Goal: Use online tool/utility: Utilize a website feature to perform a specific function

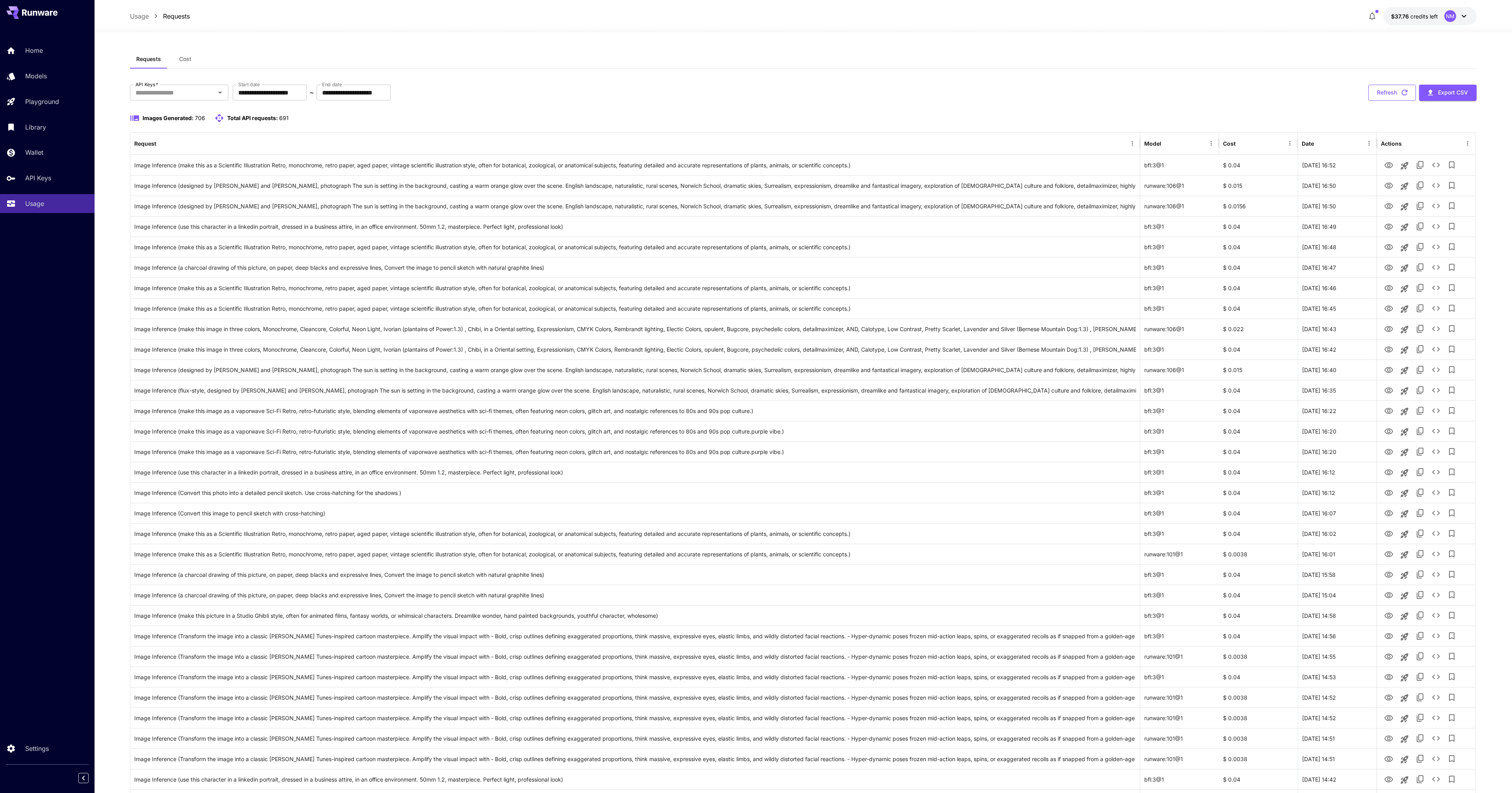
click at [1408, 88] on icon "button" at bounding box center [1404, 92] width 9 height 9
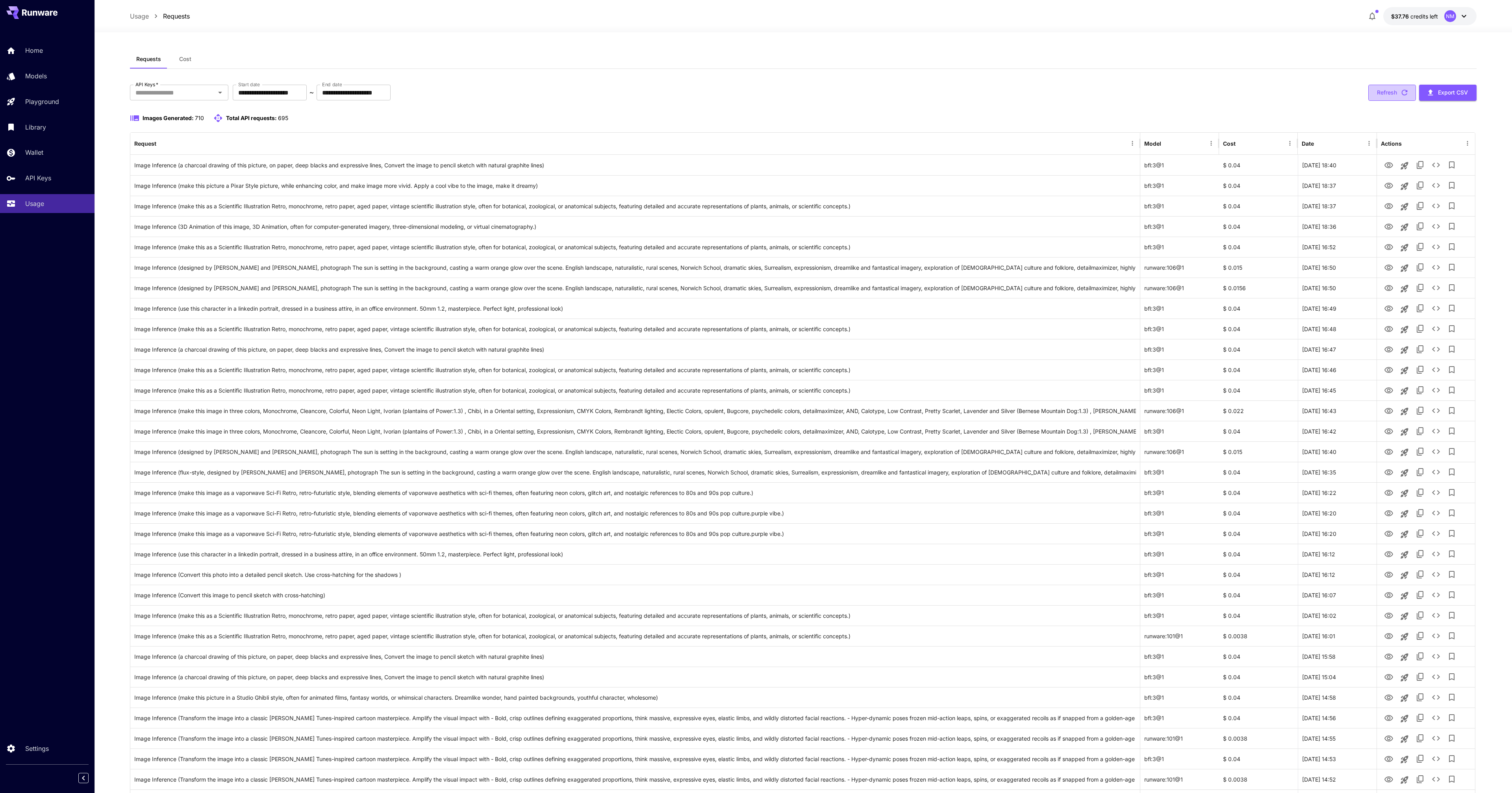
click at [1378, 89] on button "Refresh" at bounding box center [1392, 93] width 48 height 16
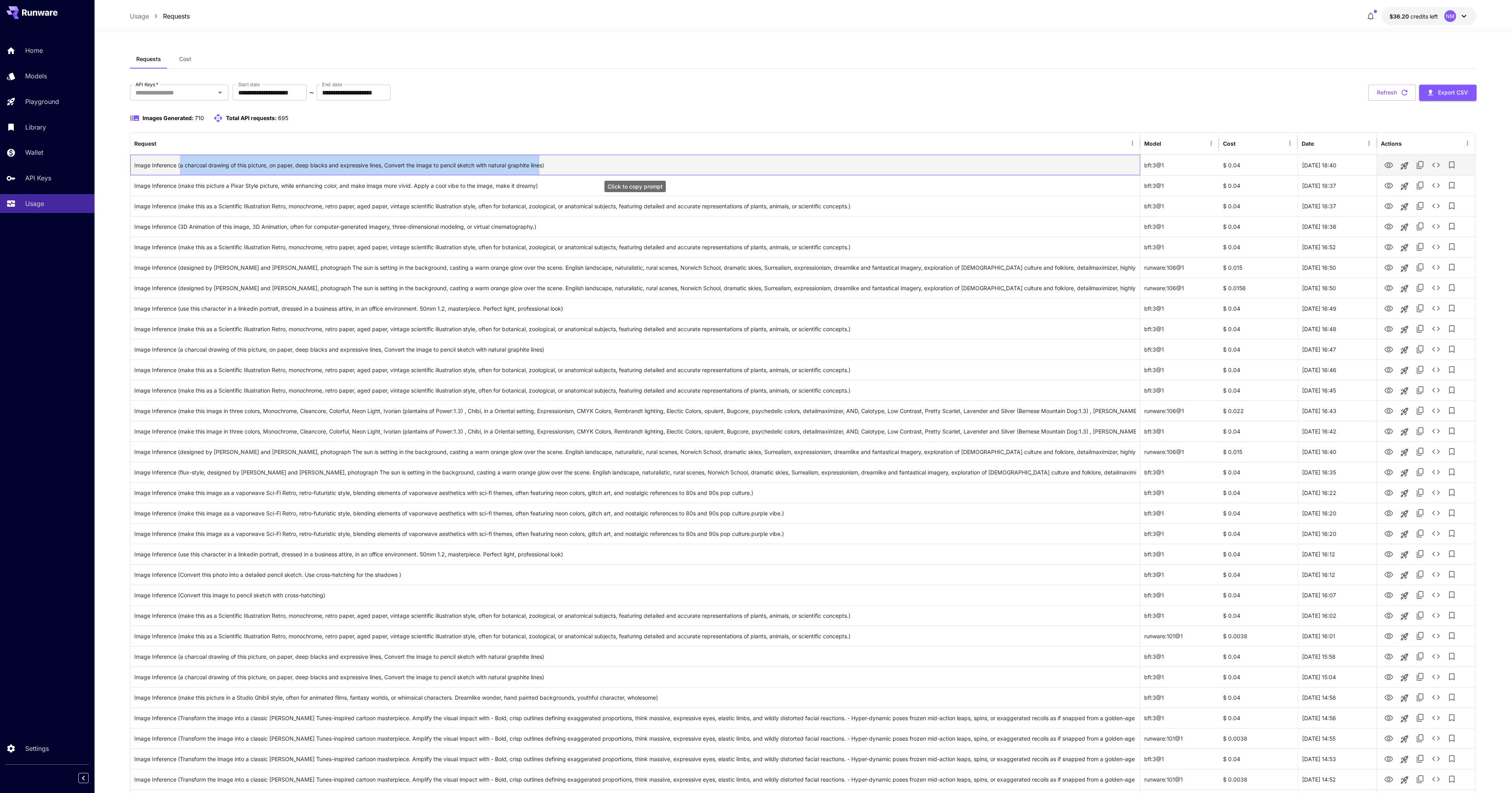
drag, startPoint x: 181, startPoint y: 167, endPoint x: 541, endPoint y: 163, distance: 360.0
click at [541, 163] on div "Image Inference (a charcoal drawing of this picture, on paper, deep blacks and …" at bounding box center [635, 165] width 1002 height 20
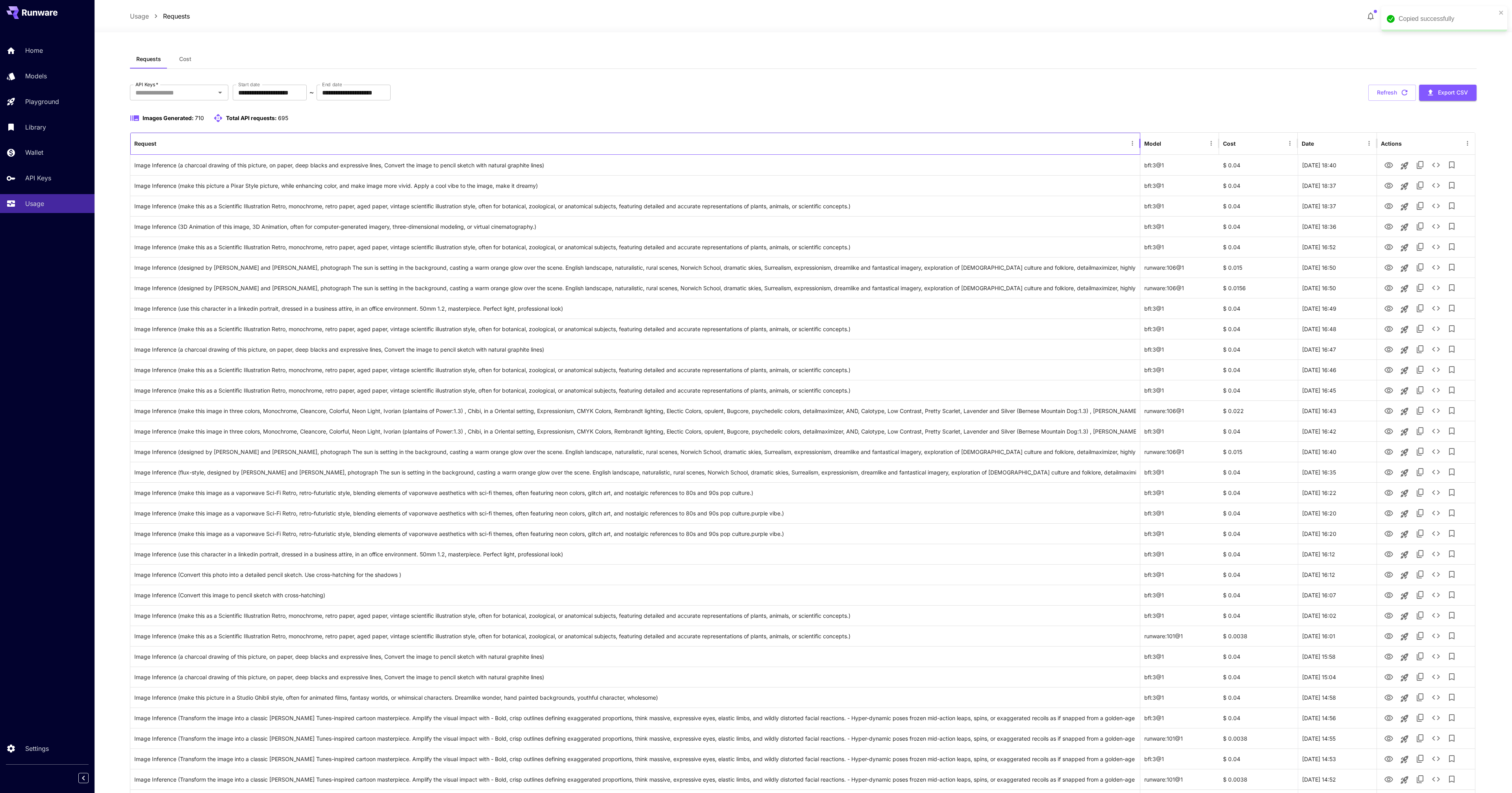
click at [513, 133] on div "Request" at bounding box center [630, 143] width 993 height 22
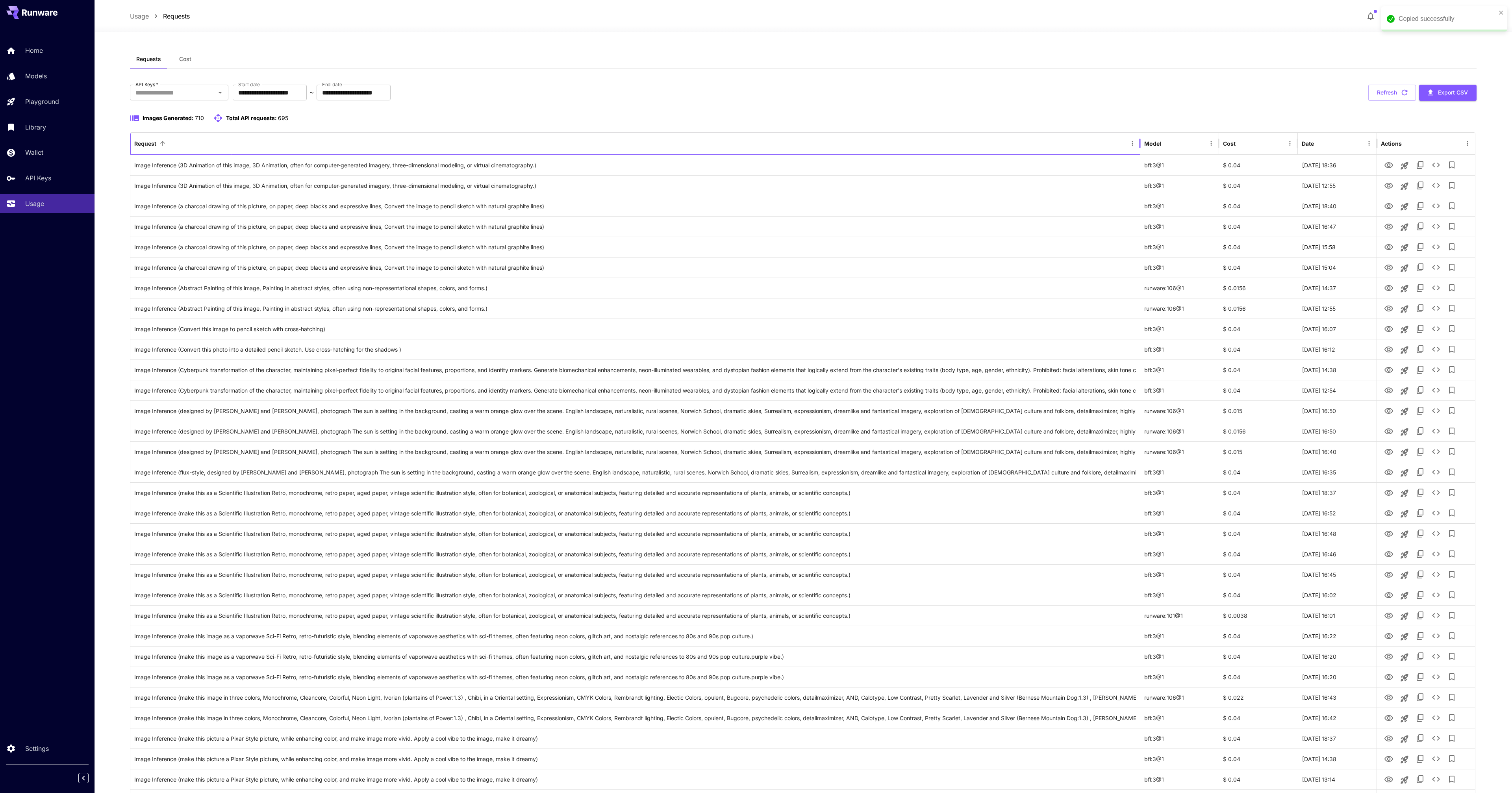
click at [513, 133] on div "Request" at bounding box center [630, 143] width 993 height 22
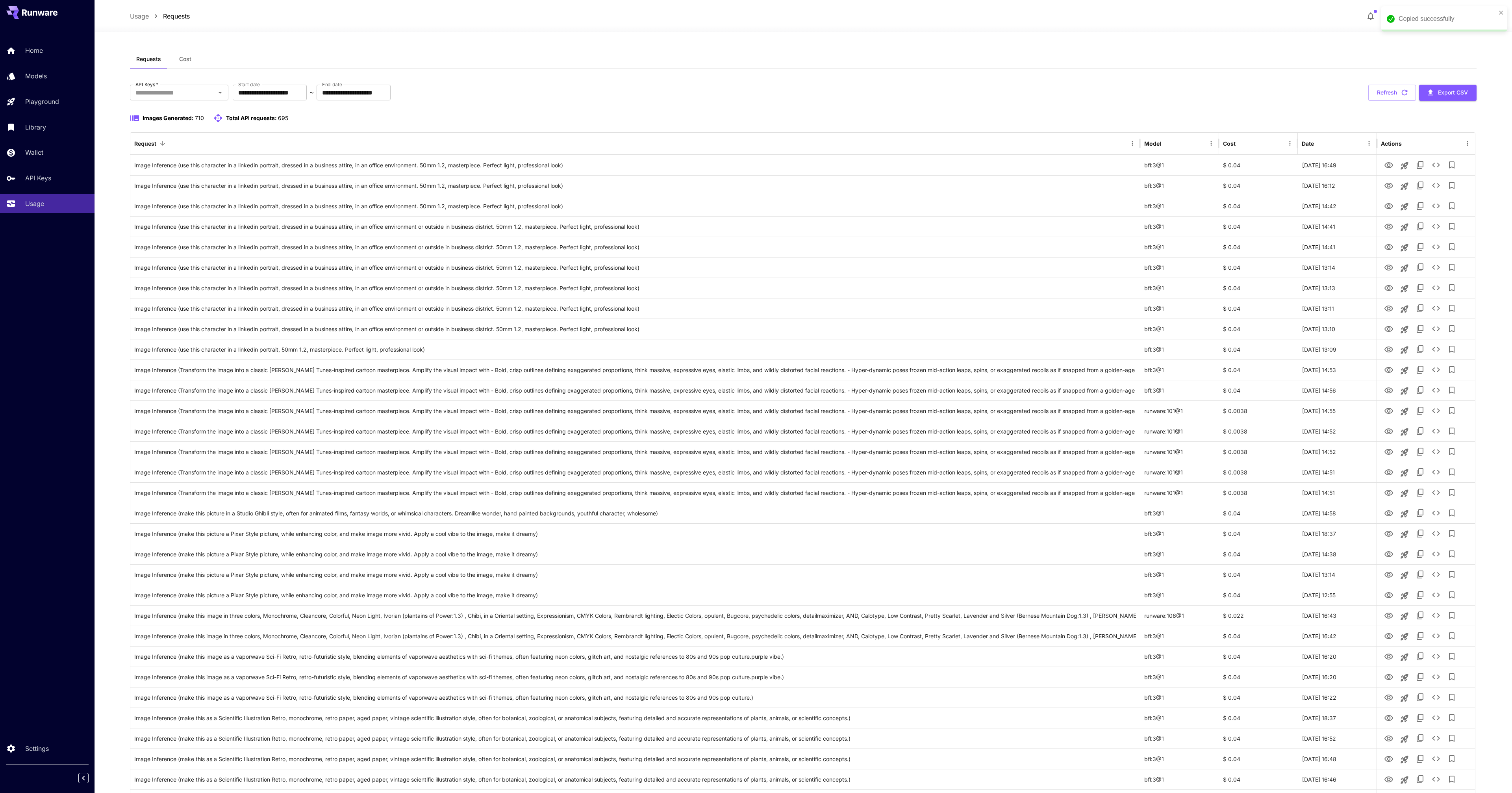
click at [539, 116] on div "Images Generated: 710 Total API requests: 695" at bounding box center [803, 118] width 1346 height 9
click at [1386, 95] on button "Refresh" at bounding box center [1392, 93] width 48 height 16
click at [1383, 95] on button "Refresh" at bounding box center [1392, 93] width 48 height 16
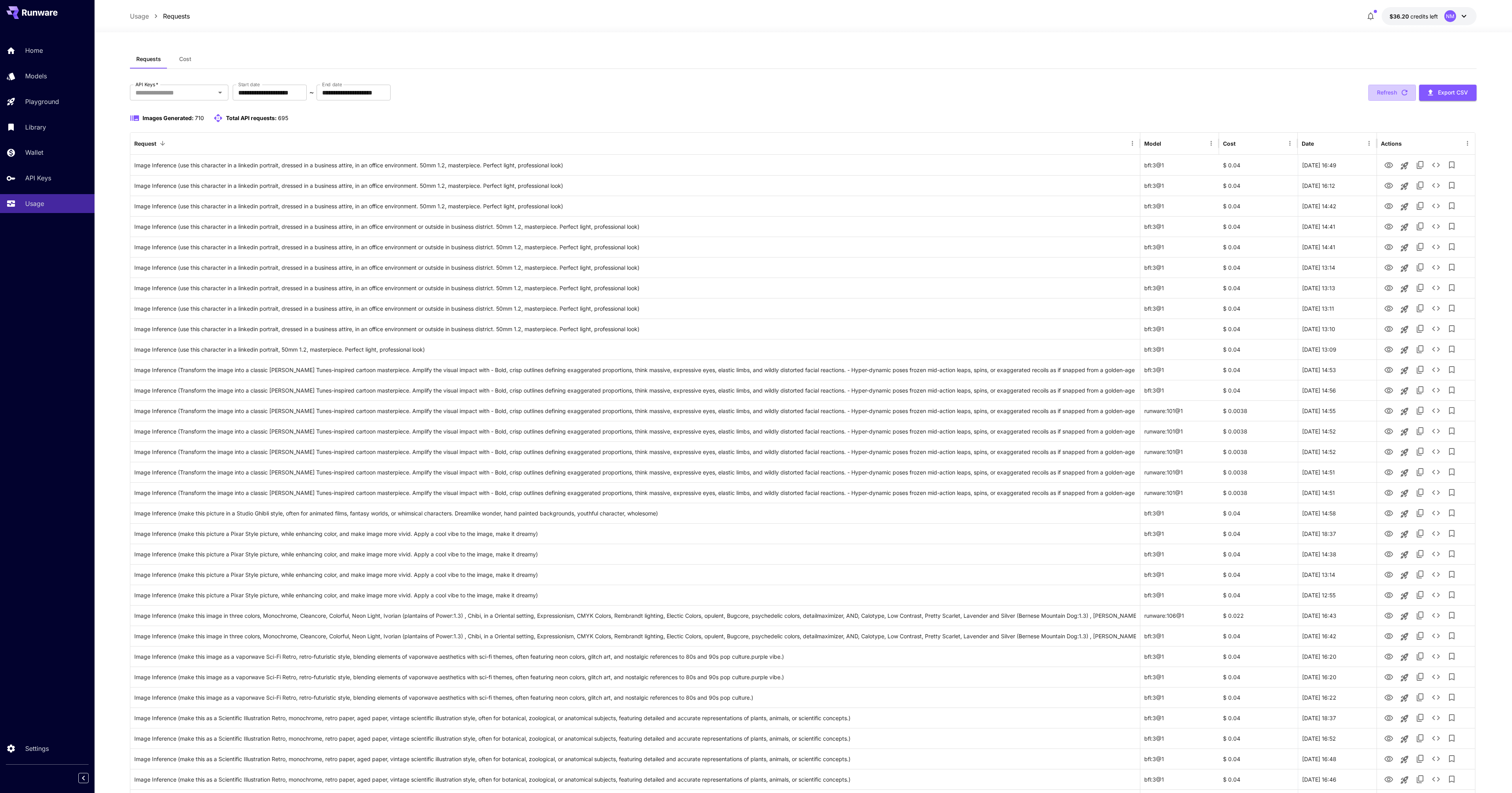
click at [1383, 95] on button "Refresh" at bounding box center [1392, 93] width 48 height 16
click at [1389, 167] on icon "View Image" at bounding box center [1389, 165] width 9 height 6
click at [1391, 94] on button "Refresh" at bounding box center [1392, 93] width 48 height 16
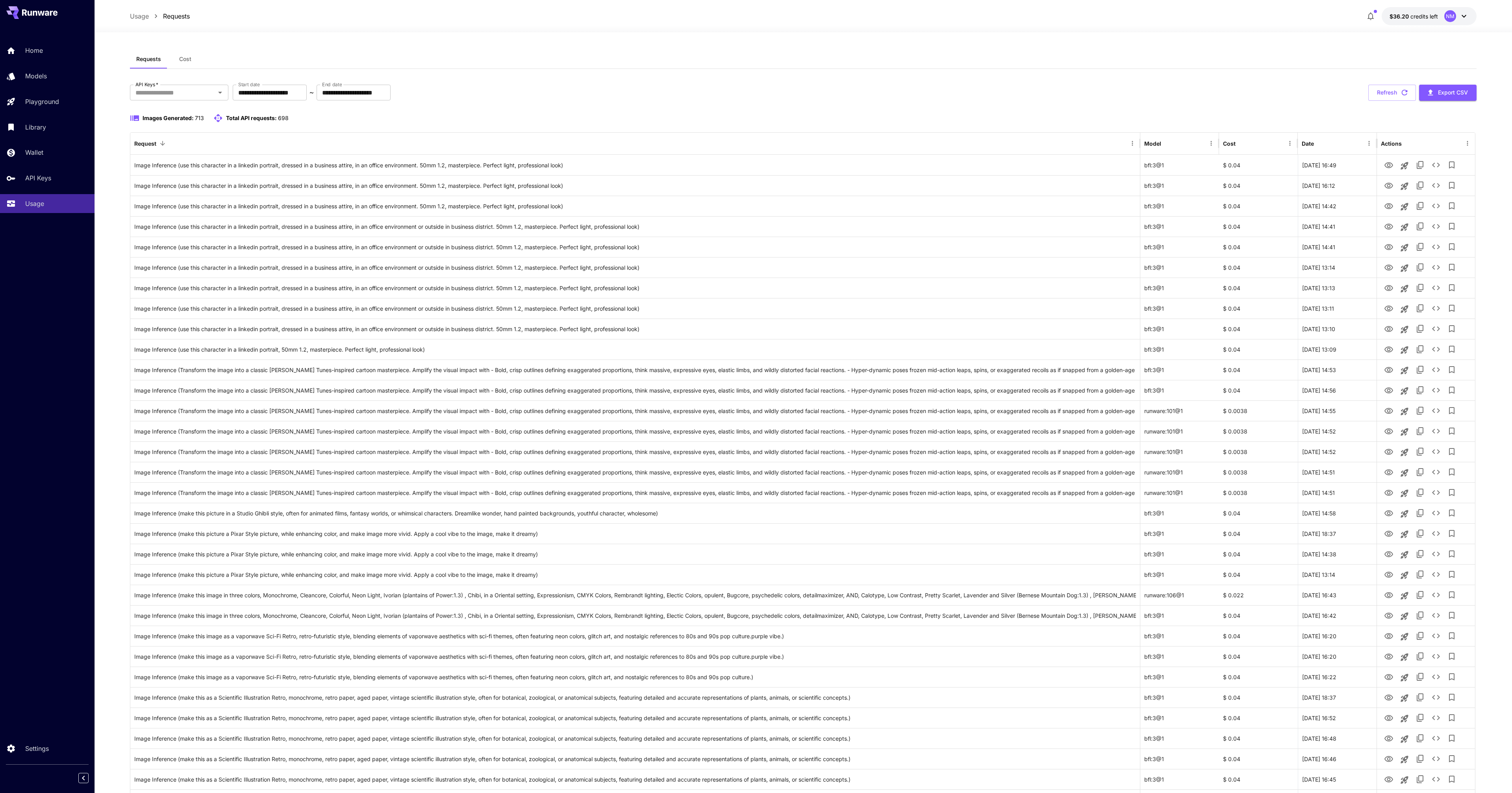
click at [1386, 94] on button "Refresh" at bounding box center [1392, 93] width 48 height 16
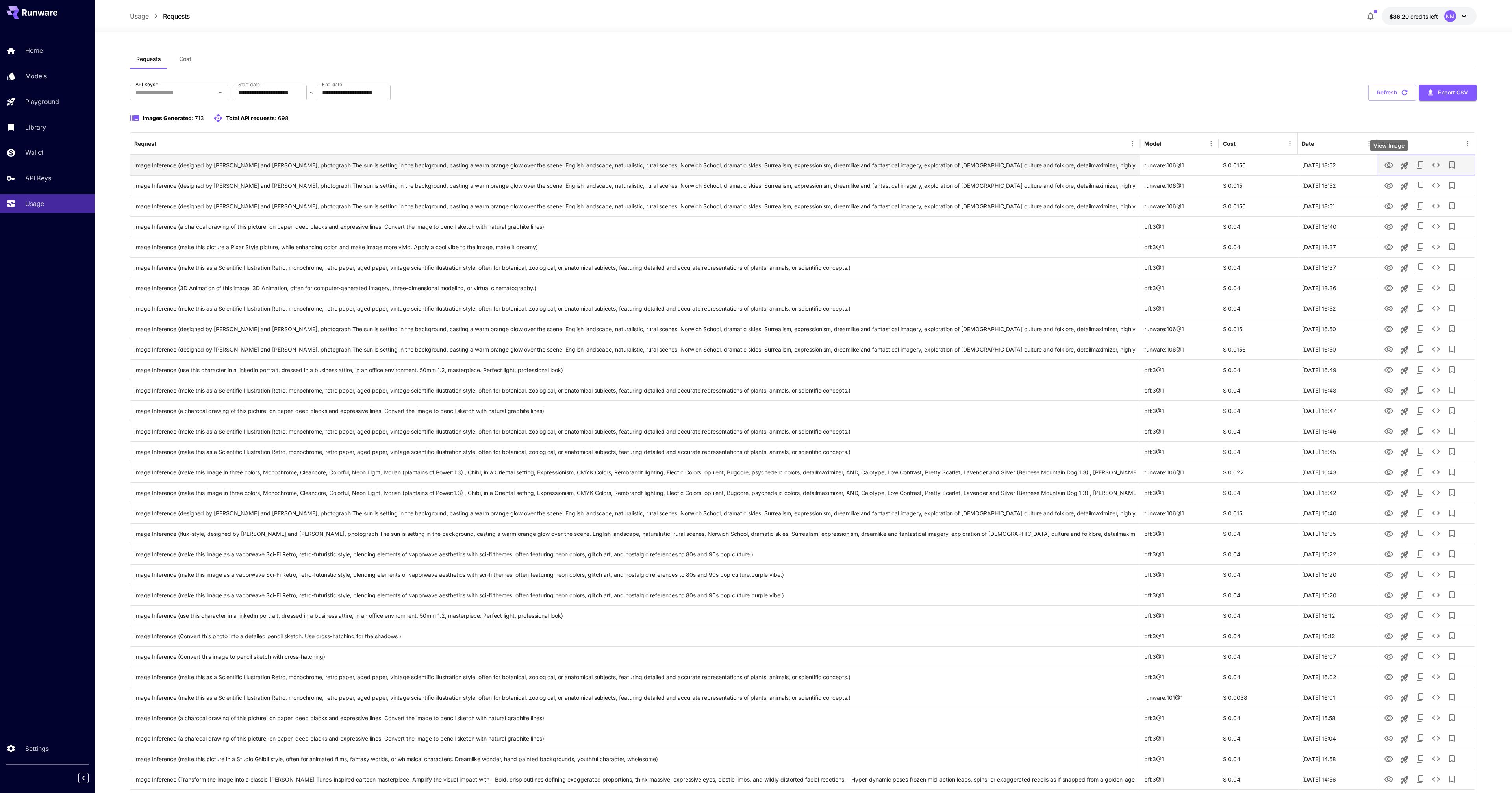
click at [1384, 163] on icon "View Image" at bounding box center [1389, 166] width 9 height 9
click at [1394, 194] on div "View Image" at bounding box center [1389, 189] width 39 height 18
click at [1387, 190] on body "**********" at bounding box center [756, 612] width 1512 height 1223
click at [1387, 188] on icon "View Image" at bounding box center [1389, 185] width 9 height 6
click at [1389, 208] on icon "View Image" at bounding box center [1389, 206] width 9 height 6
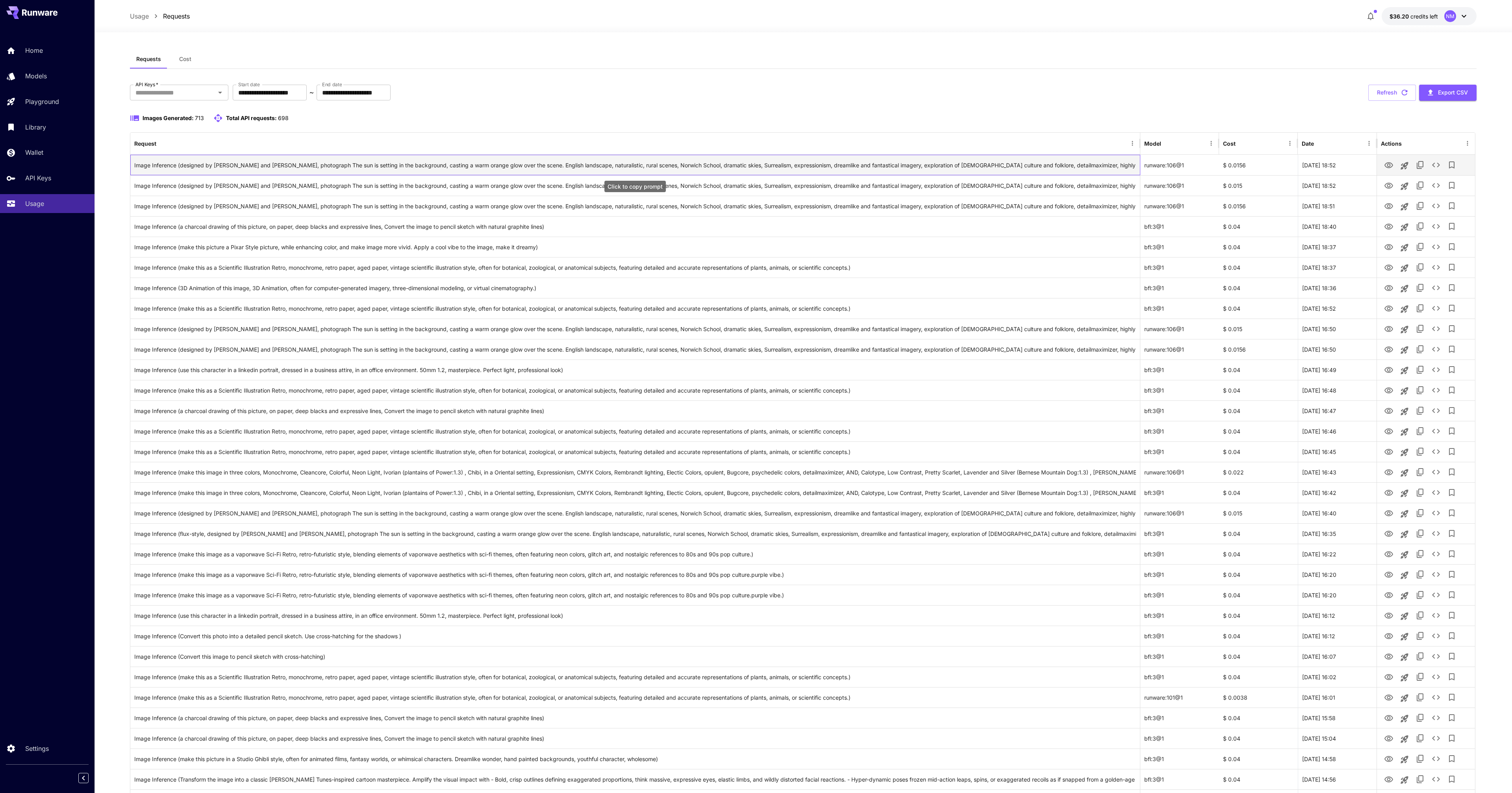
click at [954, 168] on div "Image Inference (designed by John Crome and Marc Chagall, photograph The sun is…" at bounding box center [635, 165] width 1002 height 20
click at [955, 168] on div "Image Inference (designed by John Crome and Marc Chagall, photograph The sun is…" at bounding box center [635, 165] width 1002 height 20
click at [1434, 167] on icon "See details" at bounding box center [1436, 165] width 9 height 9
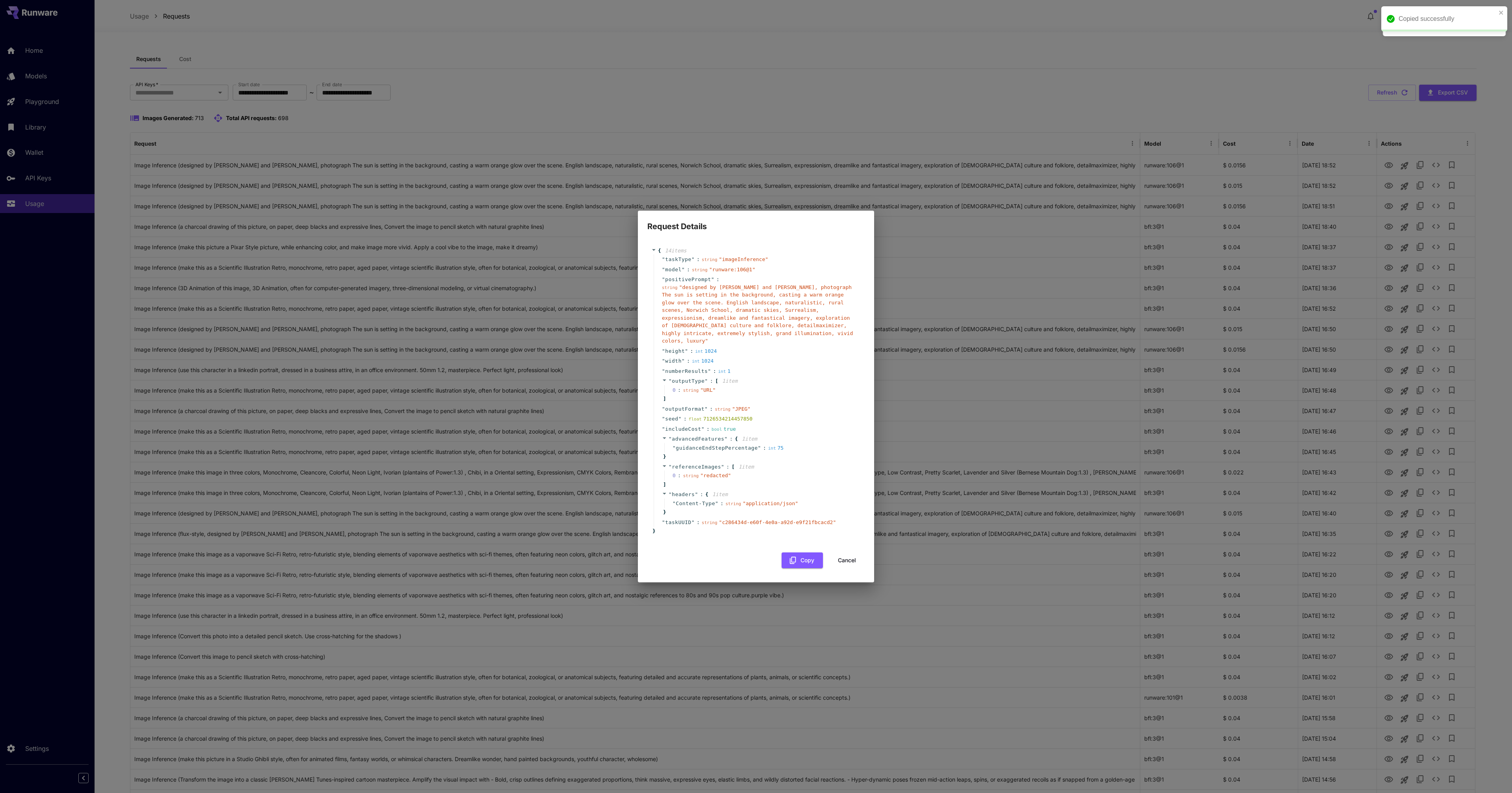
click at [845, 554] on button "Cancel" at bounding box center [847, 561] width 35 height 16
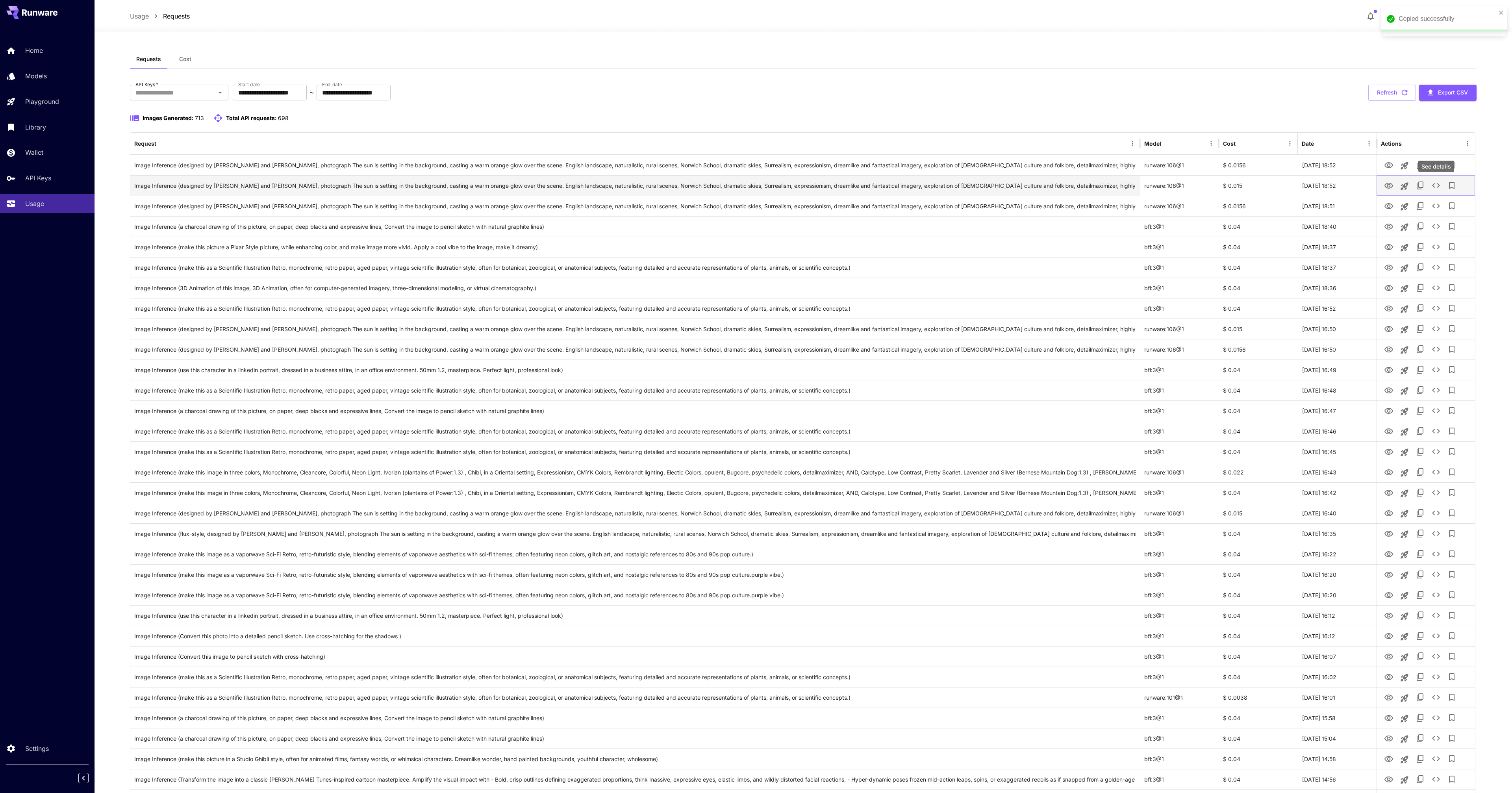
click at [1434, 185] on icon "See details" at bounding box center [1436, 185] width 9 height 9
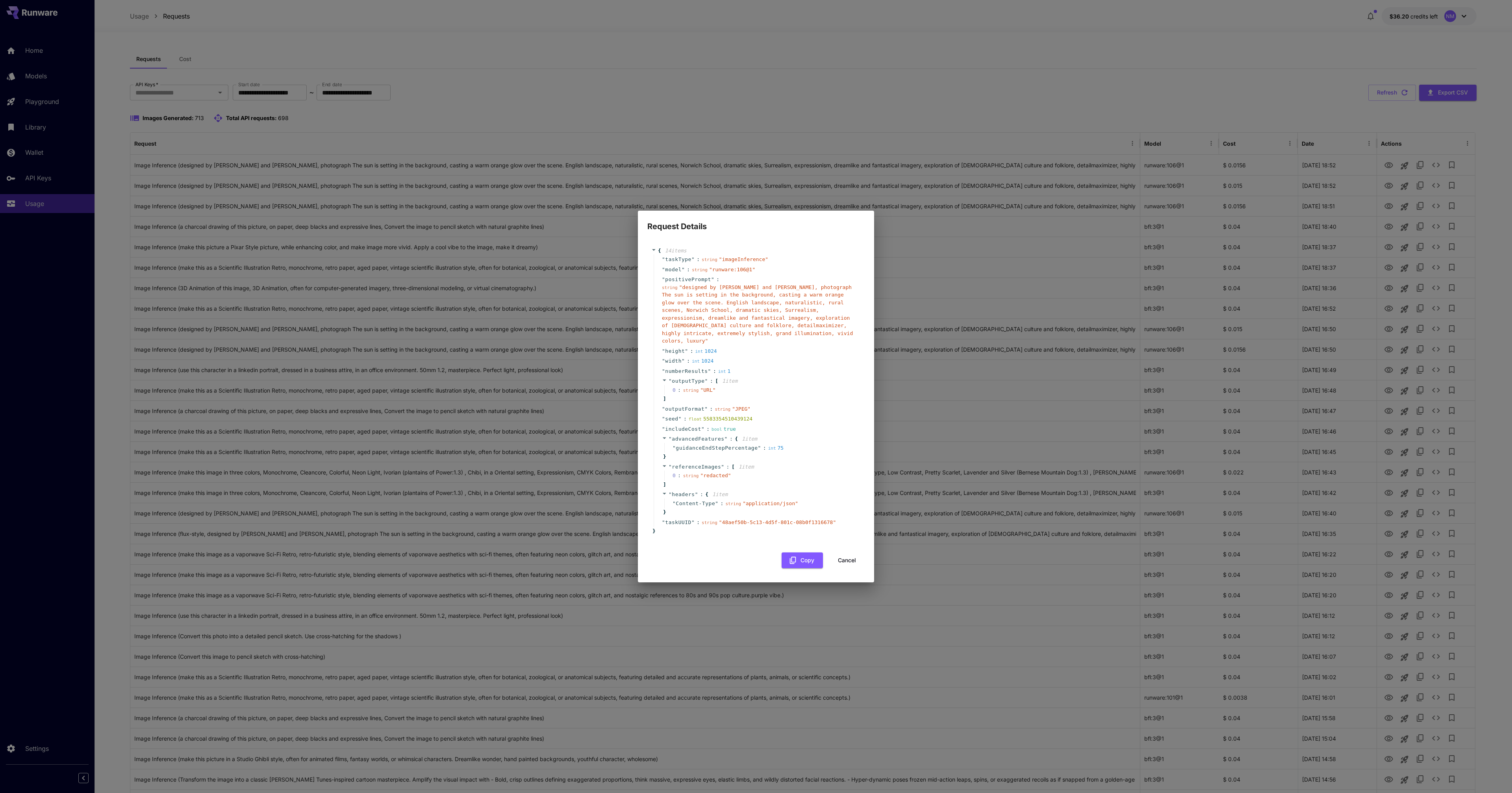
click at [851, 557] on button "Cancel" at bounding box center [847, 561] width 35 height 16
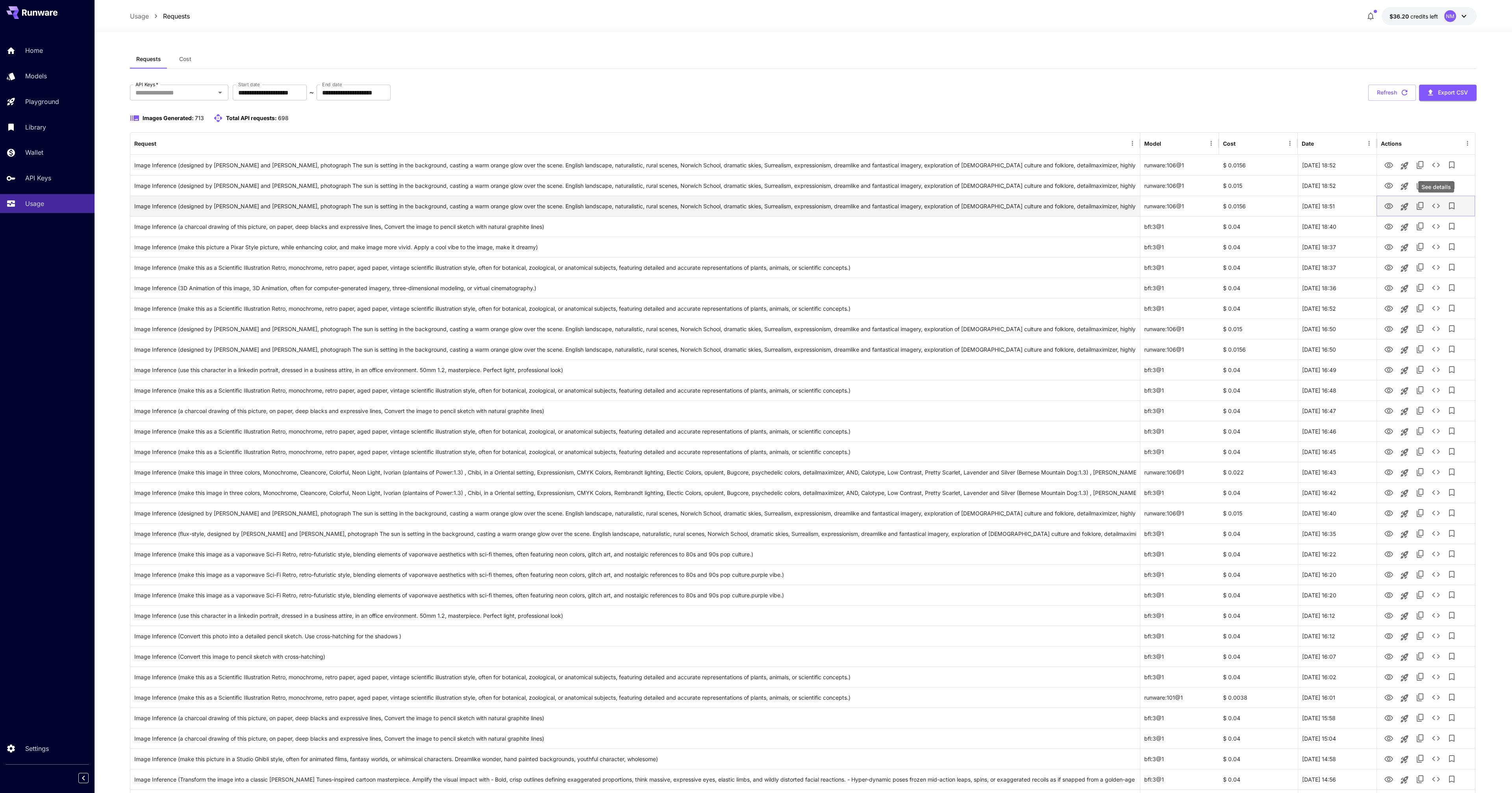
click at [1437, 203] on icon "See details" at bounding box center [1436, 206] width 9 height 9
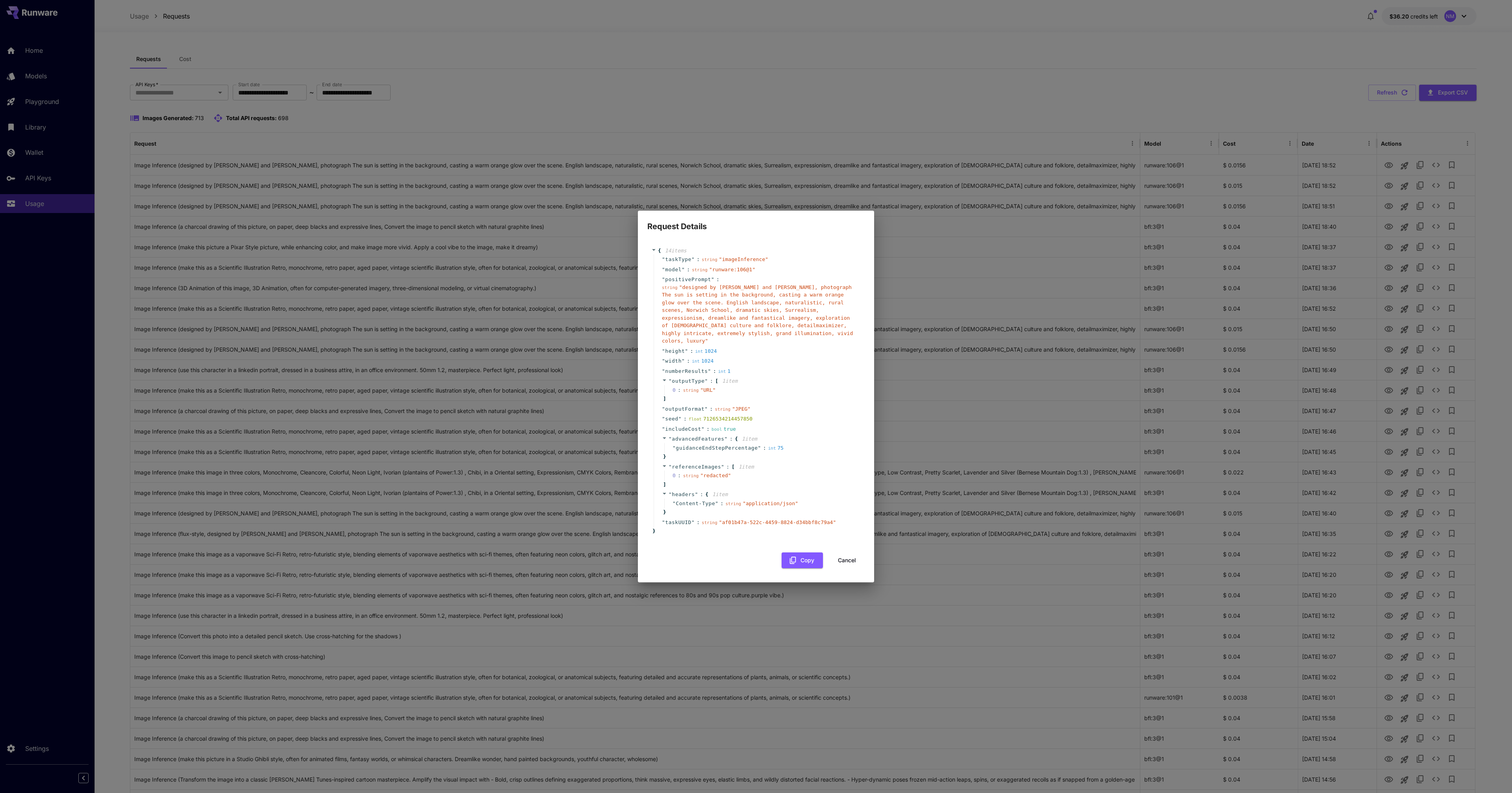
click at [850, 557] on button "Cancel" at bounding box center [847, 561] width 35 height 16
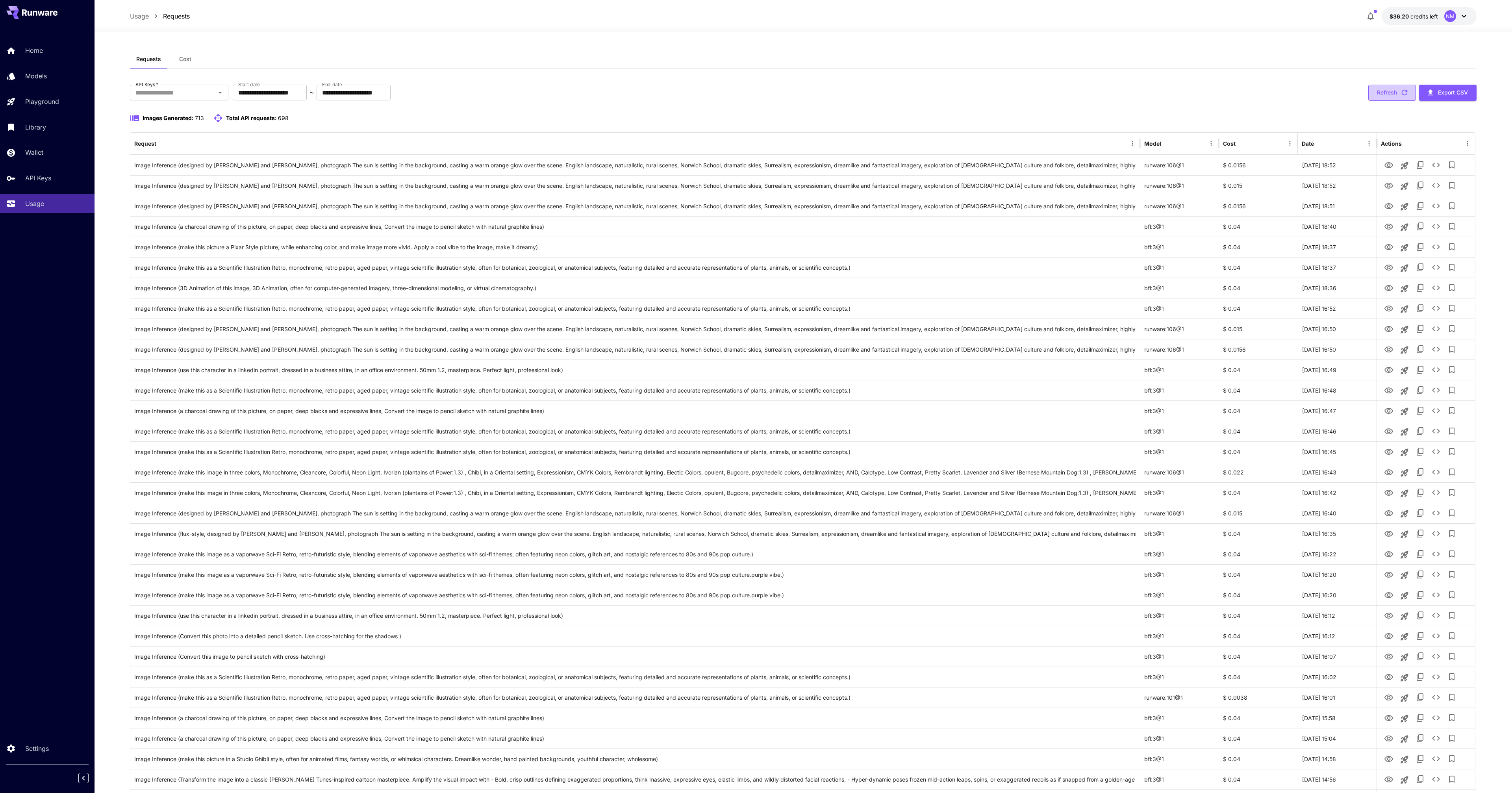
click at [1392, 93] on button "Refresh" at bounding box center [1392, 93] width 48 height 16
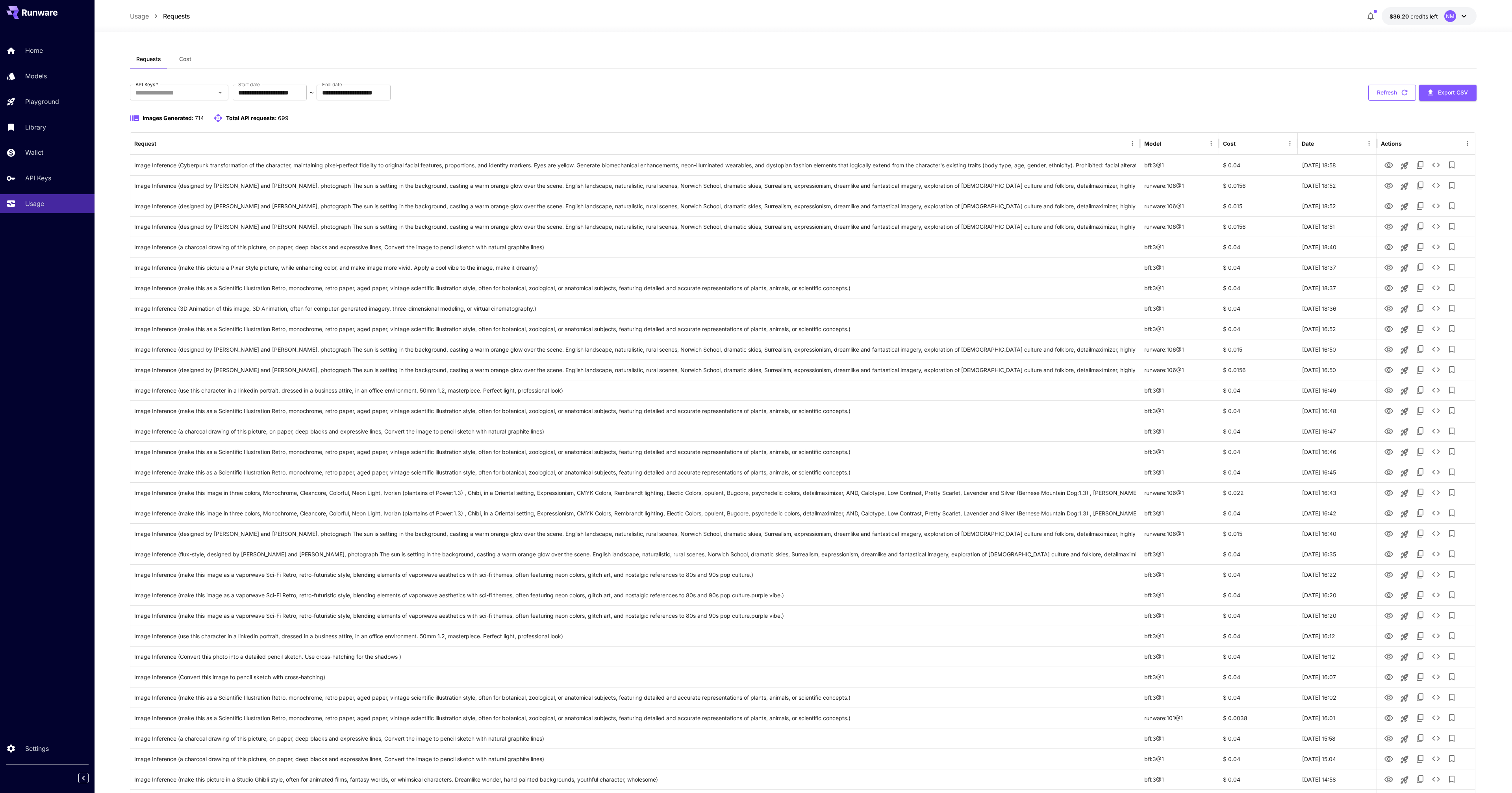
click at [1386, 94] on button "Refresh" at bounding box center [1392, 93] width 48 height 16
click at [1386, 94] on button "Refresh" at bounding box center [1392, 93] width 48 height 16
click at [1392, 166] on icon "View Image" at bounding box center [1389, 166] width 9 height 9
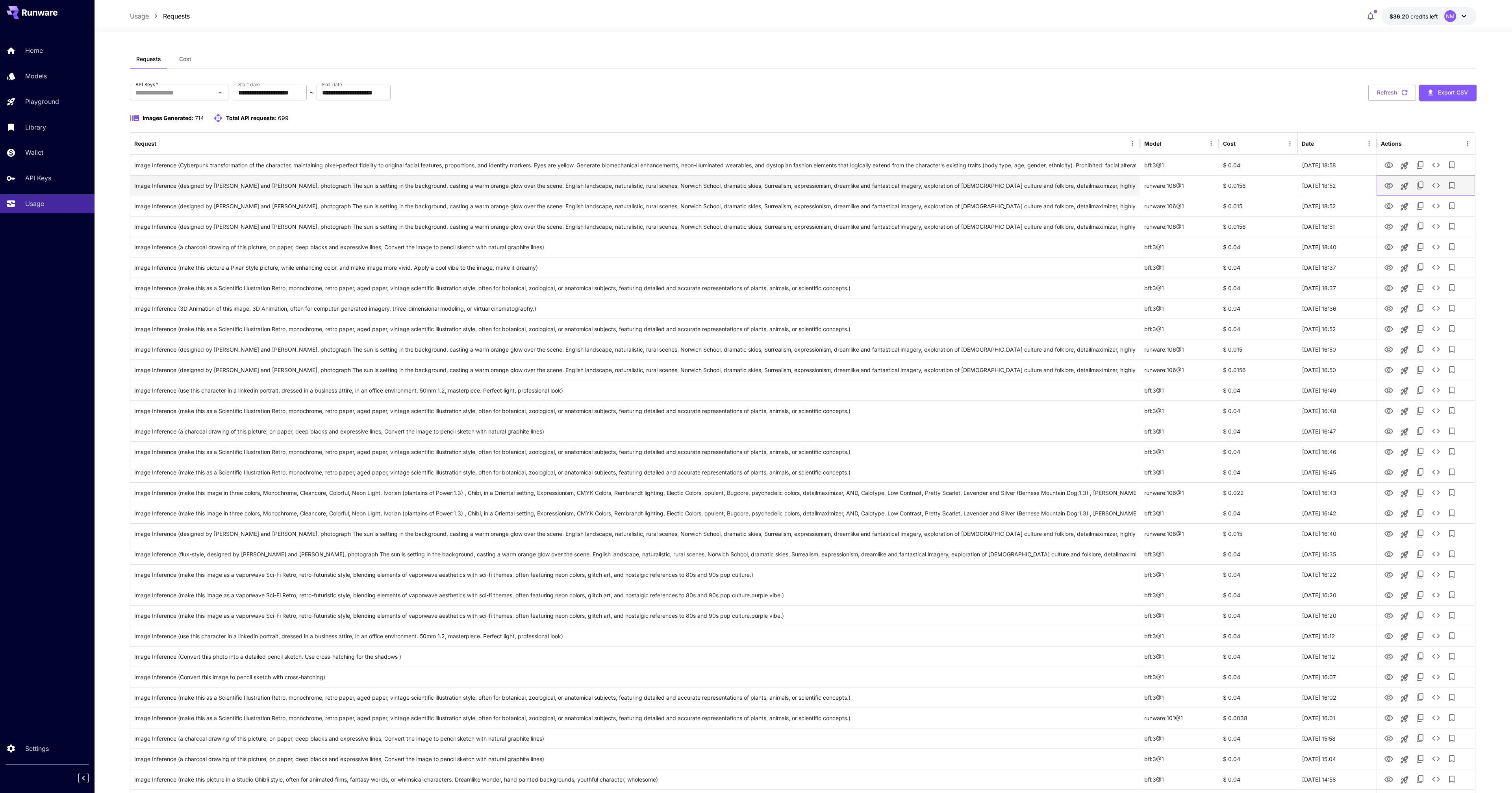
click at [1392, 190] on icon "View Image" at bounding box center [1389, 186] width 9 height 9
click at [1389, 95] on button "Refresh" at bounding box center [1392, 93] width 48 height 16
click at [1390, 94] on button "Refresh" at bounding box center [1392, 93] width 48 height 16
click at [1400, 94] on icon "button" at bounding box center [1404, 92] width 9 height 9
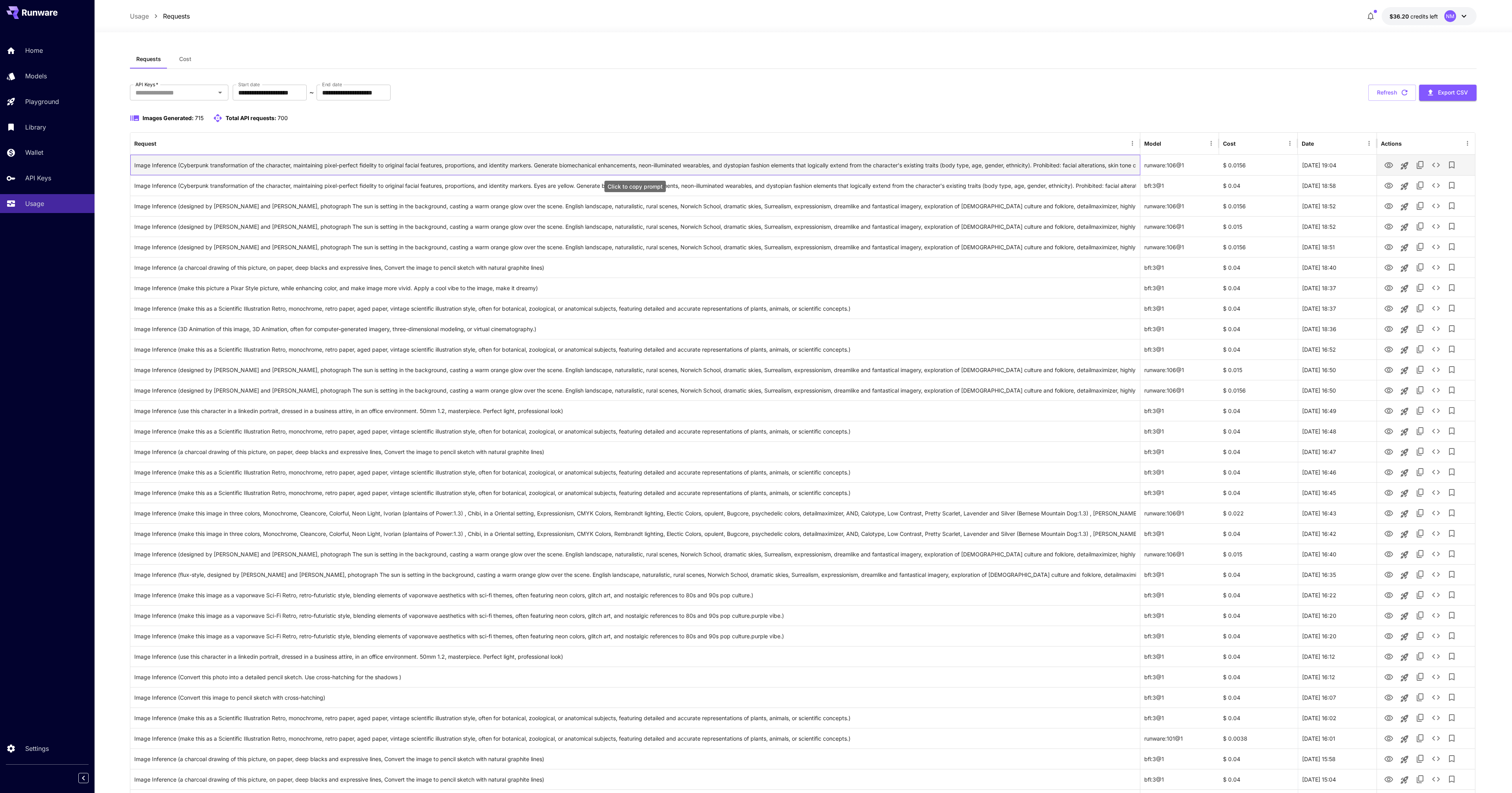
click at [816, 167] on div "Image Inference (Cyberpunk transformation of the character, maintaining pixel-p…" at bounding box center [635, 165] width 1002 height 20
click at [869, 164] on div "Image Inference (Cyberpunk transformation of the character, maintaining pixel-p…" at bounding box center [635, 165] width 1002 height 20
drag, startPoint x: 917, startPoint y: 165, endPoint x: 1072, endPoint y: 164, distance: 155.0
click at [1072, 164] on div "Image Inference (Cyberpunk transformation of the character, maintaining pixel-p…" at bounding box center [635, 165] width 1002 height 20
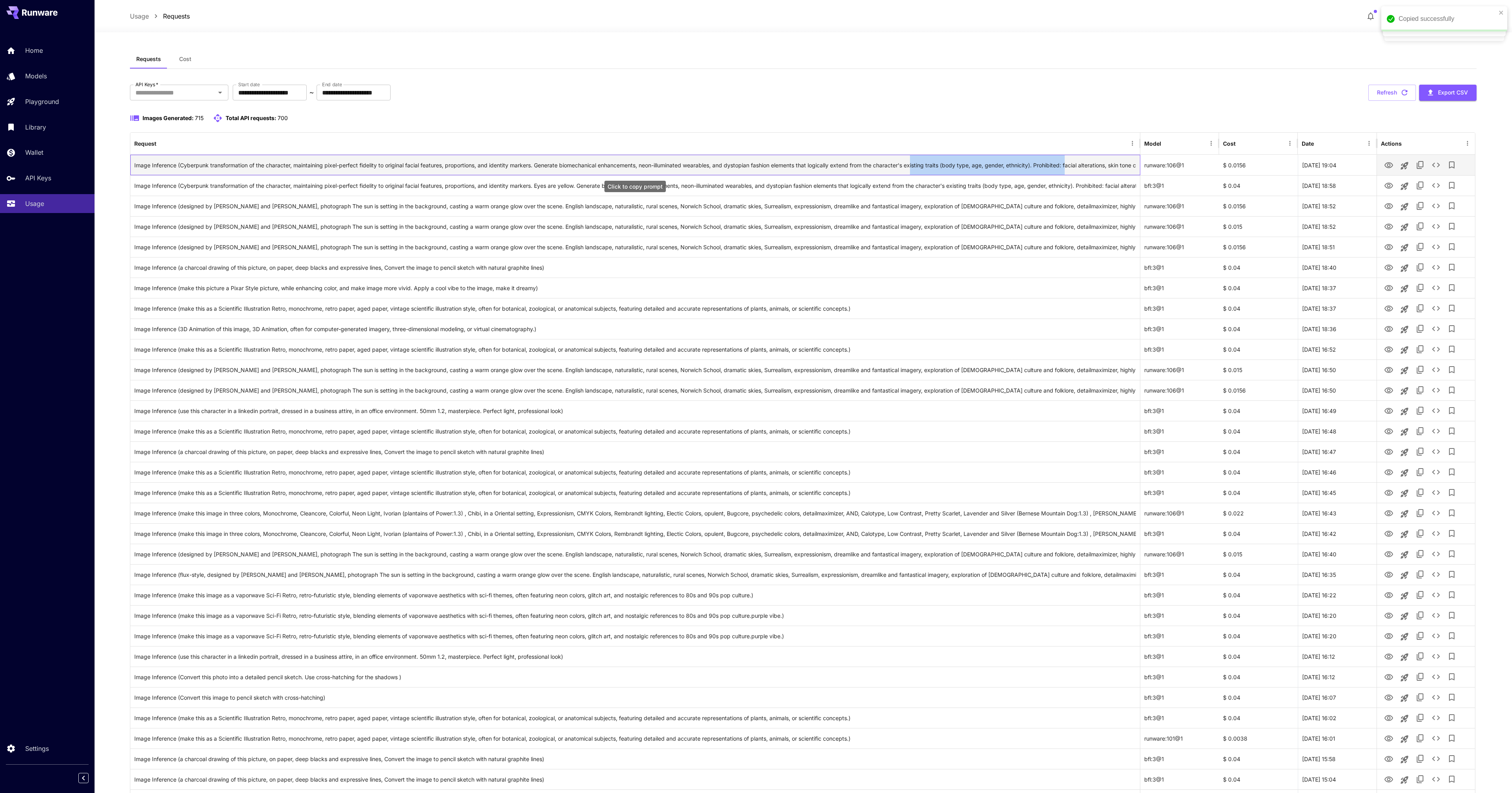
click at [1072, 164] on div "Image Inference (Cyberpunk transformation of the character, maintaining pixel-p…" at bounding box center [635, 165] width 1002 height 20
click at [1435, 165] on icon "See details" at bounding box center [1436, 165] width 9 height 9
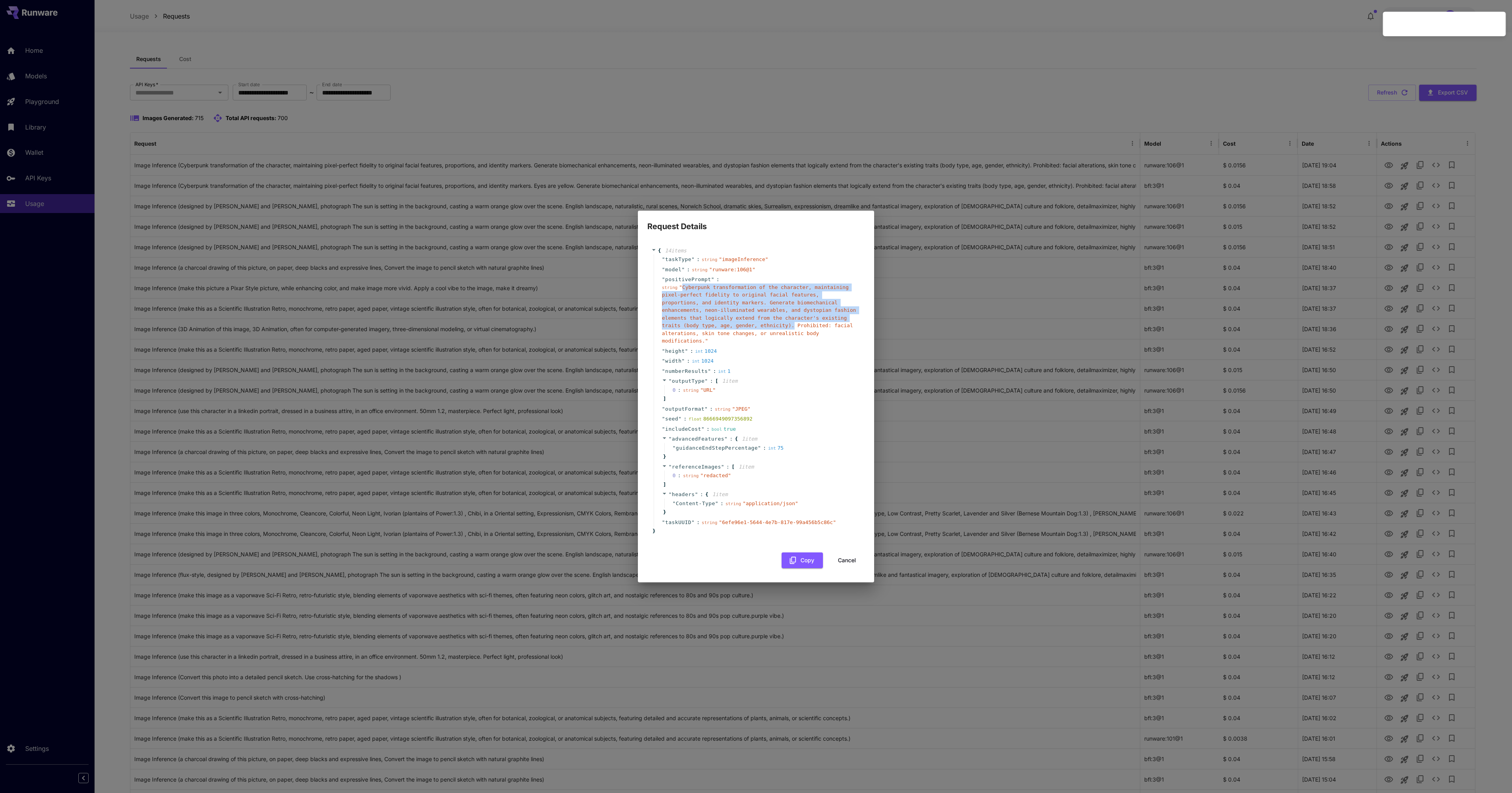
drag, startPoint x: 793, startPoint y: 325, endPoint x: 681, endPoint y: 288, distance: 118.0
click at [681, 288] on span "" Cyberpunk transformation of the character, maintaining pixel-perfect fidelity…" at bounding box center [759, 314] width 194 height 60
click at [728, 136] on div "Request Details { 14 item s " taskType " : string " imageInference " " model " …" at bounding box center [756, 396] width 1512 height 793
click at [841, 557] on button "Cancel" at bounding box center [847, 561] width 35 height 16
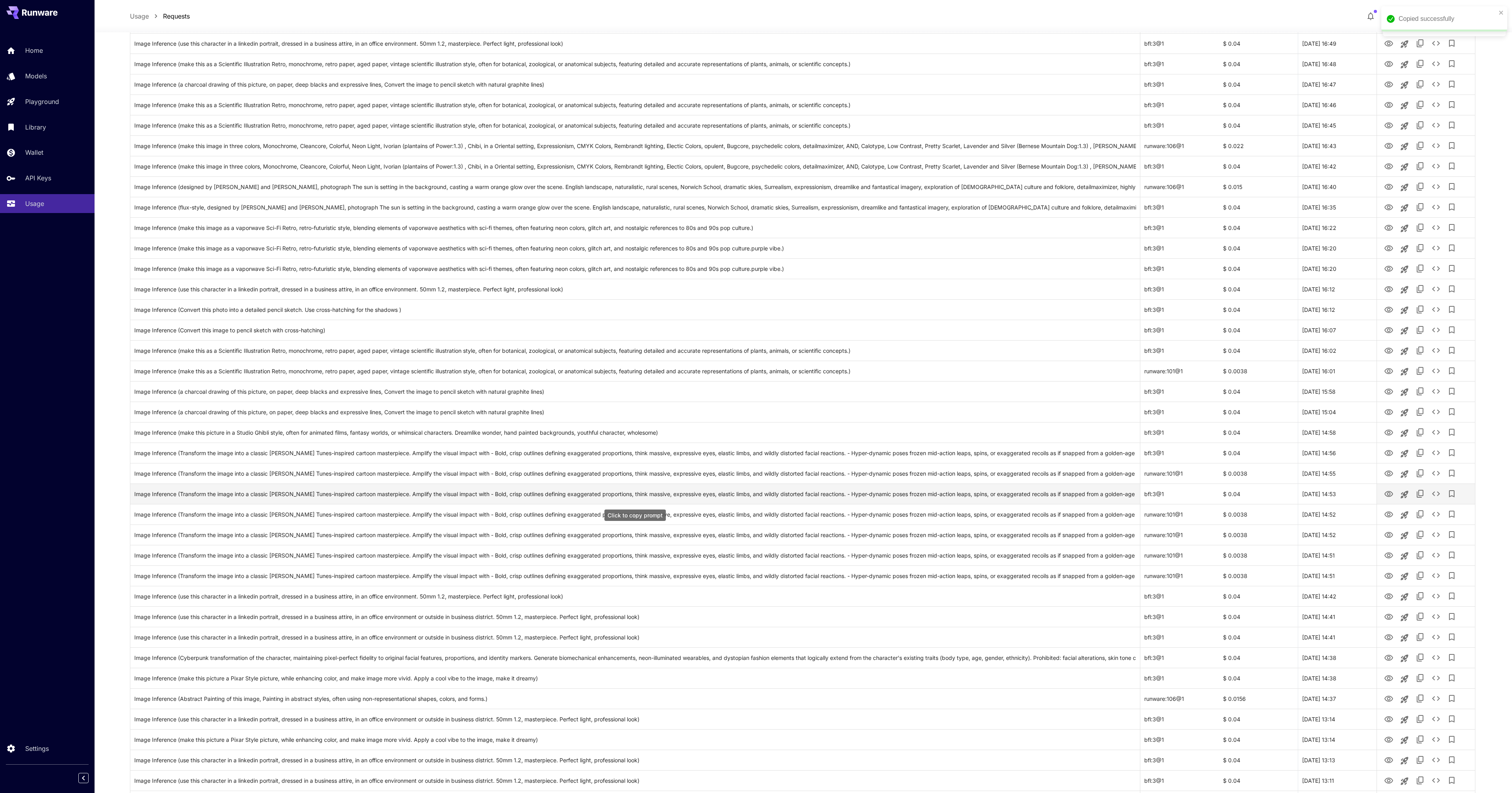
scroll to position [430, 0]
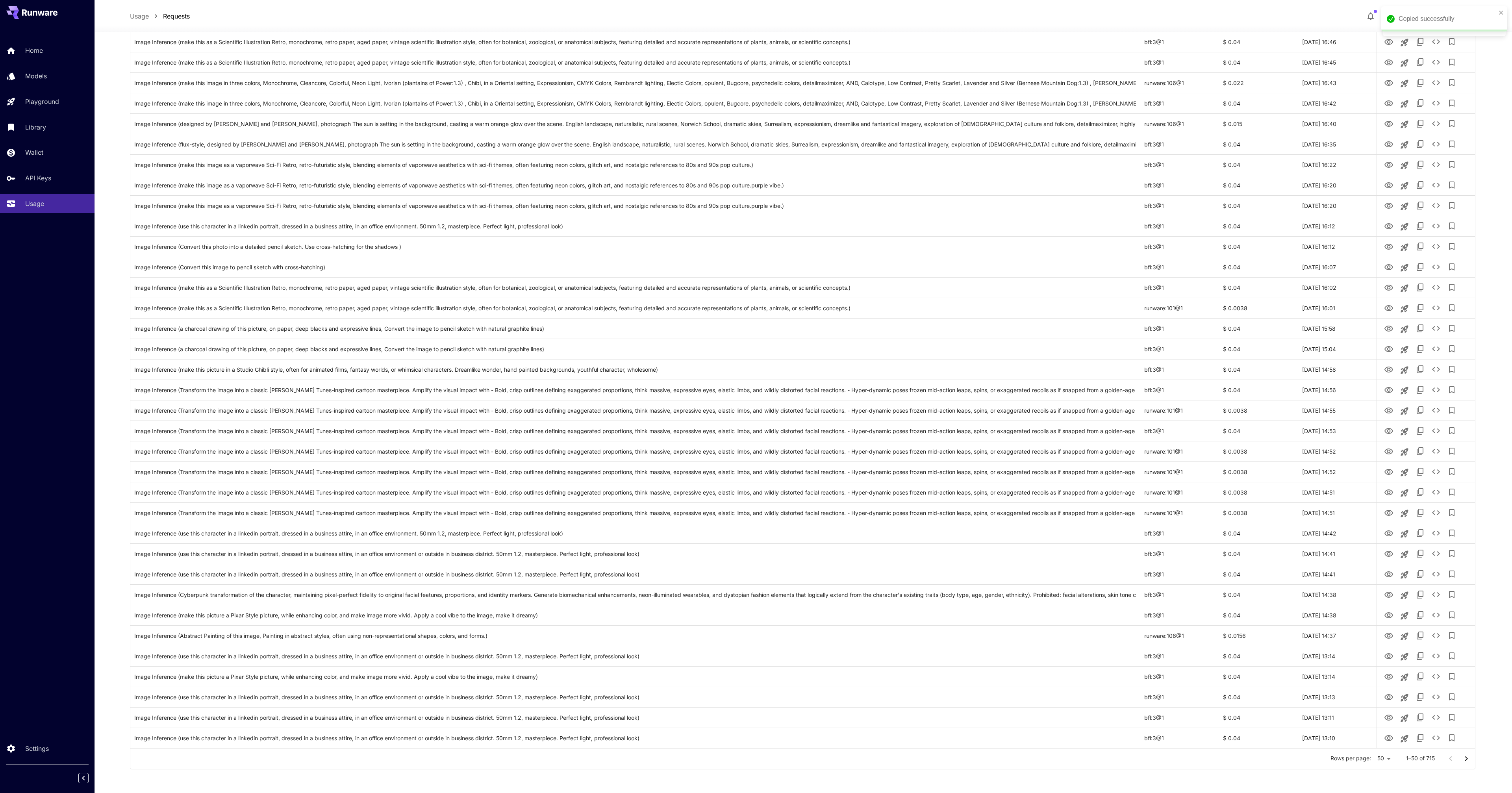
click at [1388, 759] on body "**********" at bounding box center [756, 181] width 1512 height 1223
click at [1387, 779] on li "100" at bounding box center [1383, 777] width 23 height 14
type input "***"
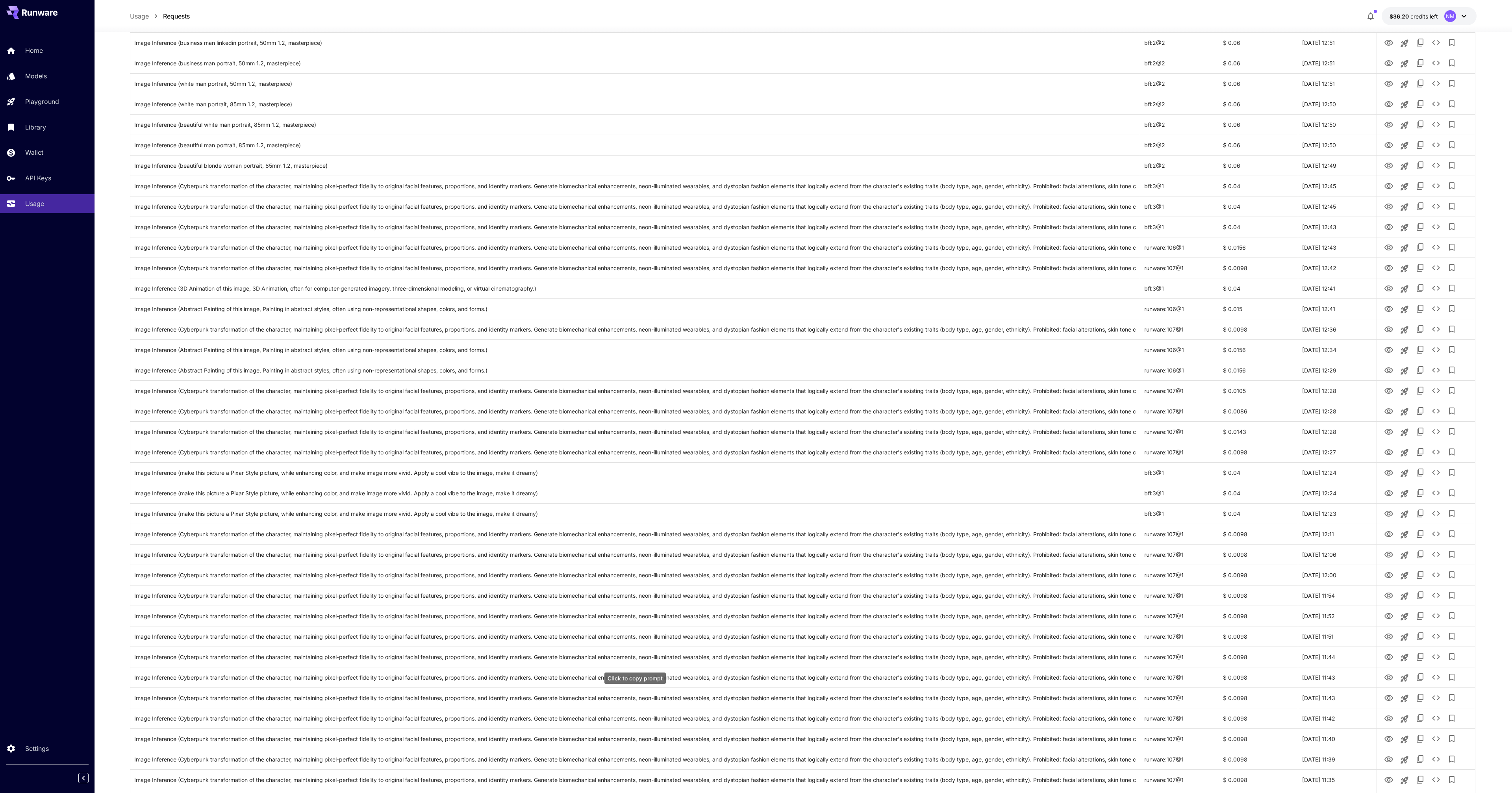
scroll to position [1454, 0]
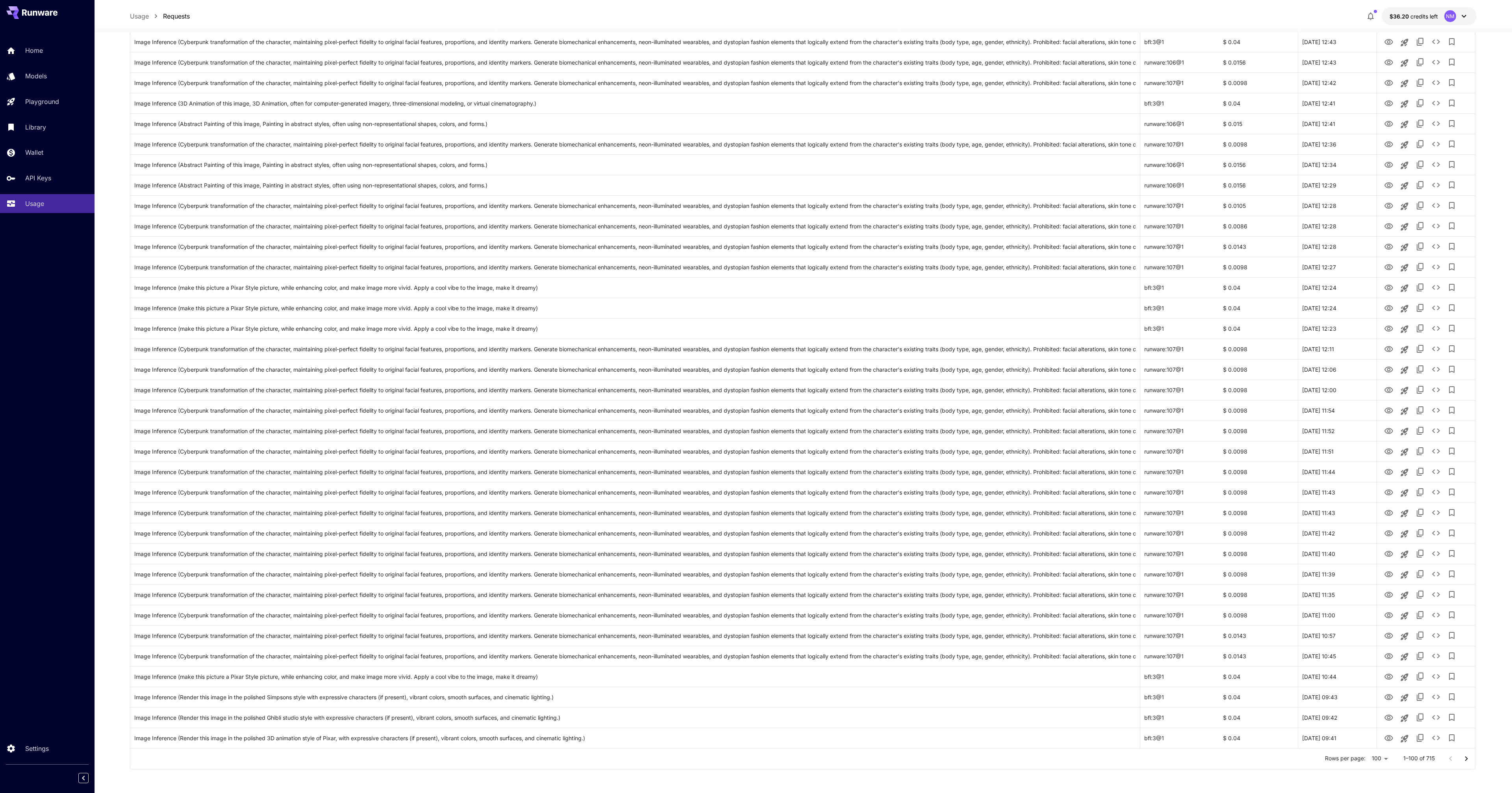
click at [1469, 759] on icon "Go to next page" at bounding box center [1466, 759] width 9 height 9
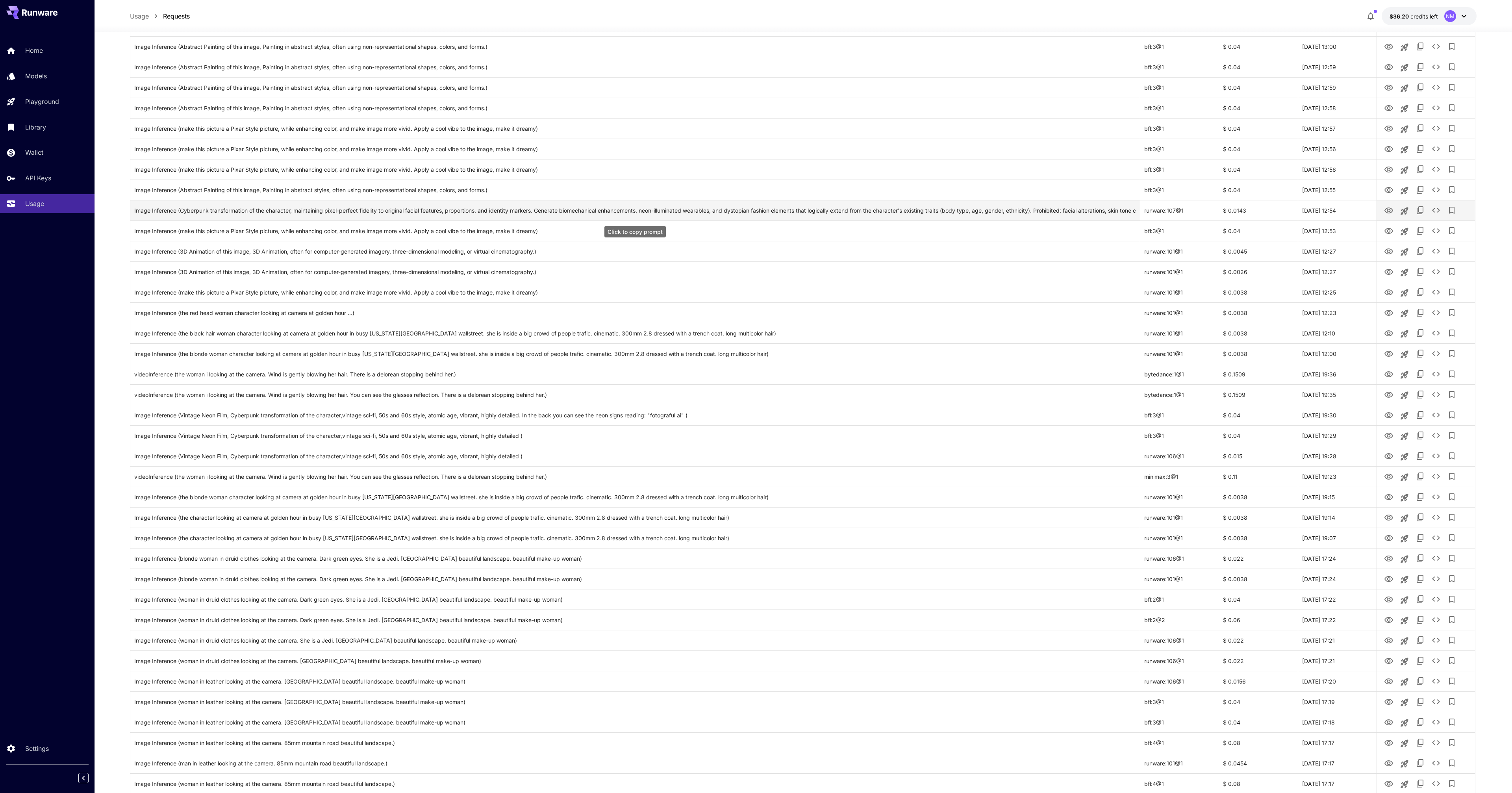
scroll to position [1001, 0]
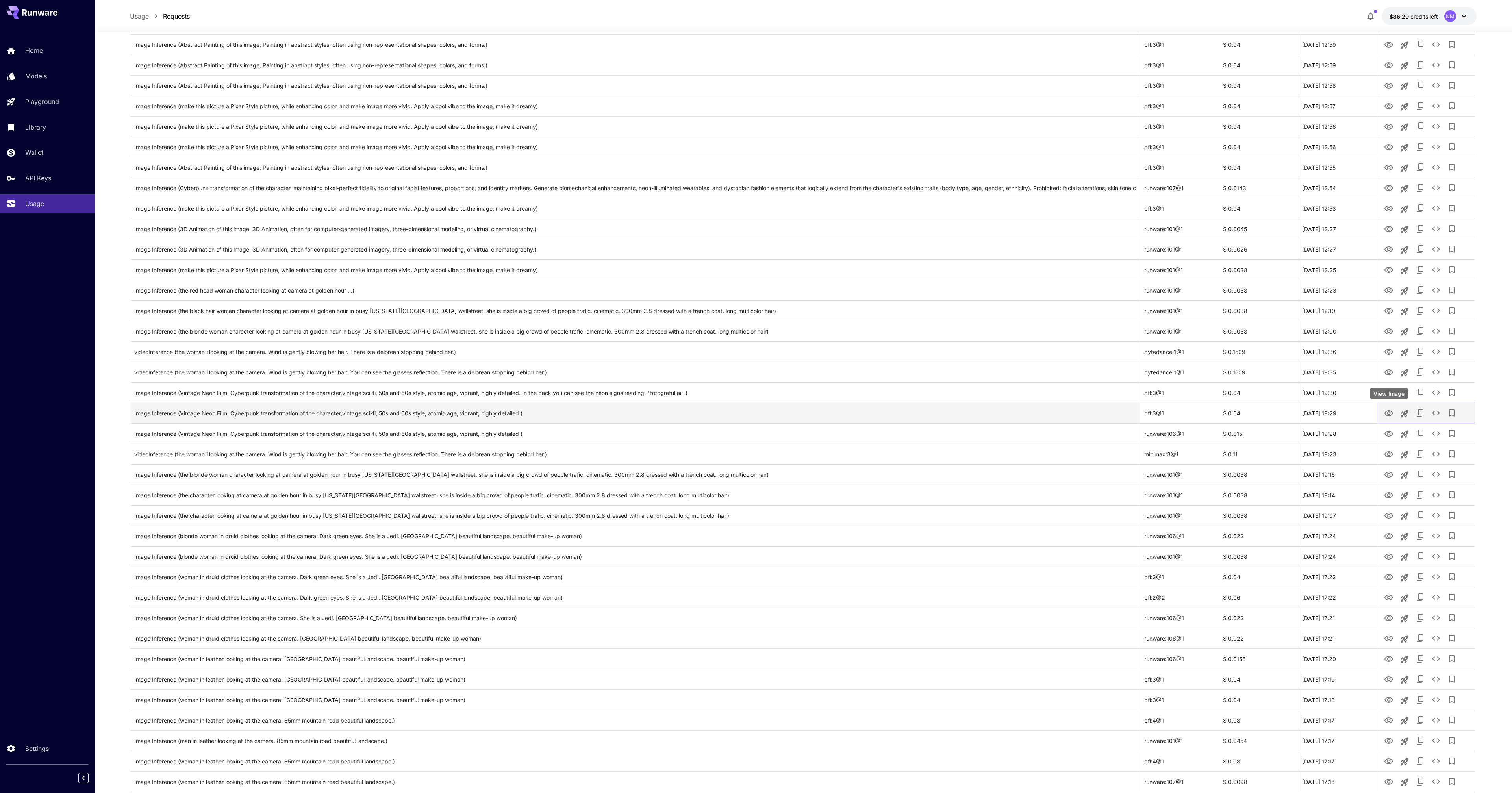
click at [1387, 413] on icon "View Image" at bounding box center [1389, 413] width 9 height 9
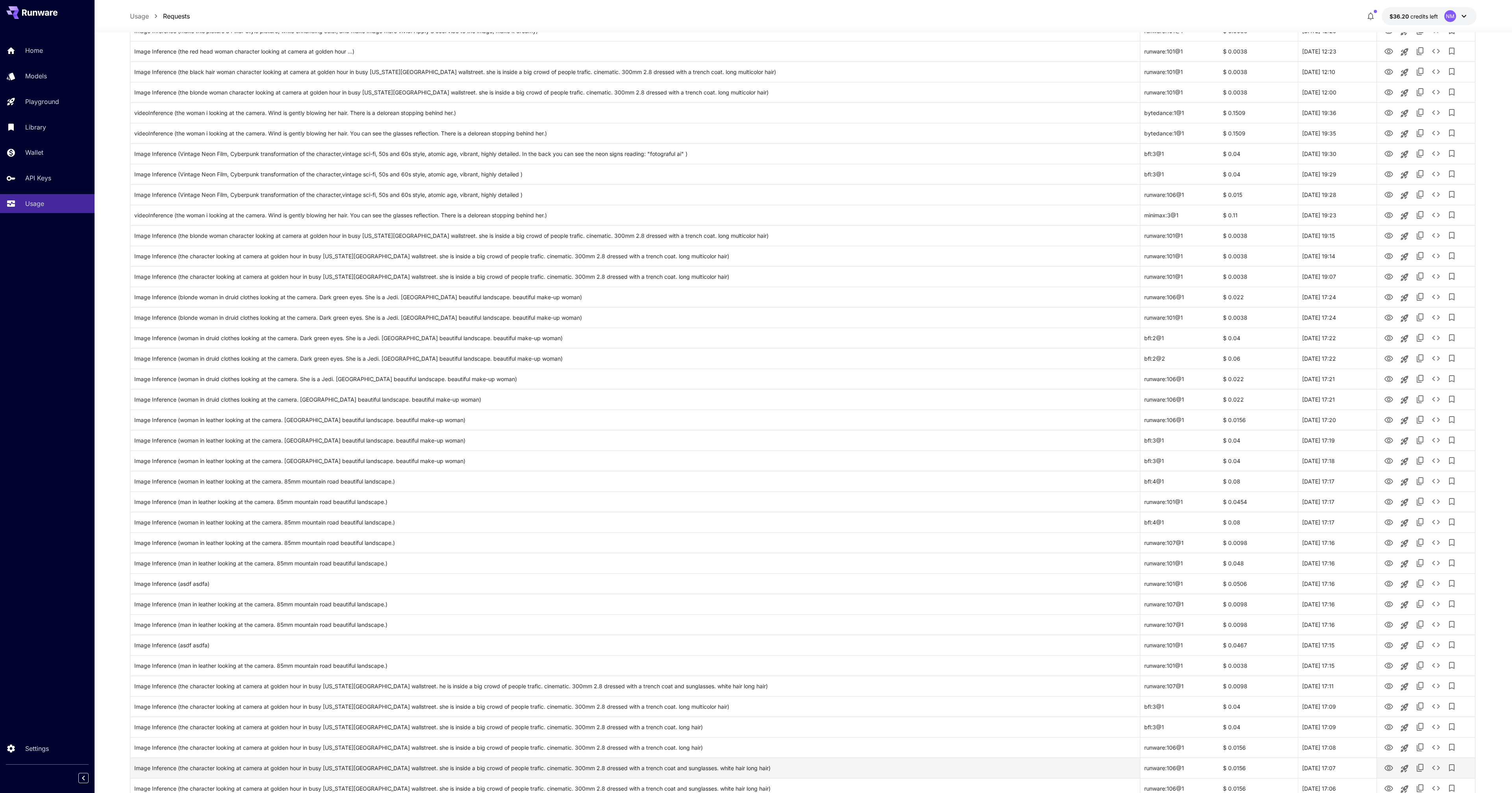
scroll to position [1454, 0]
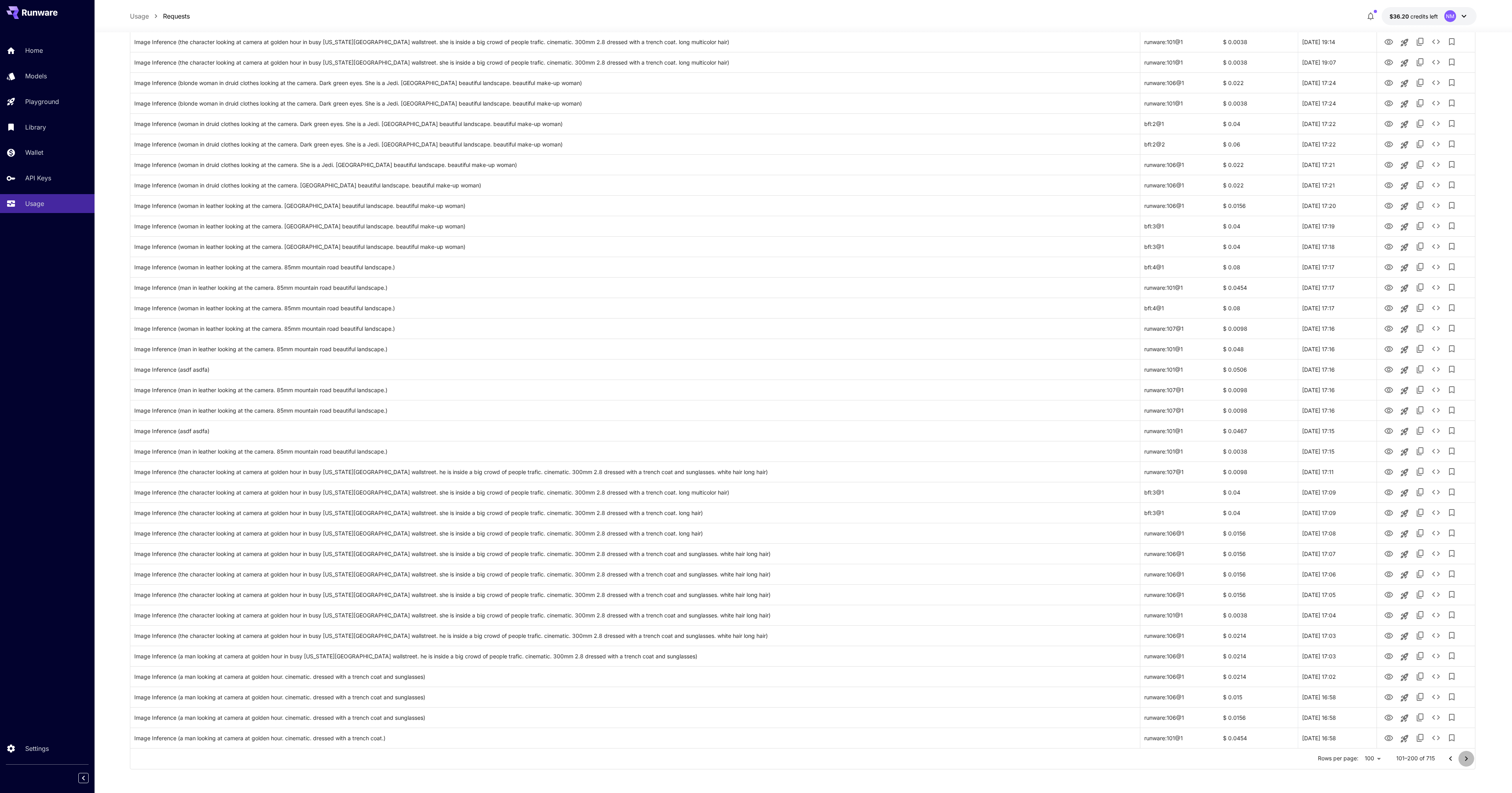
click at [1470, 761] on icon "Go to next page" at bounding box center [1466, 759] width 9 height 9
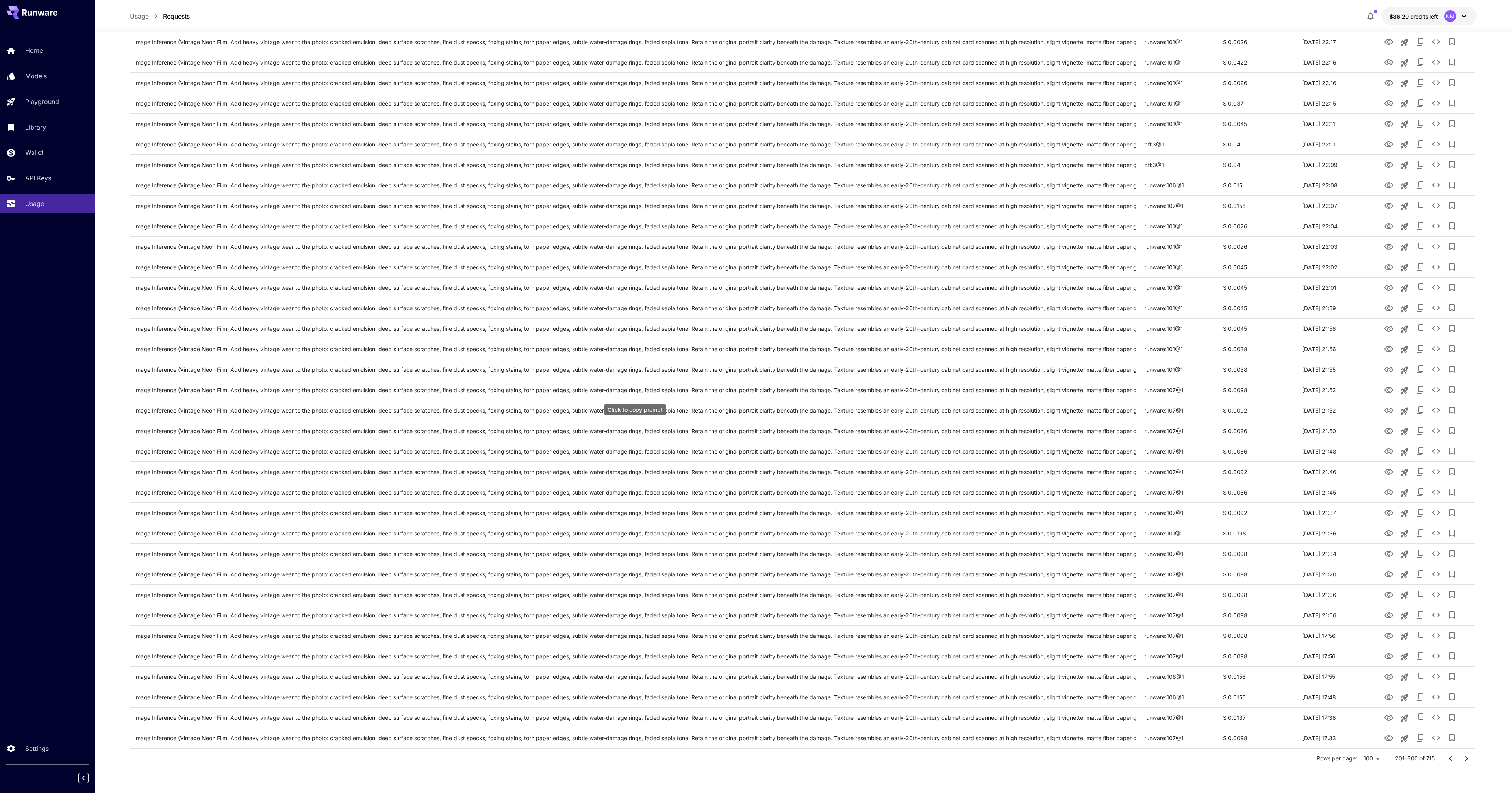
scroll to position [137, 0]
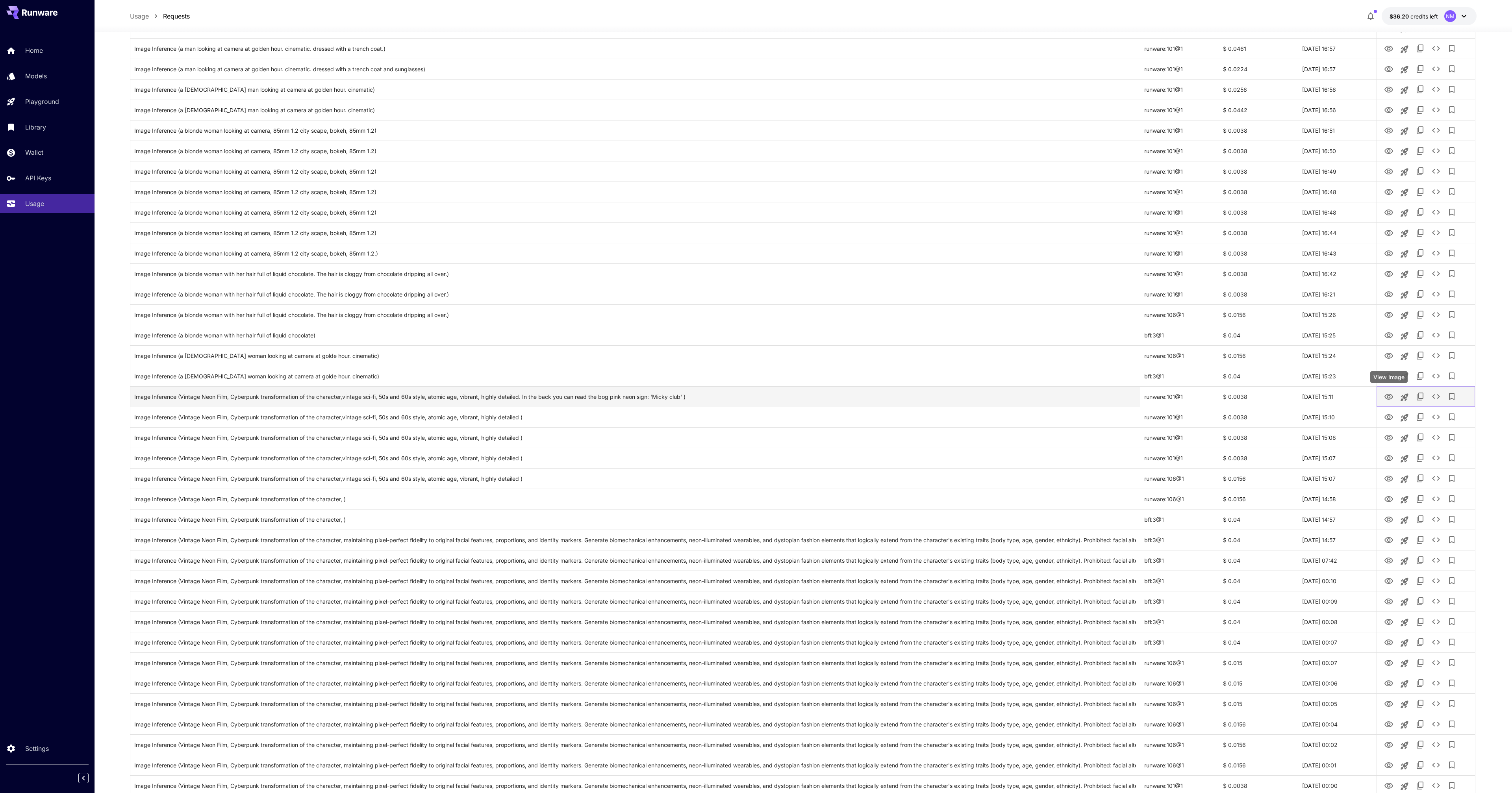
click at [1391, 399] on icon "View Image" at bounding box center [1389, 397] width 9 height 6
click at [1389, 460] on icon "View Image" at bounding box center [1389, 458] width 9 height 6
click at [1389, 474] on icon "View Image" at bounding box center [1389, 479] width 9 height 9
click at [1389, 502] on icon "View Image" at bounding box center [1389, 500] width 9 height 9
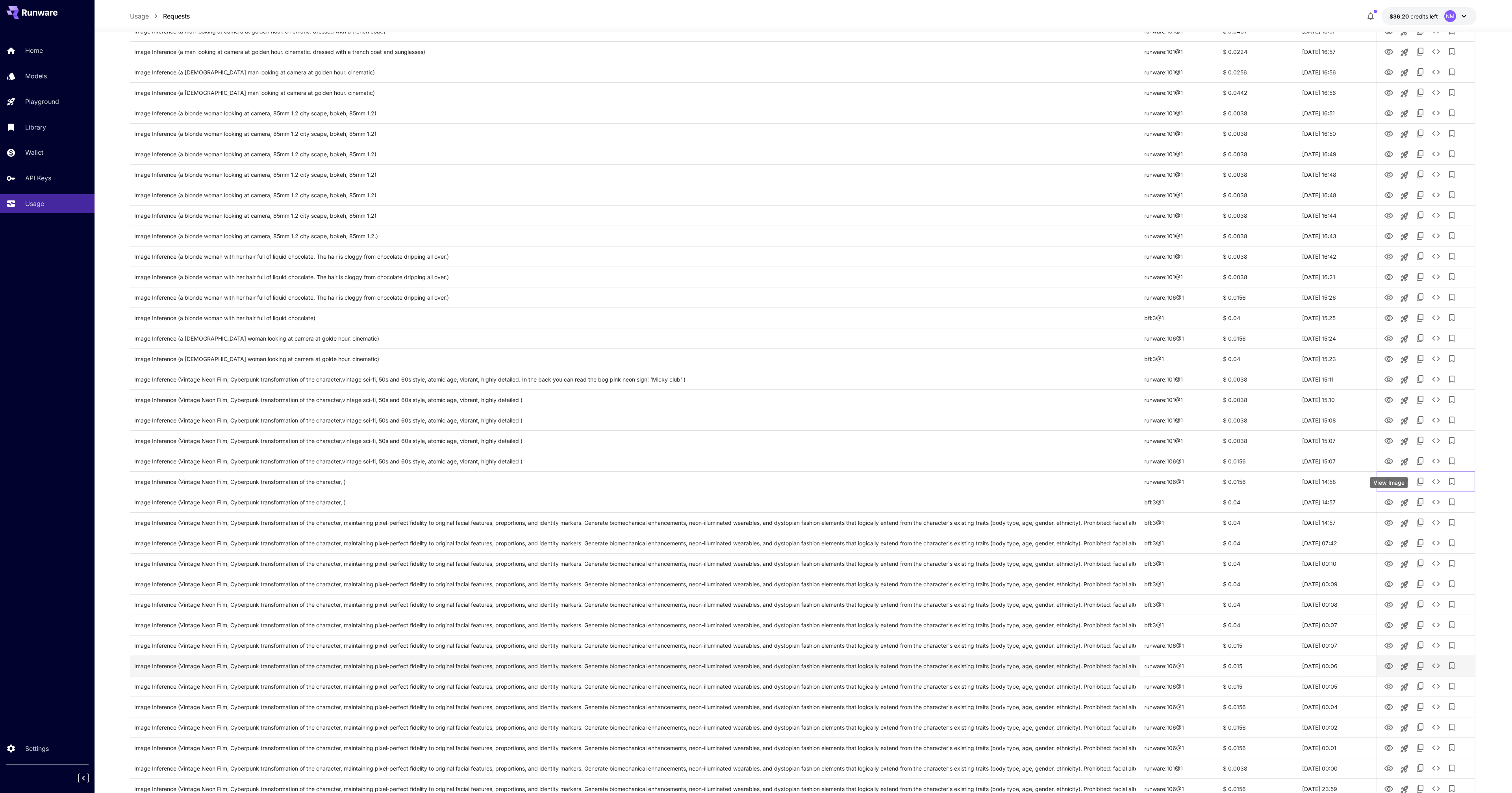
scroll to position [313, 0]
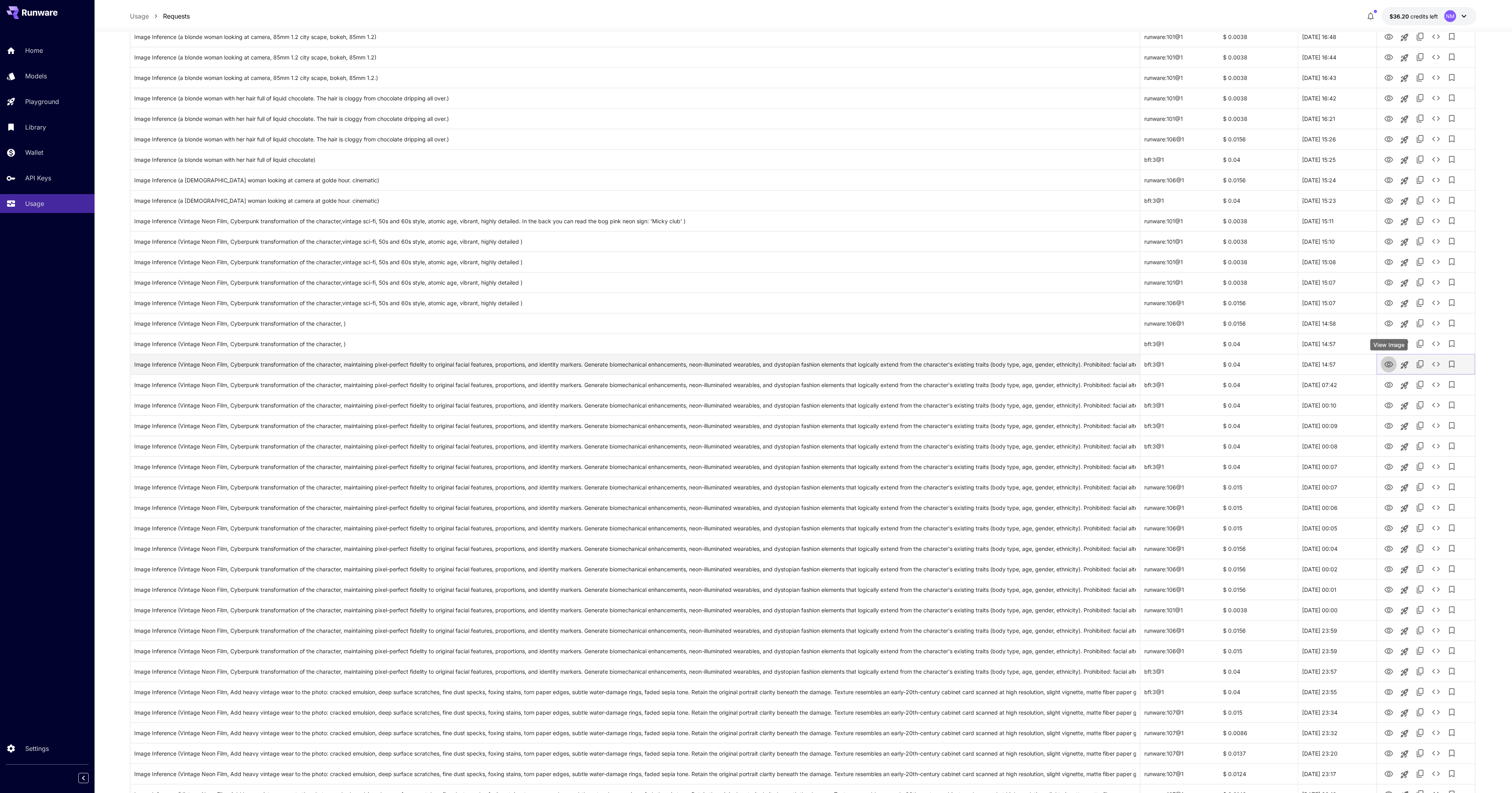
click at [1386, 366] on icon "View Image" at bounding box center [1389, 365] width 9 height 6
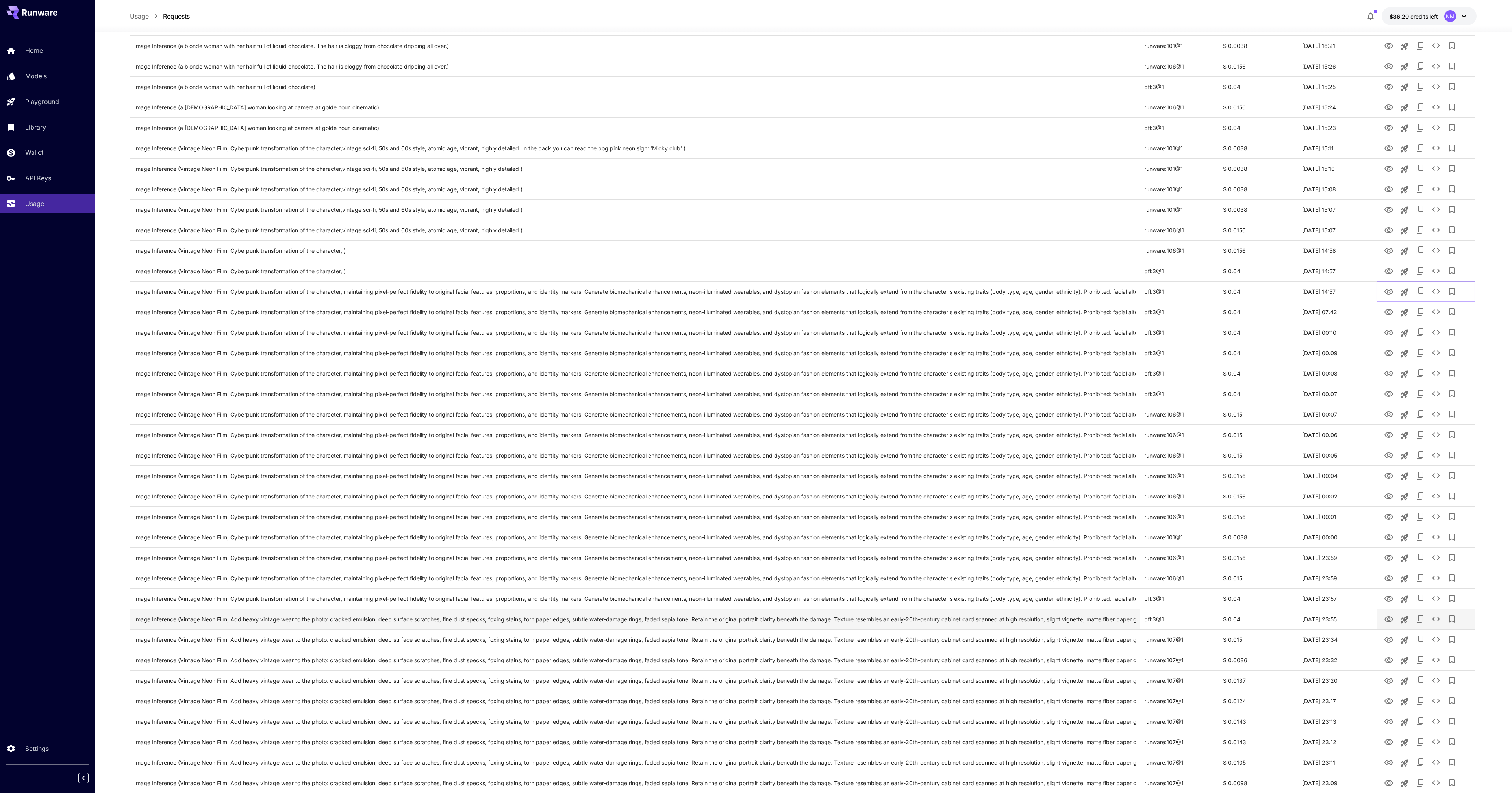
scroll to position [431, 0]
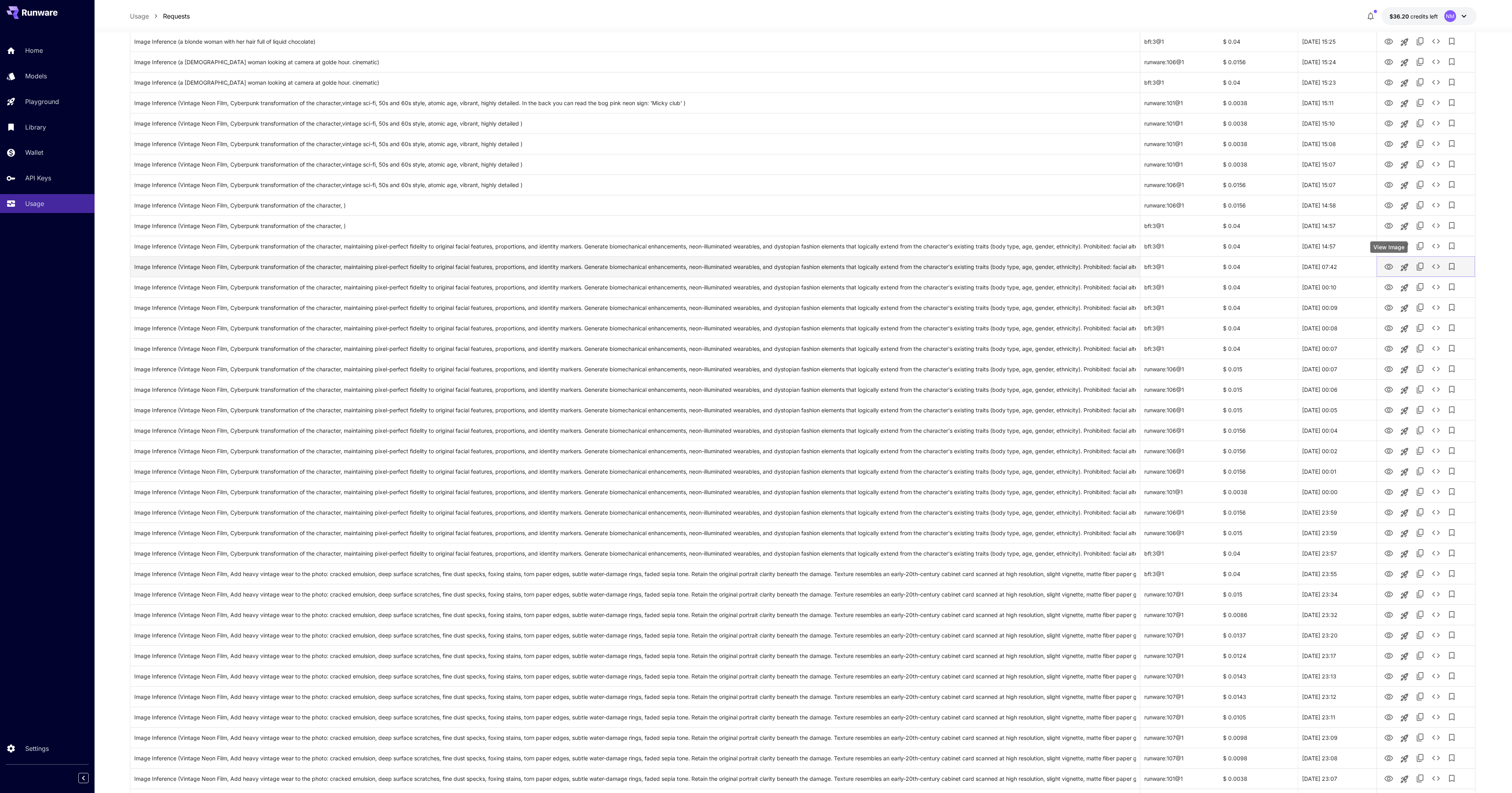
click at [1388, 266] on icon "View Image" at bounding box center [1389, 267] width 9 height 9
click at [1389, 290] on icon "View Image" at bounding box center [1389, 287] width 9 height 6
click at [1389, 309] on icon "View Image" at bounding box center [1389, 308] width 9 height 9
click at [1393, 430] on icon "View Image" at bounding box center [1389, 431] width 9 height 9
click at [1390, 450] on icon "View Image" at bounding box center [1389, 451] width 9 height 6
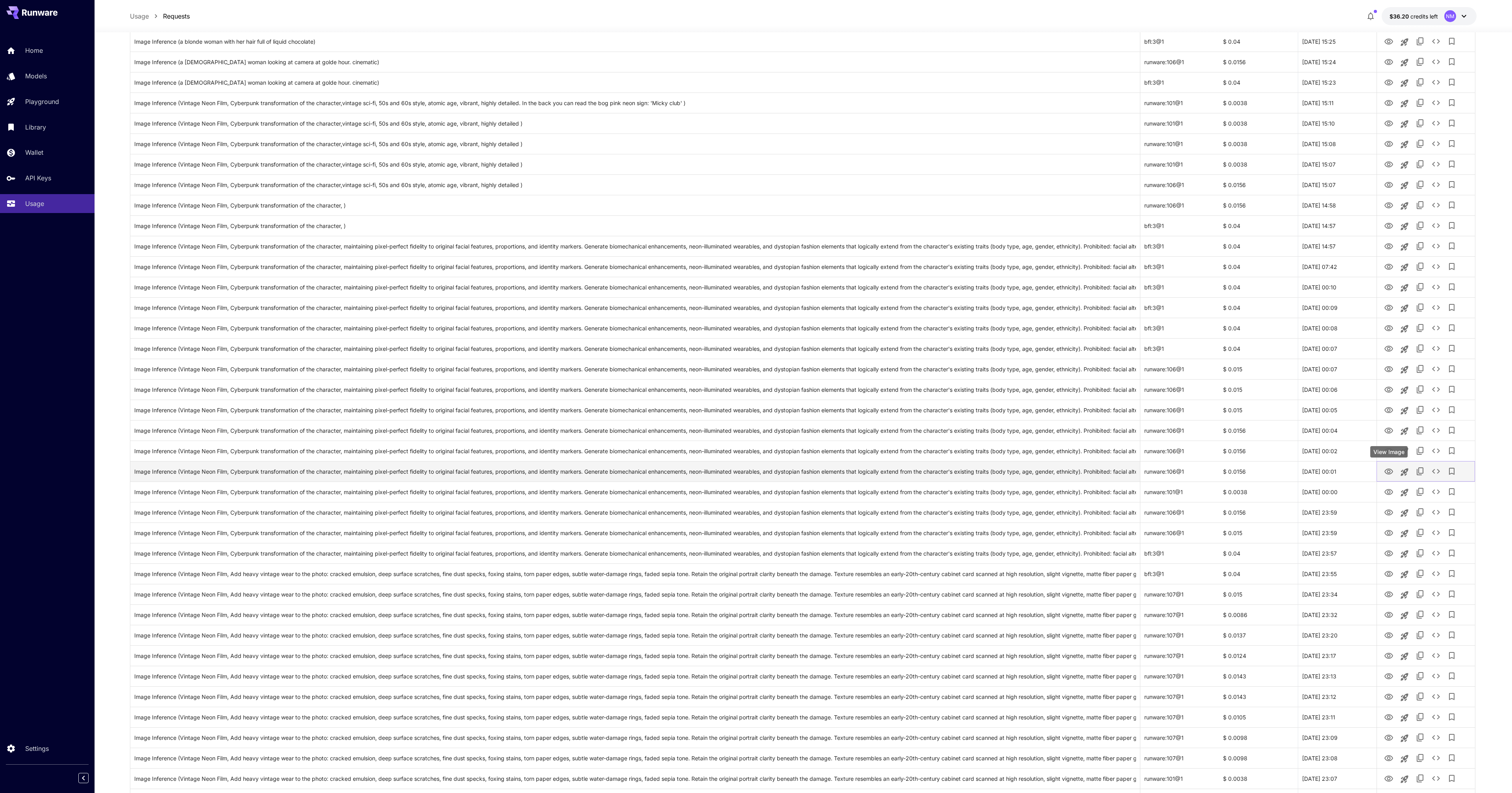
click at [1389, 470] on icon "View Image" at bounding box center [1389, 472] width 9 height 9
click at [1388, 491] on icon "View Image" at bounding box center [1389, 492] width 9 height 9
click at [1386, 511] on icon "View Image" at bounding box center [1389, 512] width 9 height 9
click at [1392, 534] on icon "View Image" at bounding box center [1389, 533] width 9 height 6
click at [1392, 576] on icon "View Image" at bounding box center [1389, 574] width 9 height 9
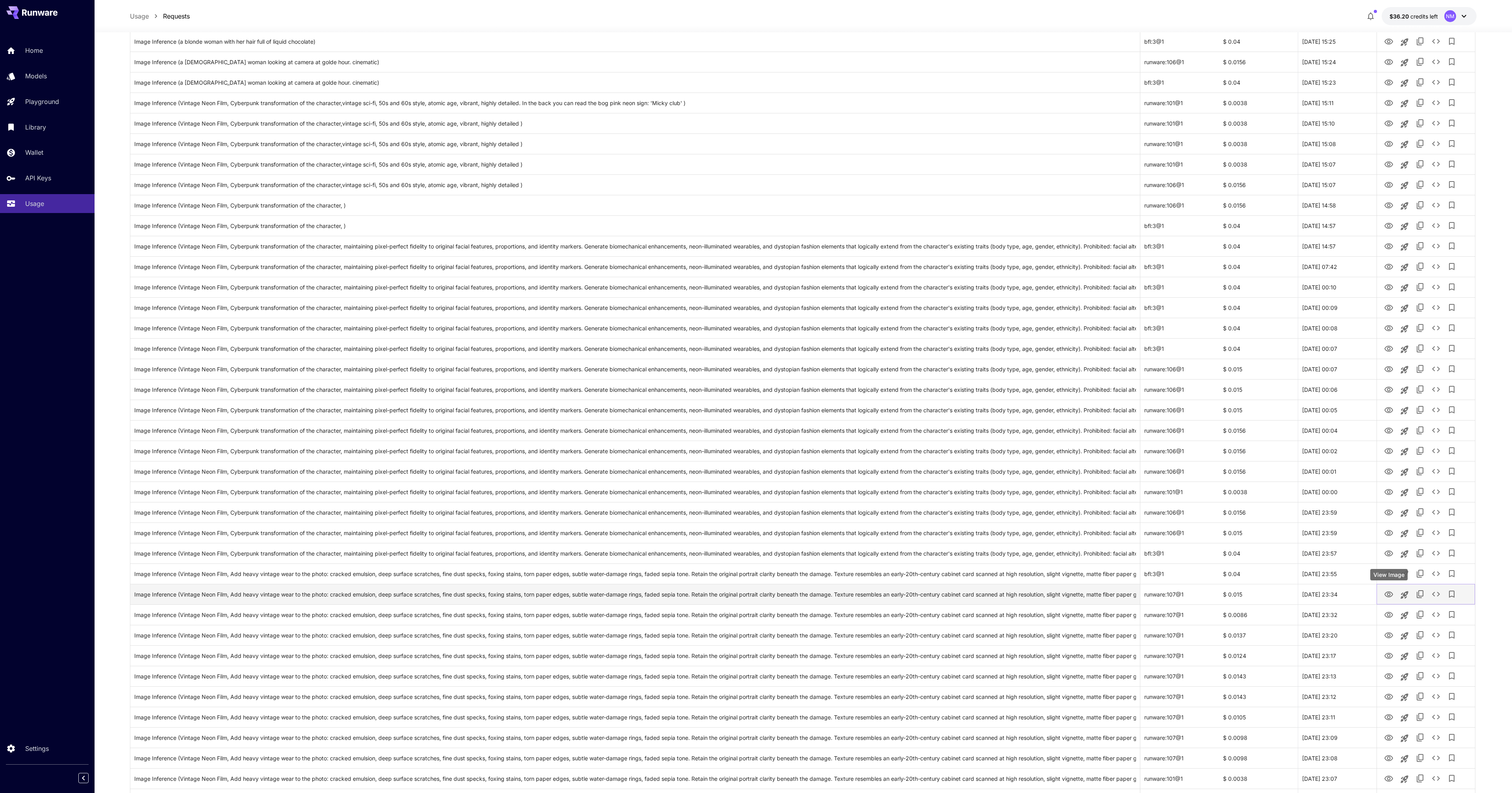
click at [1389, 595] on icon "View Image" at bounding box center [1389, 595] width 9 height 6
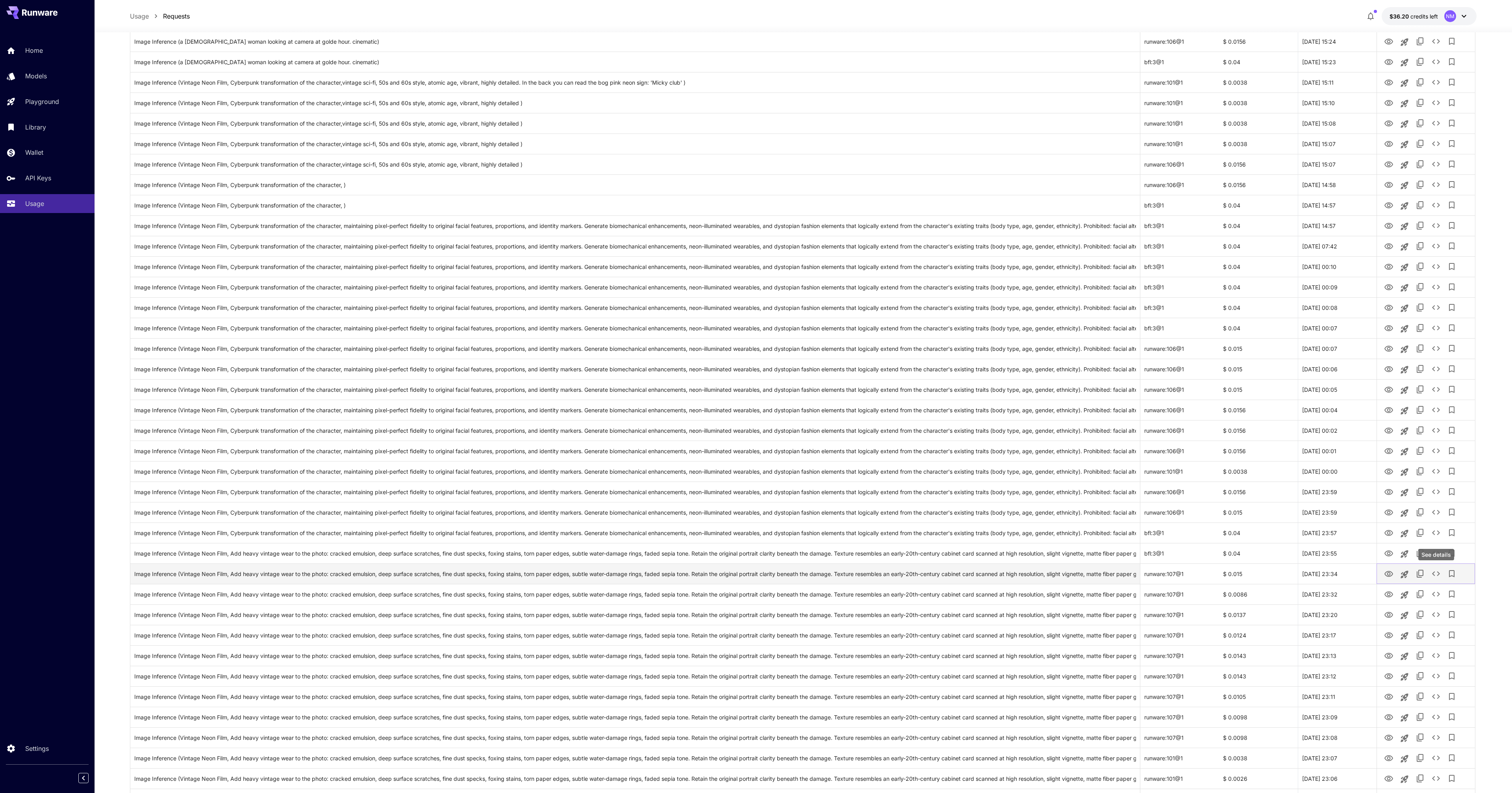
click at [1436, 576] on icon "See details" at bounding box center [1436, 573] width 9 height 9
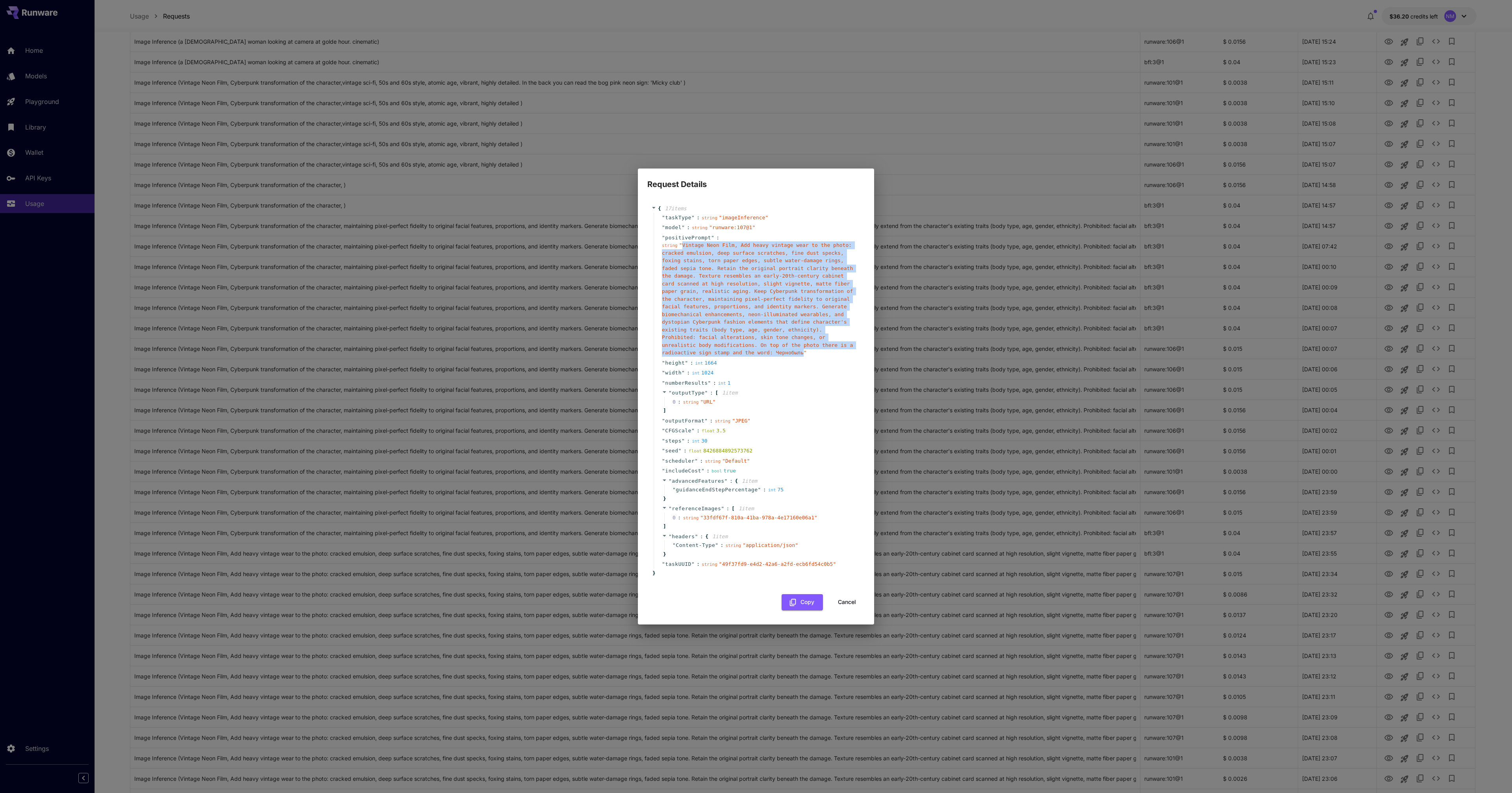
drag, startPoint x: 683, startPoint y: 246, endPoint x: 804, endPoint y: 353, distance: 161.5
click at [804, 353] on span "" Vintage Neon Film, Add heavy vintage wear to the photo: cracked emulsion, dee…" at bounding box center [757, 299] width 191 height 113
copy span "Vintage Neon Film, Add heavy vintage wear to the photo: cracked emulsion, deep …"
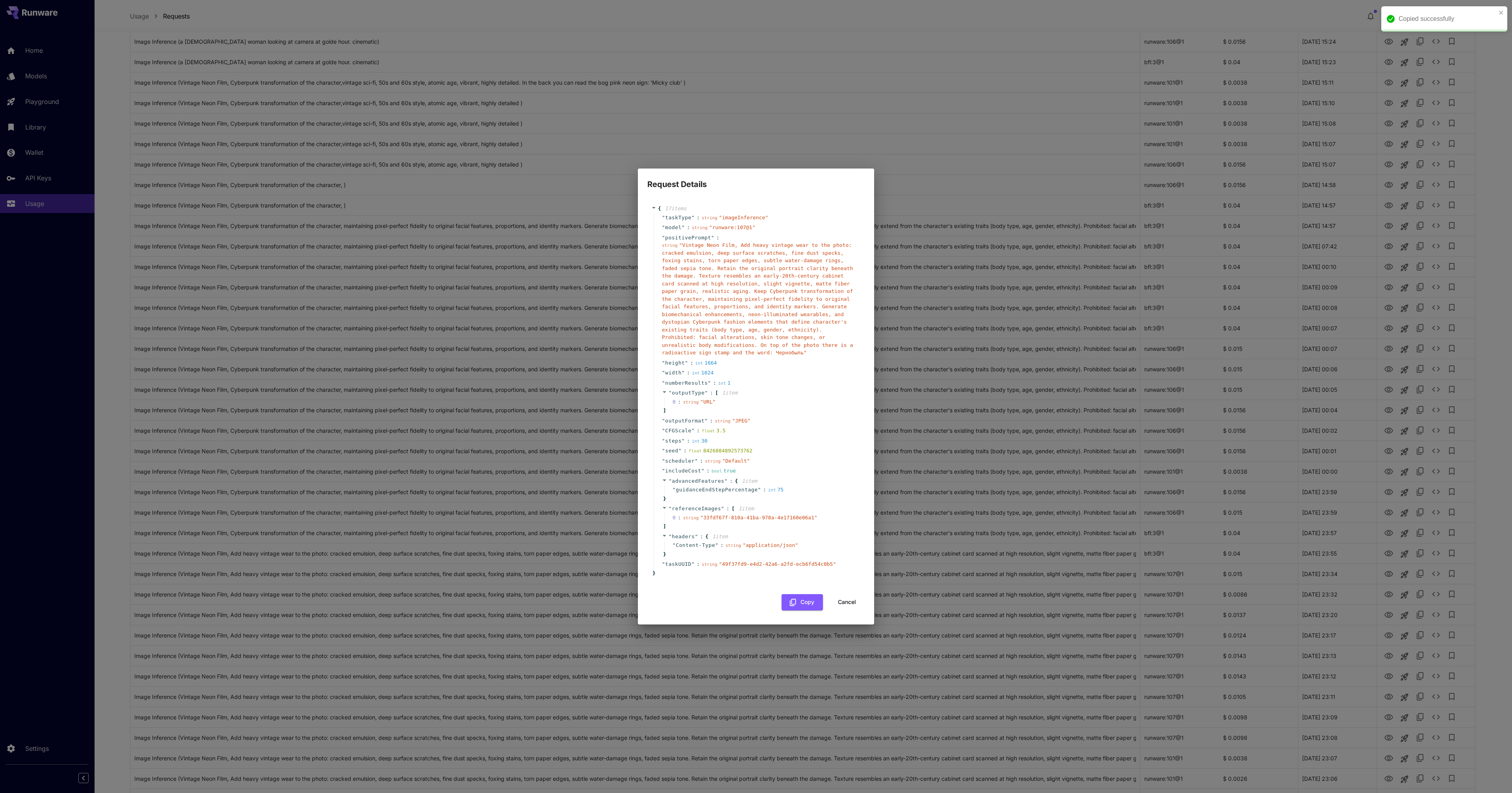
click at [778, 343] on span "" Vintage Neon Film, Add heavy vintage wear to the photo: cracked emulsion, dee…" at bounding box center [757, 299] width 191 height 113
click at [801, 355] on span "" Vintage Neon Film, Add heavy vintage wear to the photo: cracked emulsion, dee…" at bounding box center [757, 299] width 191 height 113
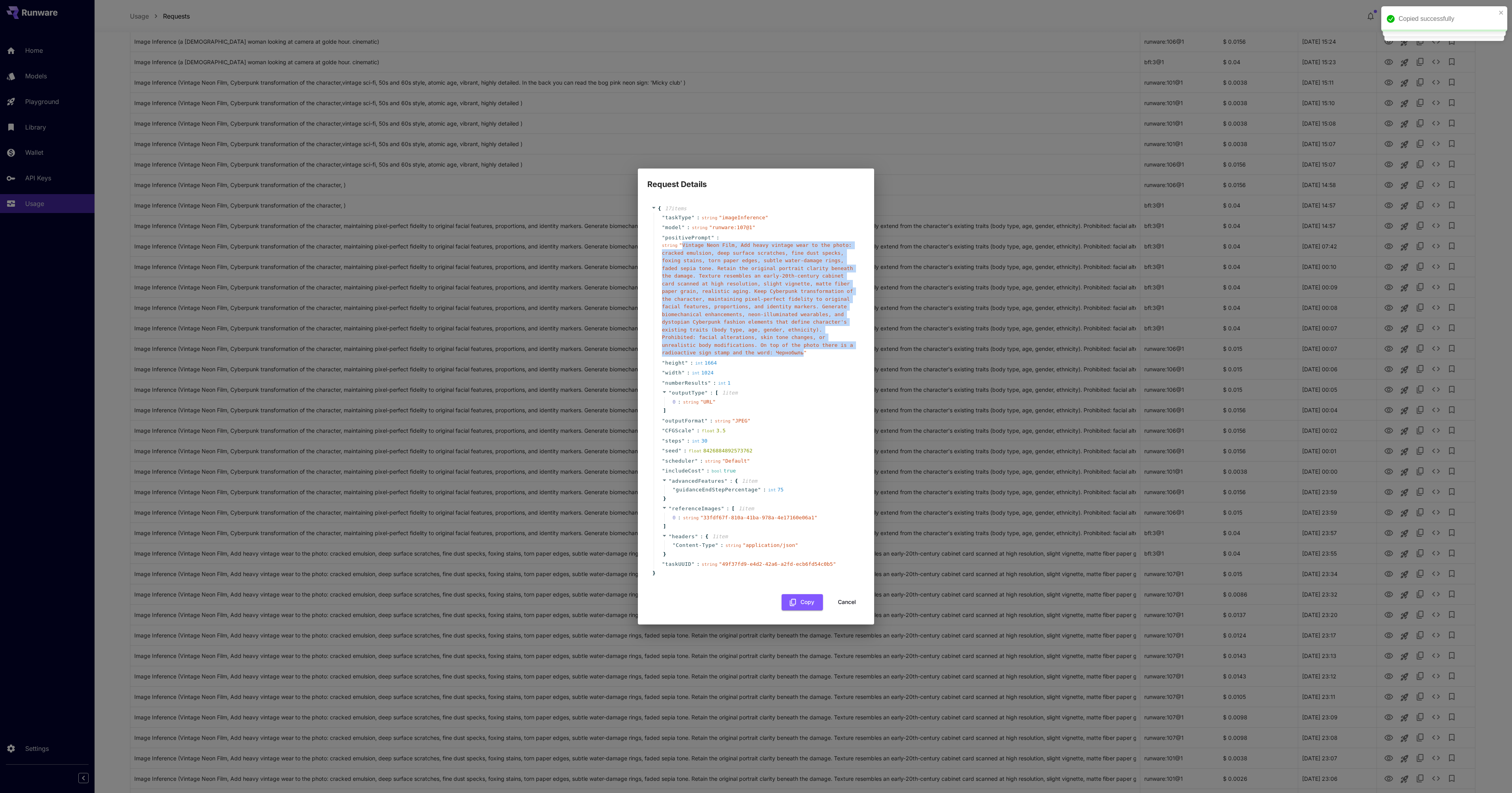
drag, startPoint x: 804, startPoint y: 354, endPoint x: 682, endPoint y: 249, distance: 161.0
click at [682, 249] on div "string " Vintage Neon Film, Add heavy vintage wear to the photo: cracked emulsi…" at bounding box center [759, 299] width 194 height 116
click at [685, 246] on span "" Vintage Neon Film, Add heavy vintage wear to the photo: cracked emulsion, dee…" at bounding box center [757, 299] width 191 height 113
drag, startPoint x: 684, startPoint y: 245, endPoint x: 822, endPoint y: 307, distance: 151.3
click at [822, 307] on span "" Vintage Neon Film, Add heavy vintage wear to the photo: cracked emulsion, dee…" at bounding box center [757, 299] width 191 height 113
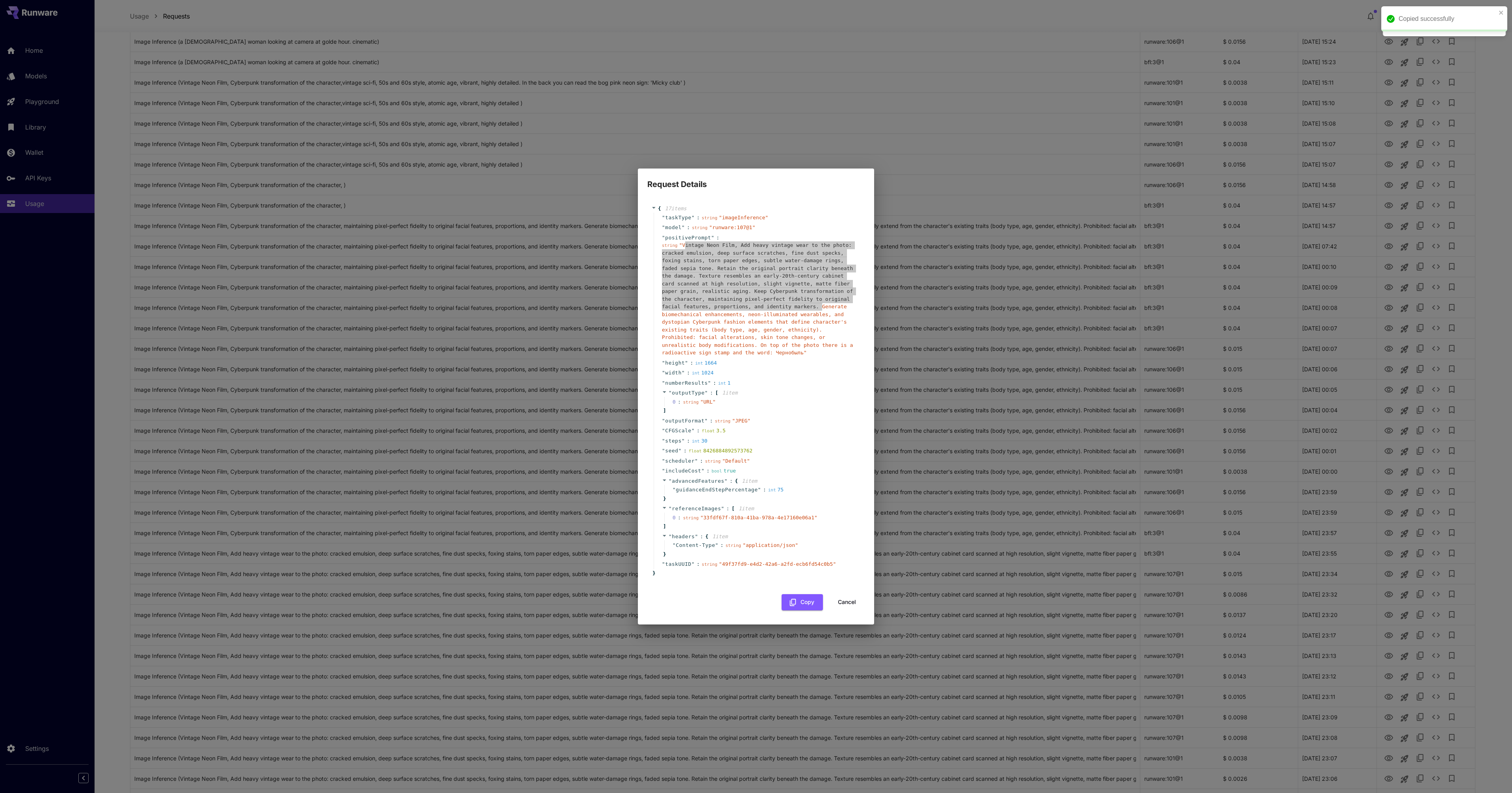
copy span "intage Neon Film, Add heavy vintage wear to the photo: cracked emulsion, deep s…"
click at [851, 604] on button "Cancel" at bounding box center [847, 602] width 35 height 16
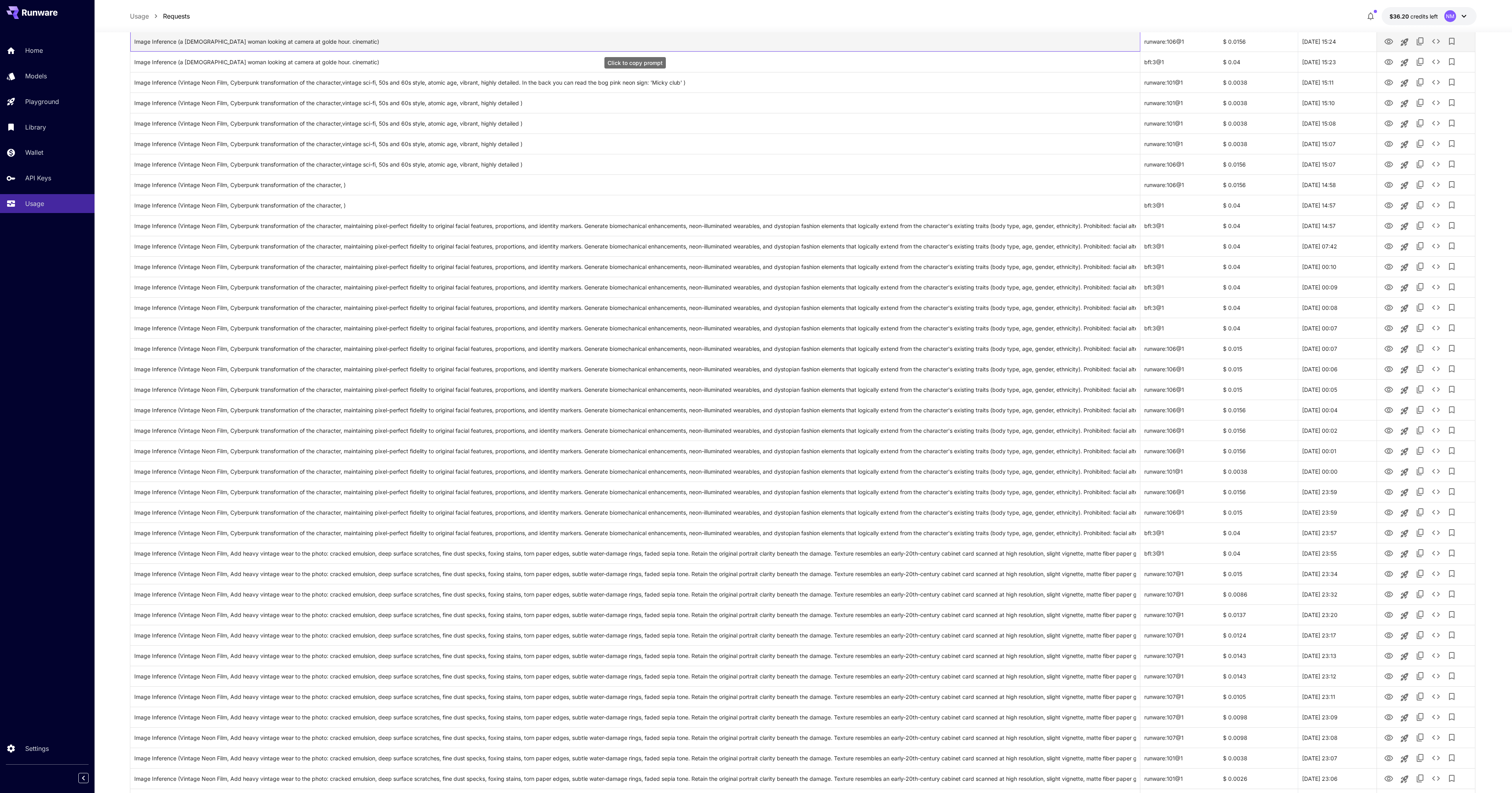
click at [467, 35] on div "Image Inference (a black woman looking at camera at golde hour. cinematic)" at bounding box center [635, 42] width 1002 height 20
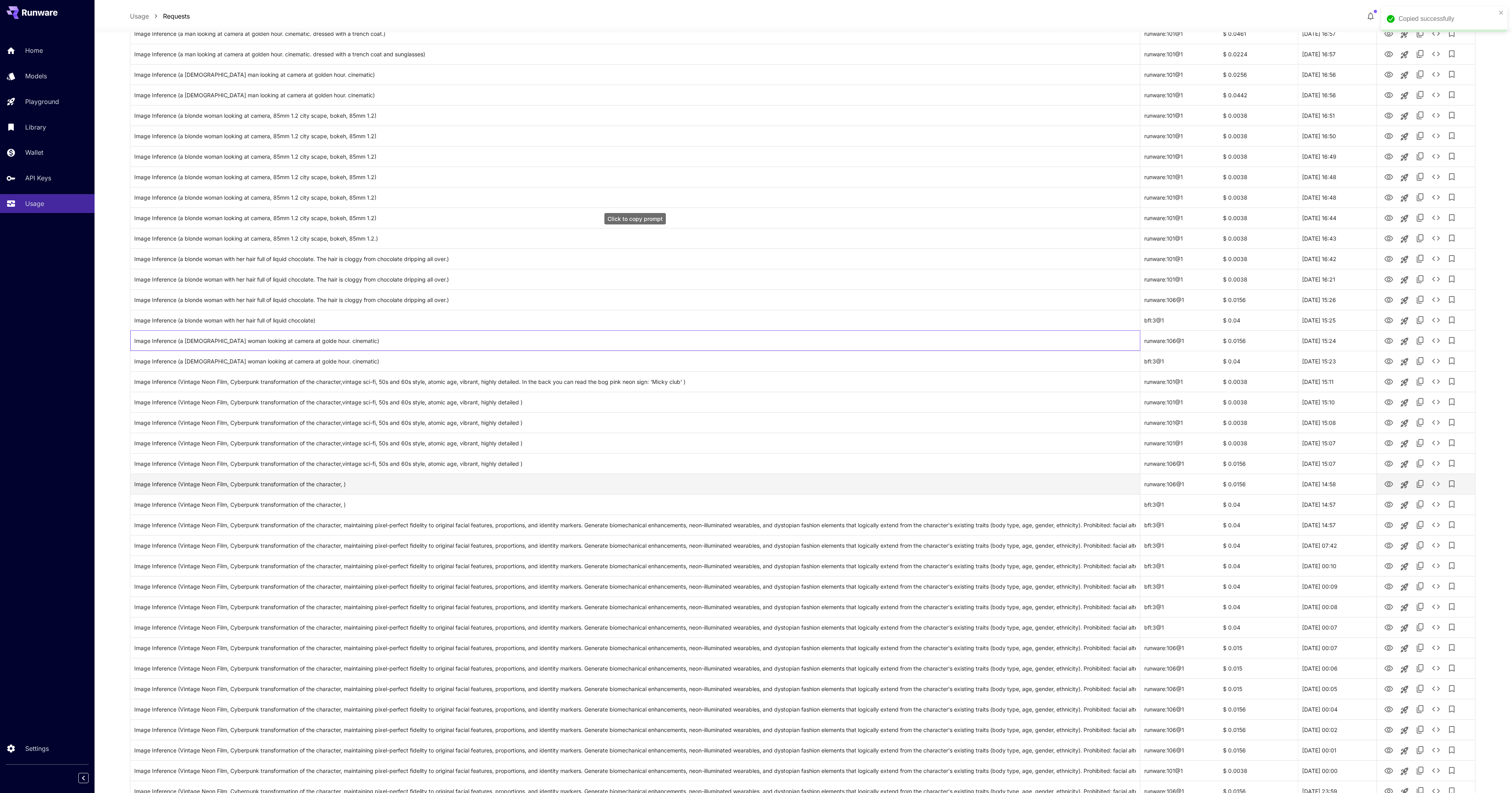
scroll to position [0, 0]
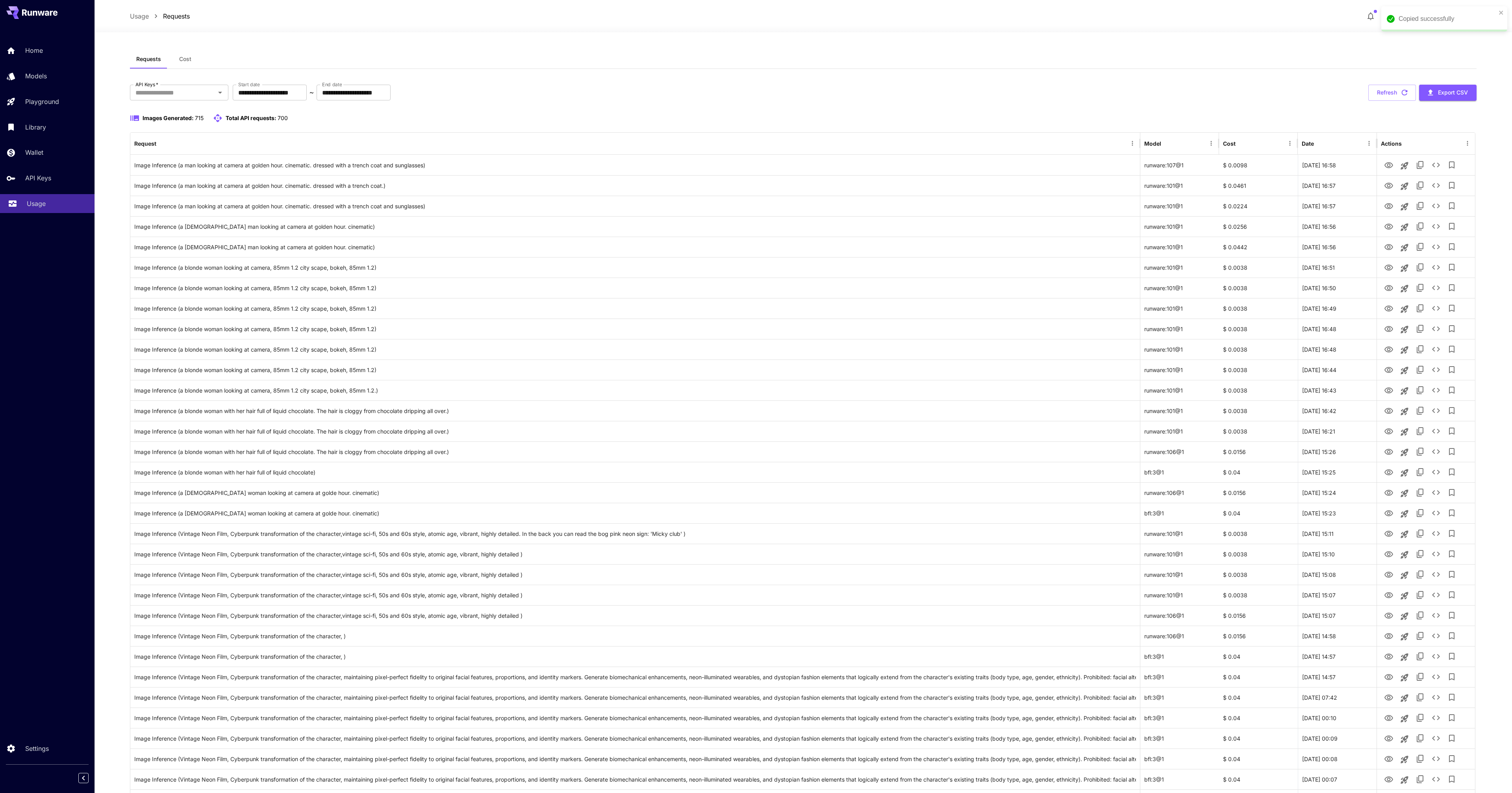
click at [25, 206] on link "Usage" at bounding box center [47, 204] width 95 height 19
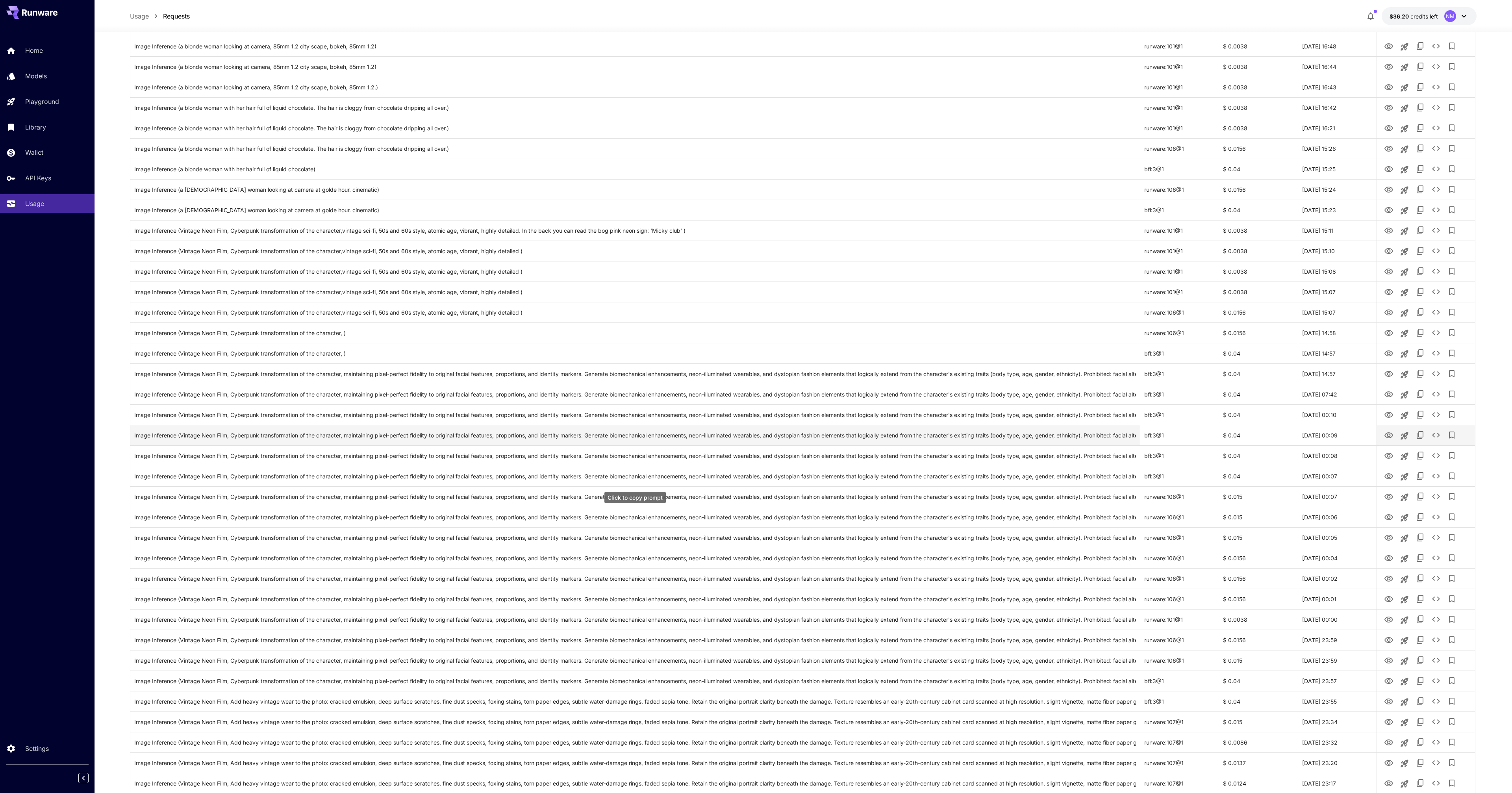
scroll to position [371, 0]
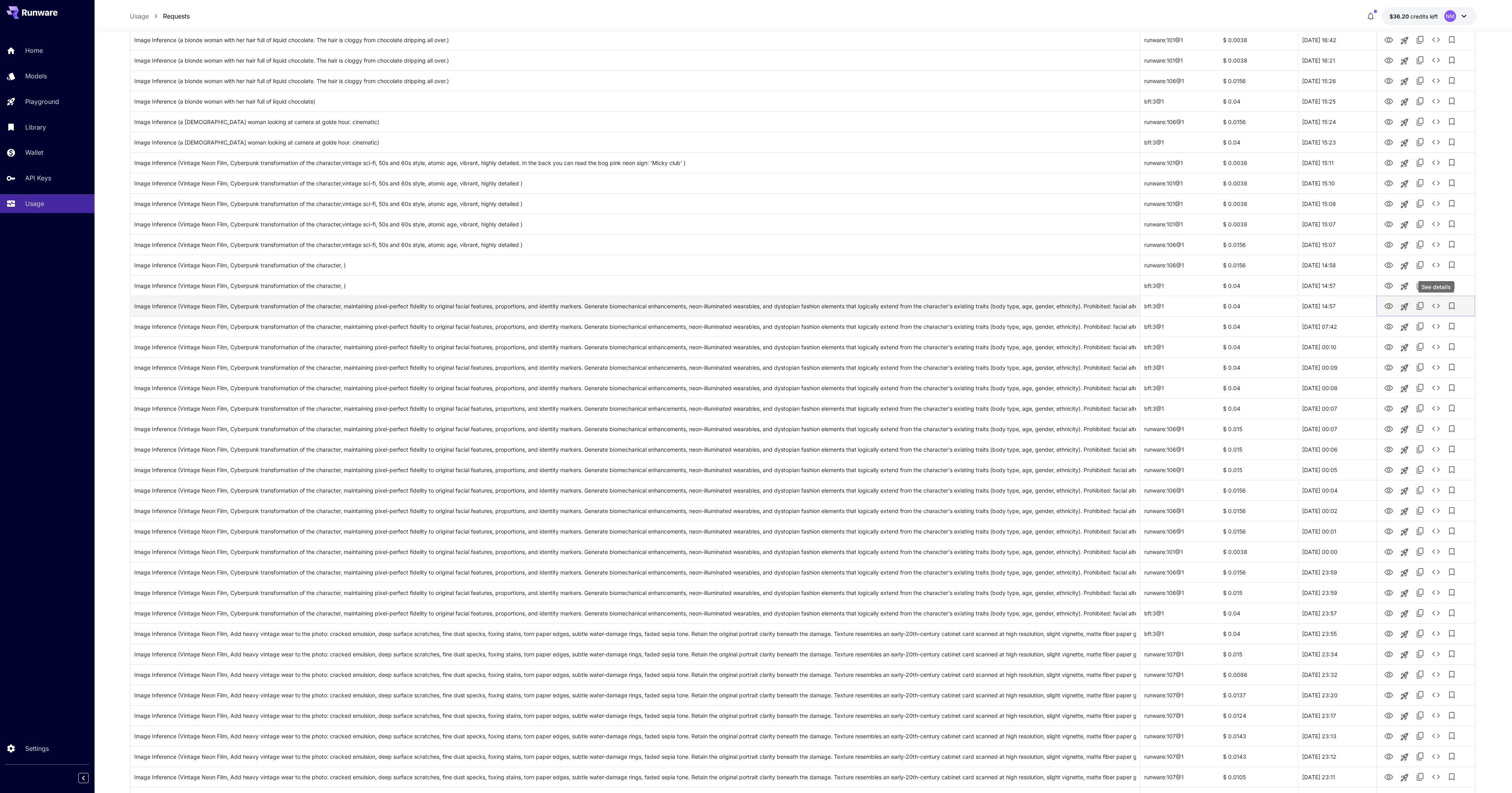
click at [1436, 309] on icon "See details" at bounding box center [1436, 306] width 9 height 9
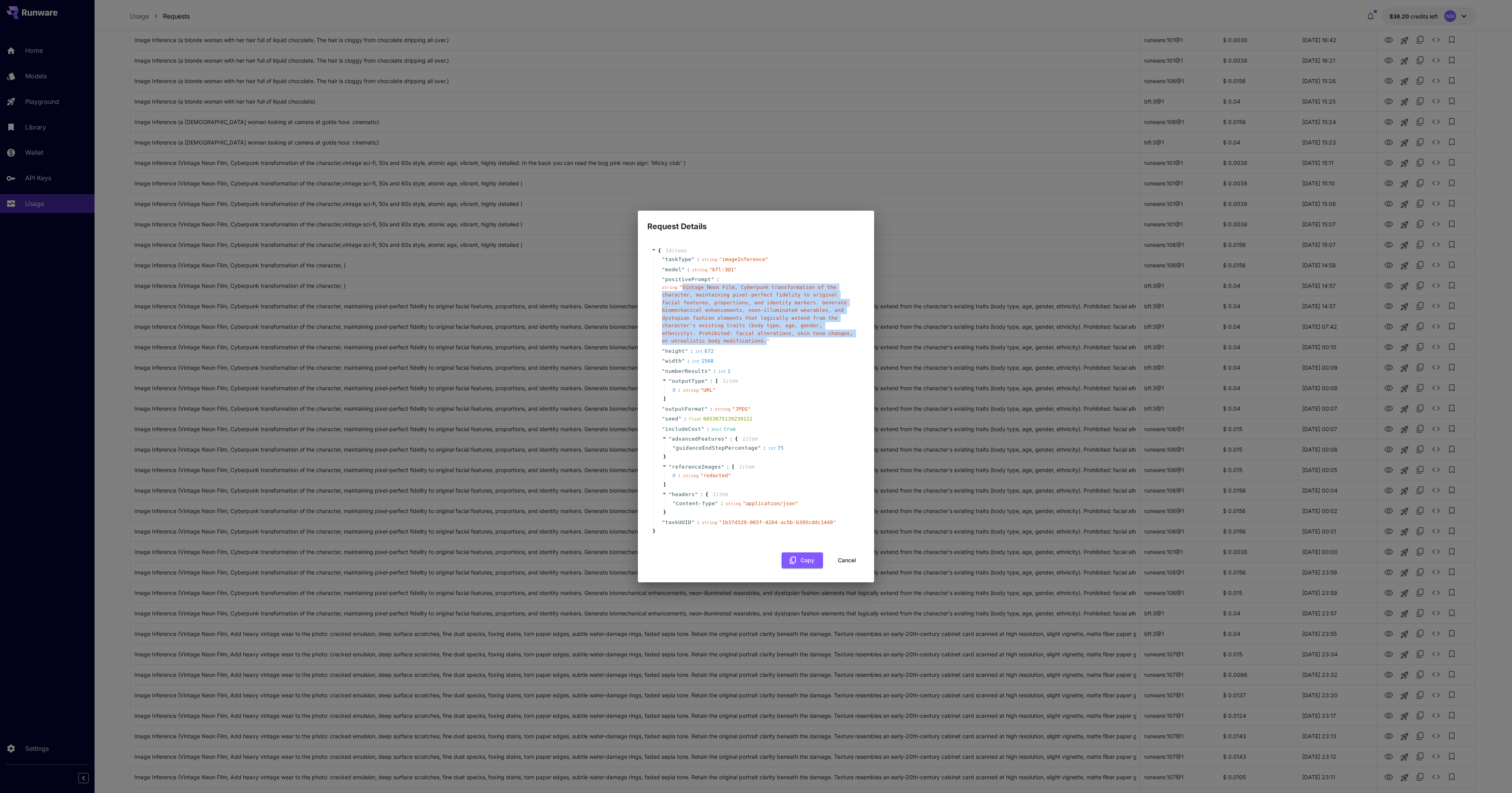
drag, startPoint x: 681, startPoint y: 288, endPoint x: 766, endPoint y: 342, distance: 100.7
click at [766, 342] on span "" Vintage Neon Film, Cyberpunk transformation of the character, maintaining pix…" at bounding box center [757, 314] width 191 height 60
copy span "Vintage Neon Film, Cyberpunk transformation of the character, maintaining pixel…"
click at [848, 562] on button "Cancel" at bounding box center [847, 561] width 35 height 16
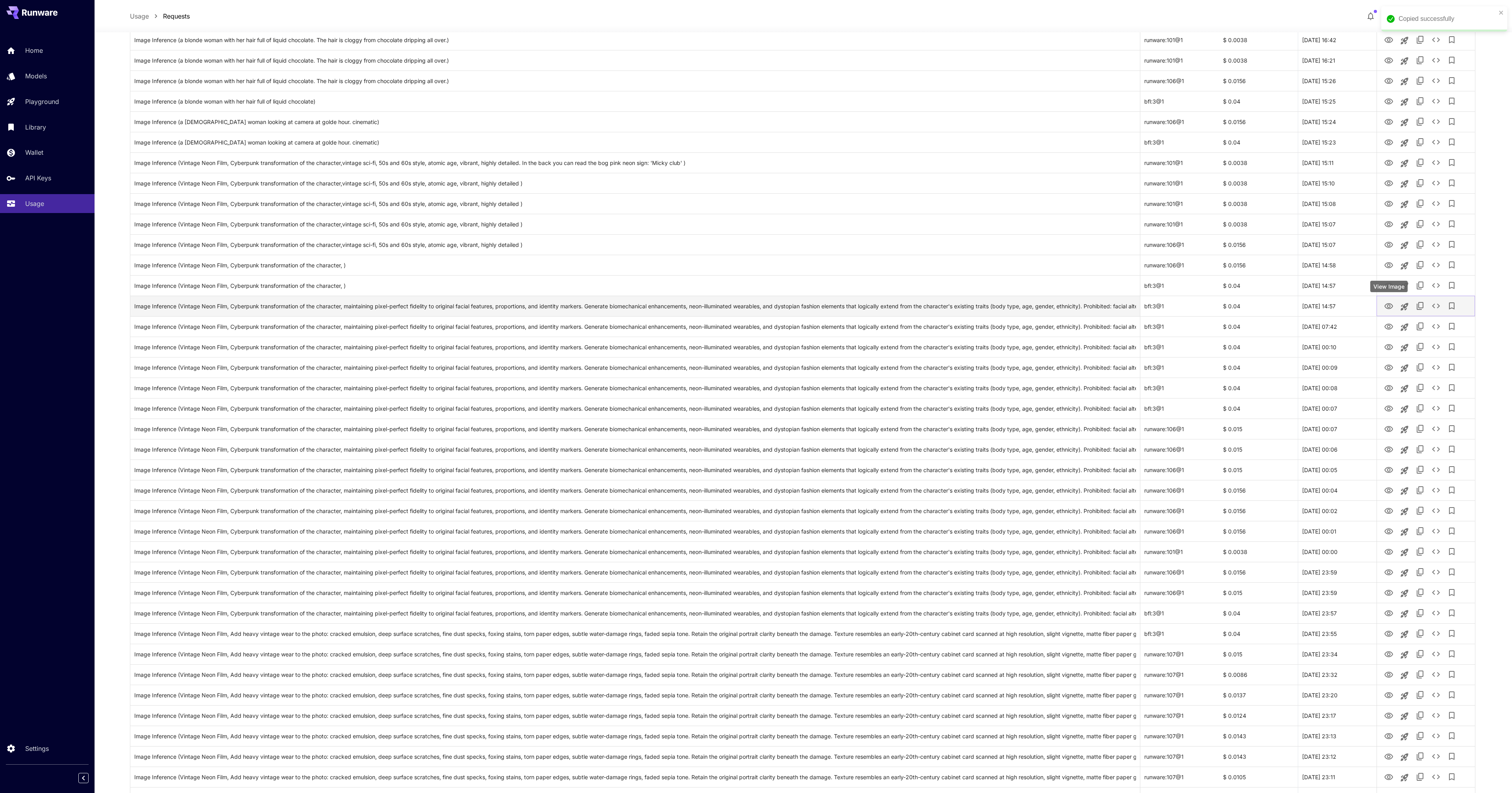
click at [1388, 308] on icon "View Image" at bounding box center [1389, 306] width 9 height 9
click at [1391, 535] on icon "View Image" at bounding box center [1389, 532] width 9 height 9
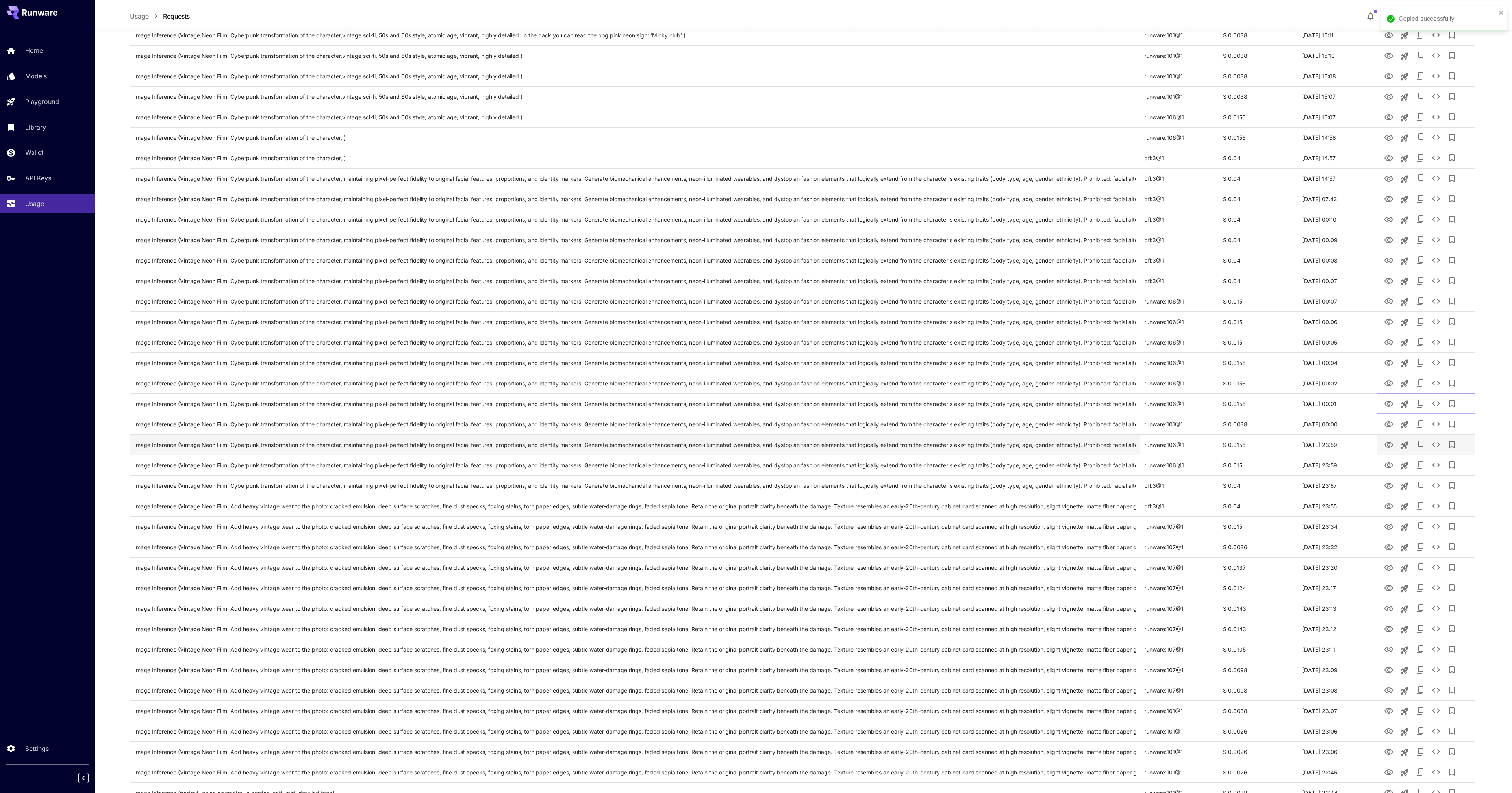
scroll to position [521, 0]
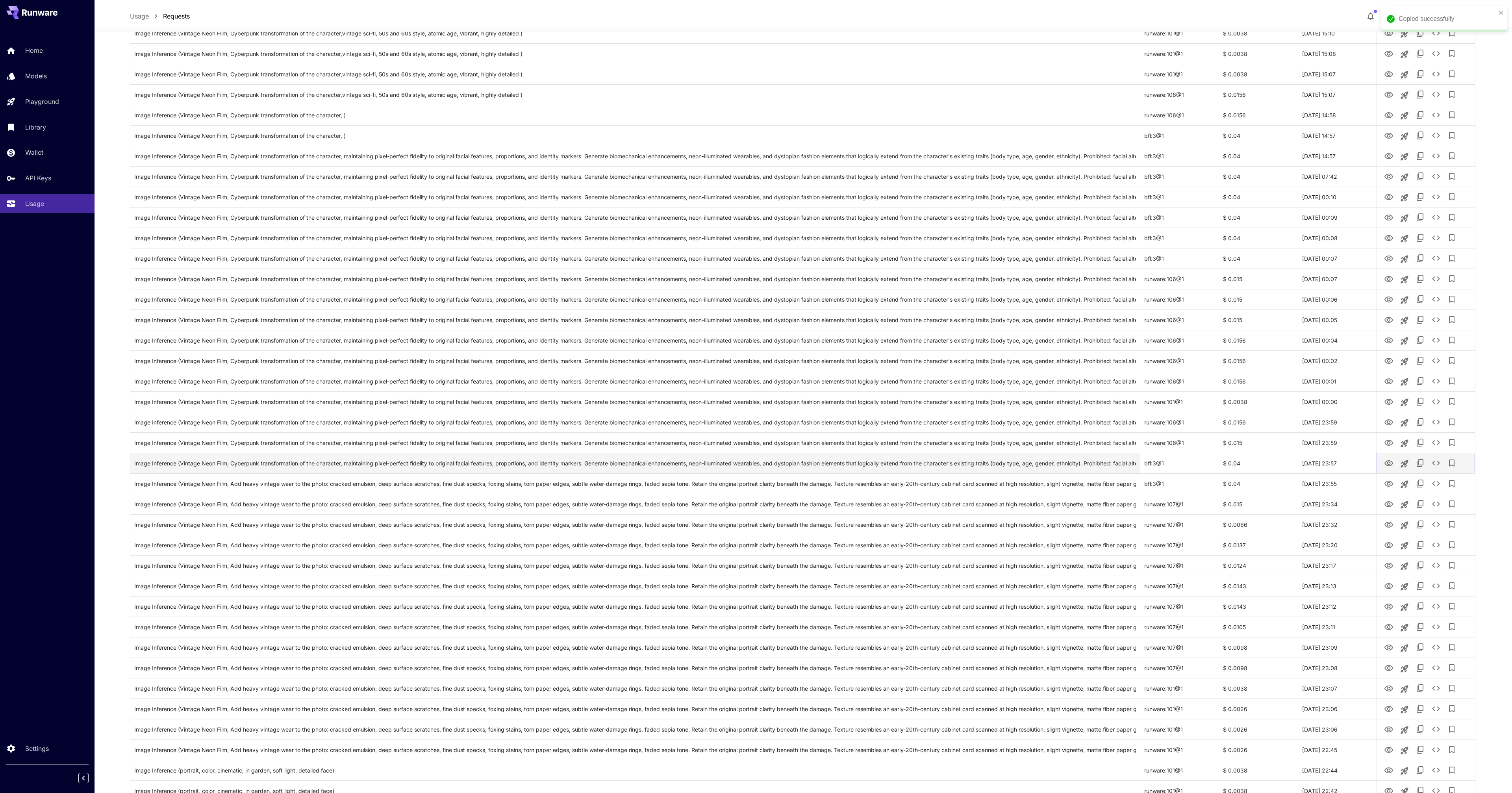
click at [1388, 463] on icon "View Image" at bounding box center [1389, 464] width 9 height 9
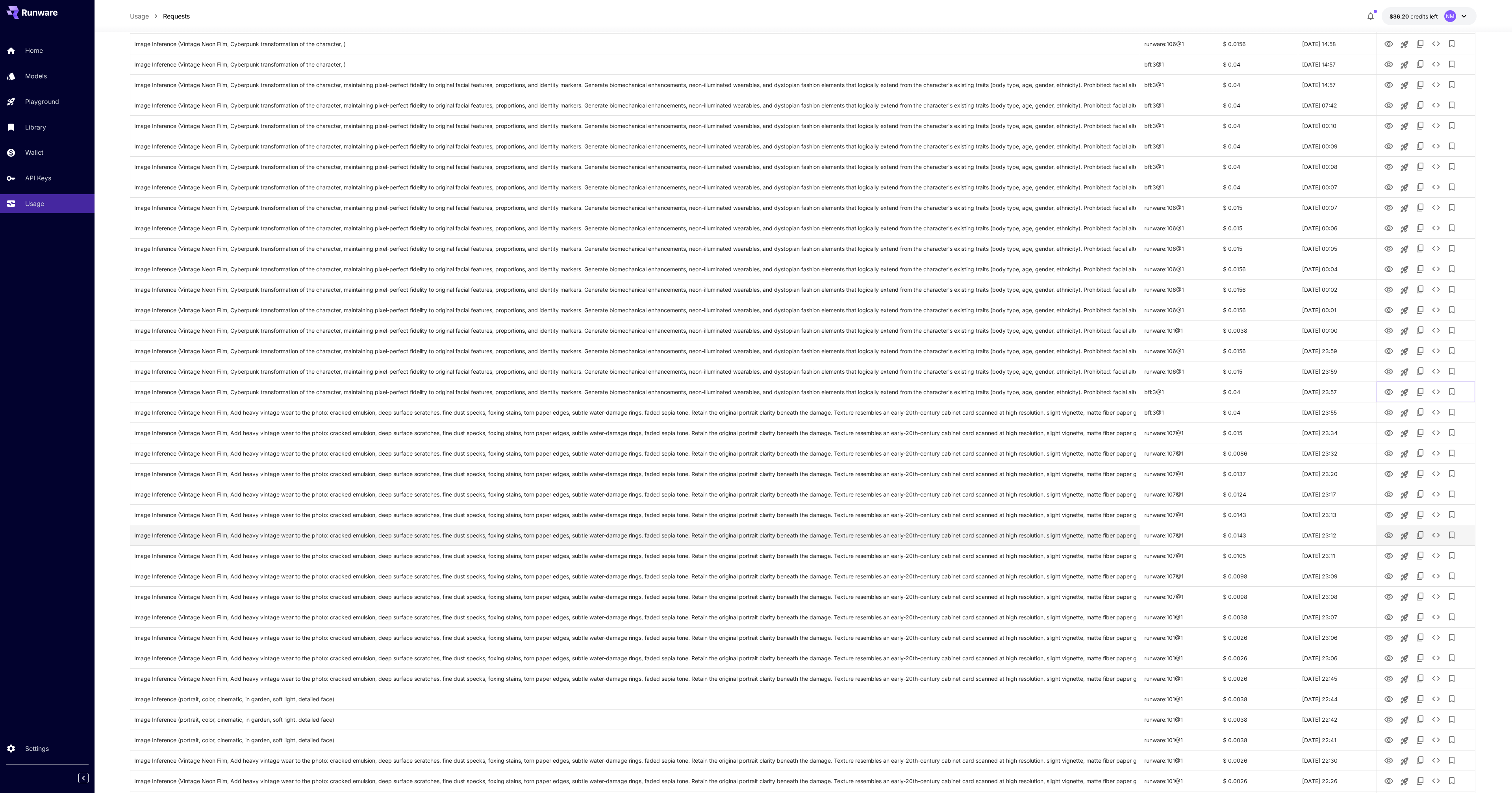
scroll to position [598, 0]
click at [1388, 512] on div "View Image" at bounding box center [1389, 510] width 38 height 11
click at [1389, 534] on icon "View Image" at bounding box center [1389, 531] width 9 height 9
click at [1388, 551] on icon "View Image" at bounding box center [1389, 551] width 9 height 9
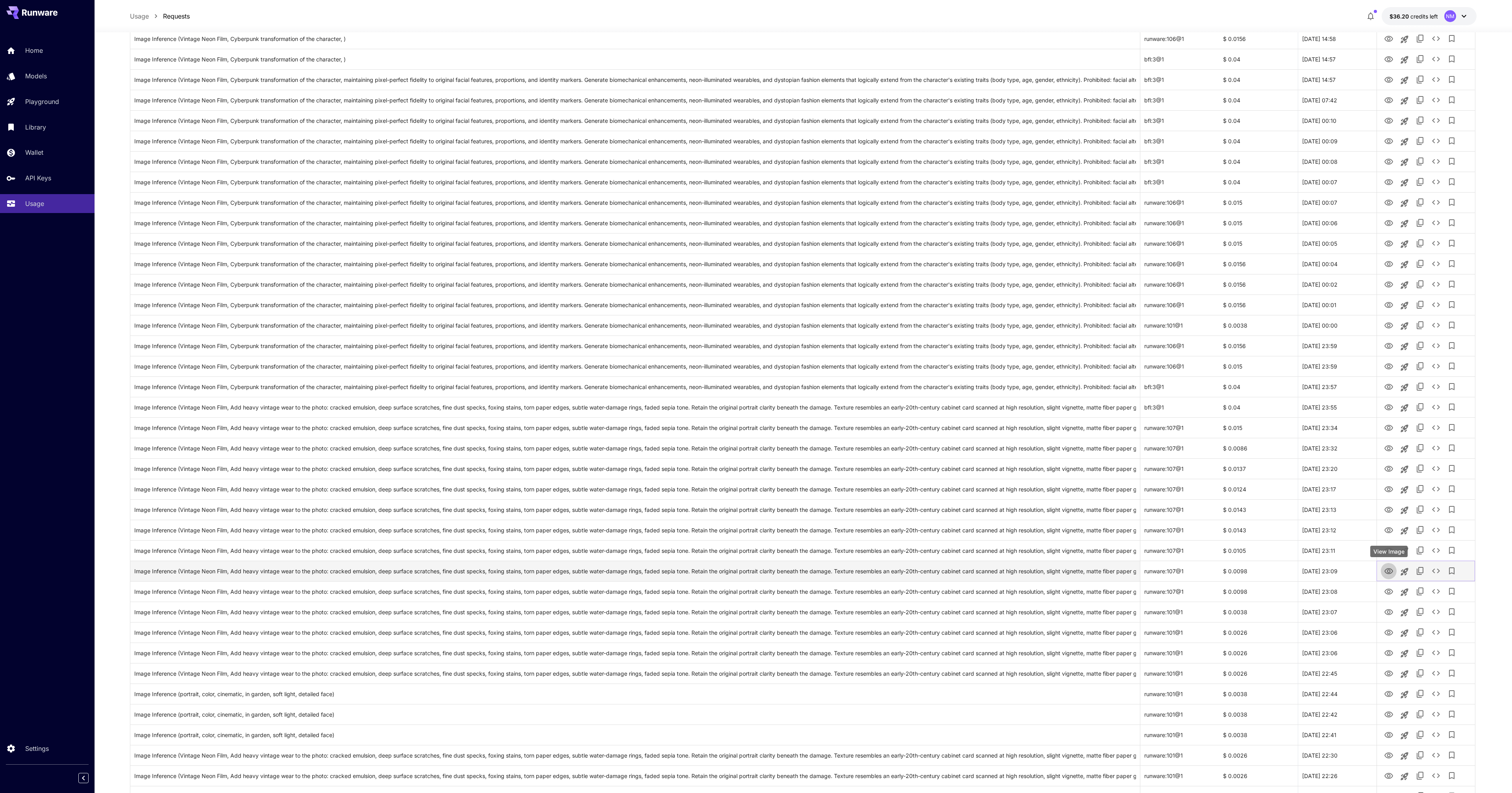
click at [1388, 569] on icon "View Image" at bounding box center [1389, 571] width 9 height 6
click at [1389, 588] on icon "View Image" at bounding box center [1389, 592] width 9 height 9
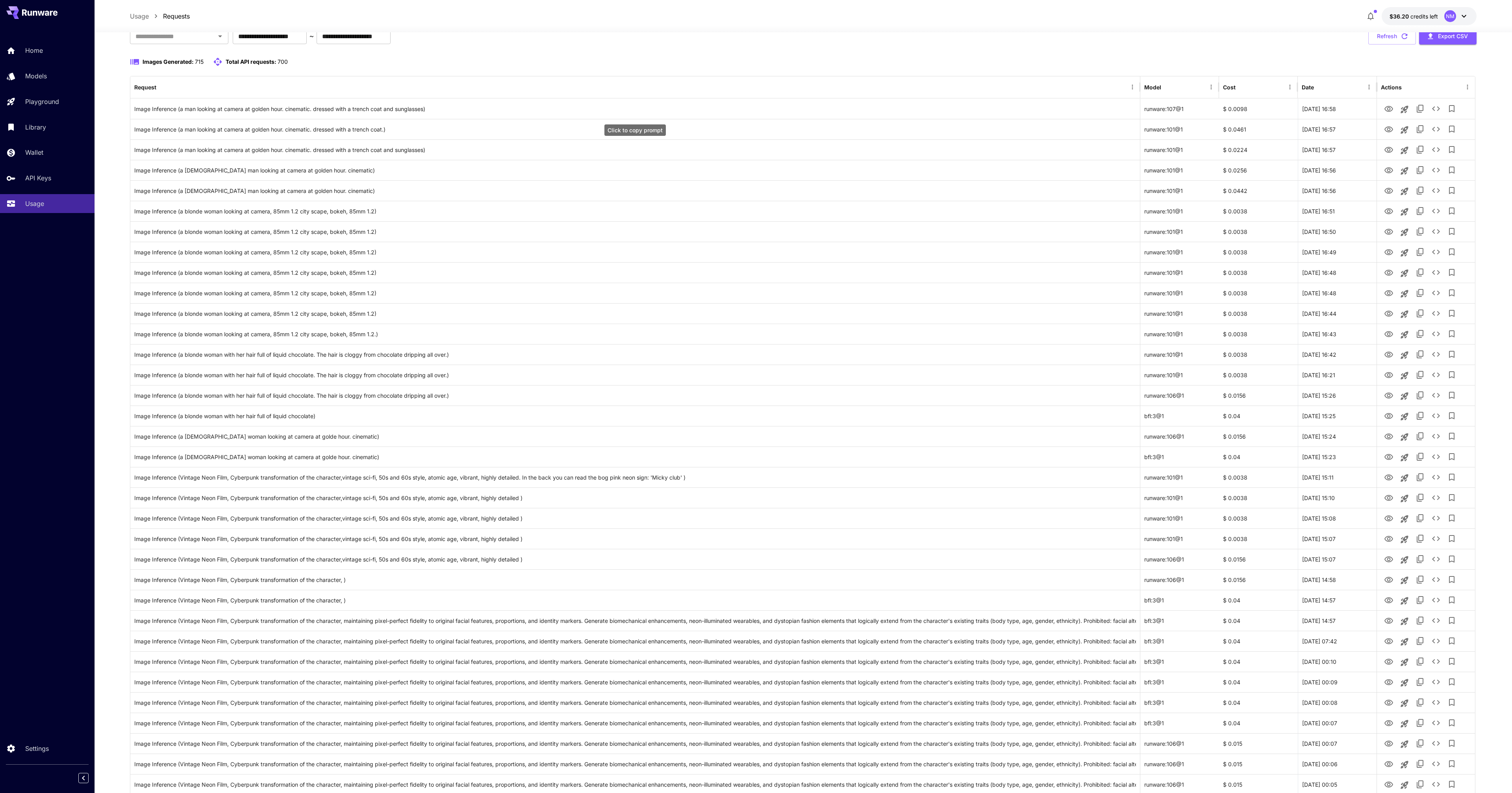
scroll to position [0, 0]
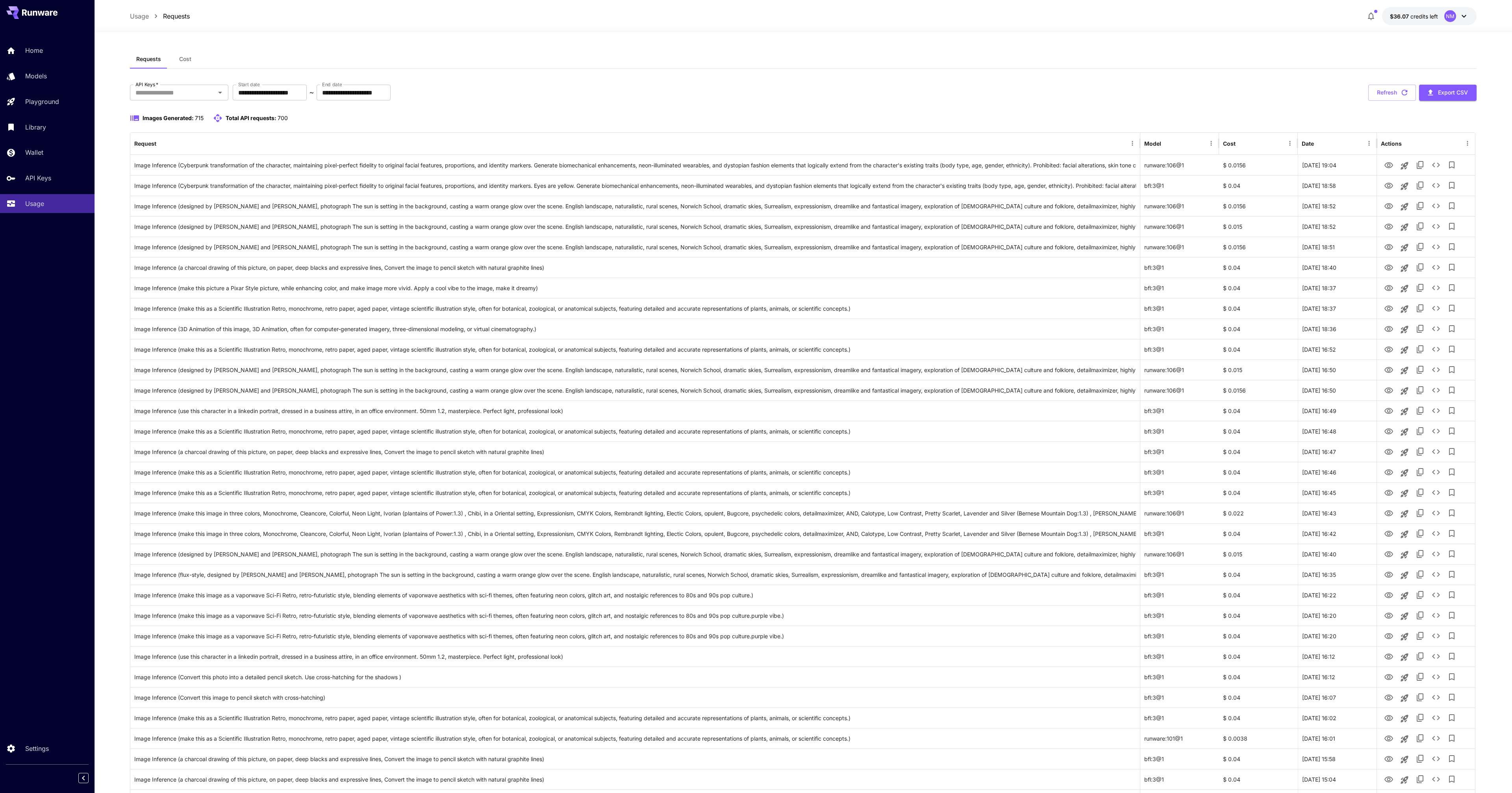
click at [1404, 97] on button "Refresh" at bounding box center [1392, 93] width 48 height 16
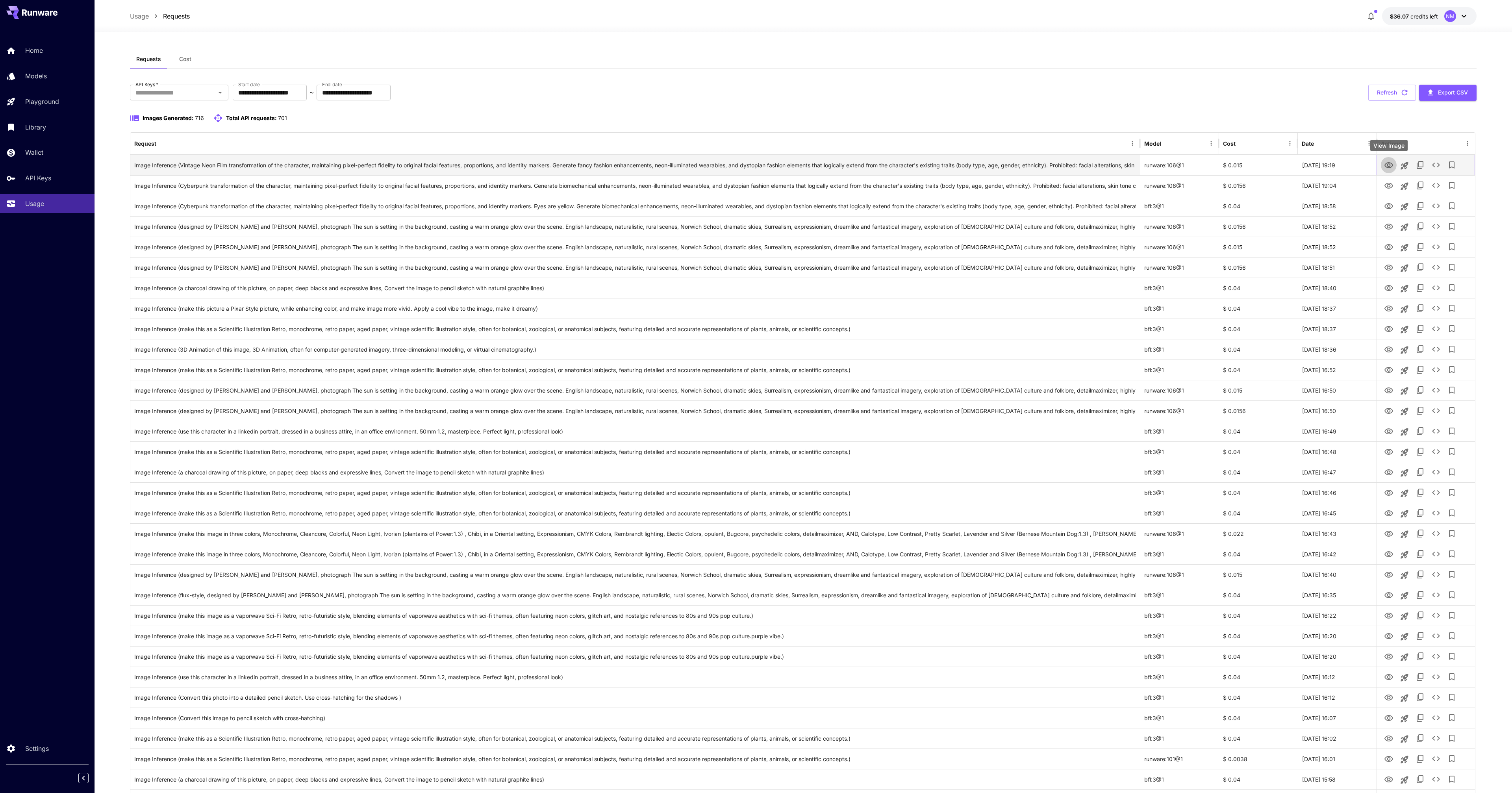
click at [1385, 163] on icon "View Image" at bounding box center [1389, 166] width 9 height 9
click at [1380, 97] on button "Refresh" at bounding box center [1392, 93] width 48 height 16
click at [1071, 164] on div "Image Inference (Vintage Neon Film transformation of the character, maintaining…" at bounding box center [635, 165] width 1002 height 20
click at [1436, 164] on icon "See details" at bounding box center [1436, 165] width 9 height 9
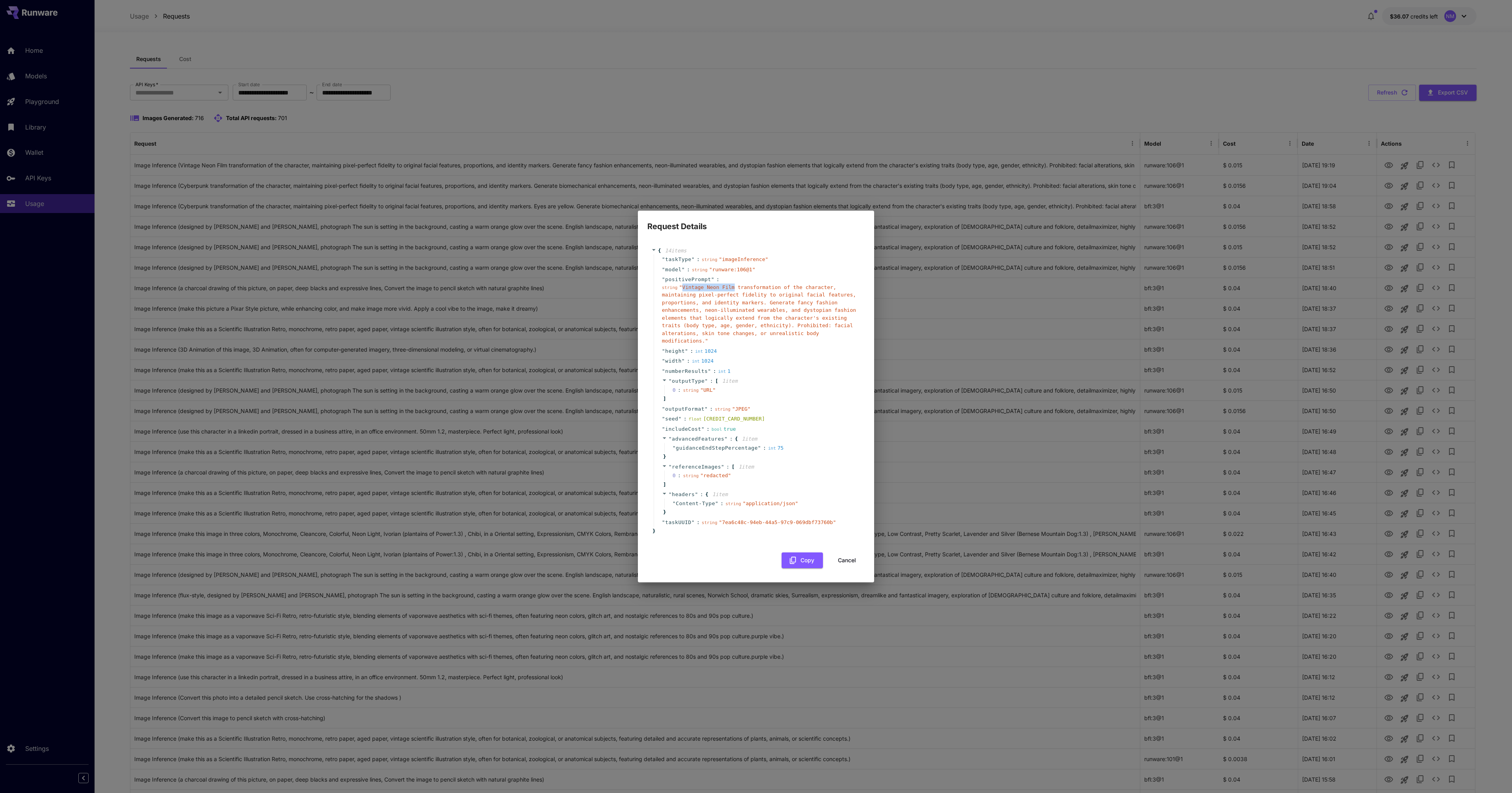
drag, startPoint x: 682, startPoint y: 288, endPoint x: 734, endPoint y: 290, distance: 52.0
click at [734, 290] on span "" Vintage Neon Film transformation of the character, maintaining pixel-perfect …" at bounding box center [759, 314] width 194 height 60
copy span "Vintage Neon Film"
click at [853, 564] on button "Cancel" at bounding box center [847, 561] width 35 height 16
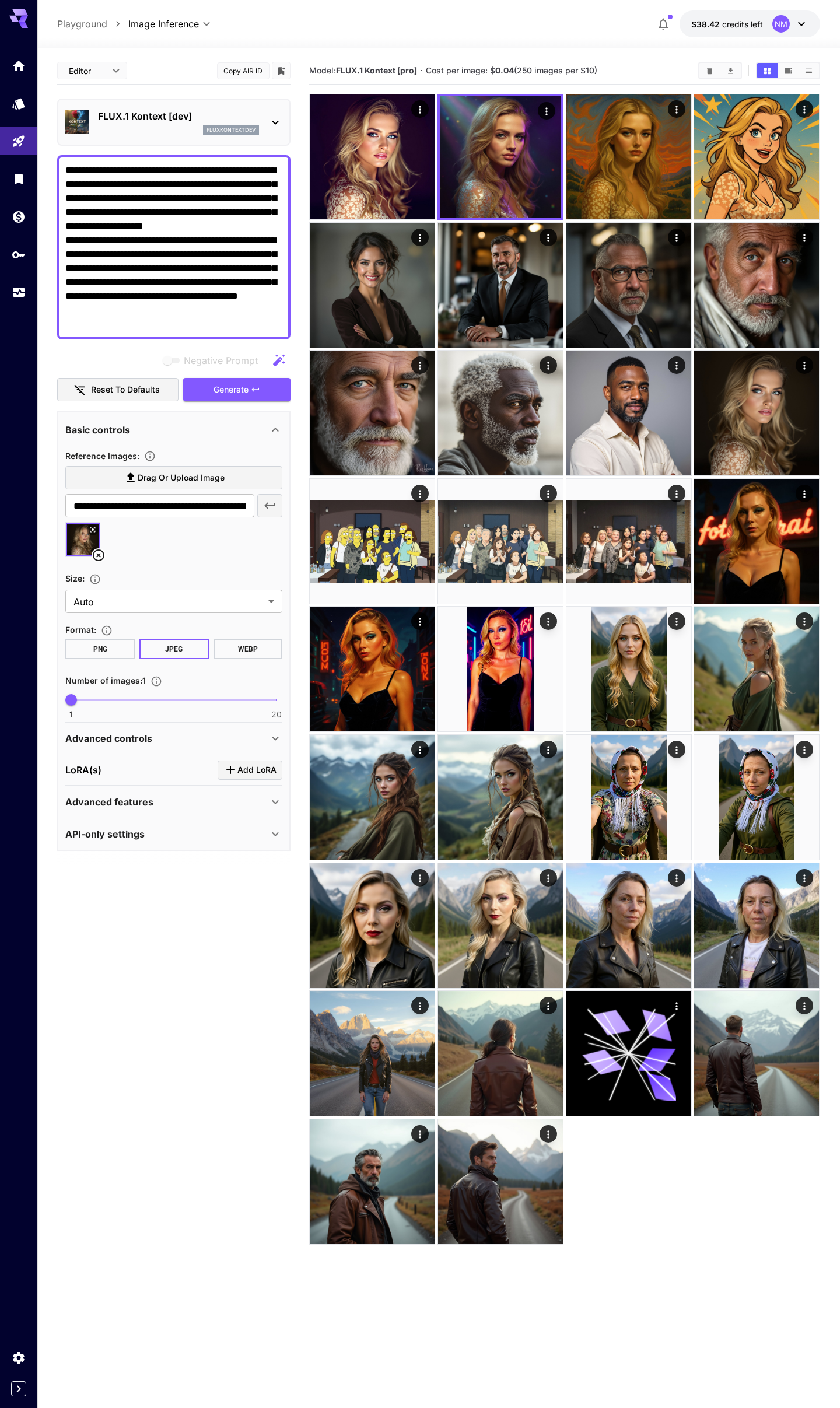
click at [164, 120] on p "FLUX.1 Kontext [dev]" at bounding box center [178, 116] width 161 height 14
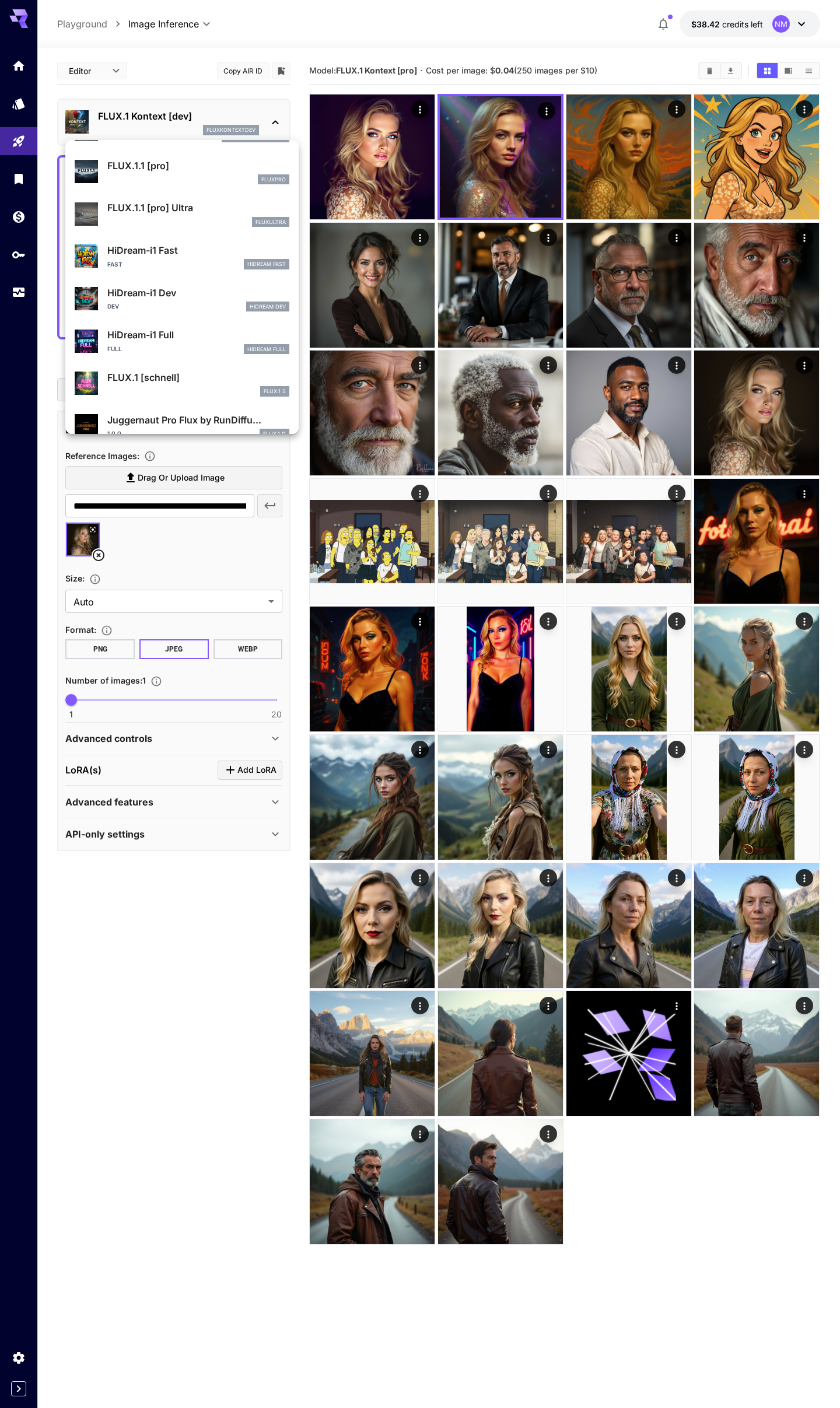
scroll to position [771, 0]
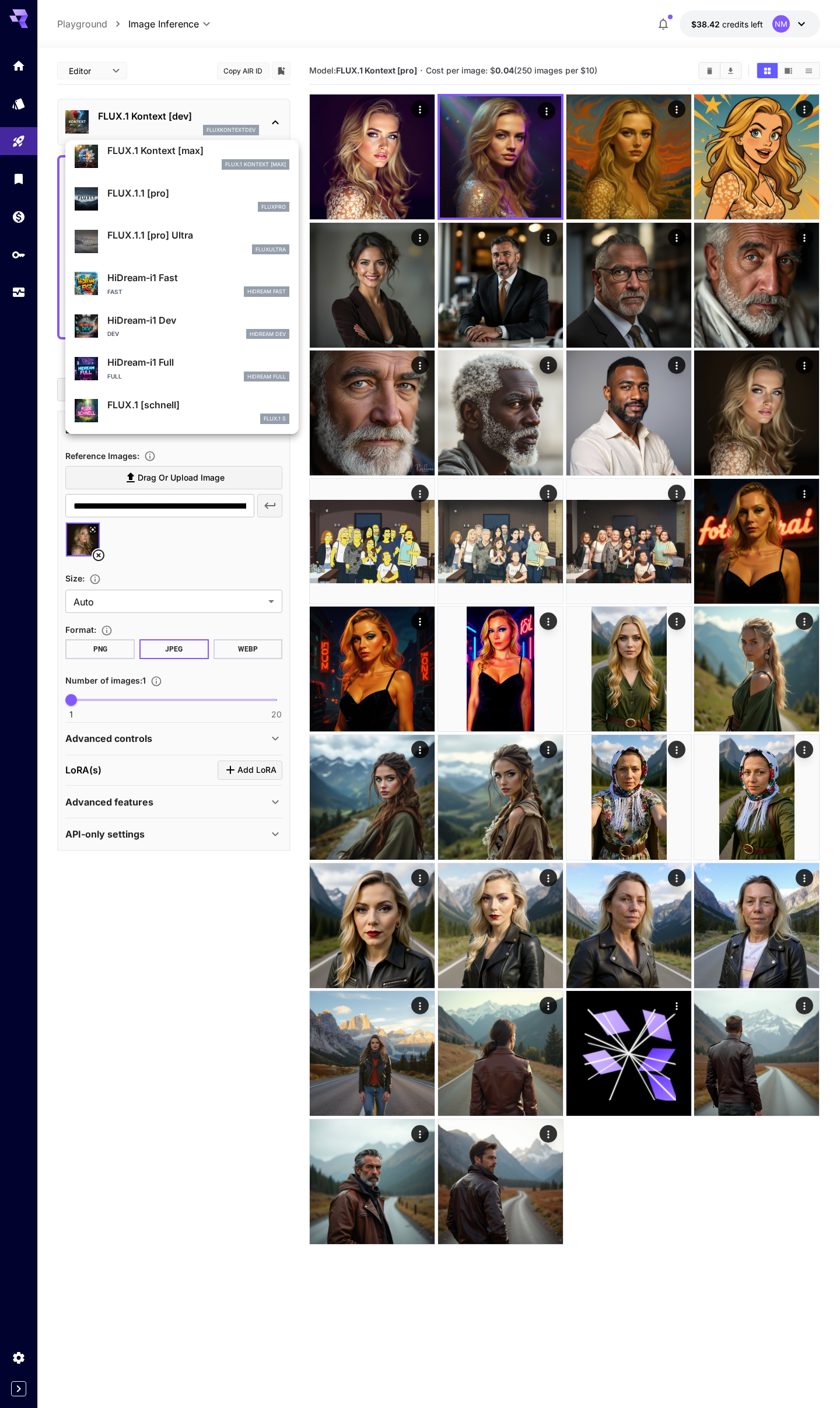
click at [143, 243] on div "FLUX.1.1 [pro] Ultra fluxultra" at bounding box center [197, 241] width 182 height 26
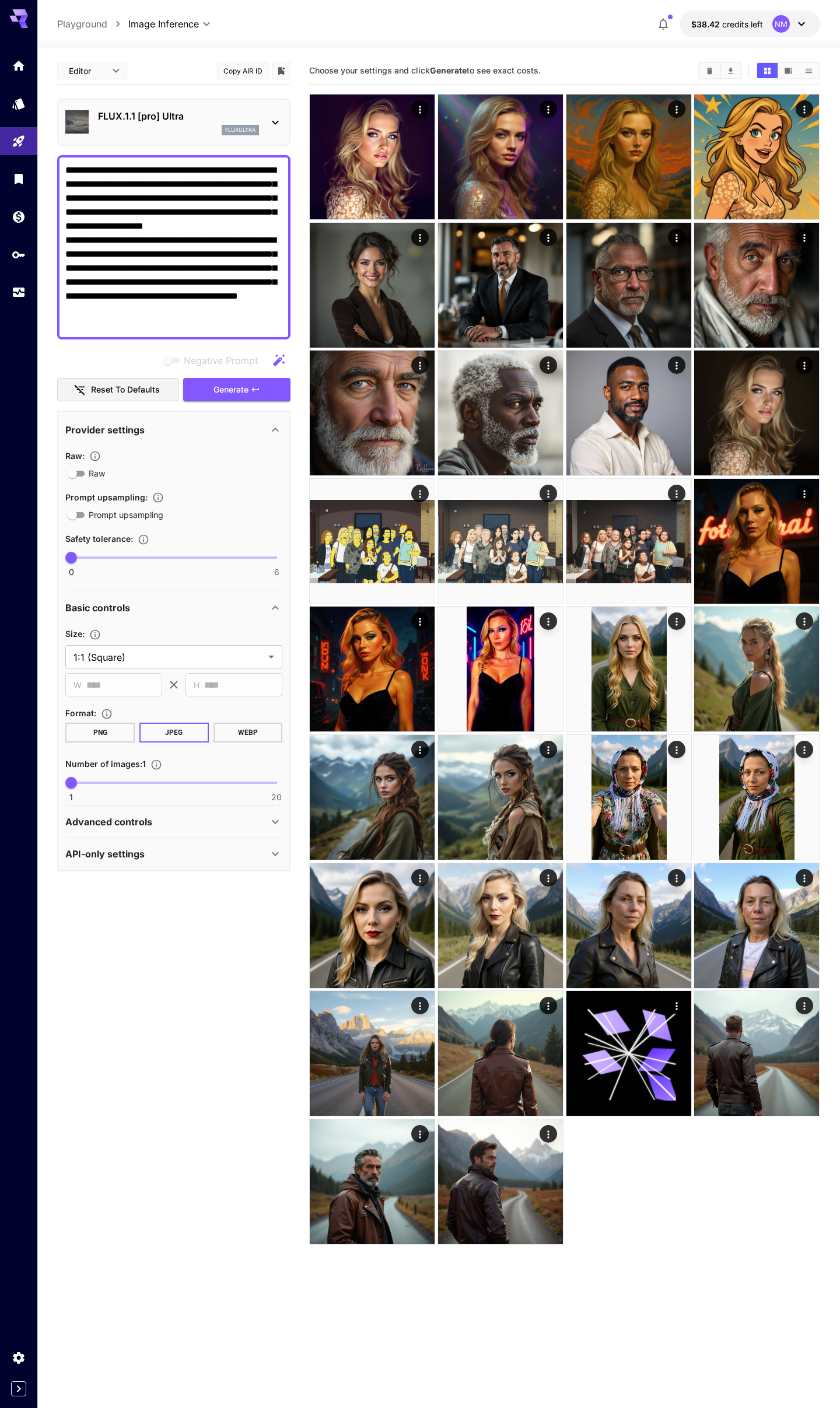
click at [120, 820] on p "Advanced controls" at bounding box center [109, 822] width 87 height 14
click at [121, 820] on p "Advanced controls" at bounding box center [109, 822] width 87 height 14
click at [91, 475] on span "Raw" at bounding box center [97, 473] width 17 height 12
click at [175, 116] on p "FLUX.1.1 [pro] Ultra" at bounding box center [178, 116] width 161 height 14
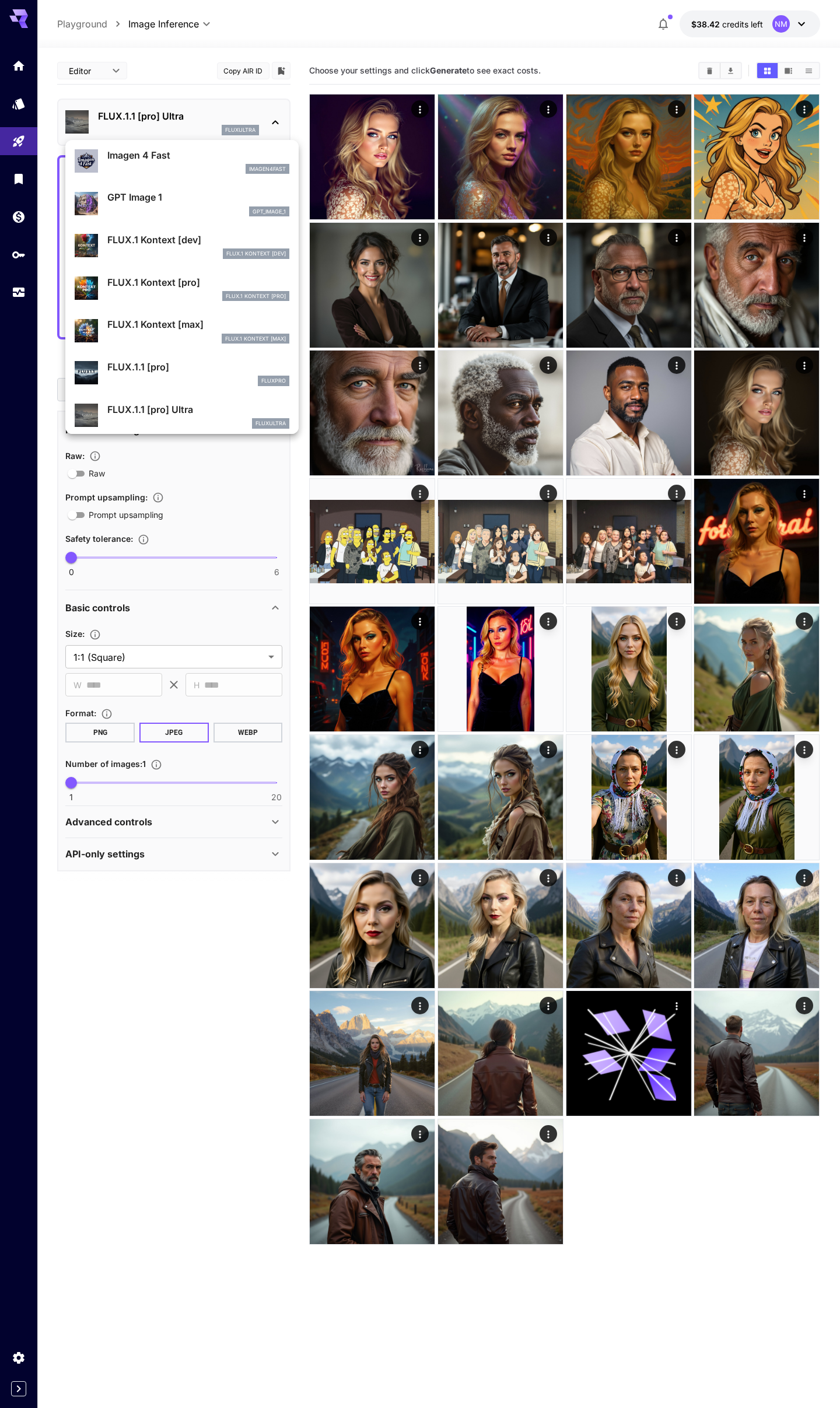
scroll to position [627, 0]
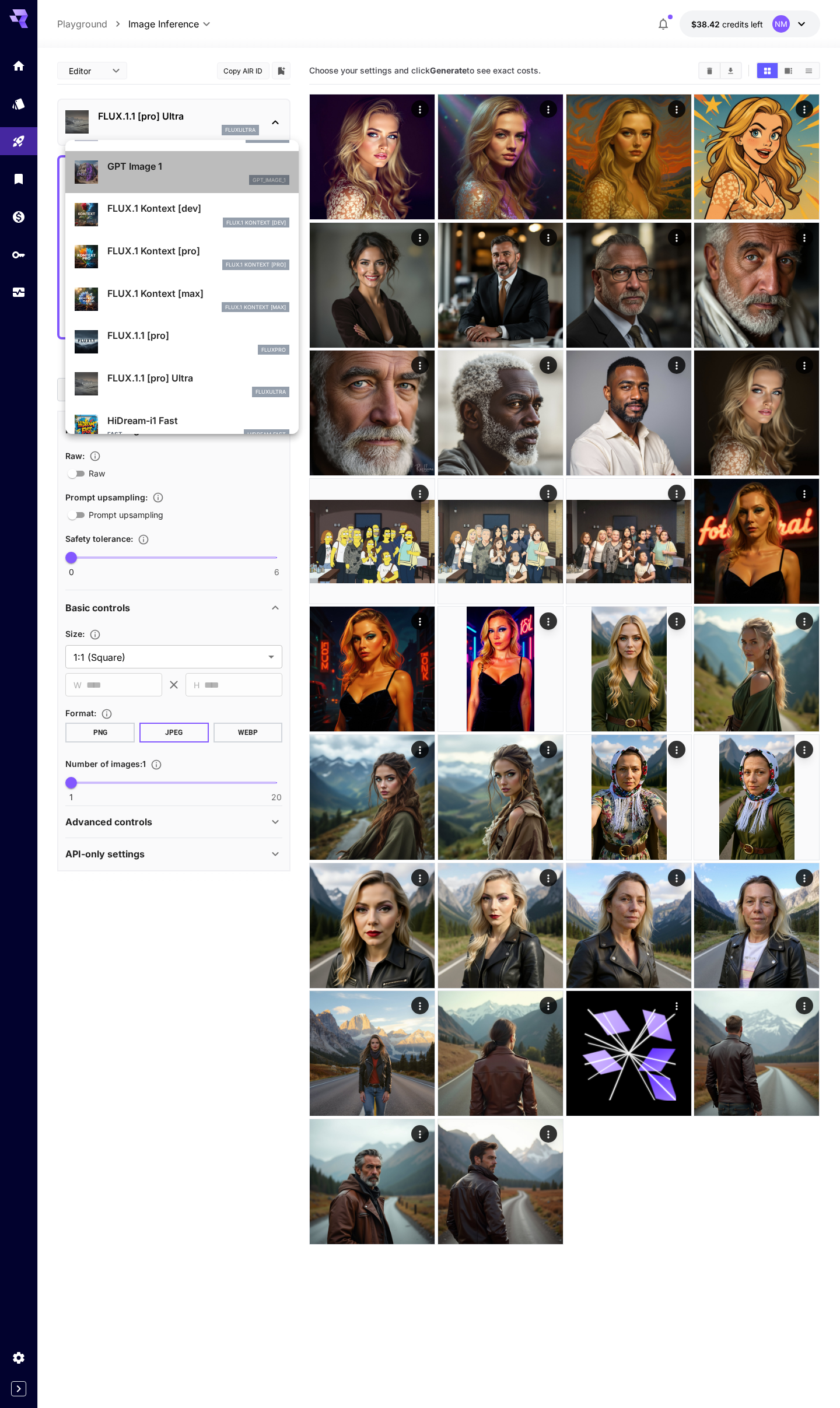
click at [153, 175] on div "gpt_image_1" at bounding box center [197, 180] width 182 height 10
type input "**********"
type input "****"
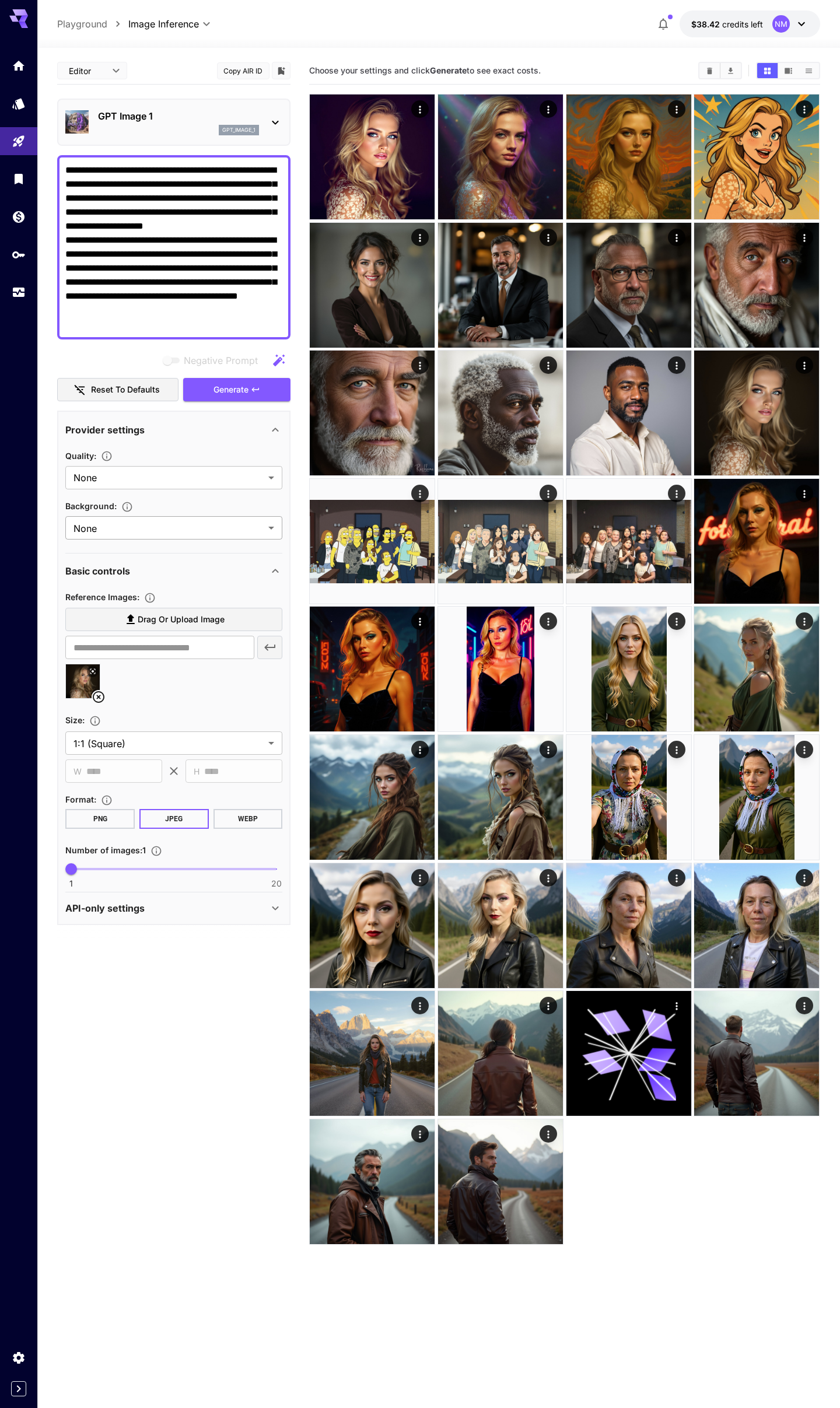
click at [143, 524] on body "**********" at bounding box center [420, 750] width 840 height 1500
click at [143, 524] on div at bounding box center [420, 704] width 840 height 1408
click at [143, 481] on body "**********" at bounding box center [420, 750] width 840 height 1500
click at [143, 481] on div at bounding box center [420, 704] width 840 height 1408
click at [210, 391] on button "Generate" at bounding box center [237, 390] width 107 height 24
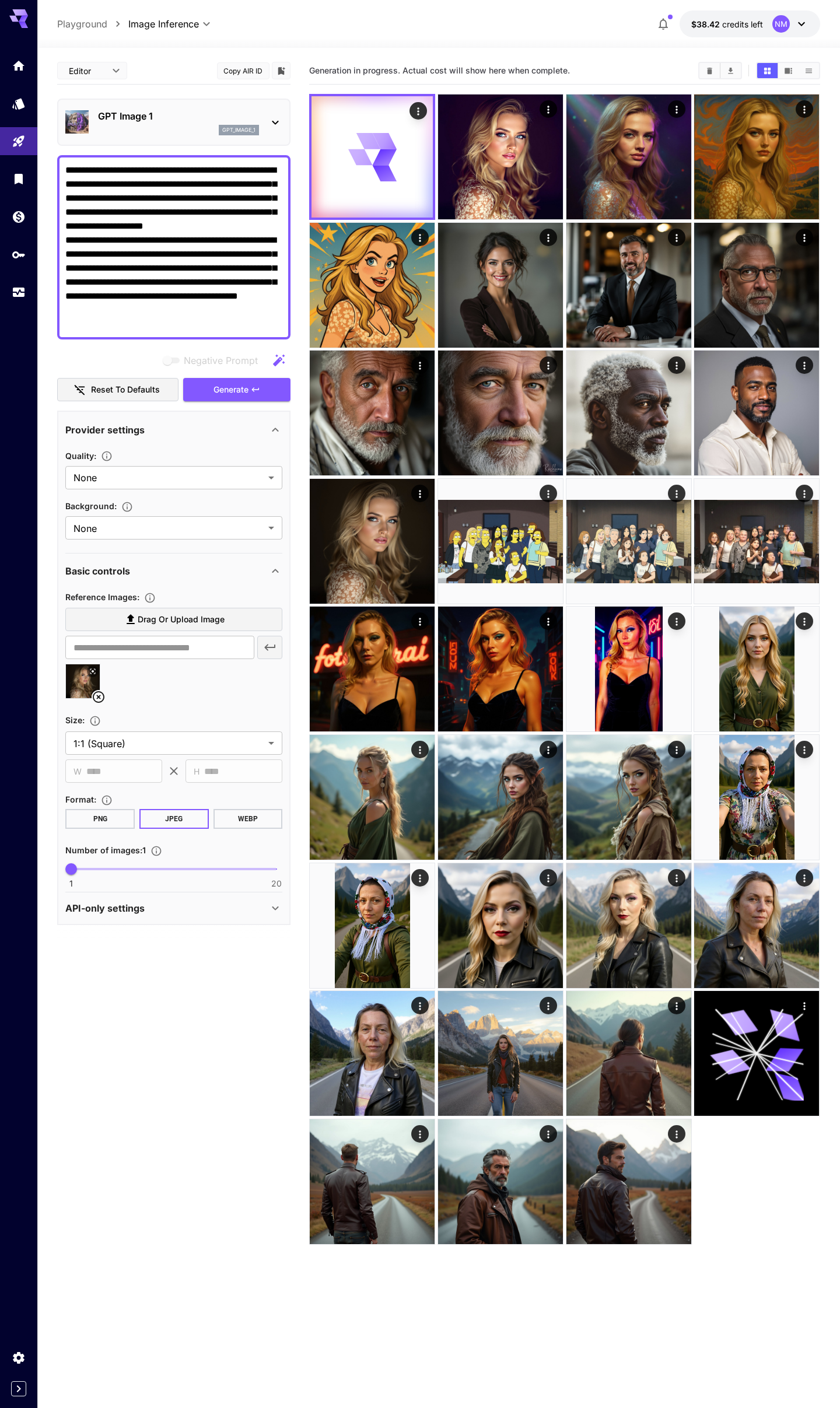
click at [157, 190] on textarea "**********" at bounding box center [174, 247] width 217 height 168
paste textarea
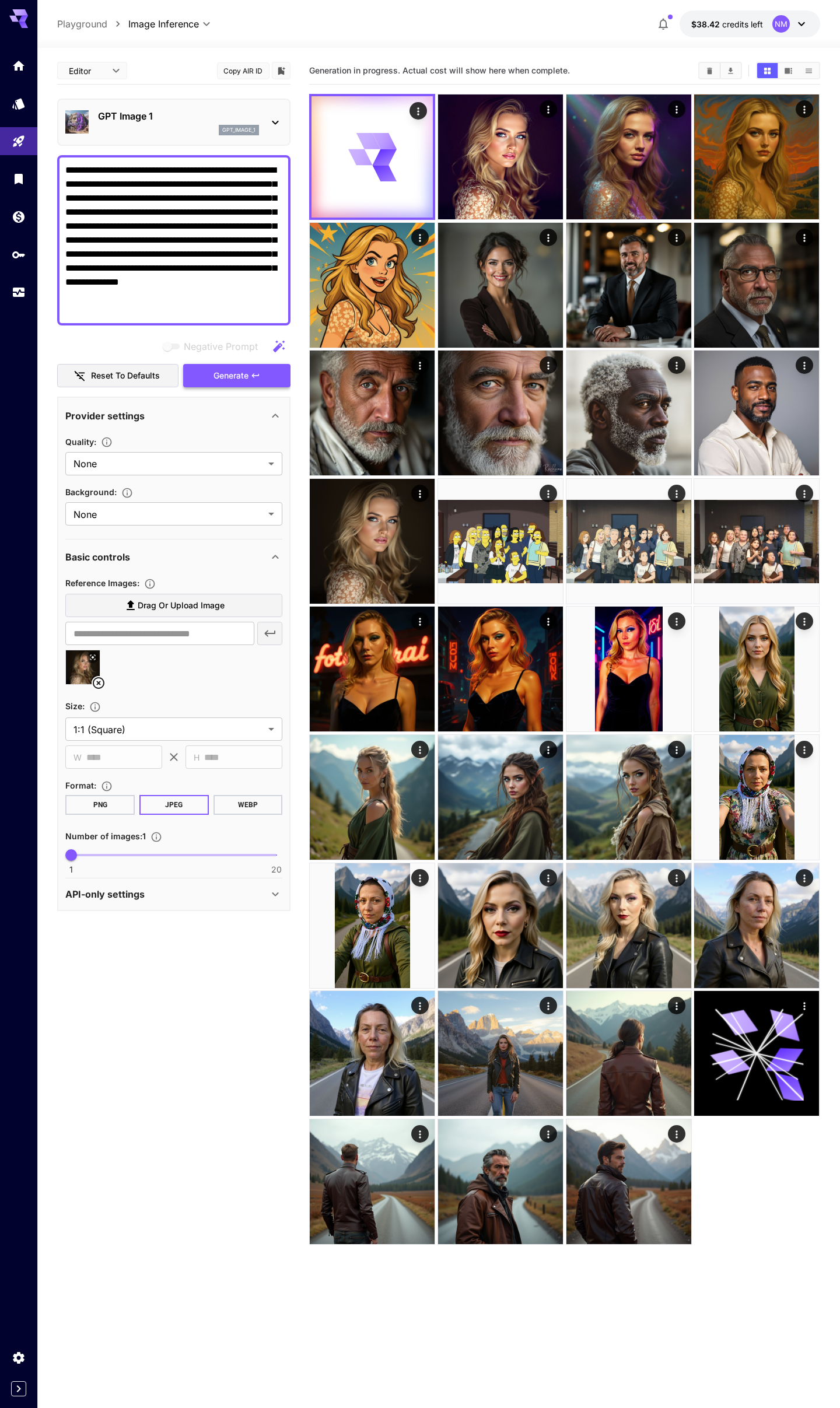
type textarea "**********"
click at [245, 378] on span "Generate" at bounding box center [231, 376] width 35 height 15
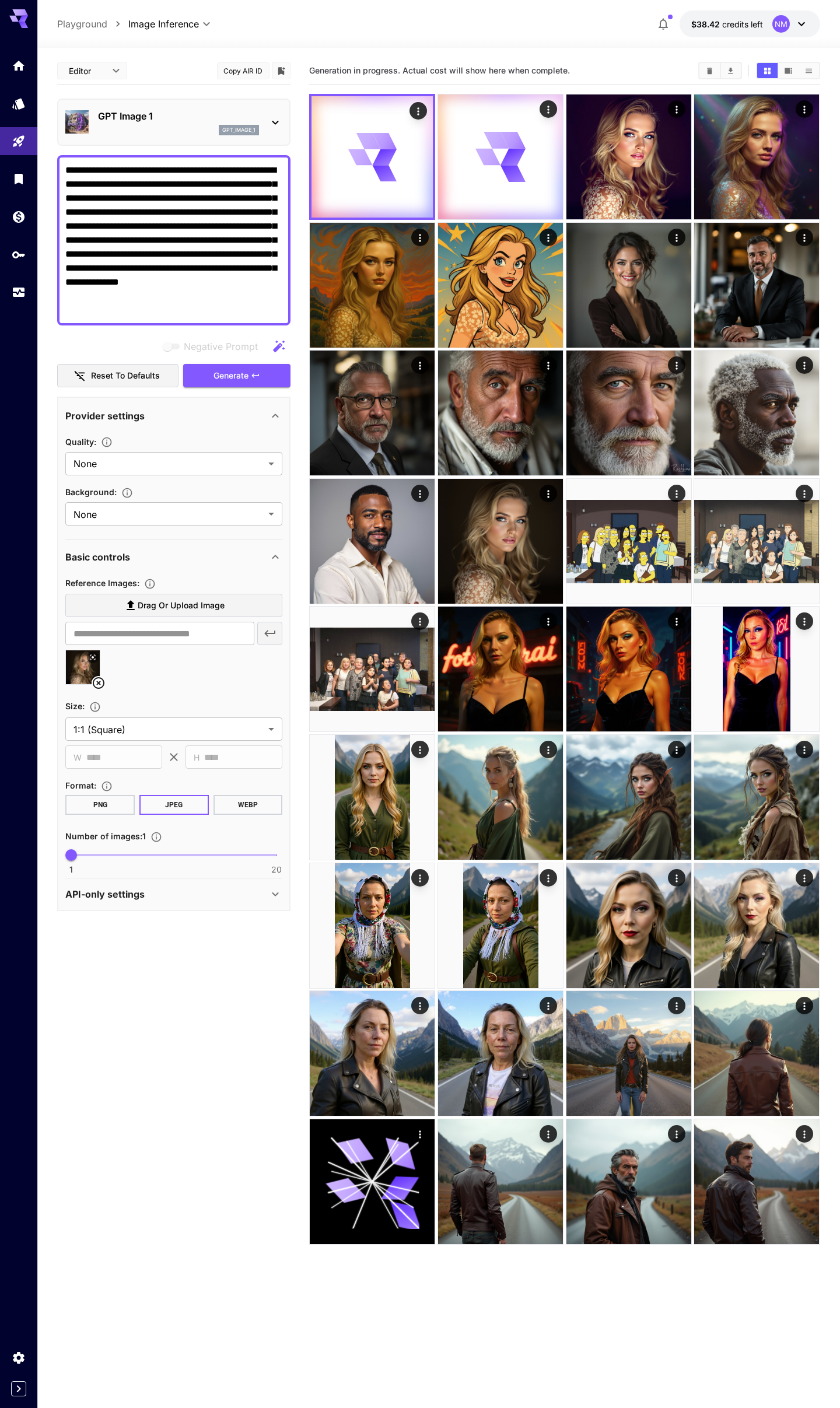
click at [194, 124] on div "GPT Image 1 gpt_image_1" at bounding box center [178, 122] width 161 height 26
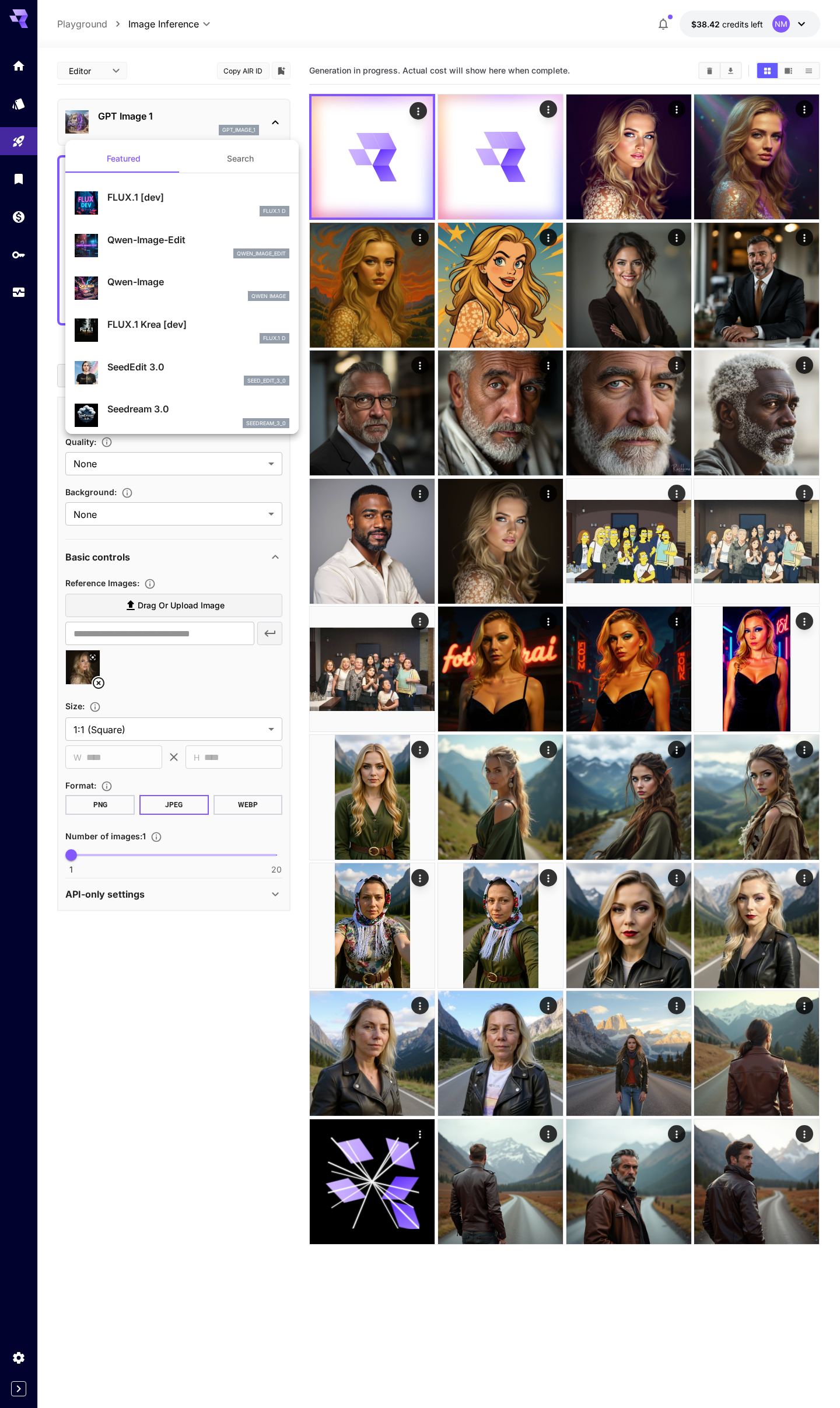
click at [177, 234] on p "Qwen-Image-Edit" at bounding box center [197, 240] width 182 height 14
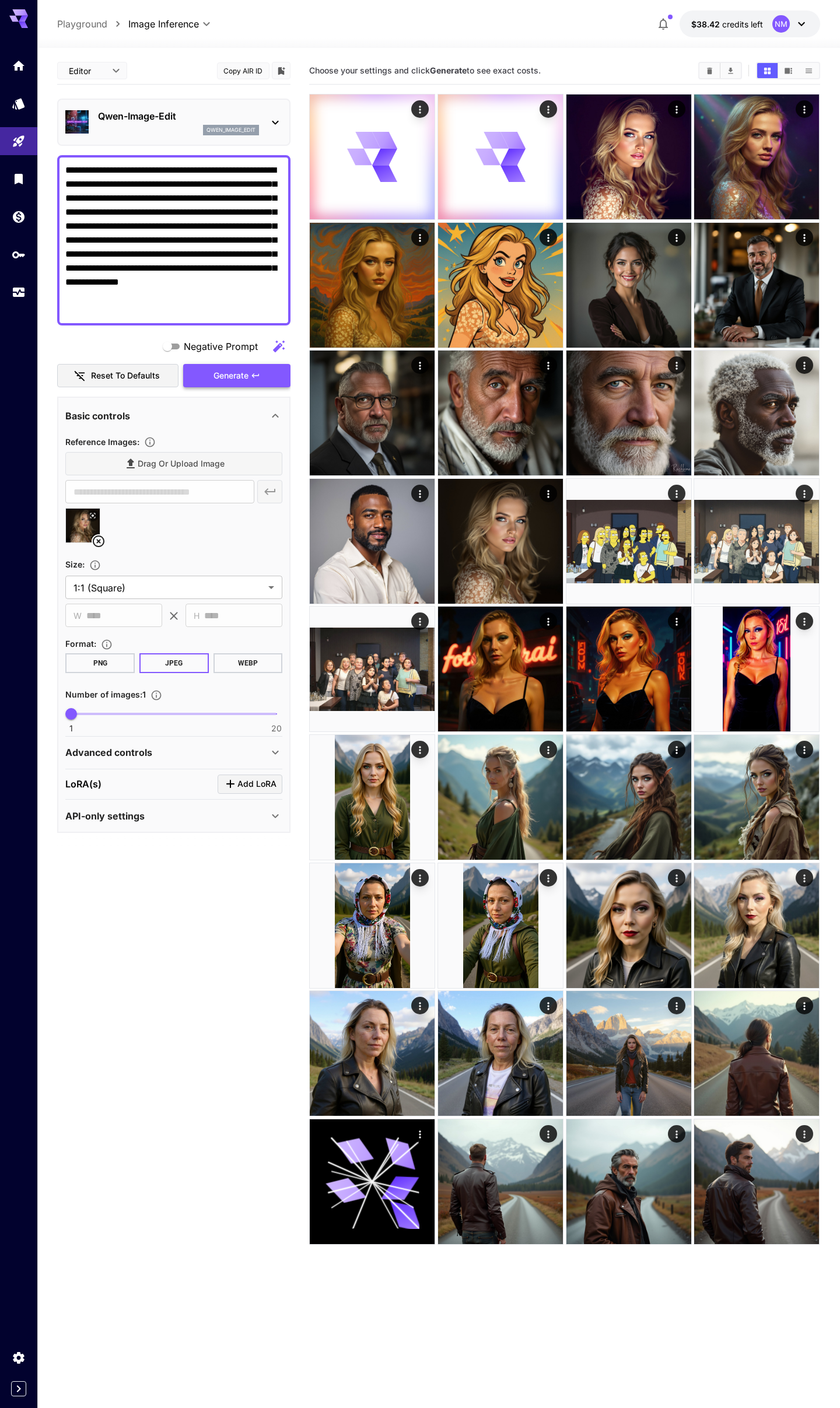
click at [223, 373] on span "Generate" at bounding box center [231, 376] width 35 height 15
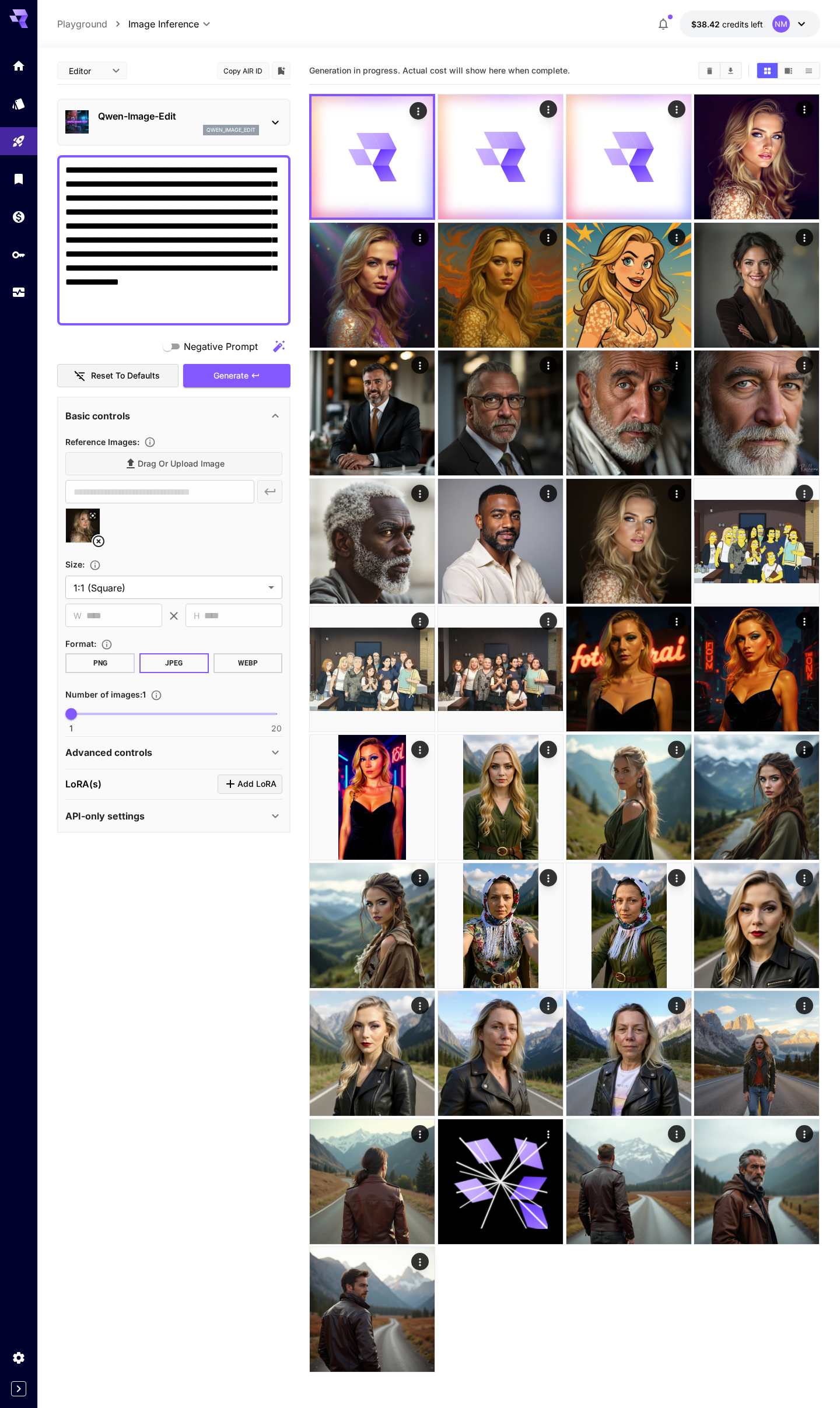
click at [176, 132] on div "qwen_image_edit" at bounding box center [178, 130] width 161 height 10
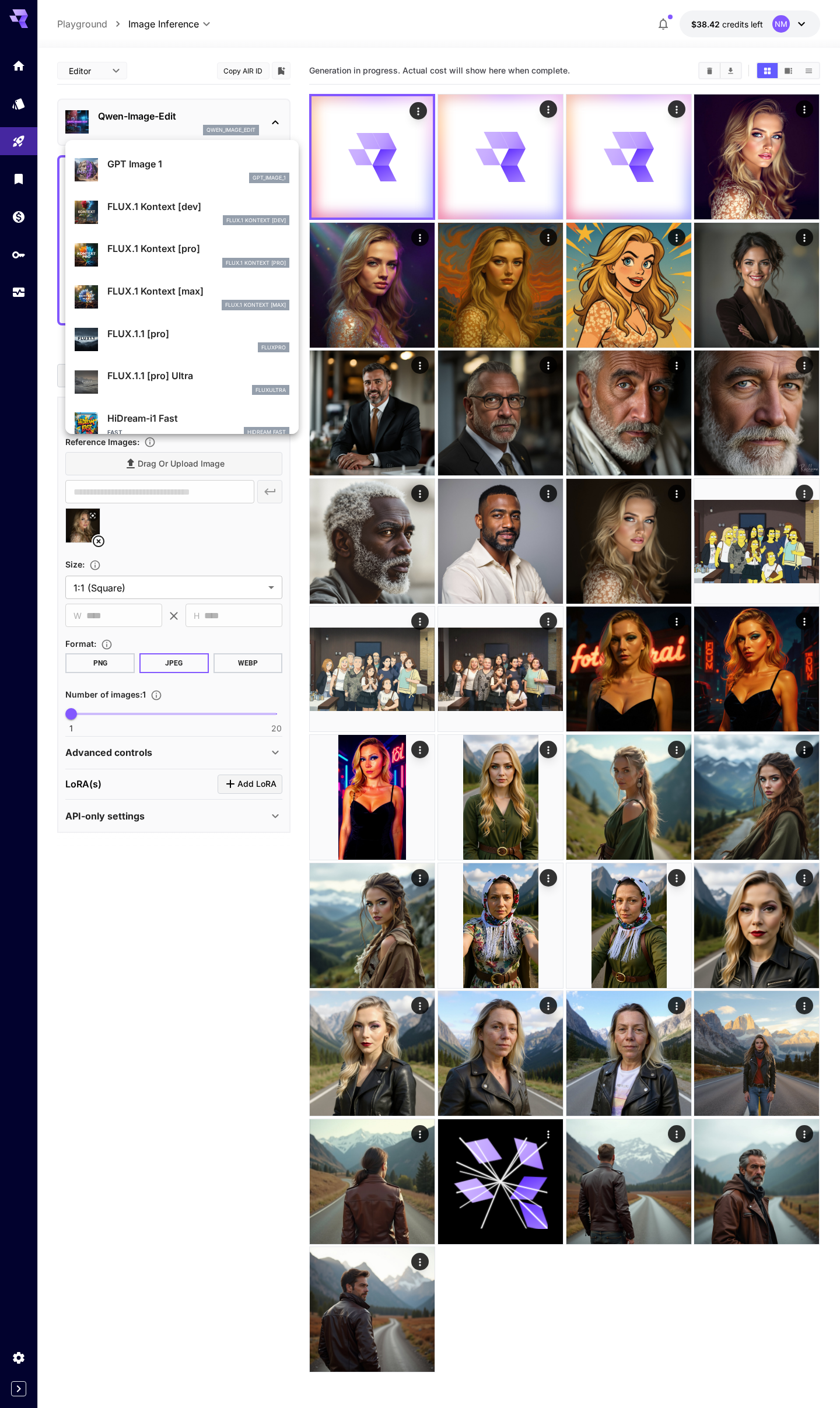
scroll to position [661, 0]
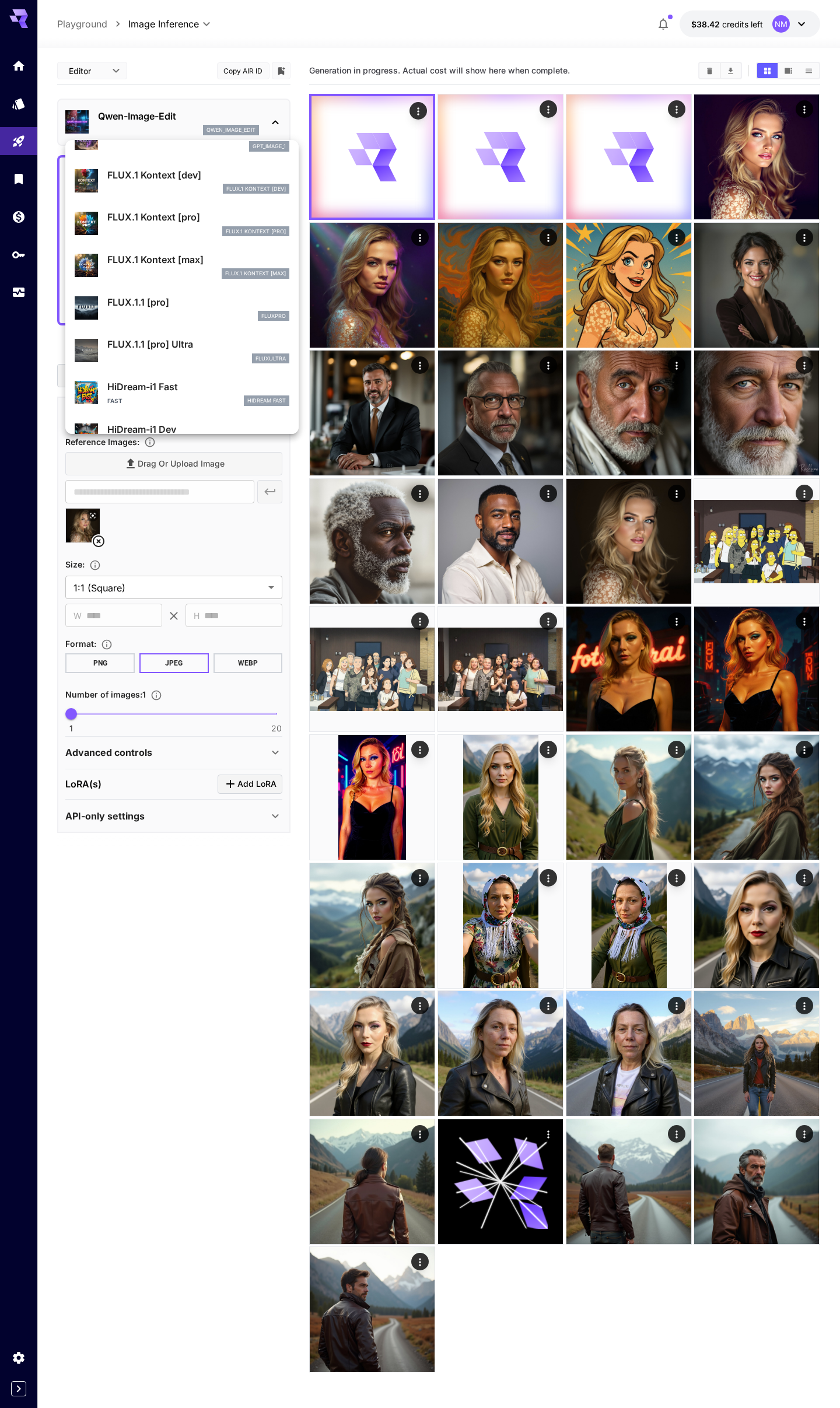
click at [150, 319] on div "fluxpro" at bounding box center [197, 317] width 182 height 10
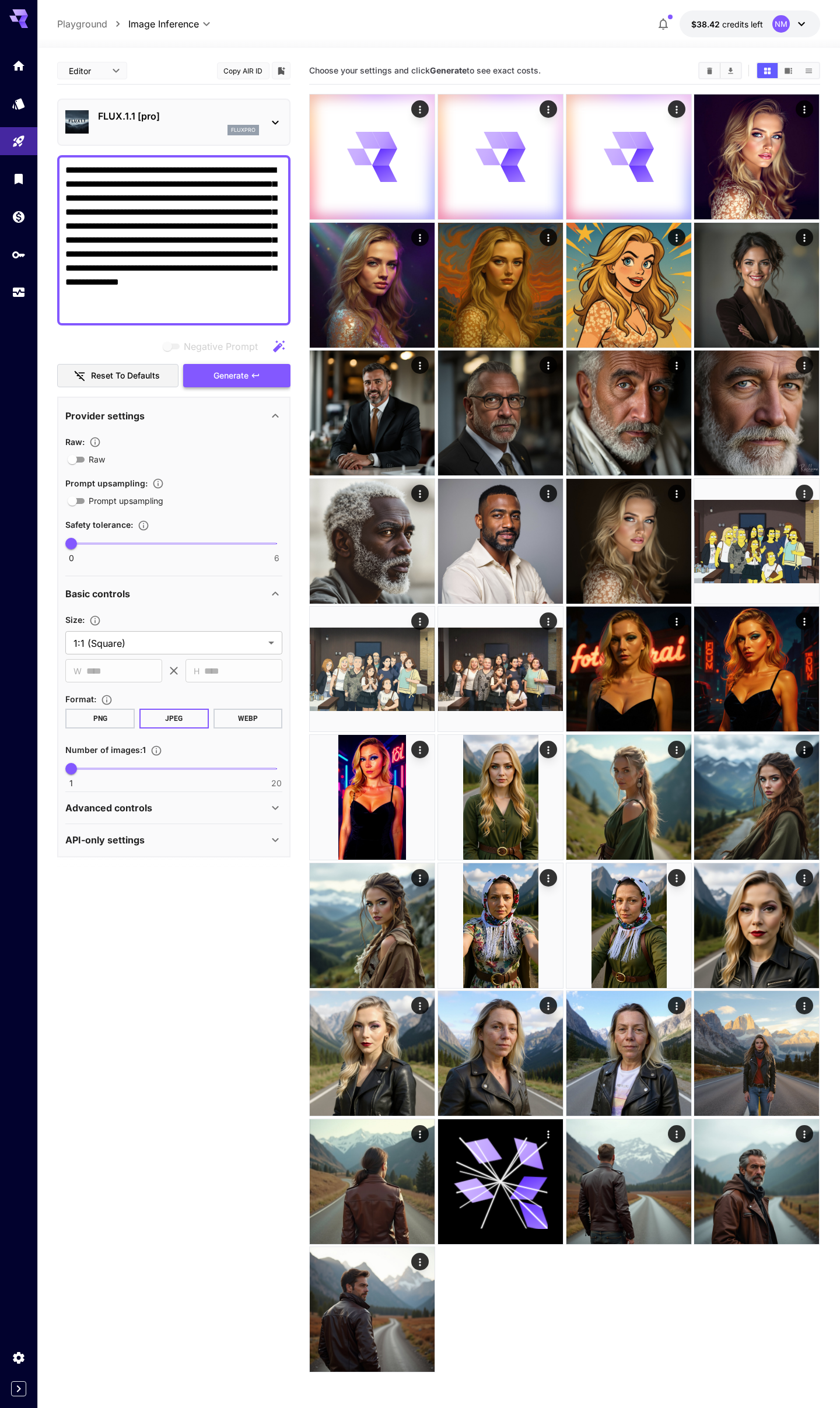
click at [217, 380] on span "Generate" at bounding box center [231, 376] width 35 height 15
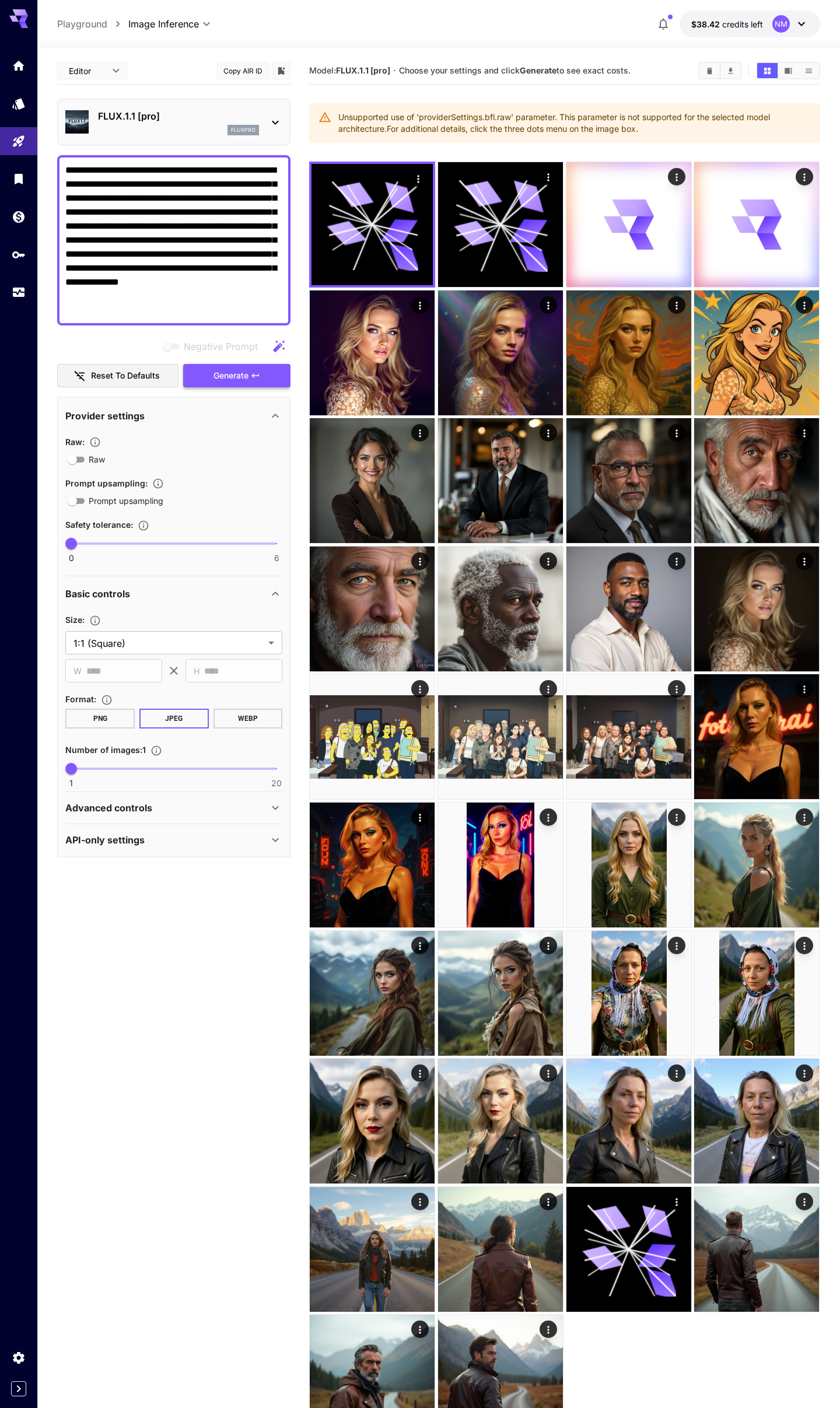
click at [216, 380] on span "Generate" at bounding box center [231, 376] width 35 height 15
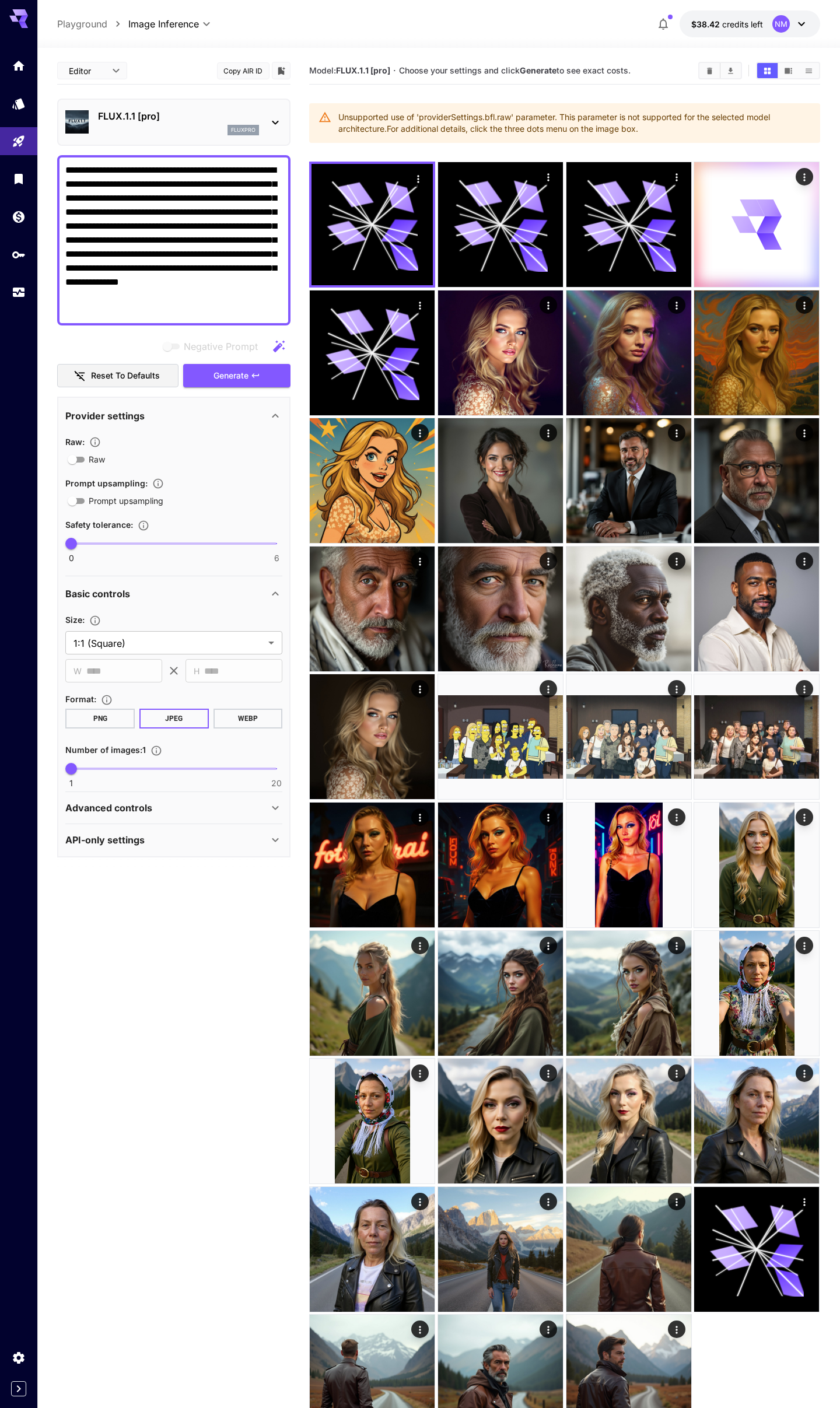
click at [147, 270] on textarea "**********" at bounding box center [174, 240] width 217 height 154
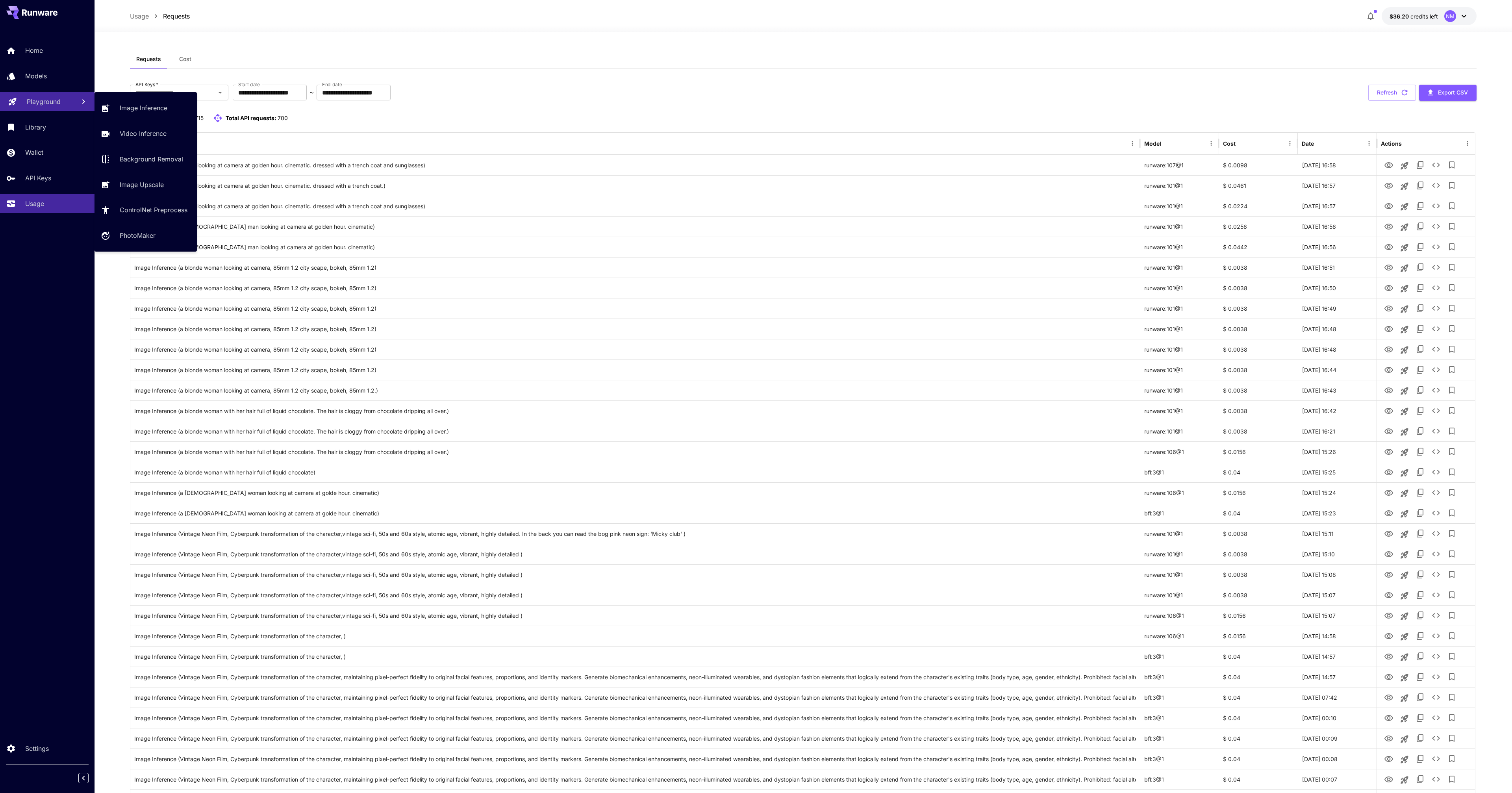
click at [40, 103] on p "Playground" at bounding box center [44, 102] width 34 height 9
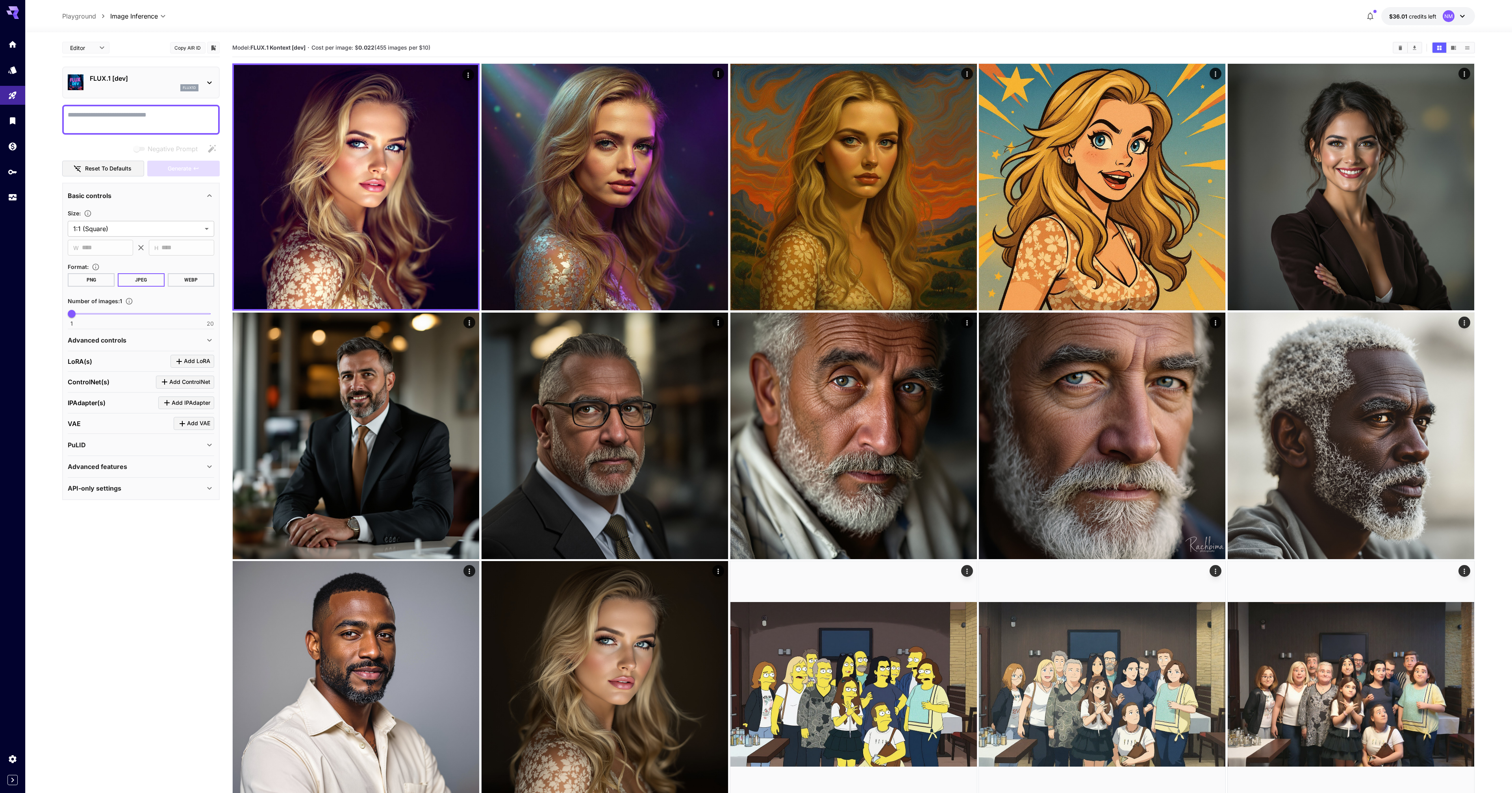
click at [114, 88] on div "flux1d" at bounding box center [144, 88] width 109 height 7
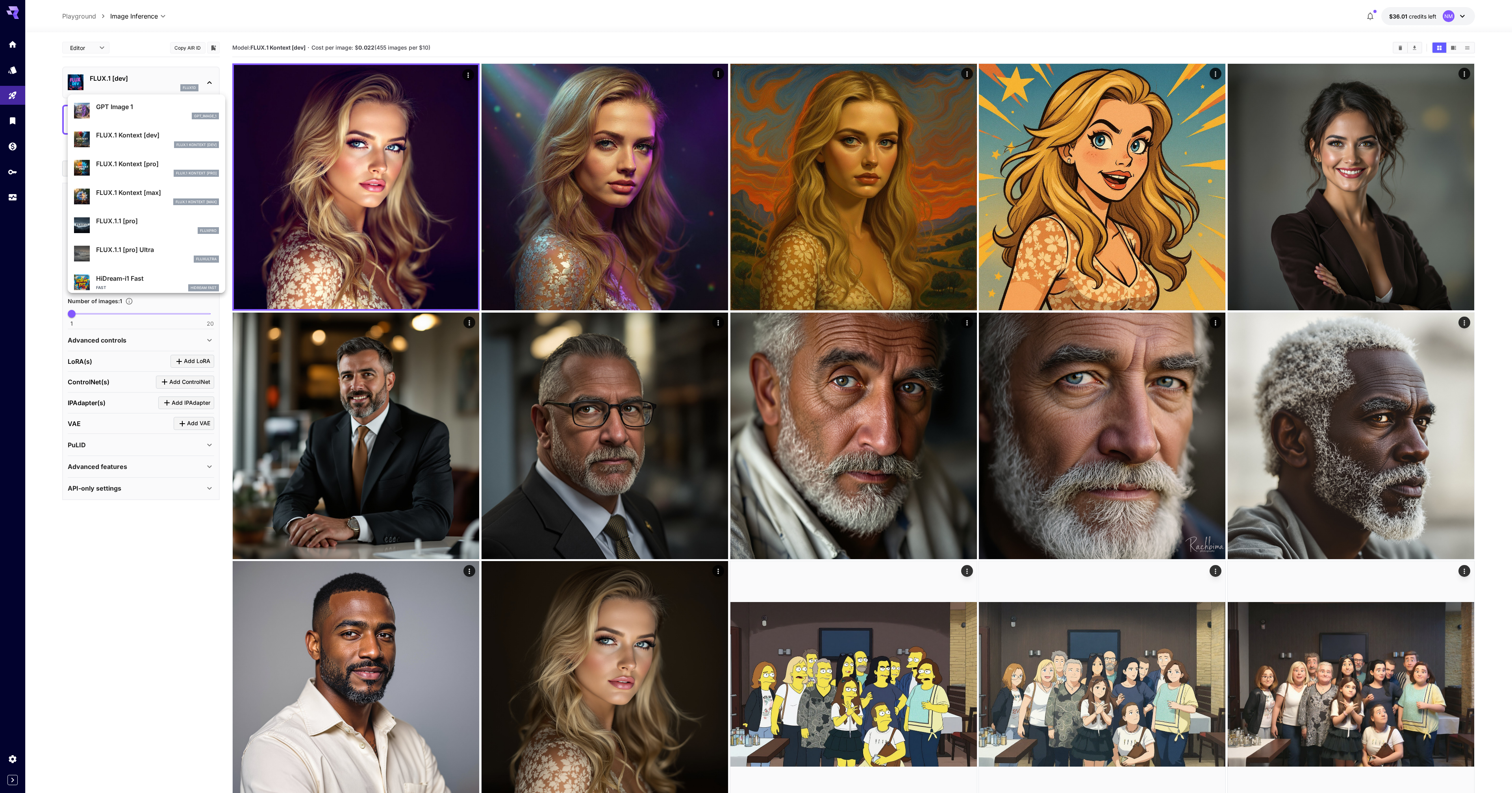
scroll to position [424, 0]
click at [138, 251] on p "FLUX.1.1 [pro] Ultra" at bounding box center [157, 255] width 123 height 9
type input "**********"
type input "****"
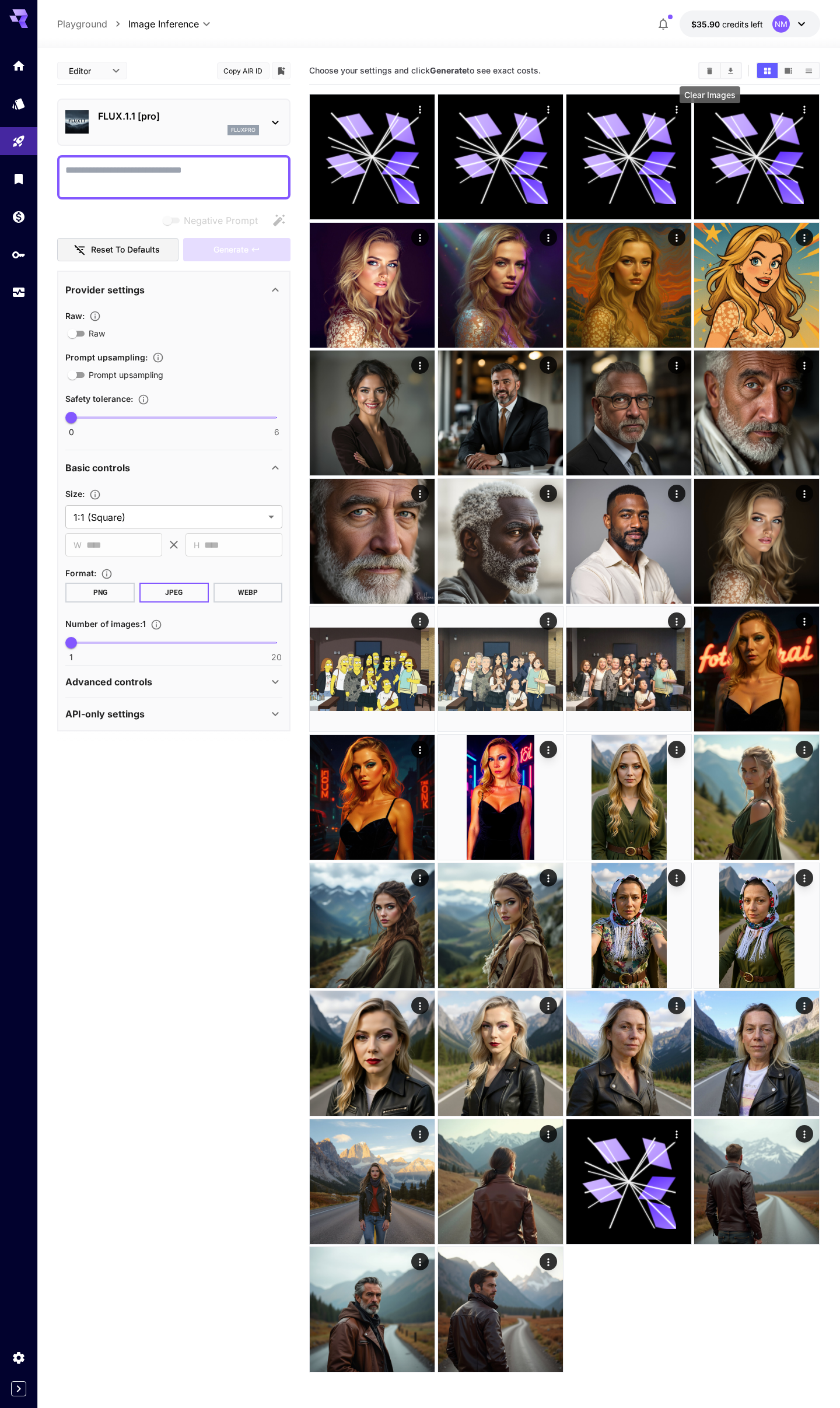
click at [711, 69] on icon "Clear Images" at bounding box center [710, 70] width 5 height 6
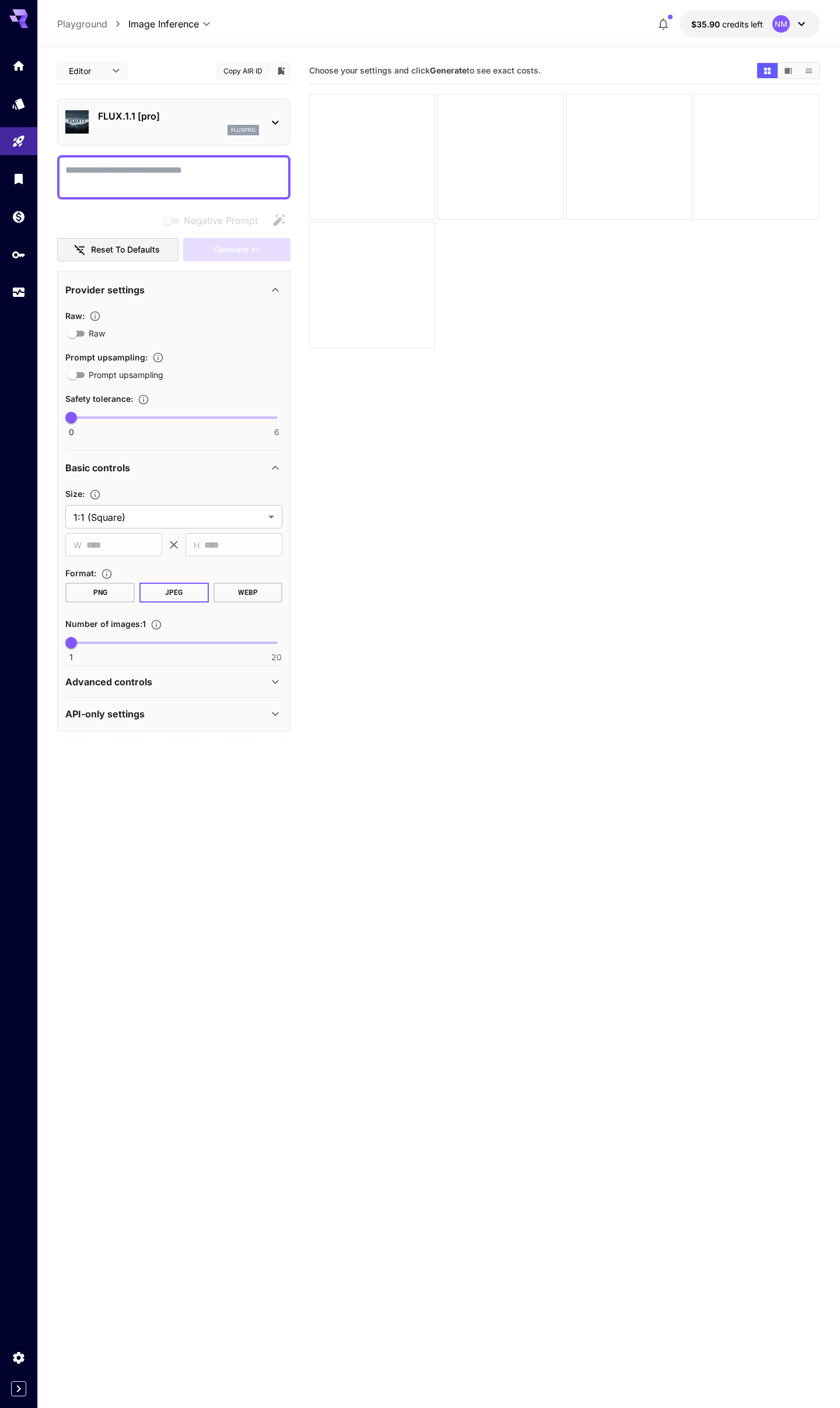
click at [81, 177] on textarea "Negative Prompt" at bounding box center [174, 177] width 217 height 28
paste textarea "**********"
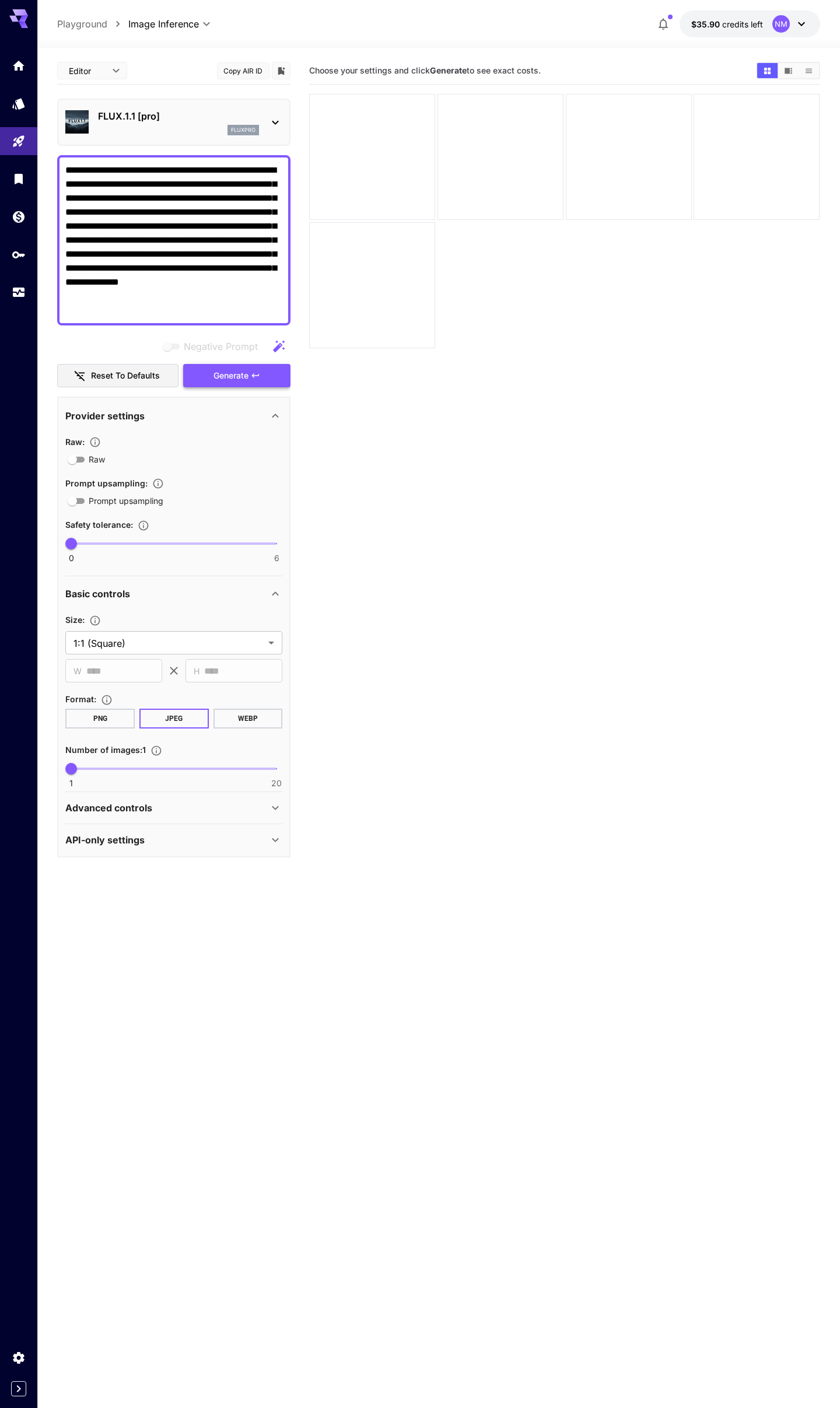
type textarea "**********"
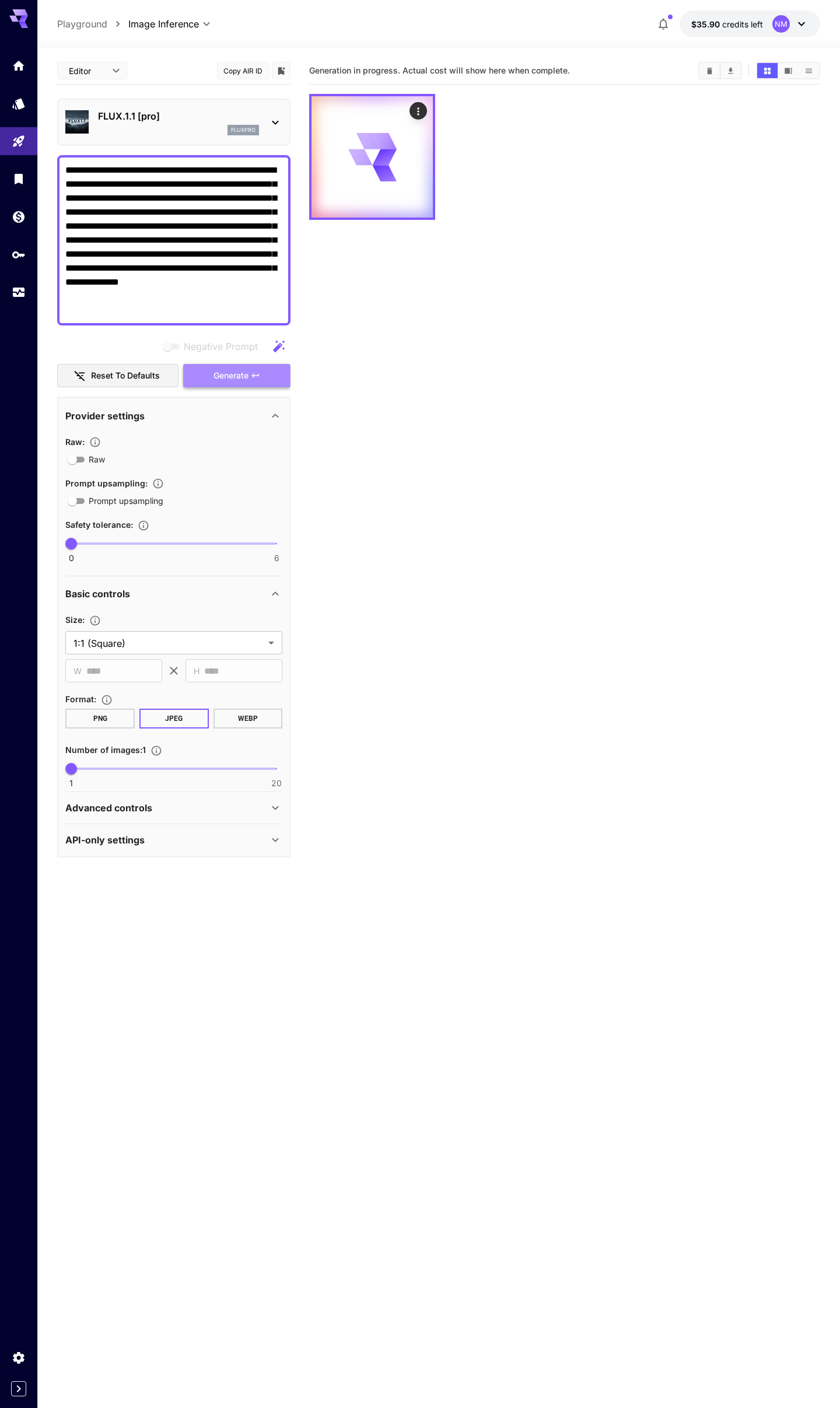
click at [231, 367] on button "Generate" at bounding box center [237, 377] width 107 height 24
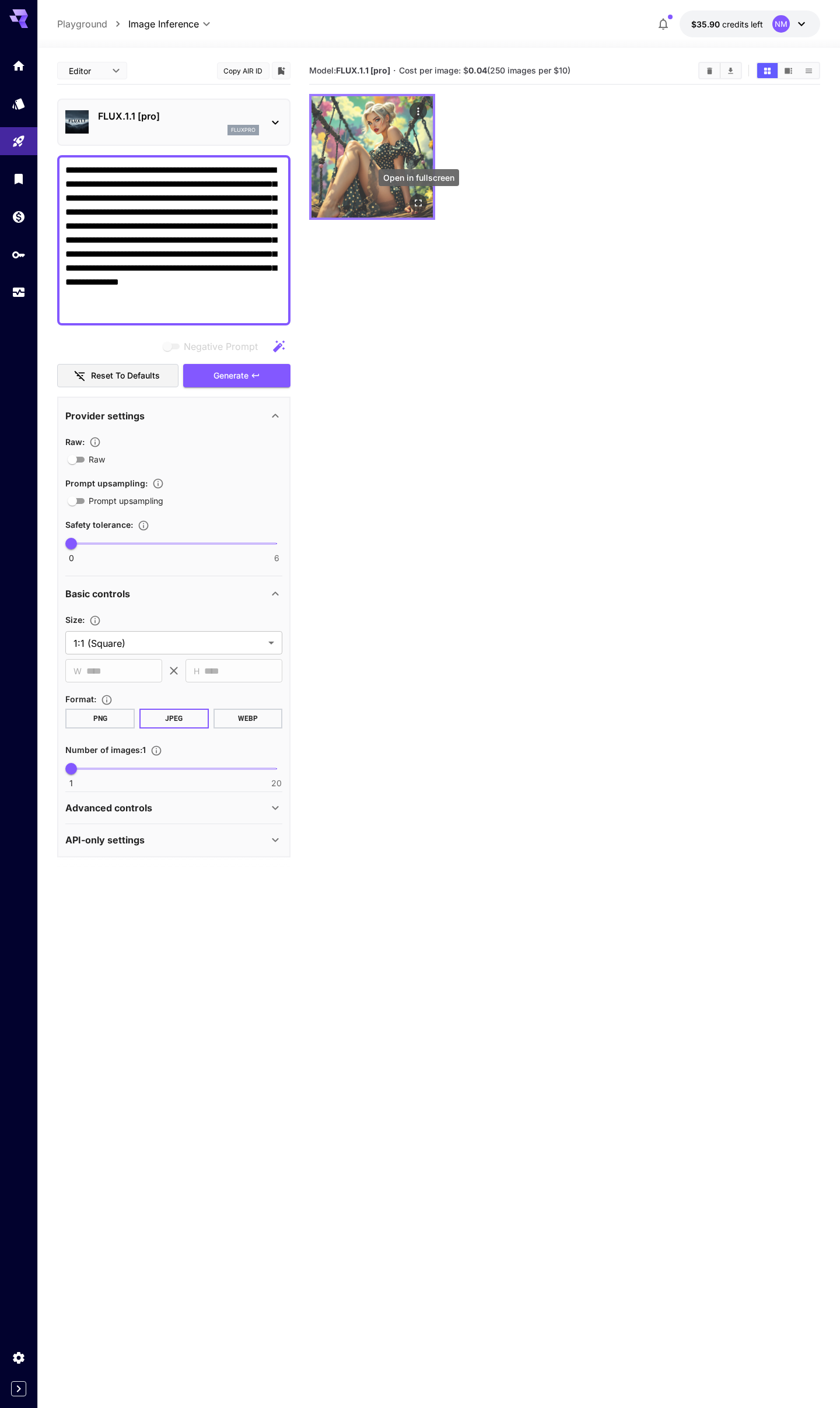
click at [417, 201] on icon "Open in fullscreen" at bounding box center [418, 203] width 11 height 11
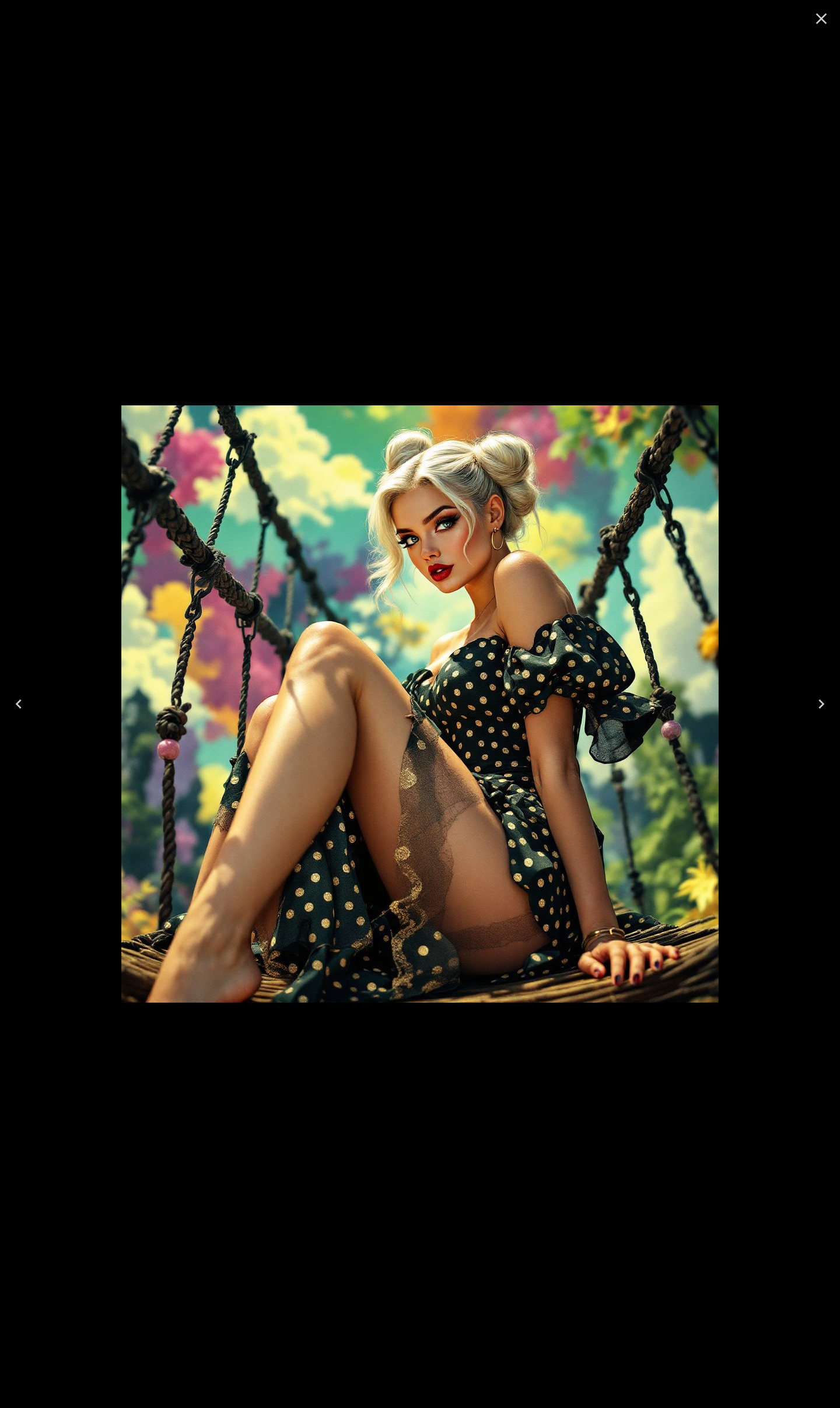
click at [825, 24] on icon "Close" at bounding box center [821, 18] width 18 height 18
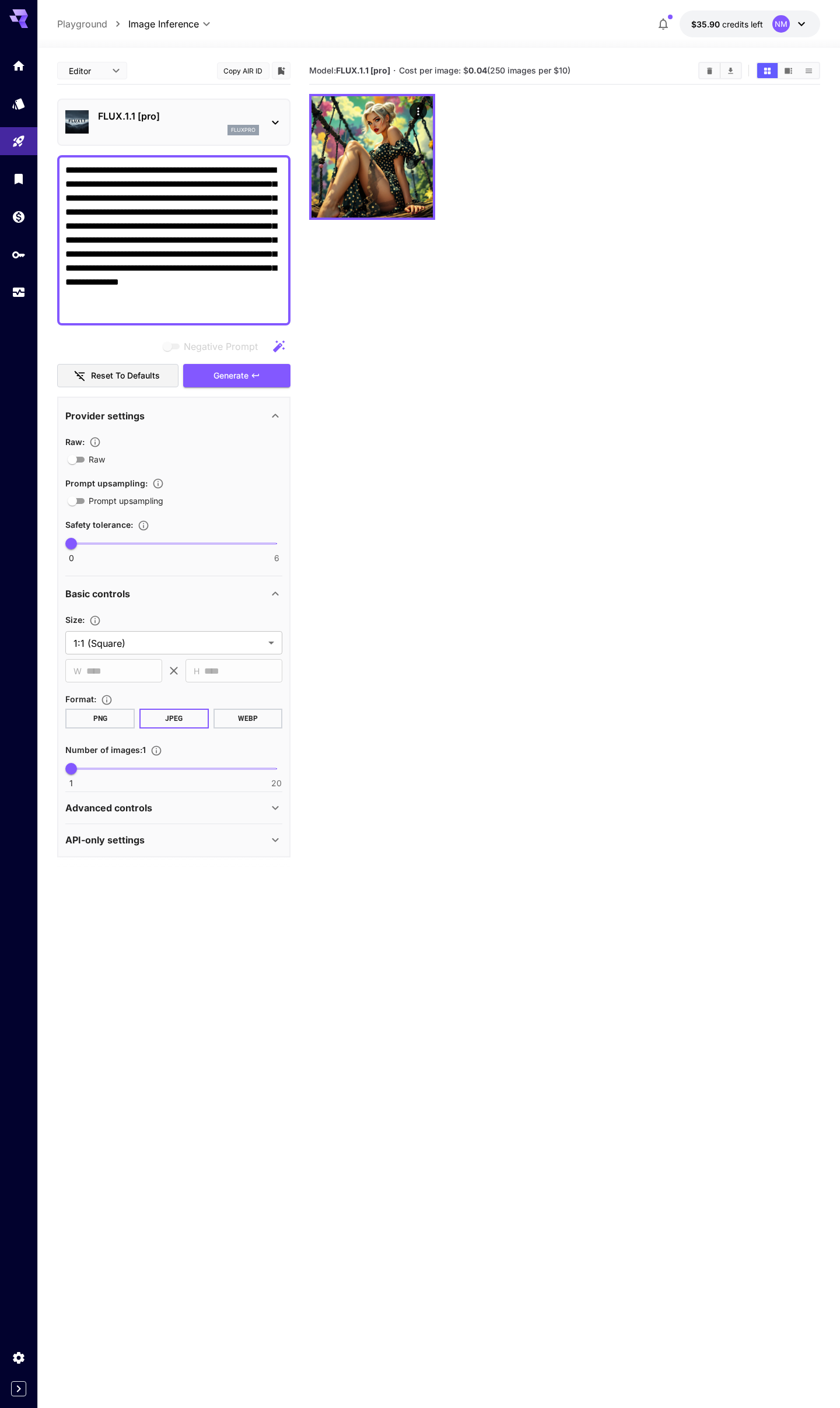
click at [150, 114] on p "FLUX.1.1 [pro]" at bounding box center [178, 116] width 161 height 14
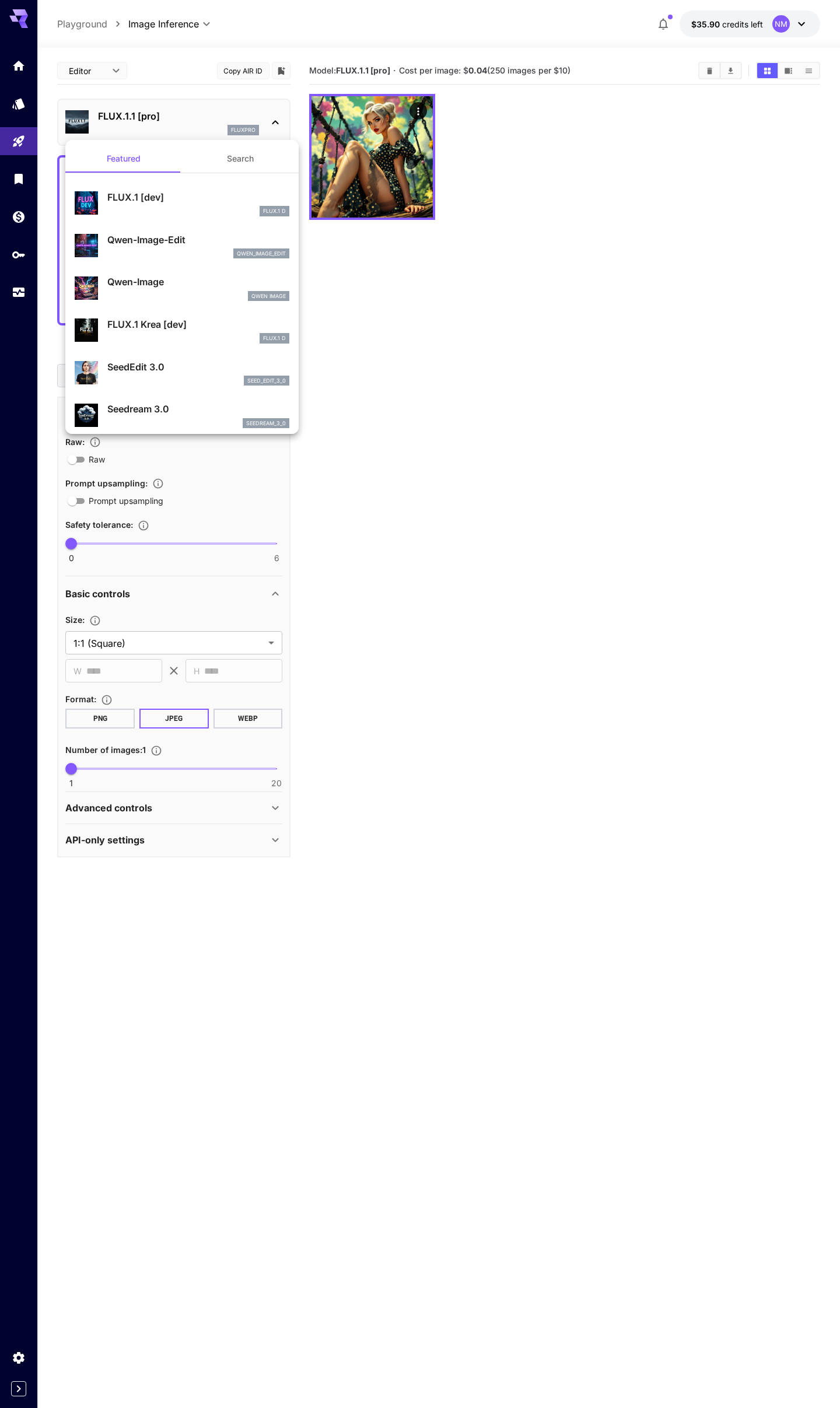
click at [150, 114] on div at bounding box center [420, 704] width 840 height 1408
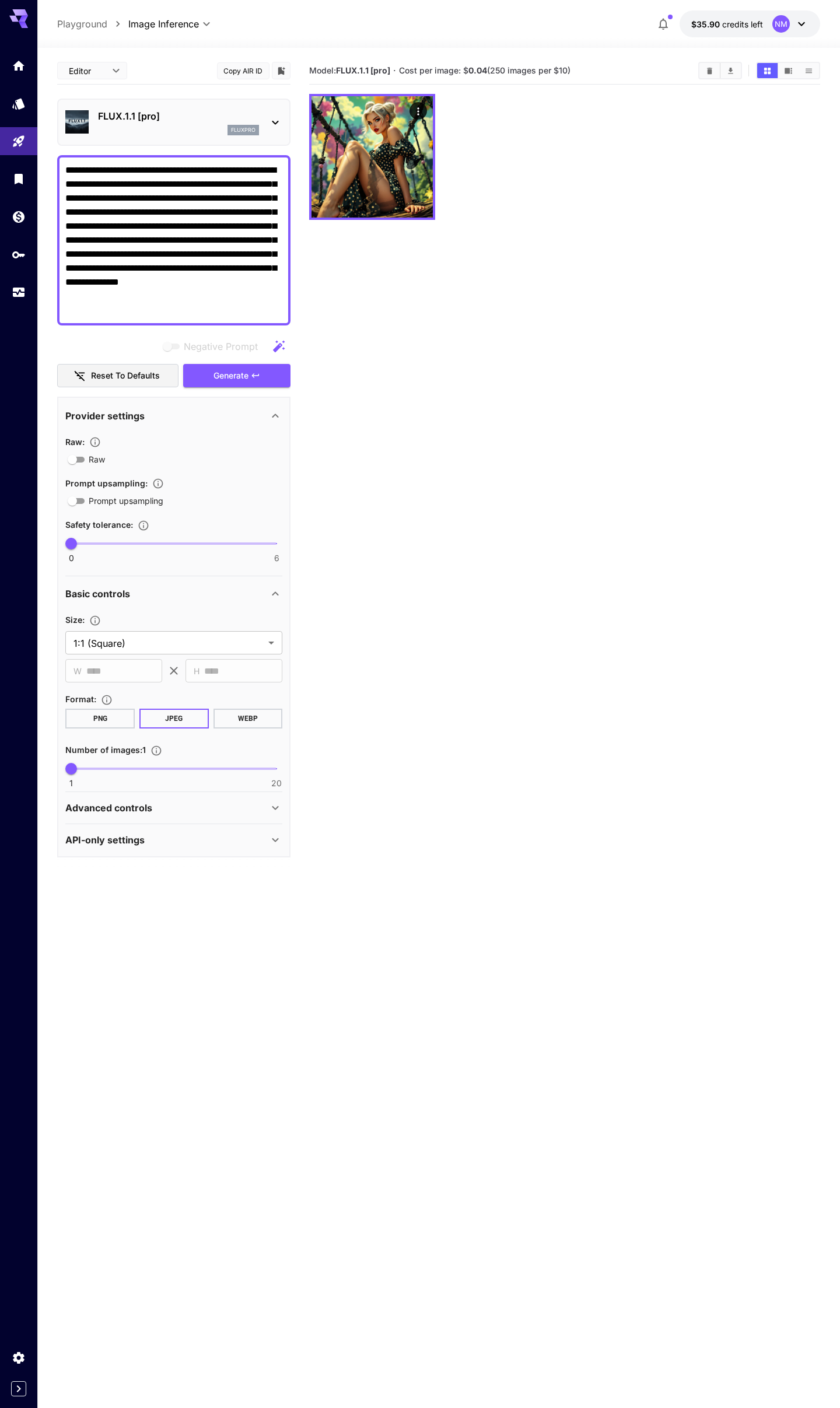
click at [143, 804] on p "Advanced controls" at bounding box center [109, 808] width 87 height 14
click at [114, 105] on div "FLUX.1.1 [pro] fluxpro" at bounding box center [174, 122] width 217 height 36
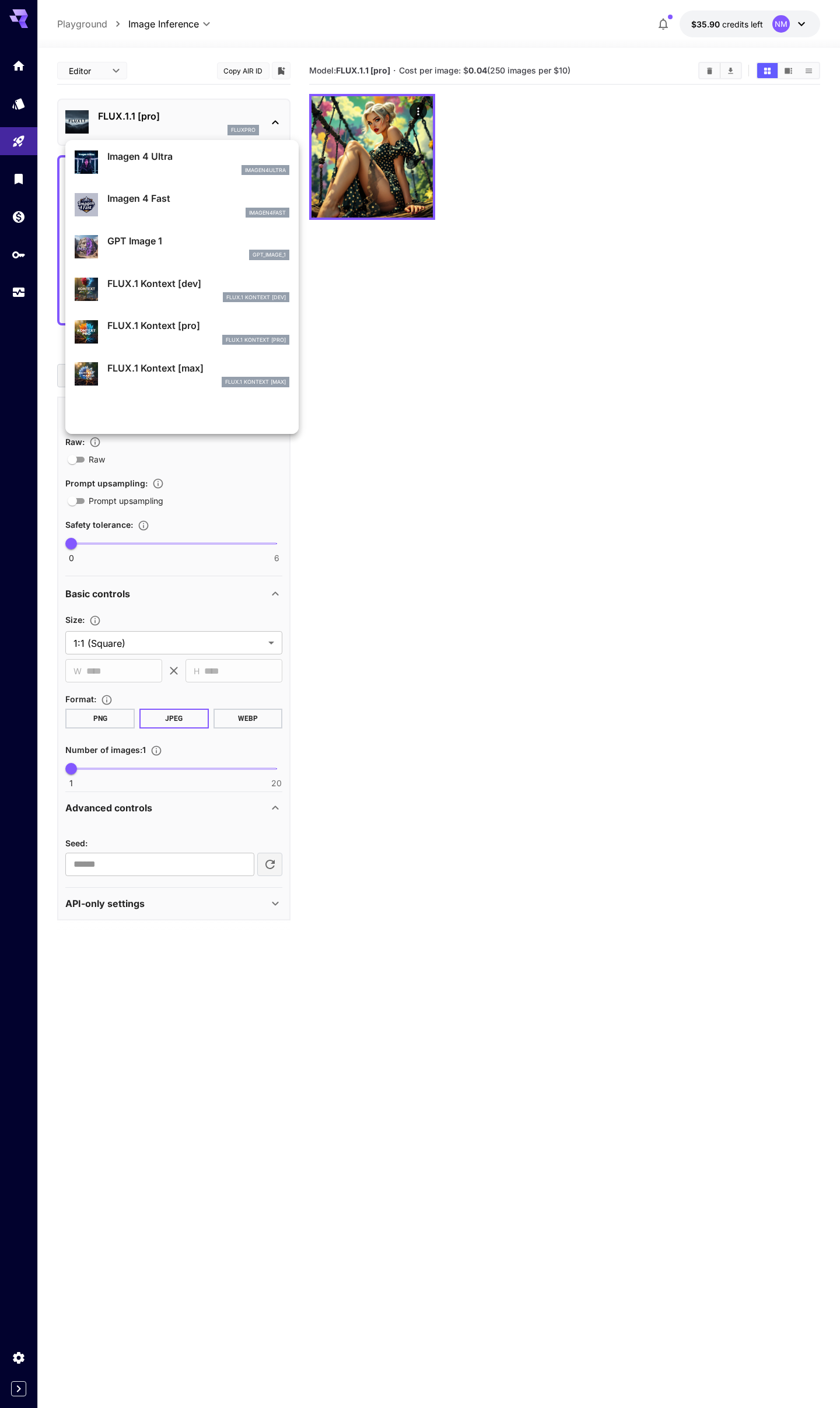
scroll to position [619, 0]
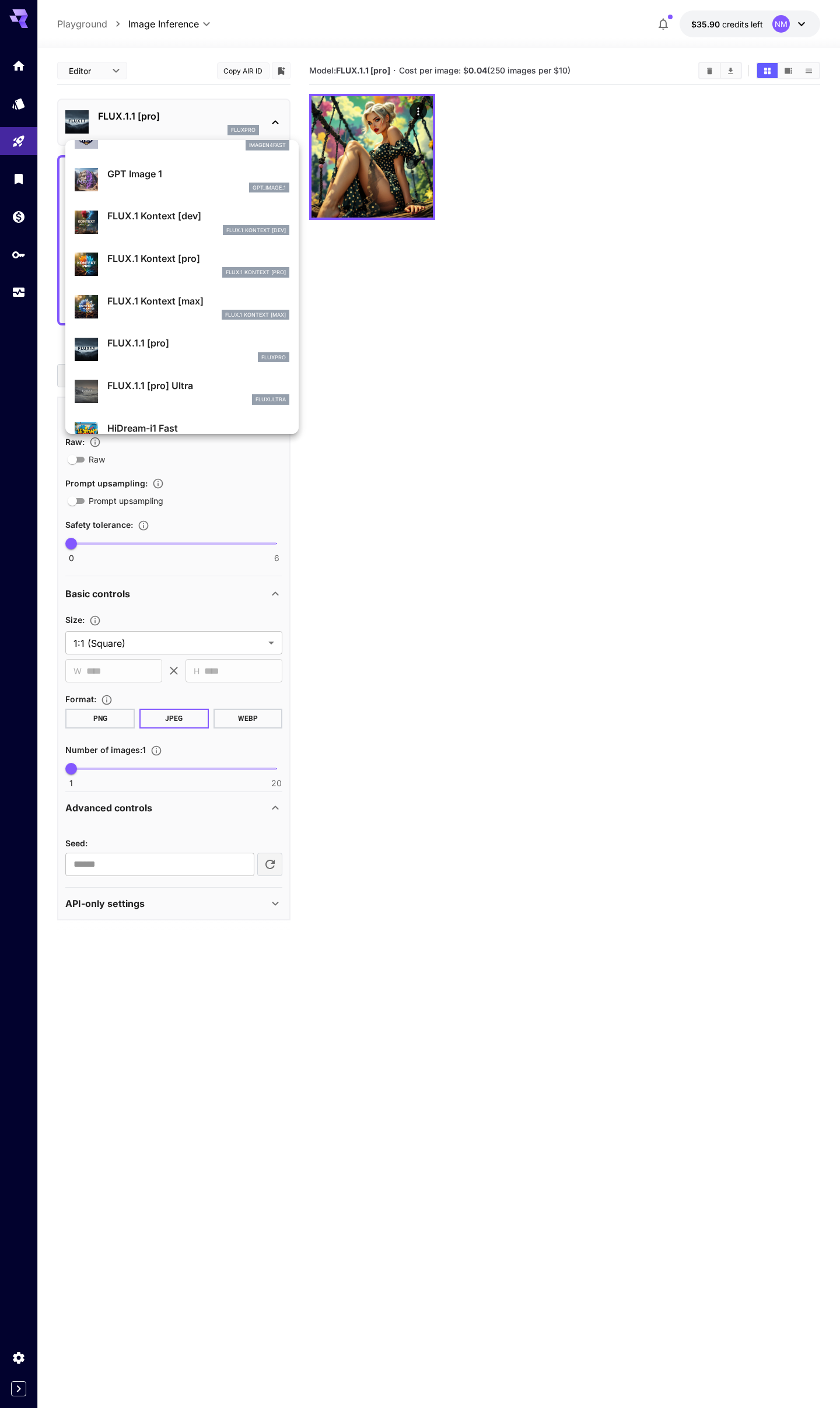
click at [160, 375] on div "FLUX.1.1 [pro] Ultra fluxultra" at bounding box center [182, 391] width 215 height 36
type input "**********"
type input "****"
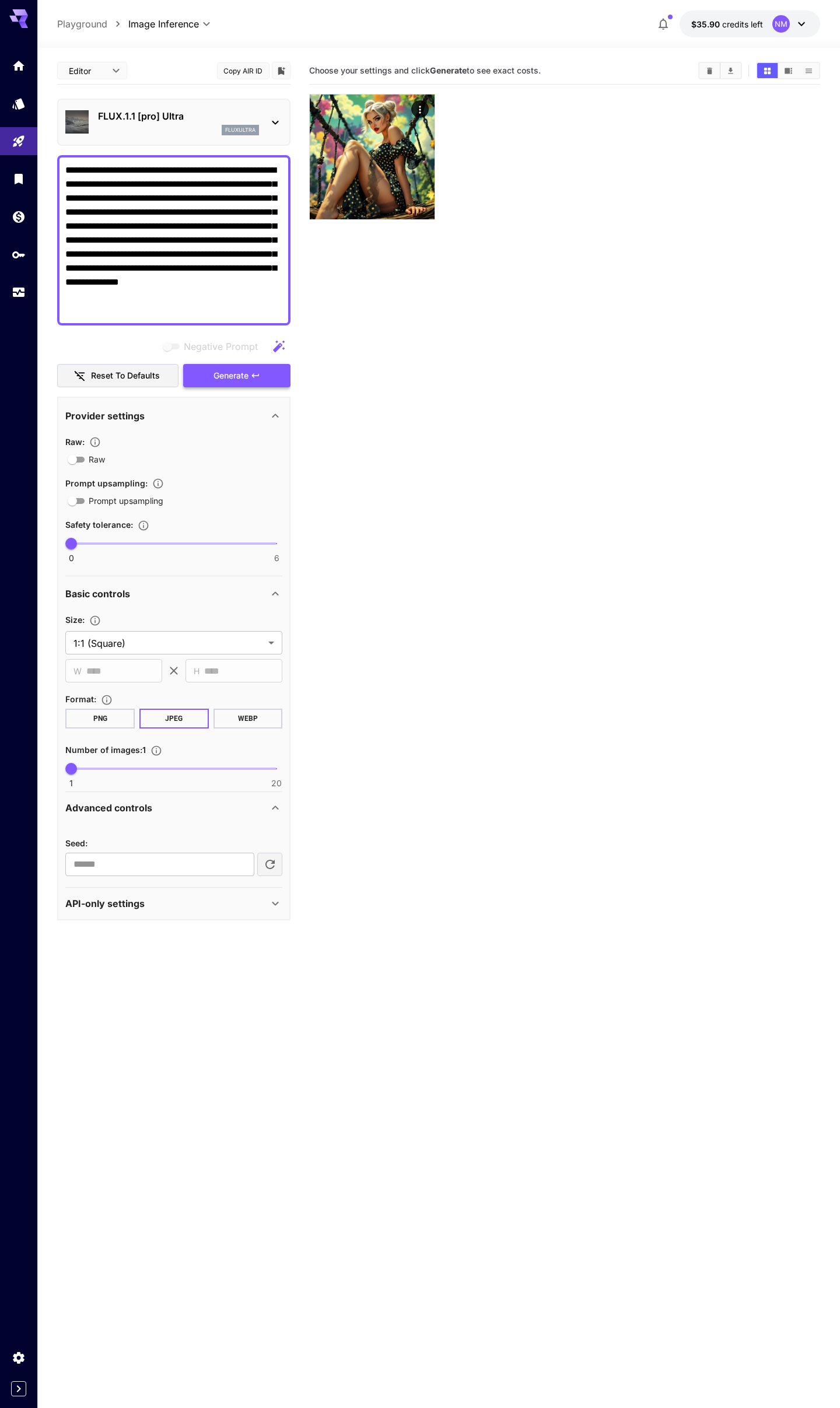
click at [238, 373] on span "Generate" at bounding box center [231, 376] width 35 height 15
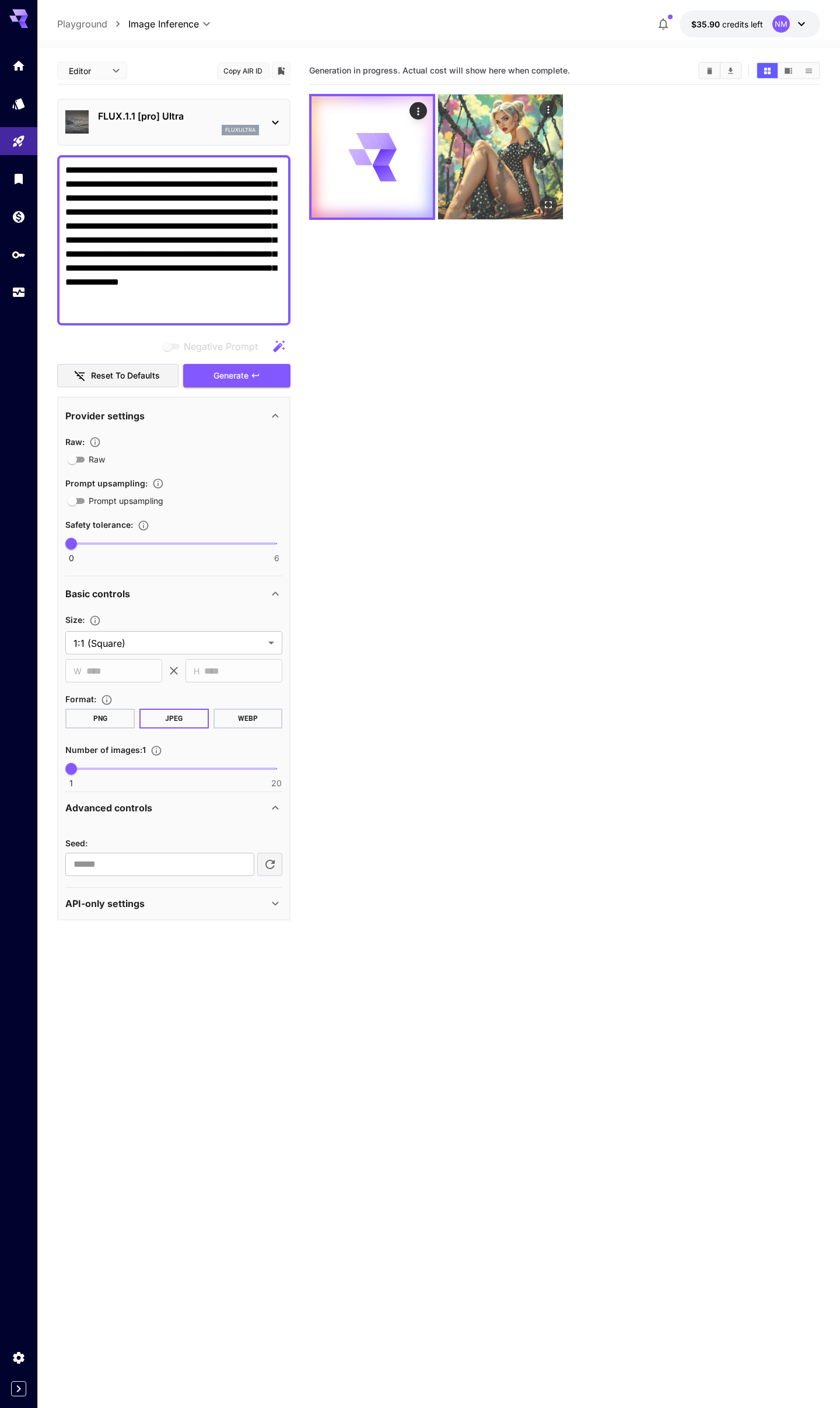
click at [522, 162] on img at bounding box center [501, 157] width 125 height 125
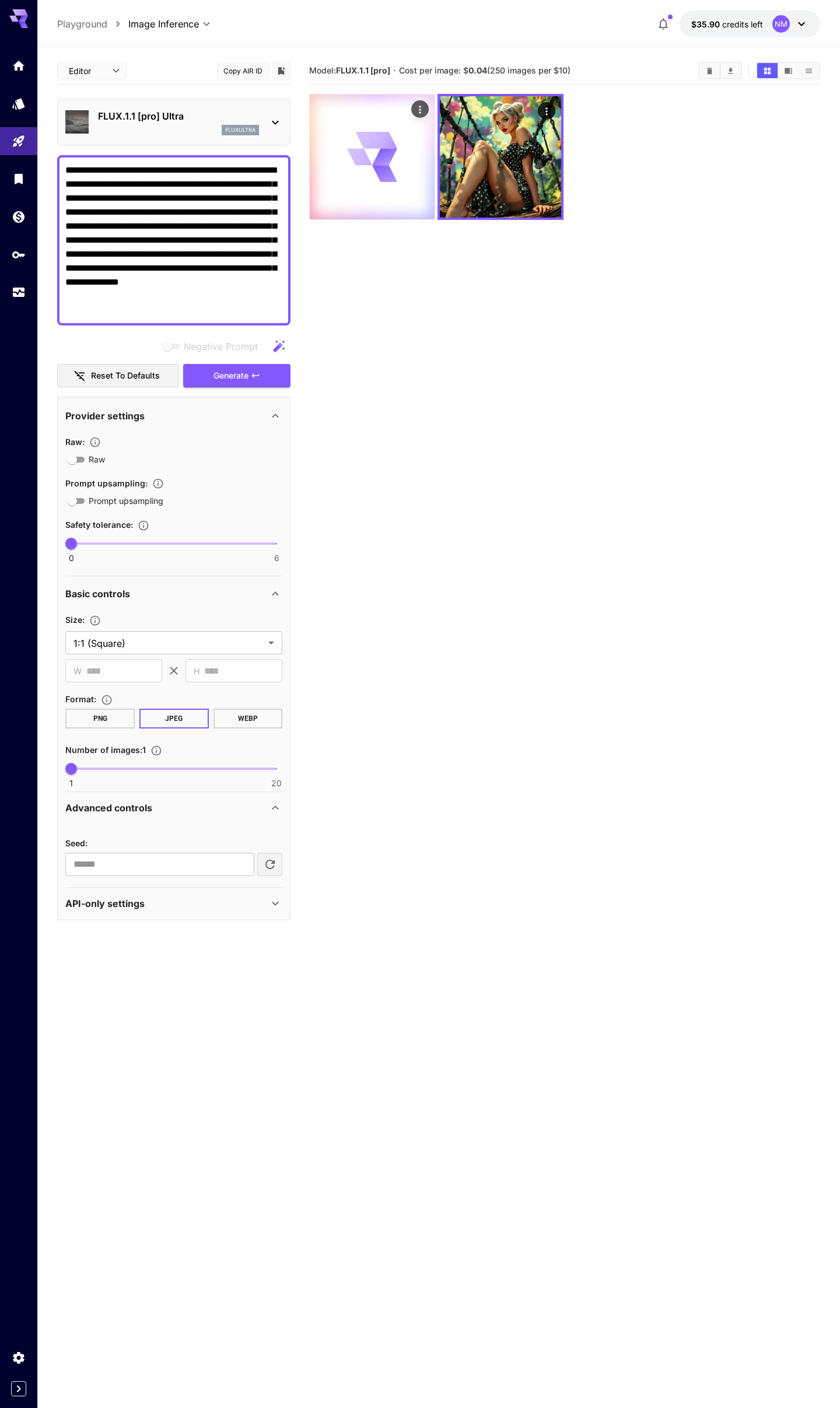
click at [374, 165] on icon at bounding box center [384, 174] width 22 height 28
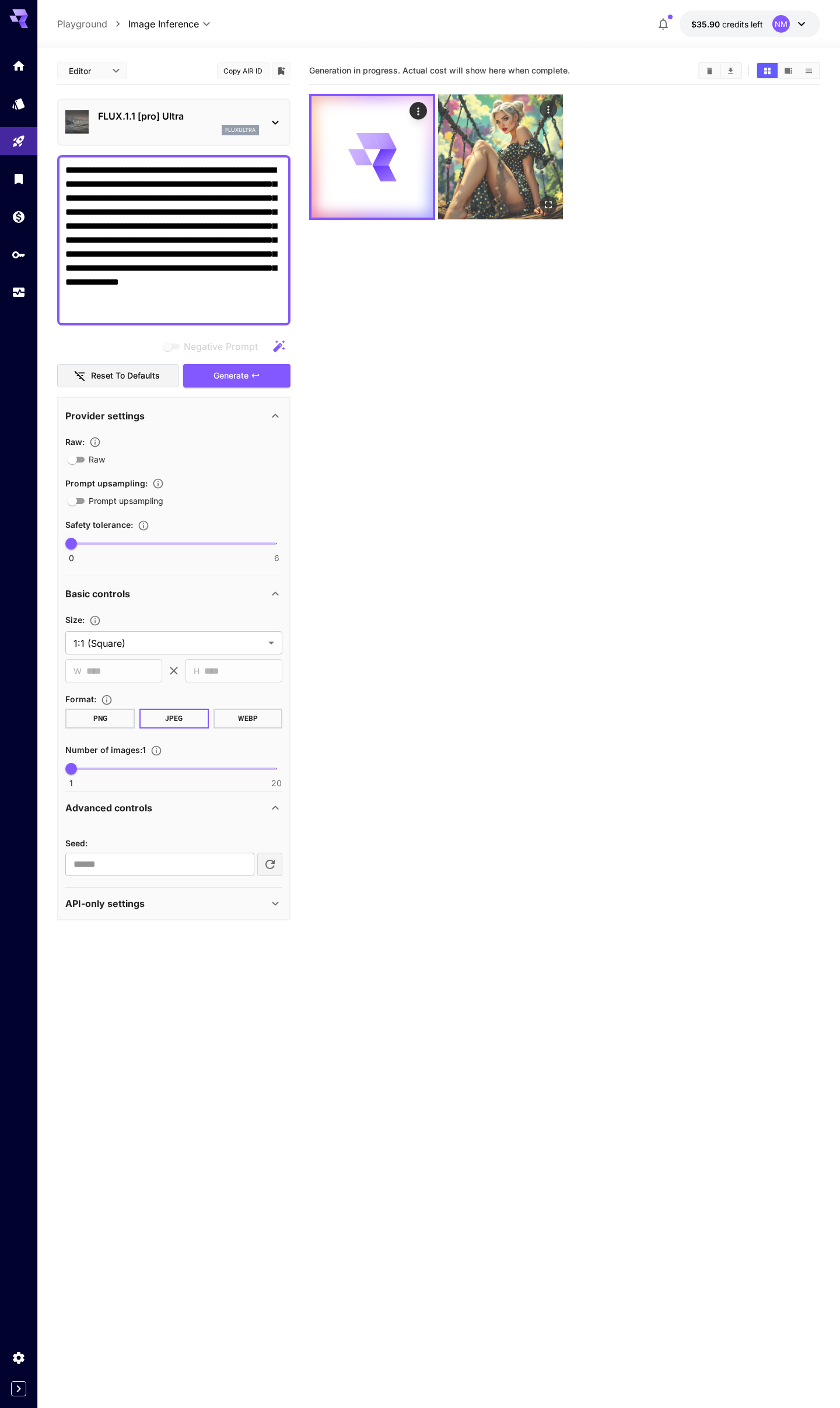
click at [536, 171] on img at bounding box center [501, 157] width 125 height 125
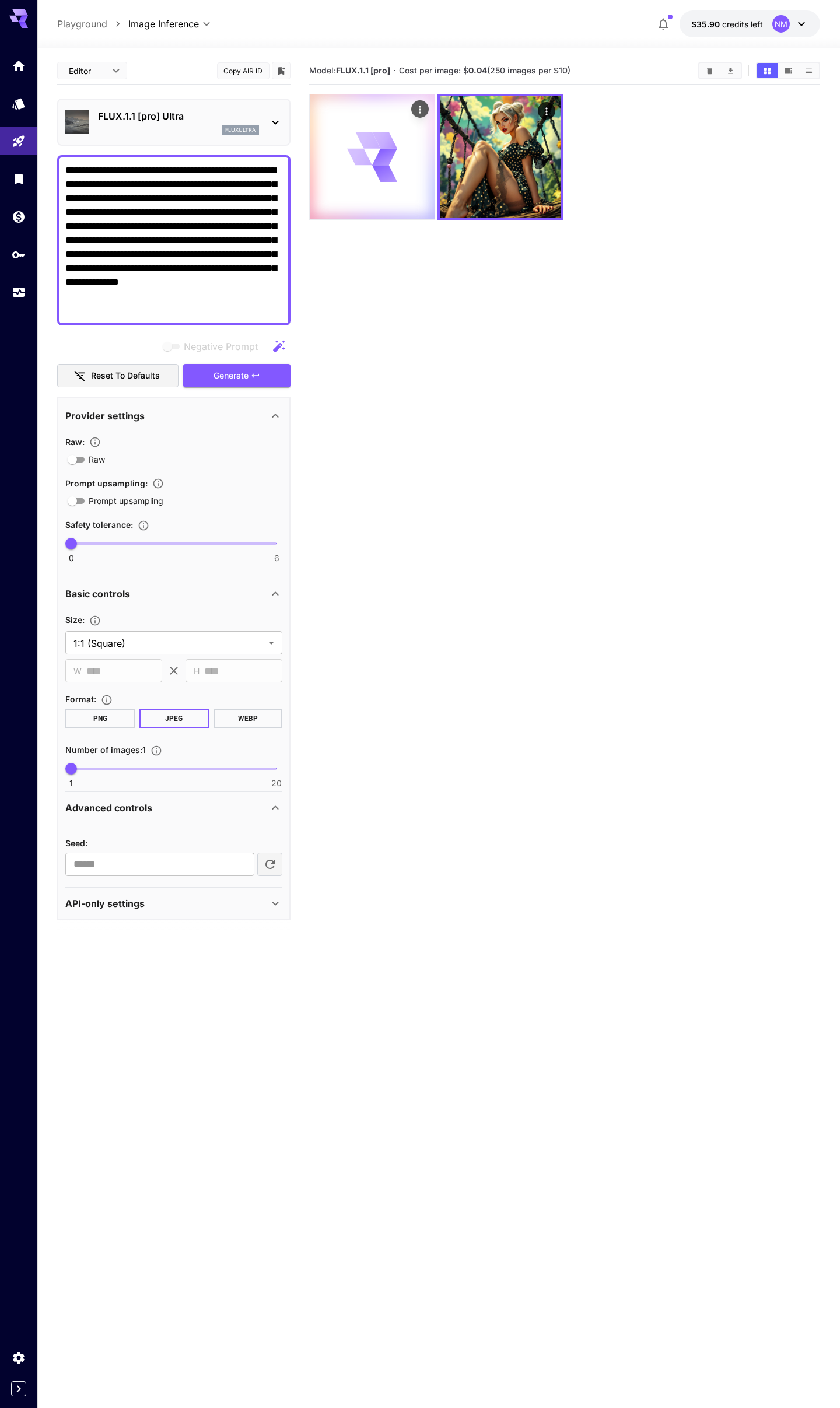
click at [370, 170] on icon at bounding box center [373, 157] width 50 height 50
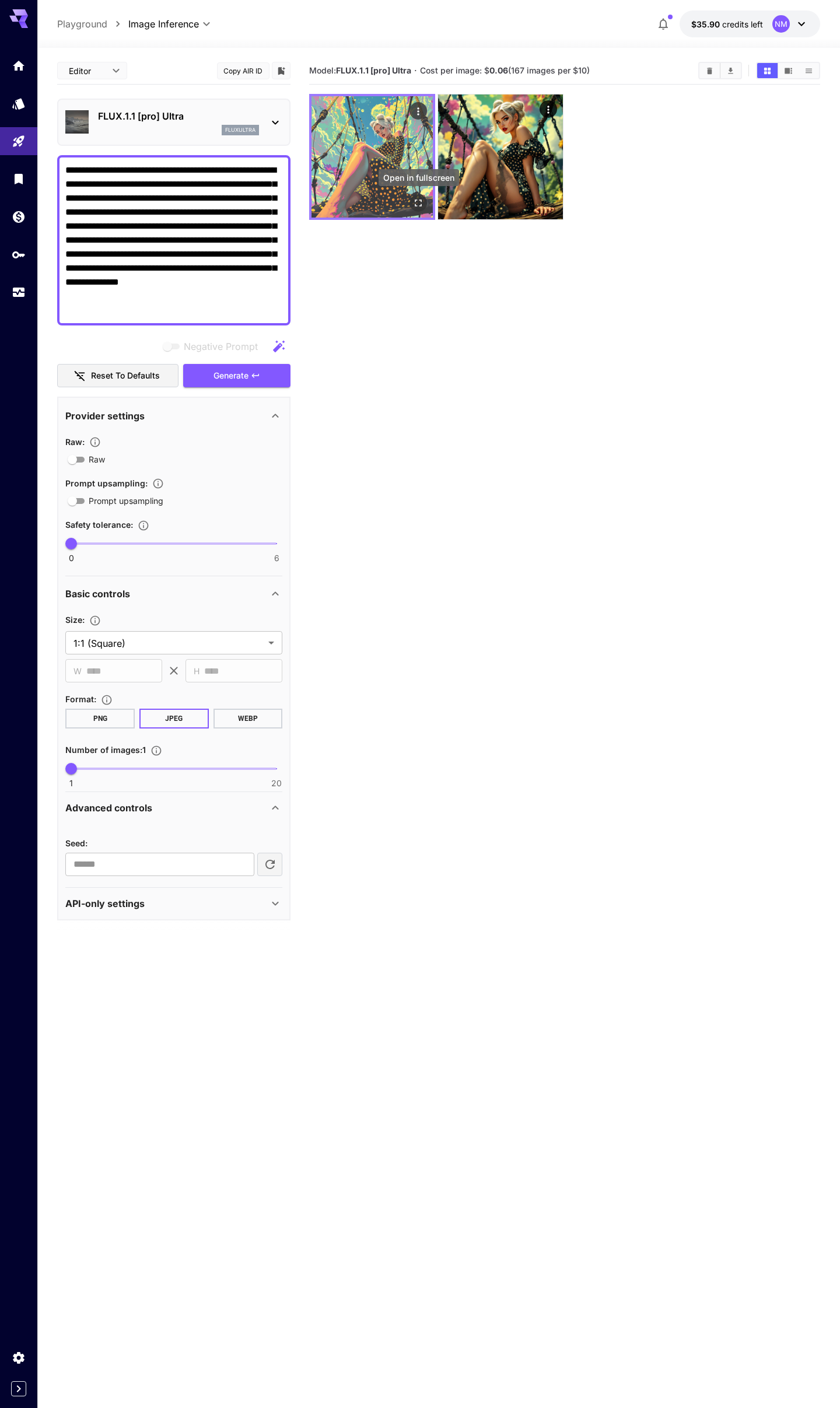
click at [416, 202] on icon "Open in fullscreen" at bounding box center [418, 203] width 11 height 11
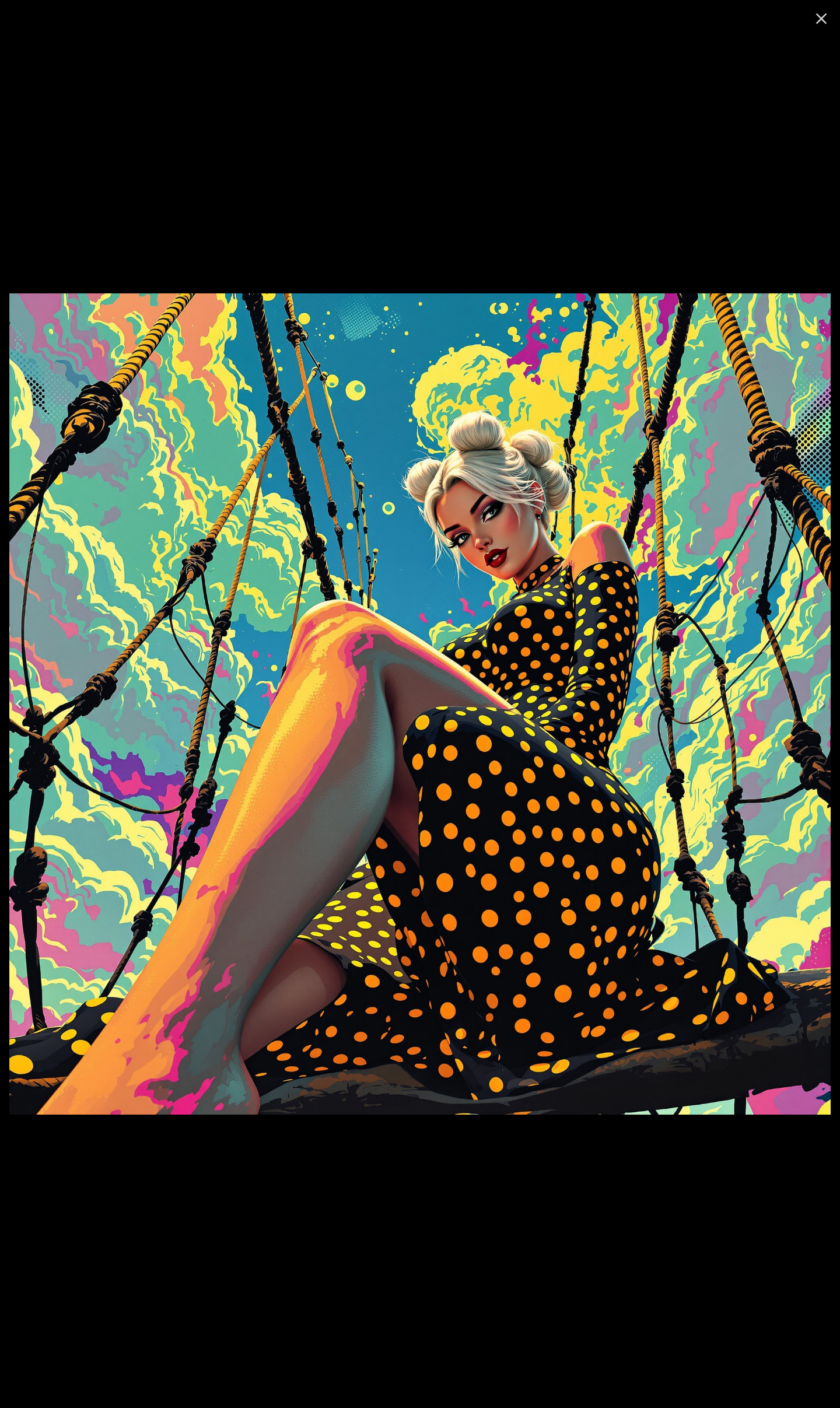
click at [816, 18] on icon "Close" at bounding box center [821, 18] width 18 height 18
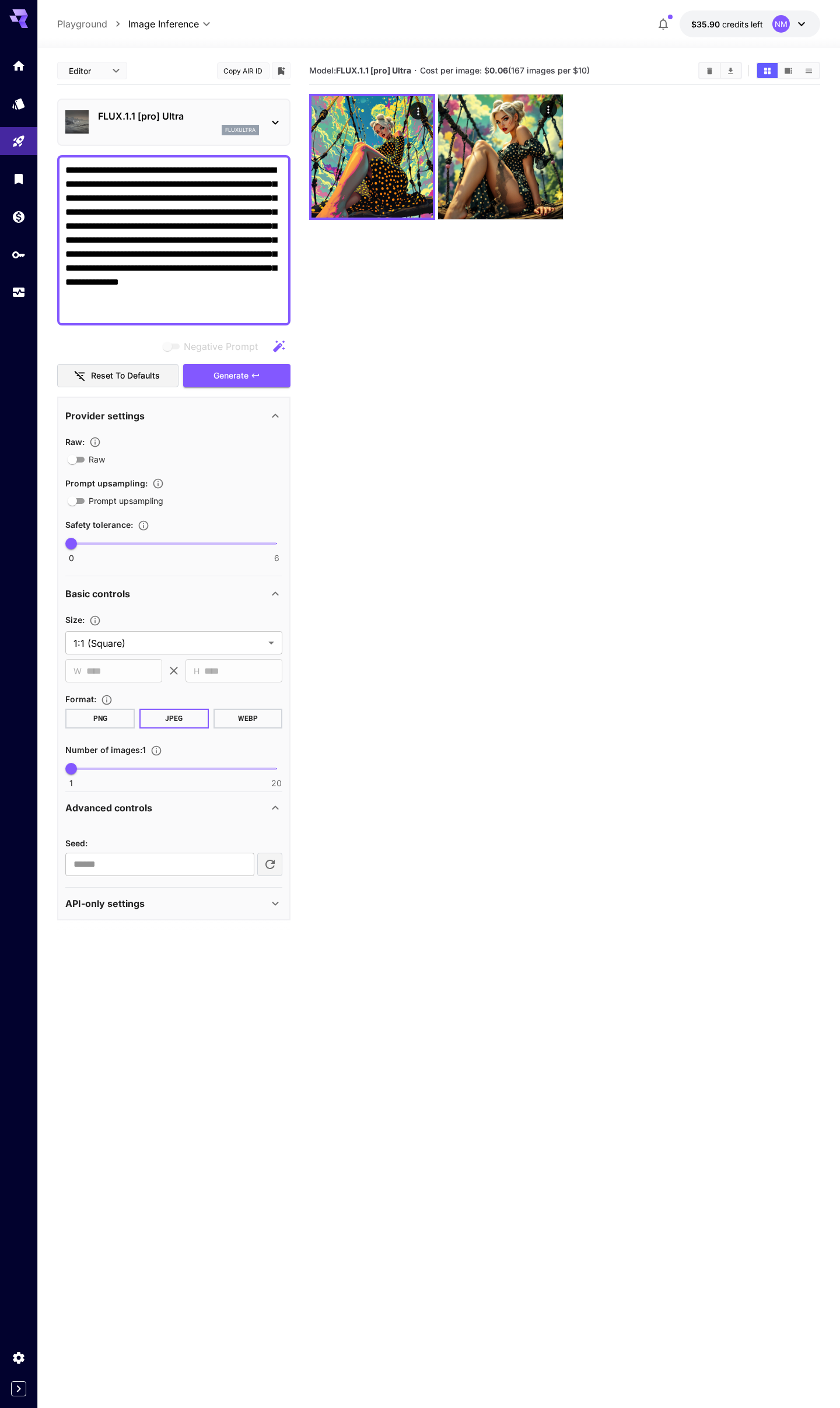
click at [170, 123] on div "FLUX.1.1 [pro] Ultra fluxultra" at bounding box center [178, 122] width 161 height 26
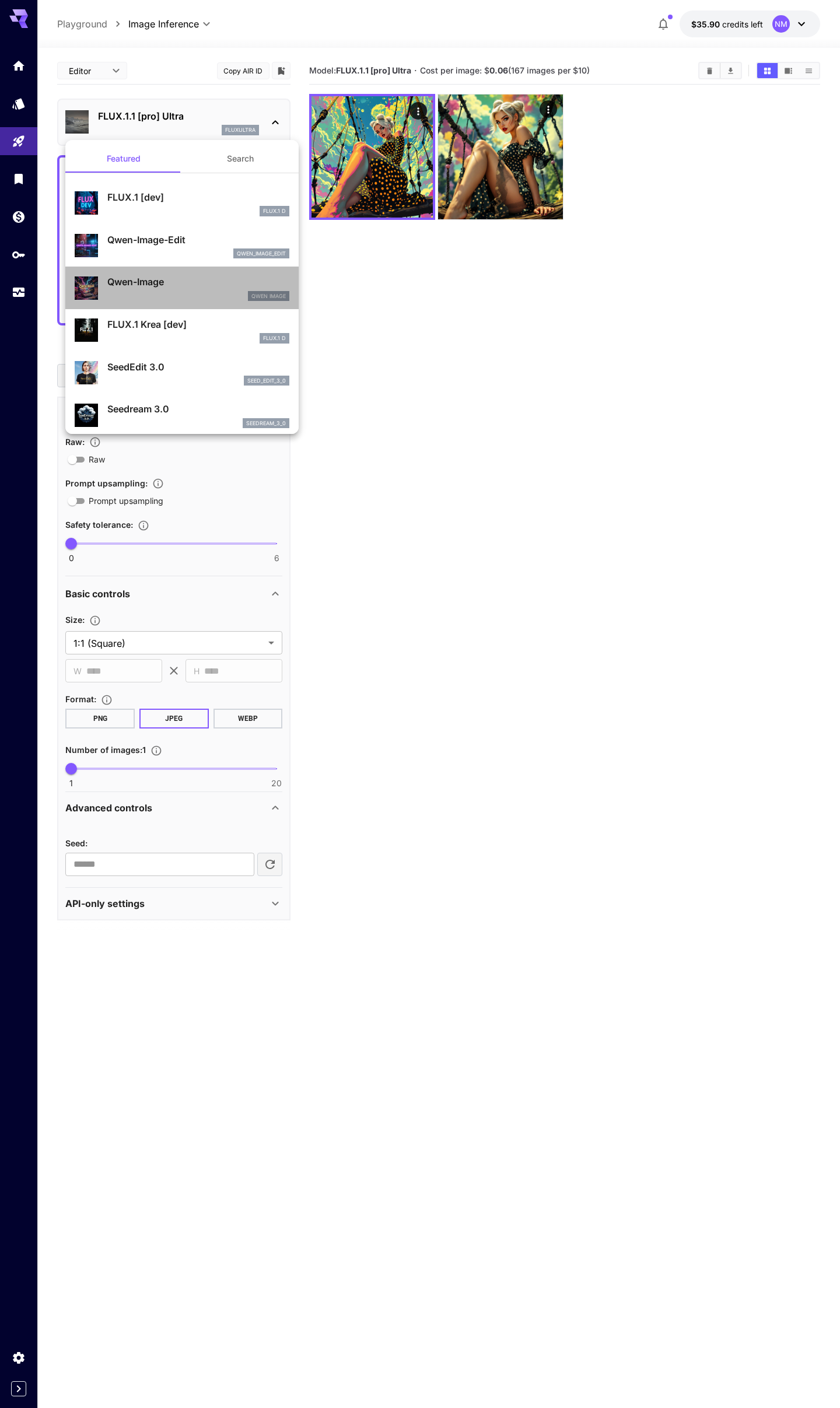
click at [170, 288] on p "Qwen-Image" at bounding box center [197, 282] width 182 height 14
type input "**********"
type input "****"
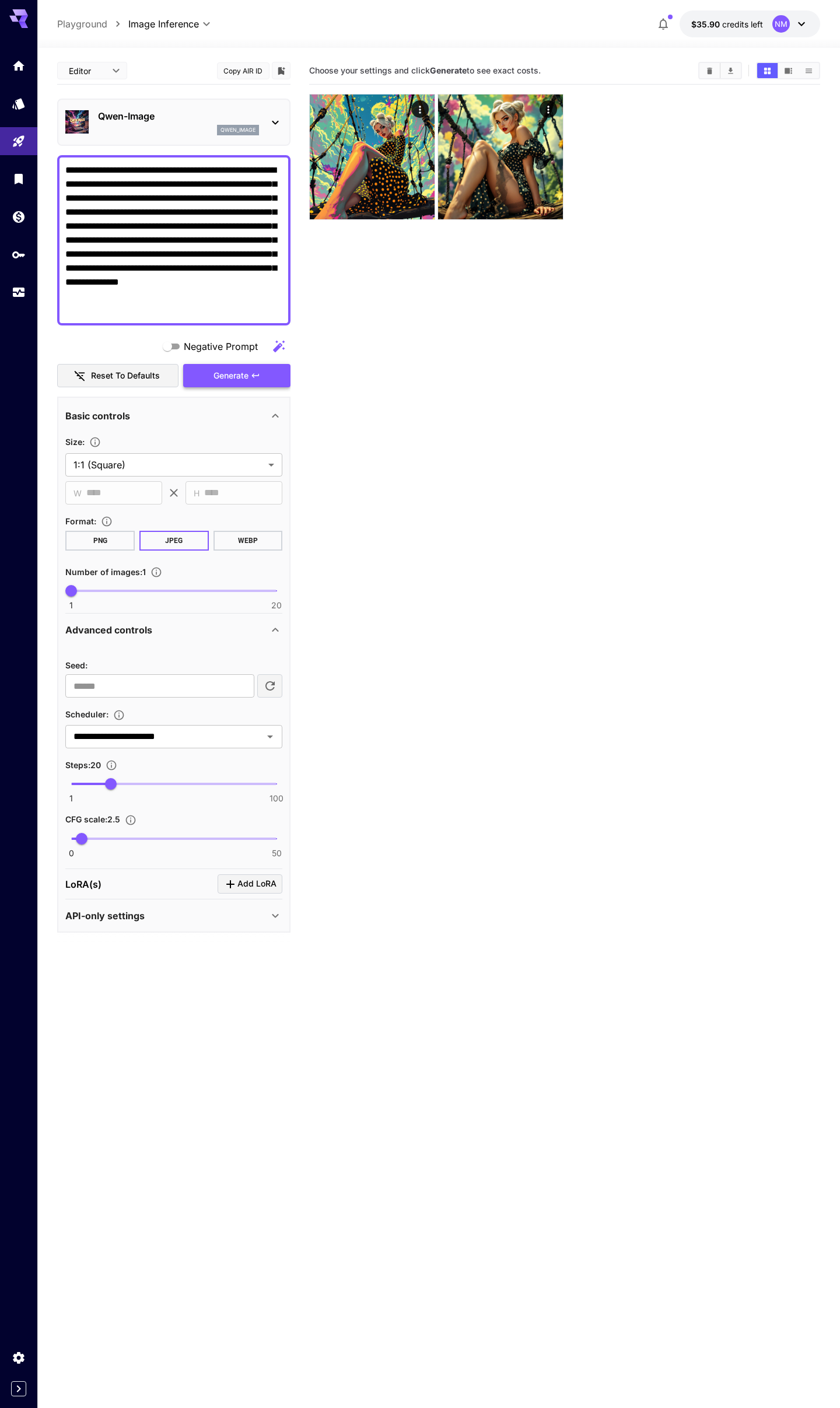
click at [226, 381] on span "Generate" at bounding box center [231, 376] width 35 height 15
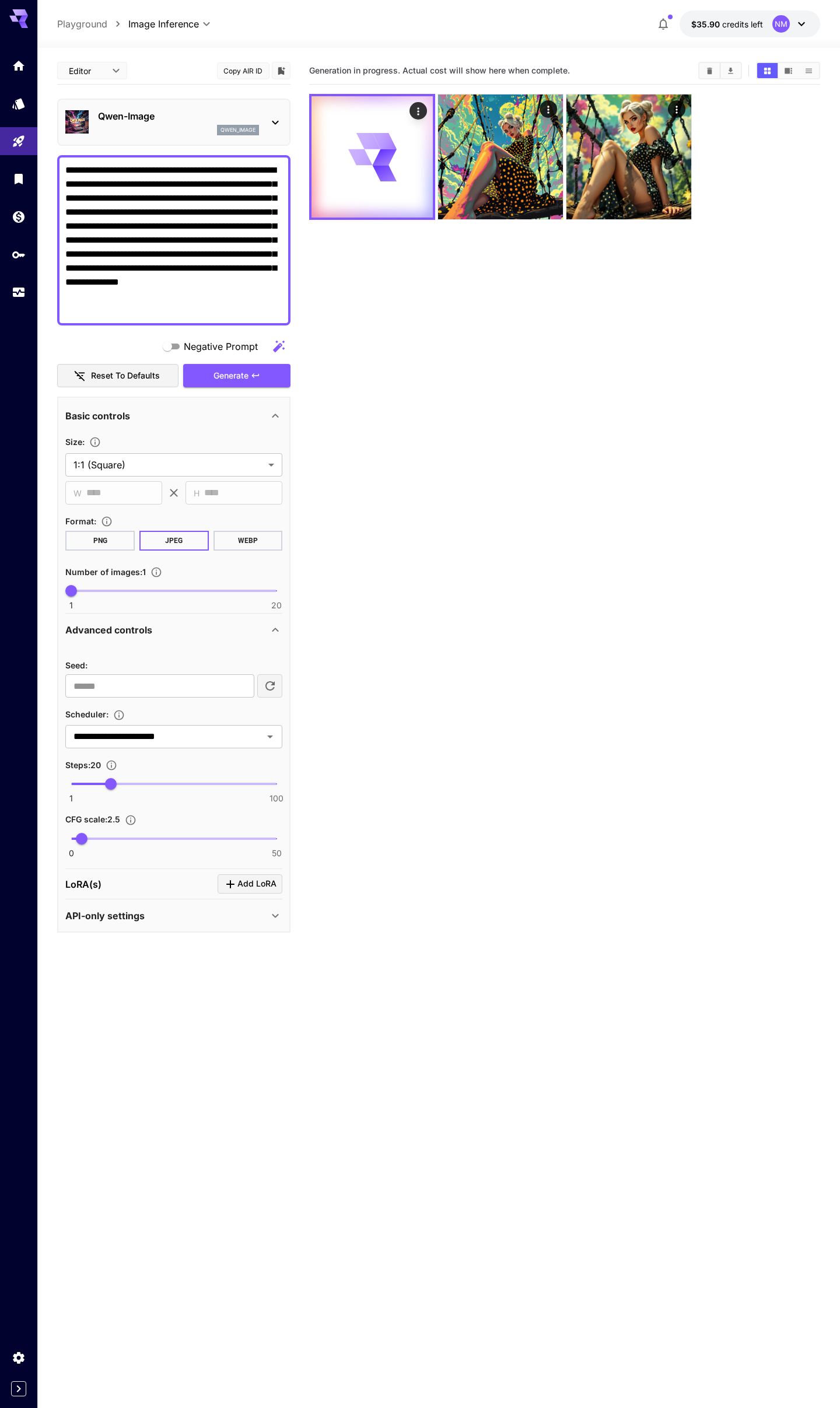
click at [126, 114] on p "Qwen-Image" at bounding box center [178, 116] width 161 height 14
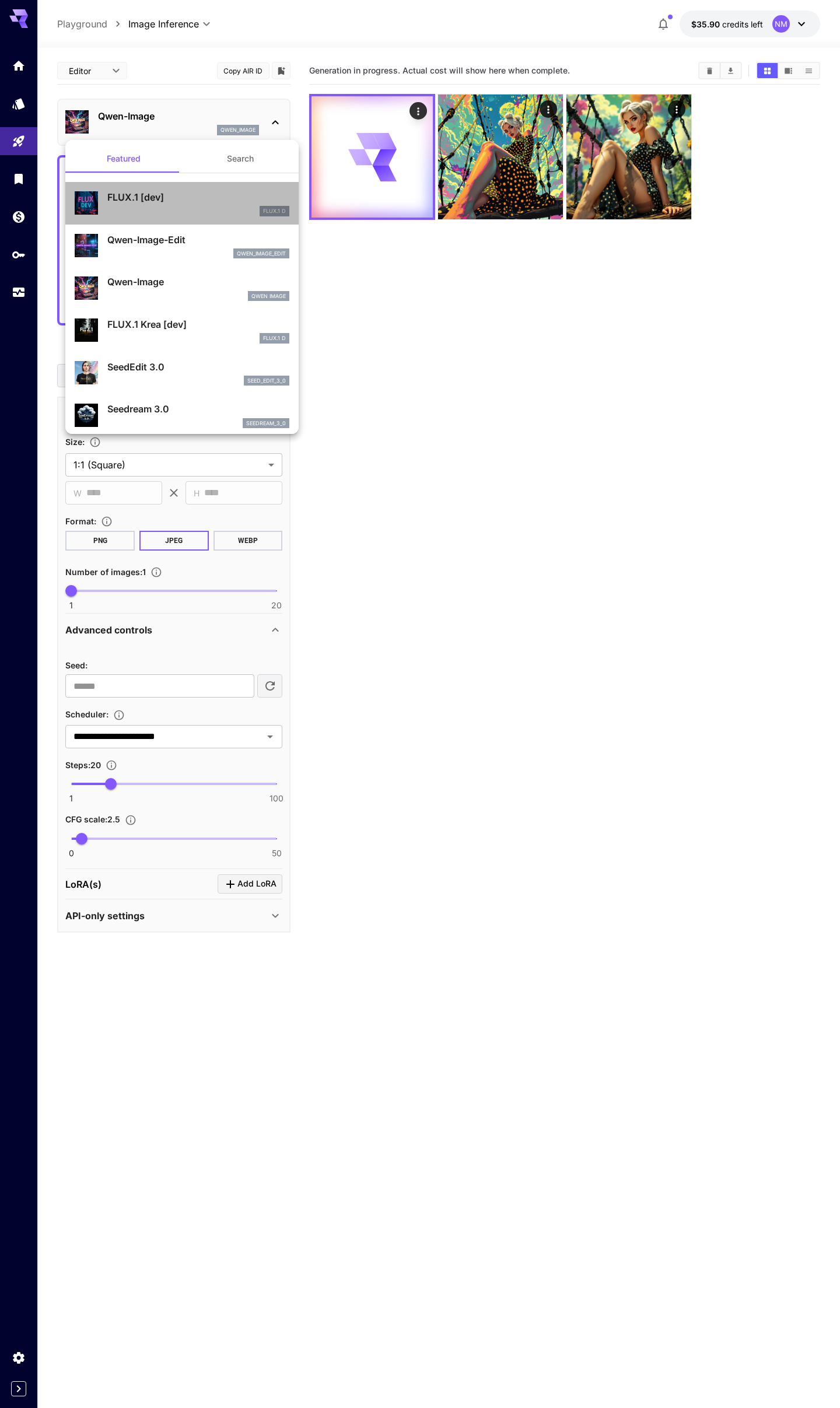
click at [148, 202] on p "FLUX.1 [dev]" at bounding box center [197, 197] width 182 height 14
type input "**"
type input "***"
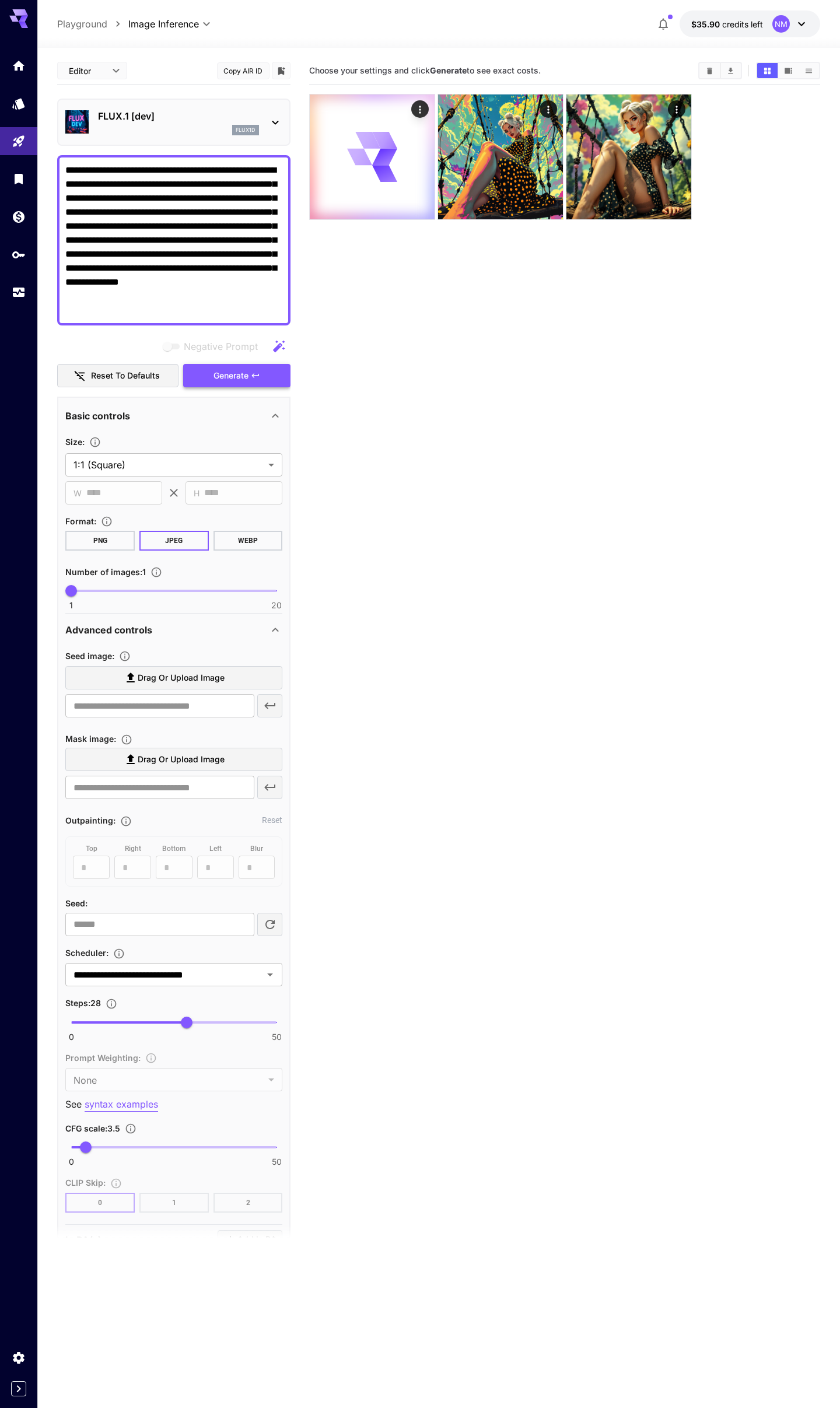
click at [214, 378] on span "Generate" at bounding box center [231, 376] width 35 height 15
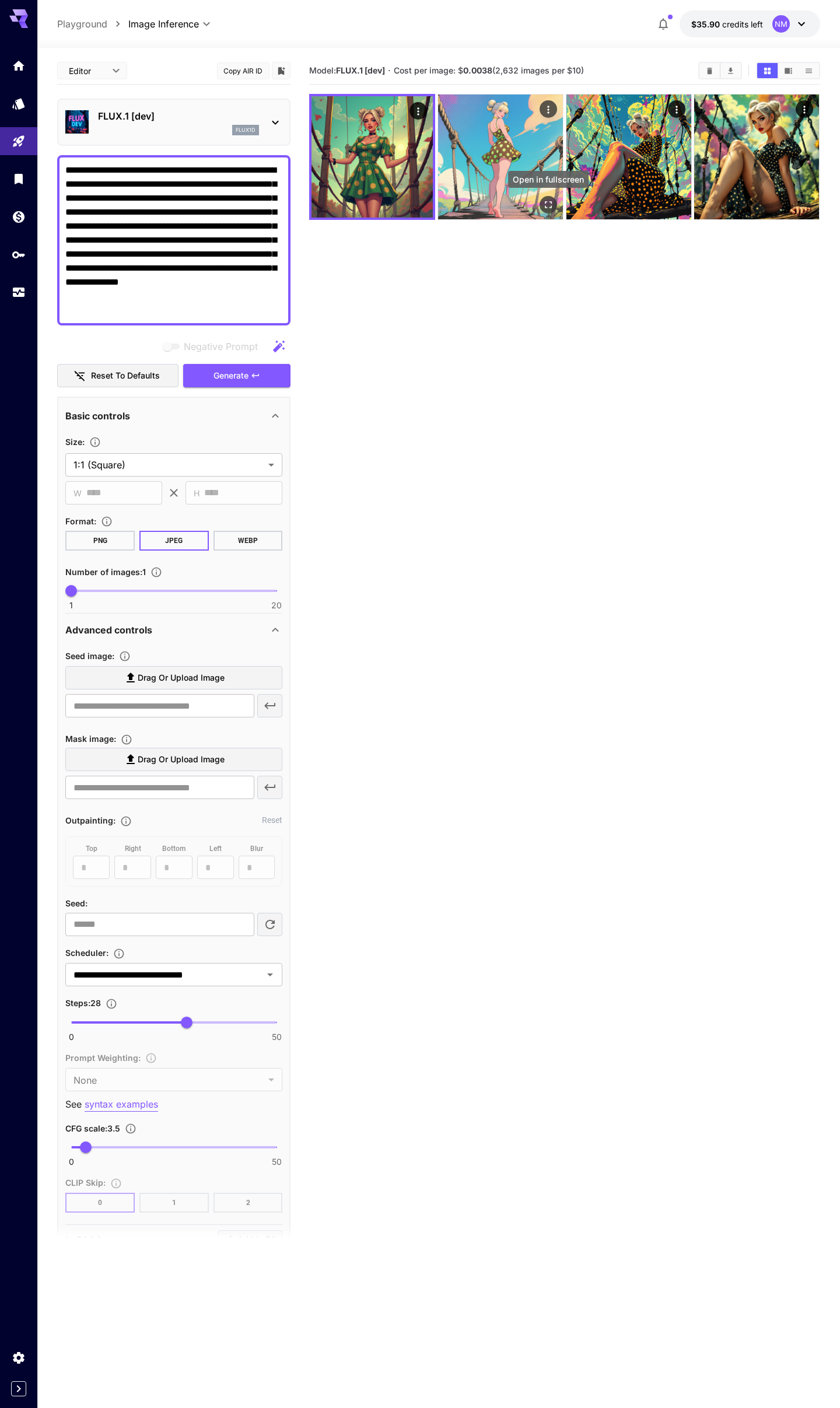
click at [545, 208] on icon "Open in fullscreen" at bounding box center [549, 205] width 7 height 7
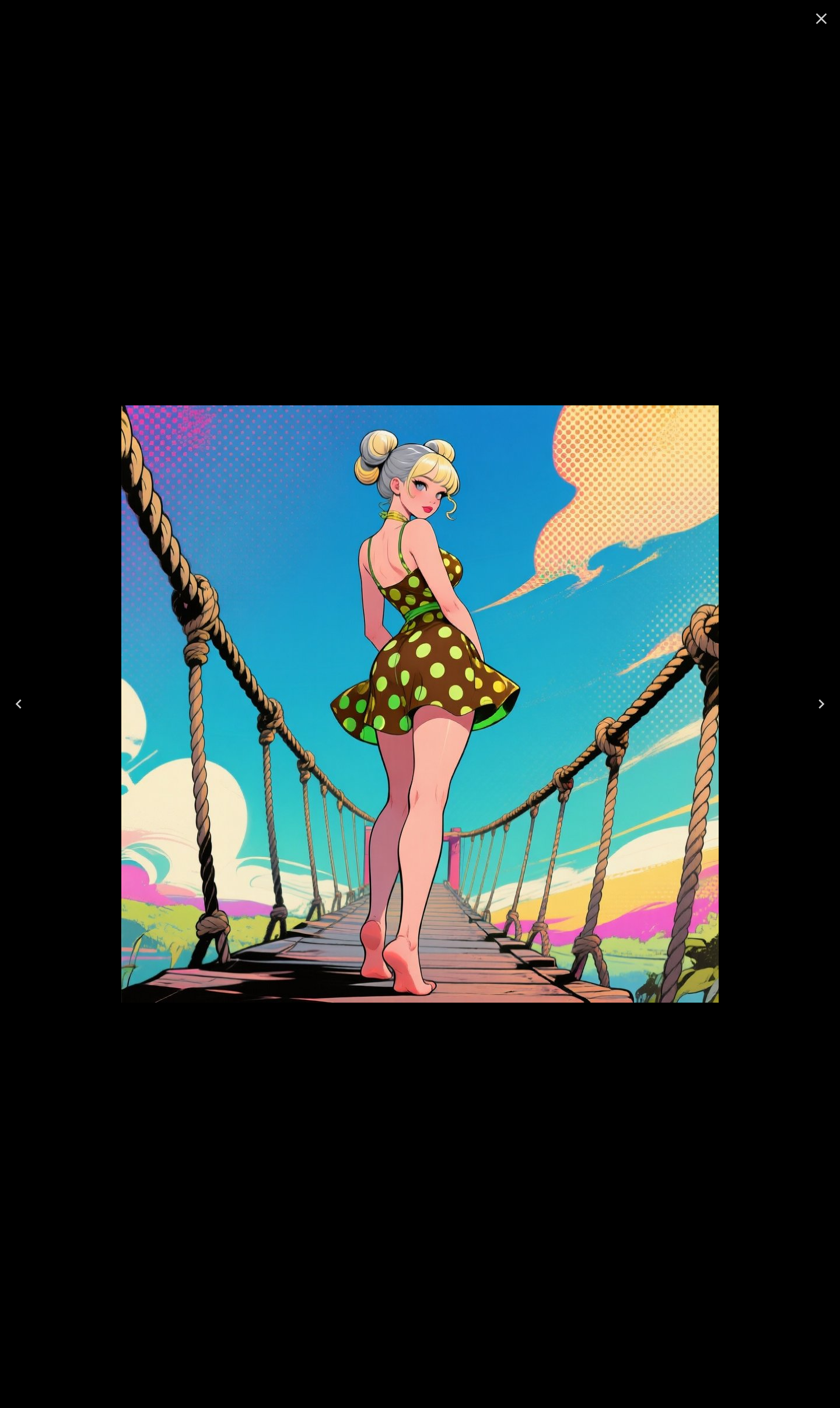
click at [822, 22] on icon "Close" at bounding box center [821, 18] width 18 height 18
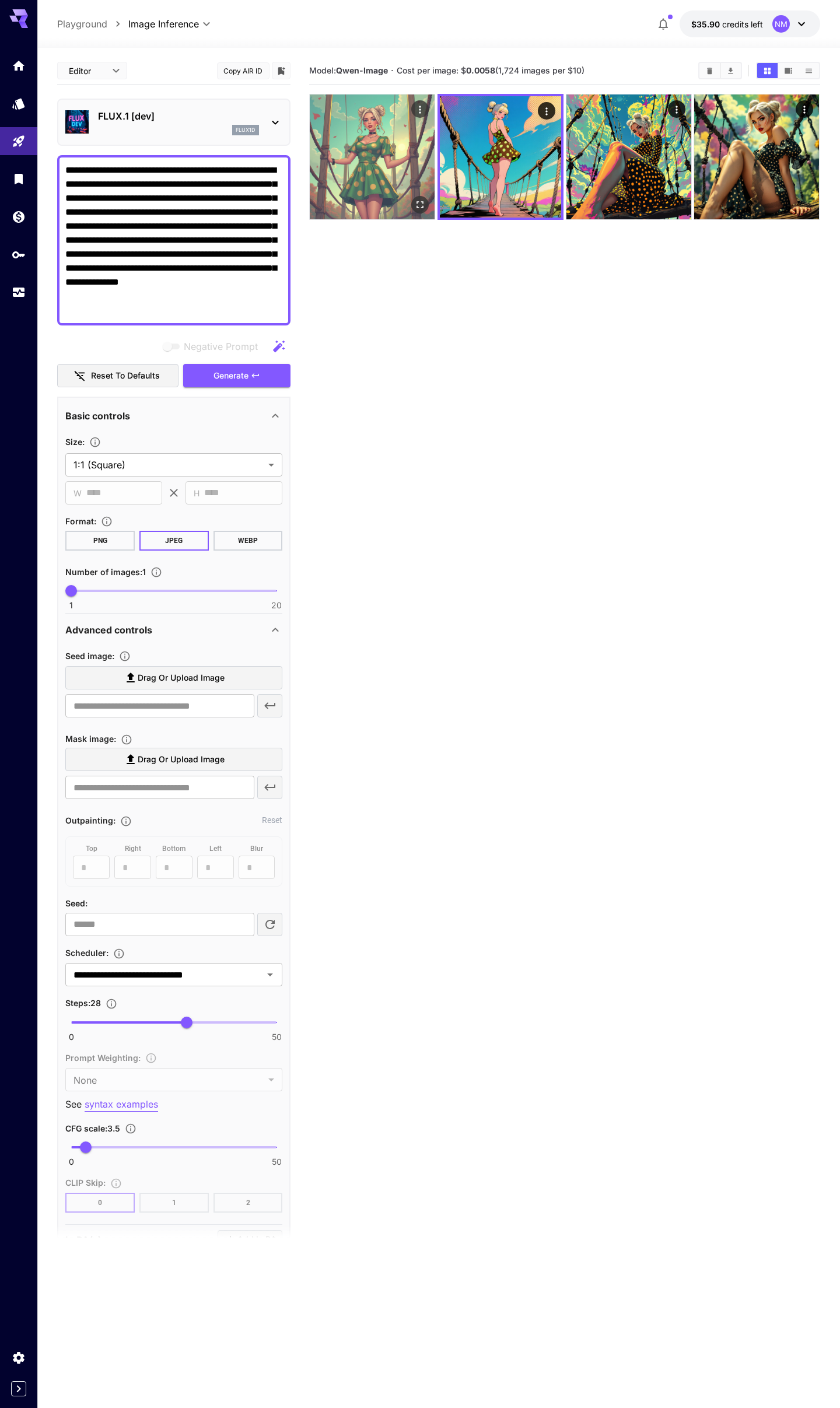
click at [368, 187] on img at bounding box center [372, 157] width 125 height 125
click at [419, 201] on icon "Open in fullscreen" at bounding box center [418, 203] width 11 height 11
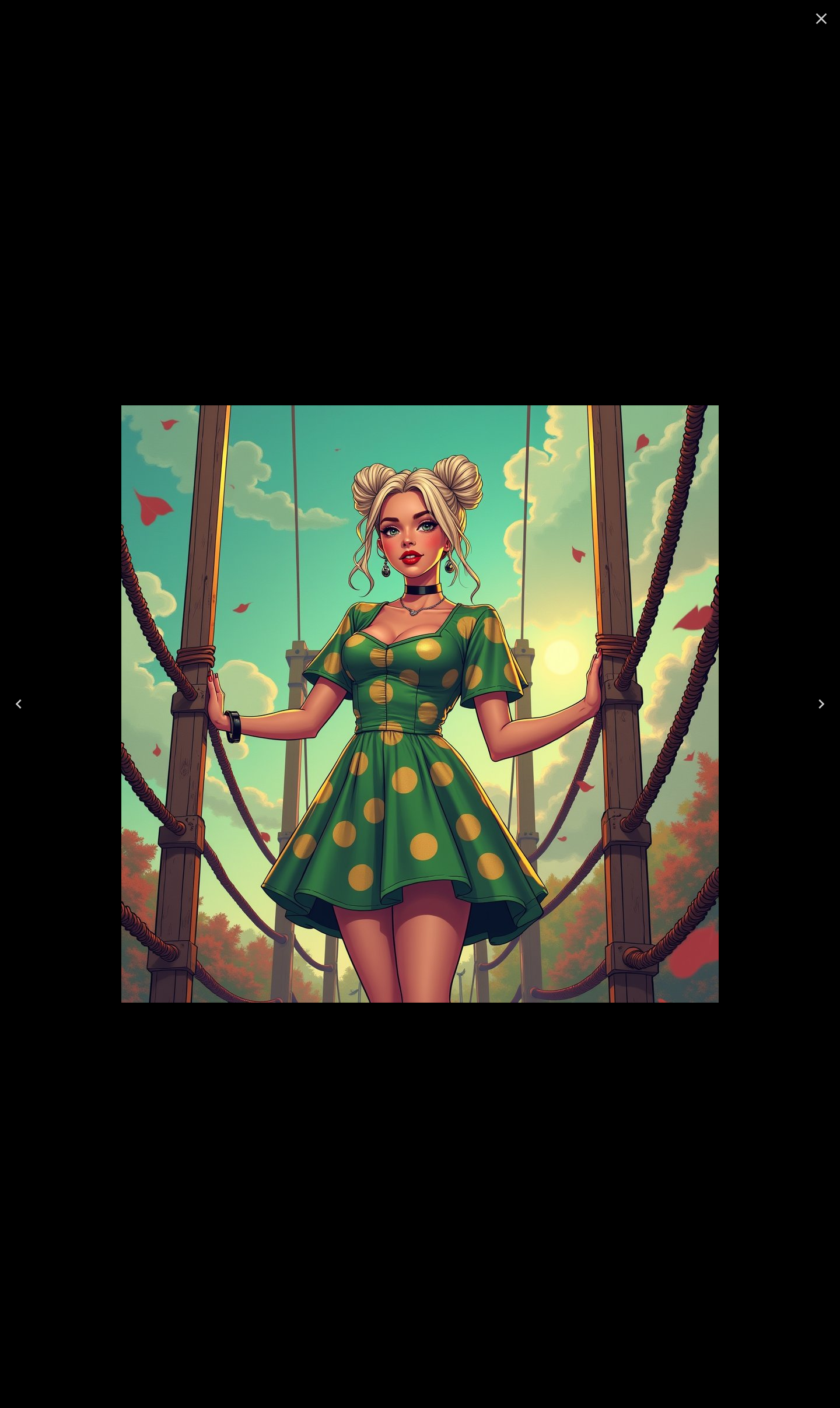
click at [819, 17] on icon "Close" at bounding box center [821, 18] width 11 height 11
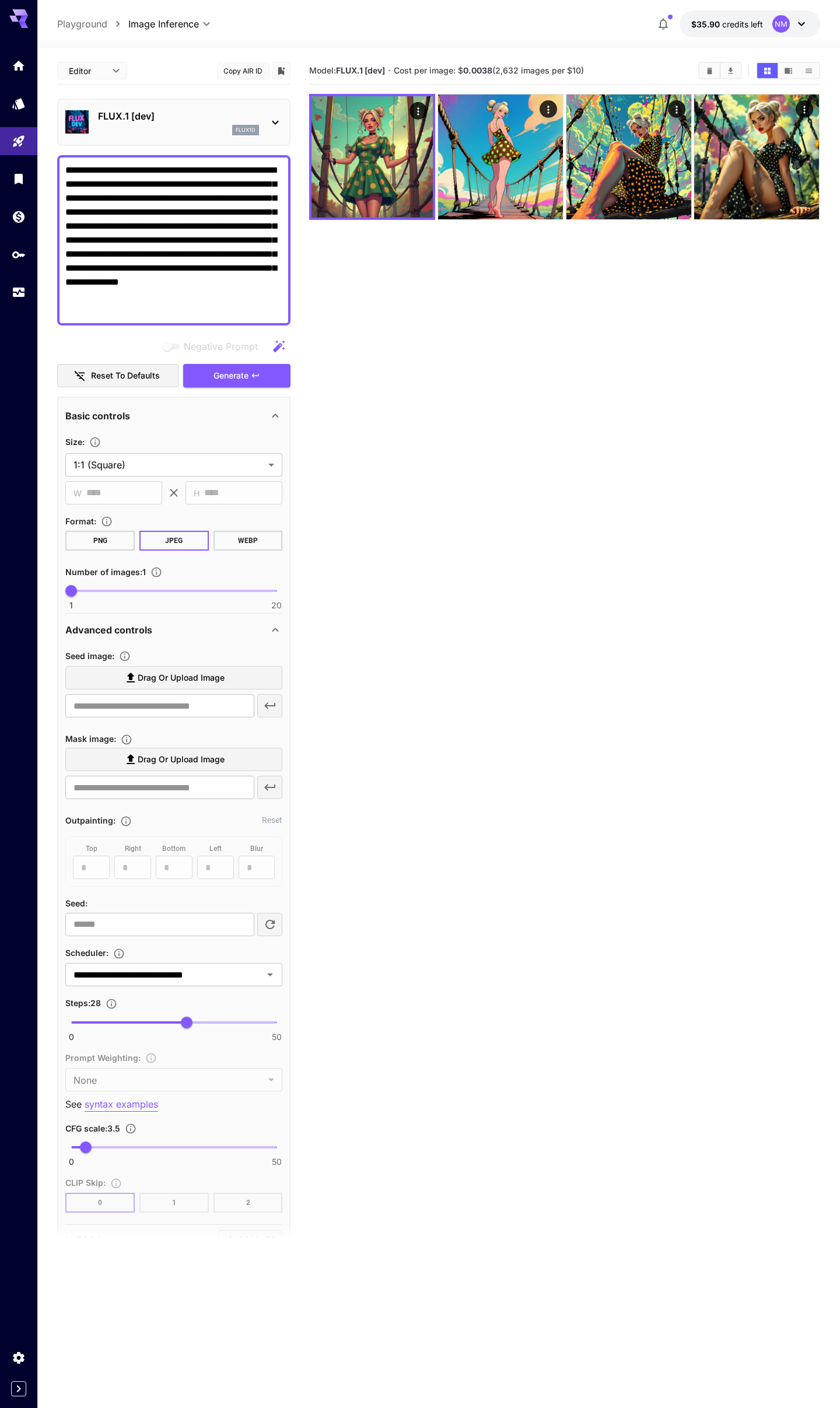
click at [111, 137] on div "FLUX.1 [dev] flux1d" at bounding box center [174, 122] width 217 height 36
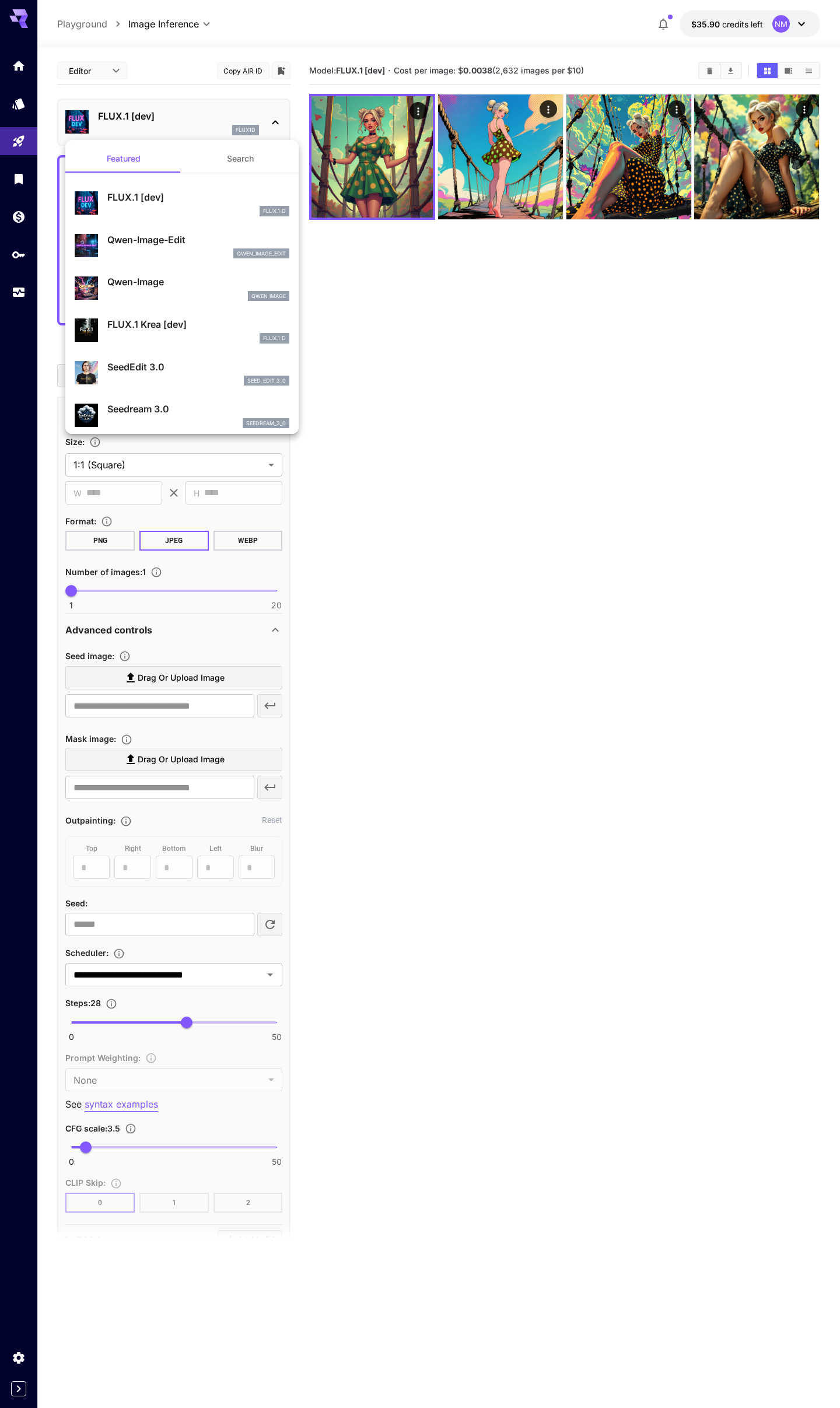
click at [546, 293] on div at bounding box center [420, 704] width 840 height 1408
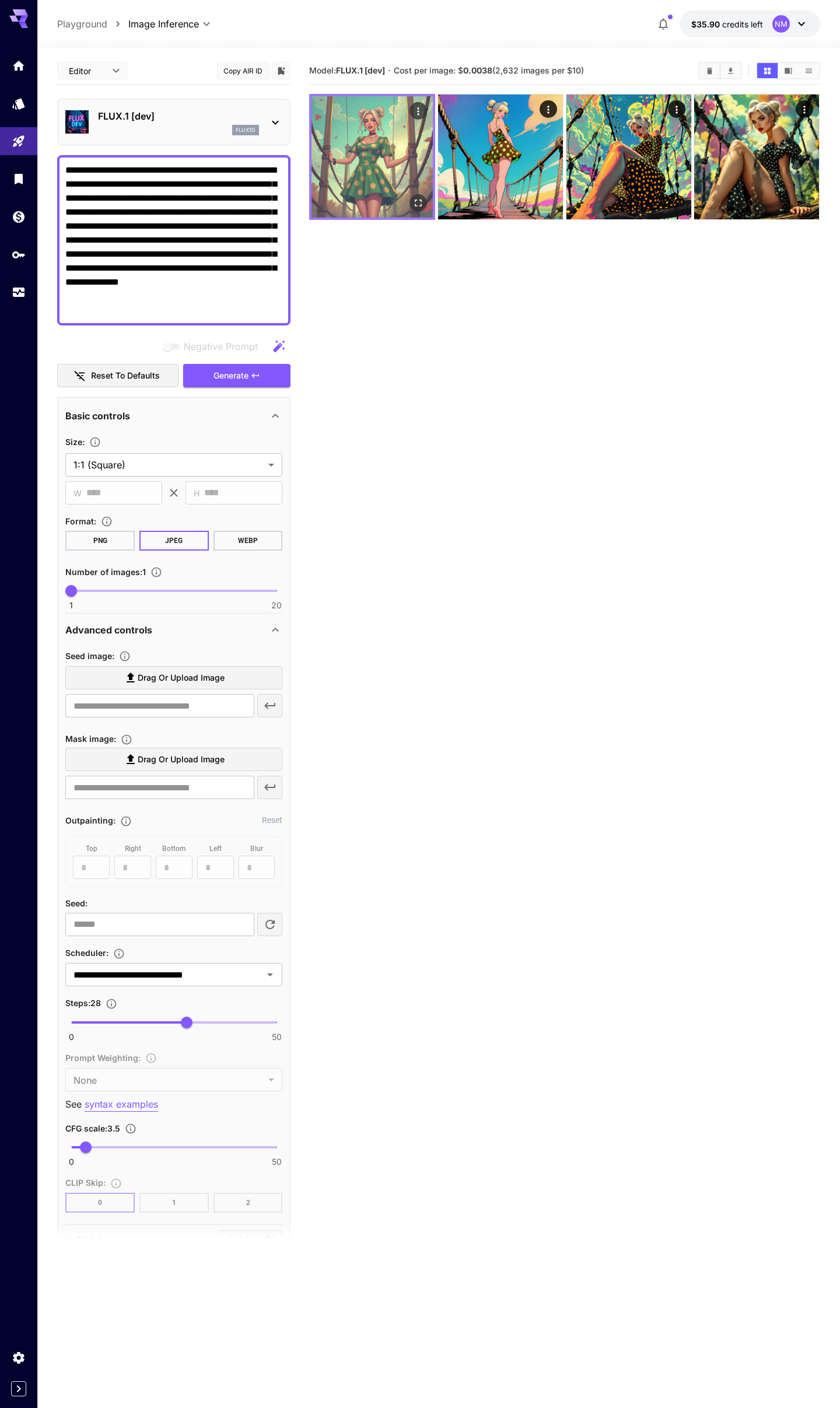
click at [386, 149] on img at bounding box center [372, 157] width 122 height 122
click at [417, 204] on icon "Open in fullscreen" at bounding box center [418, 203] width 11 height 11
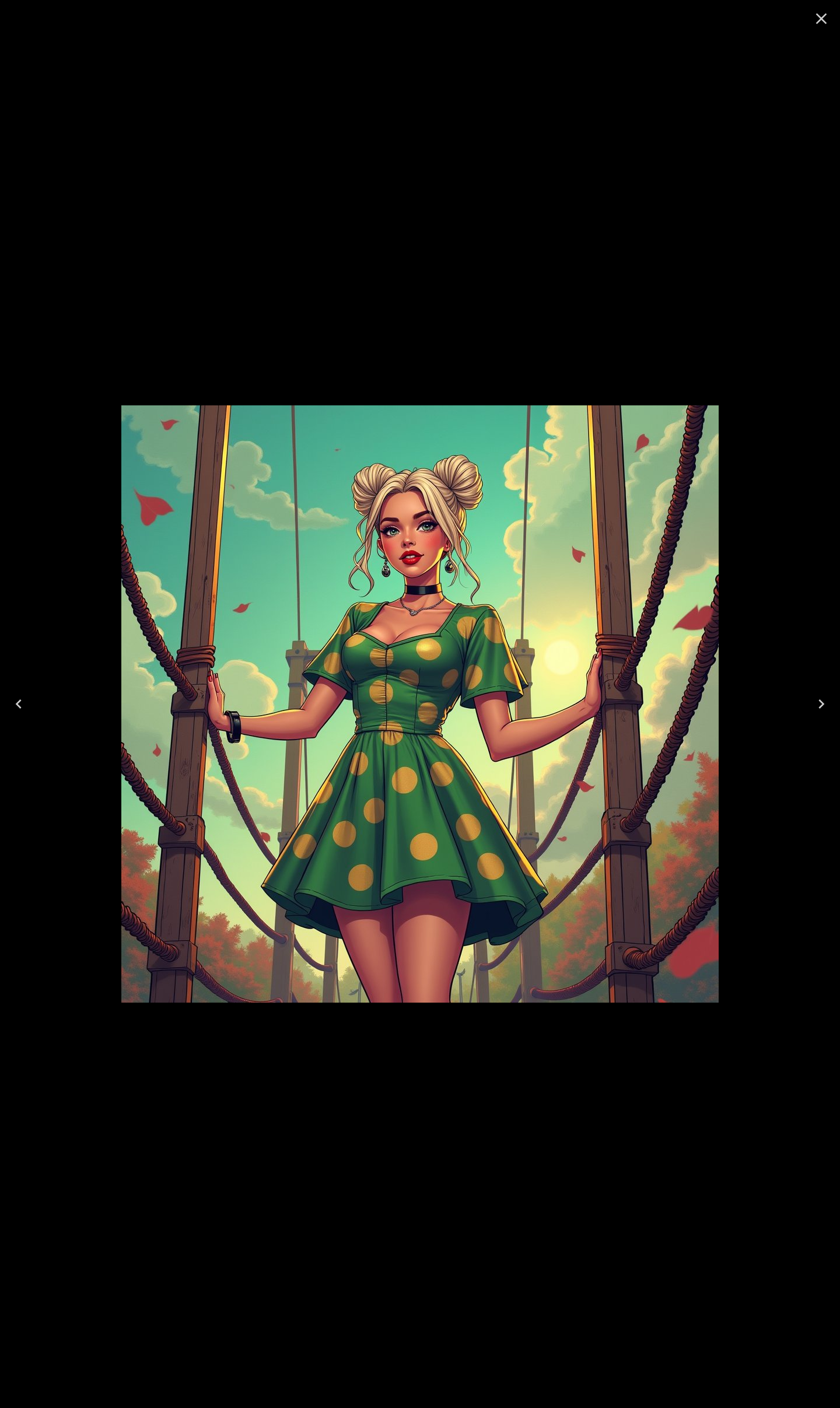
click at [822, 18] on icon "Close" at bounding box center [821, 18] width 11 height 11
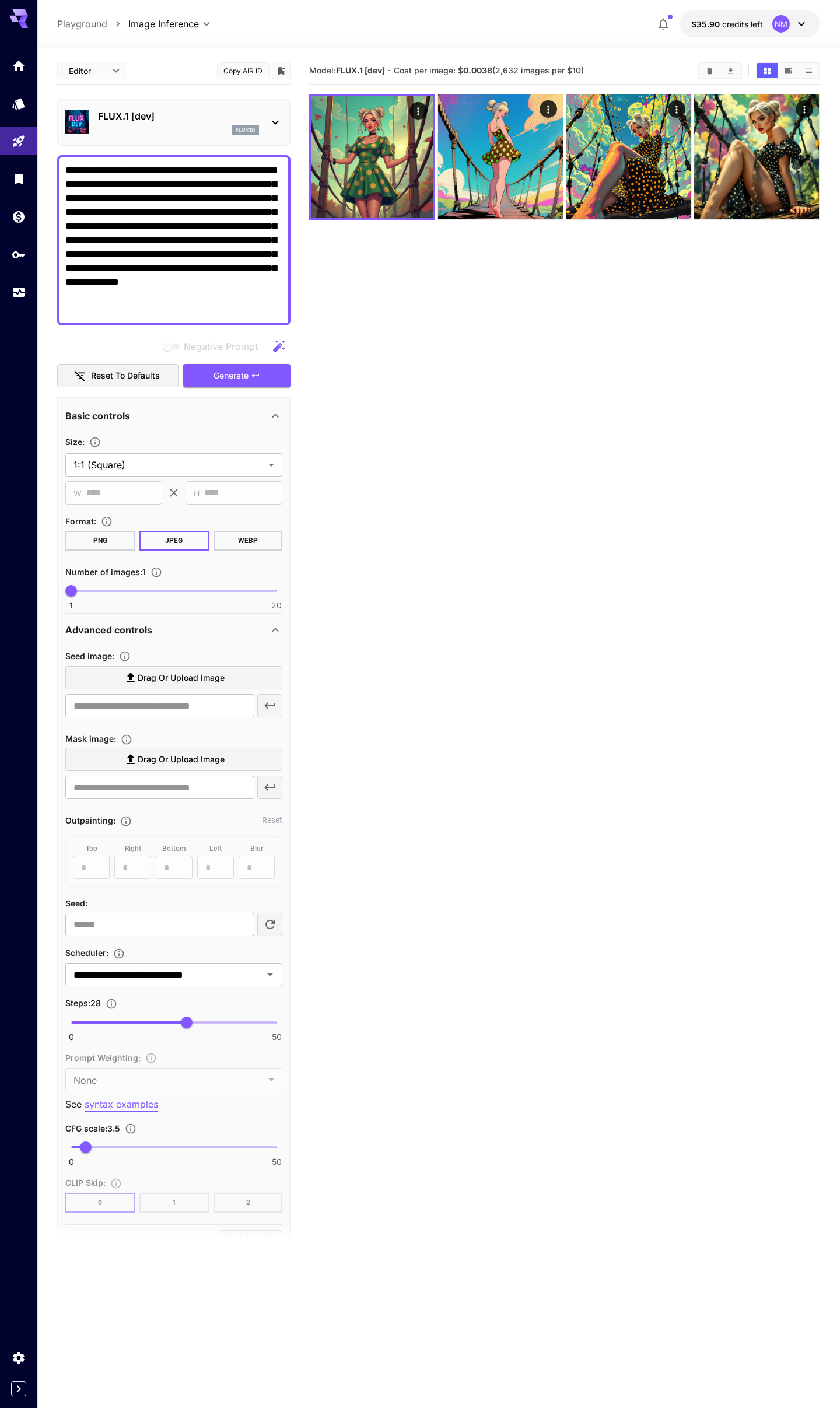
click at [123, 674] on icon at bounding box center [130, 677] width 14 height 14
click at [0, 0] on input "Drag or upload image" at bounding box center [0, 0] width 0 height 0
click at [125, 122] on p "FLUX.1 [dev]" at bounding box center [178, 116] width 161 height 14
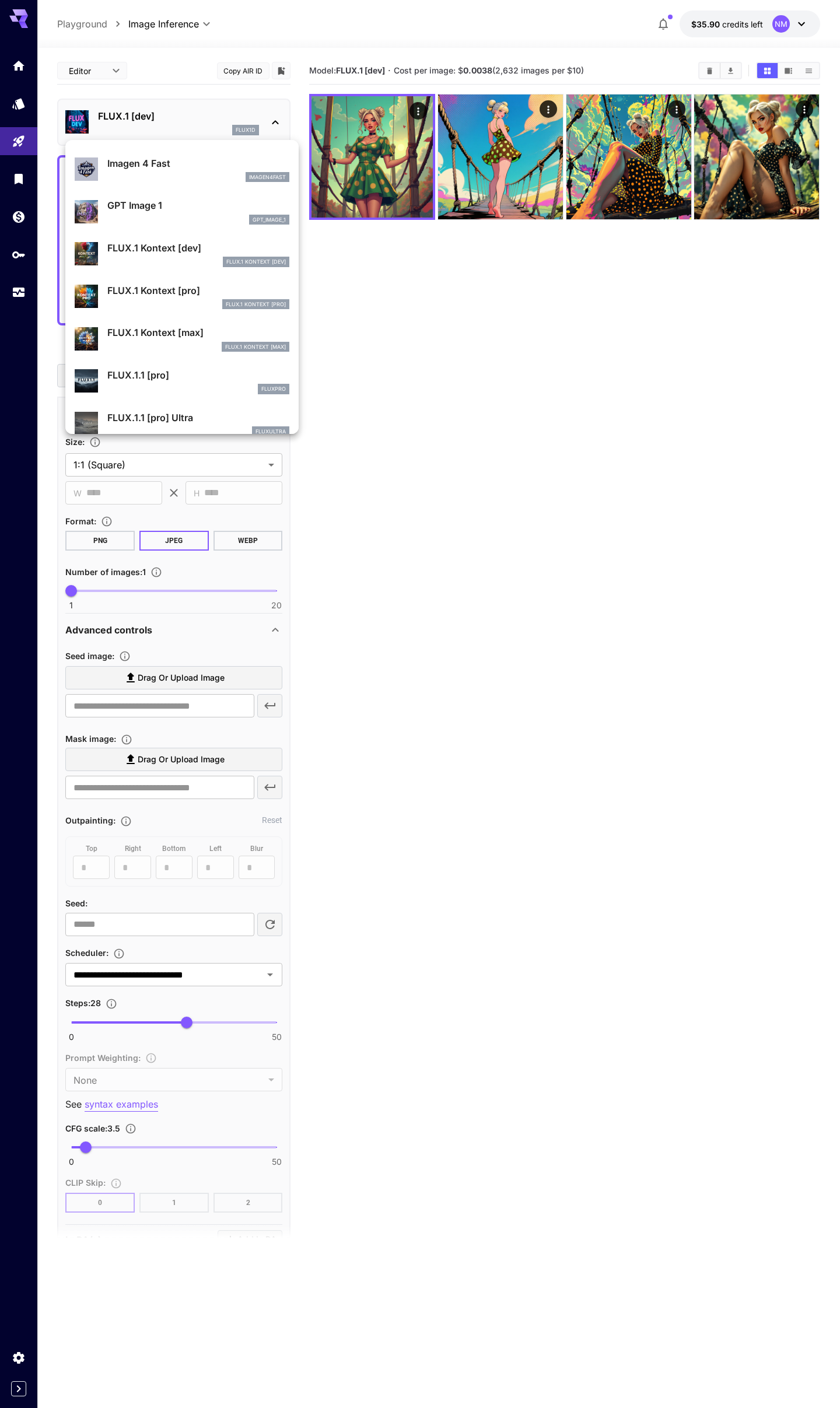
scroll to position [595, 0]
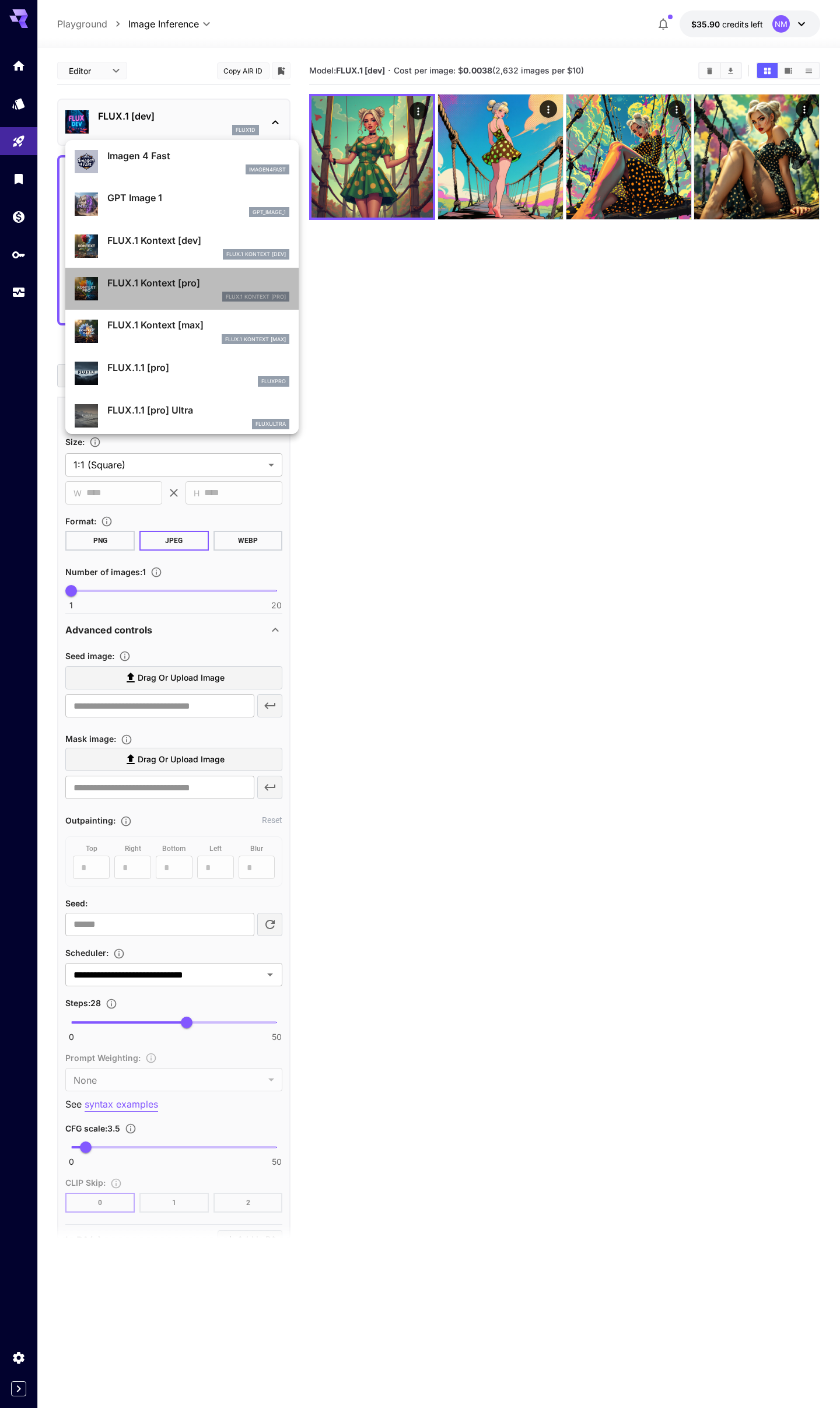
click at [173, 299] on div "FLUX.1 Kontext [pro]" at bounding box center [197, 297] width 182 height 10
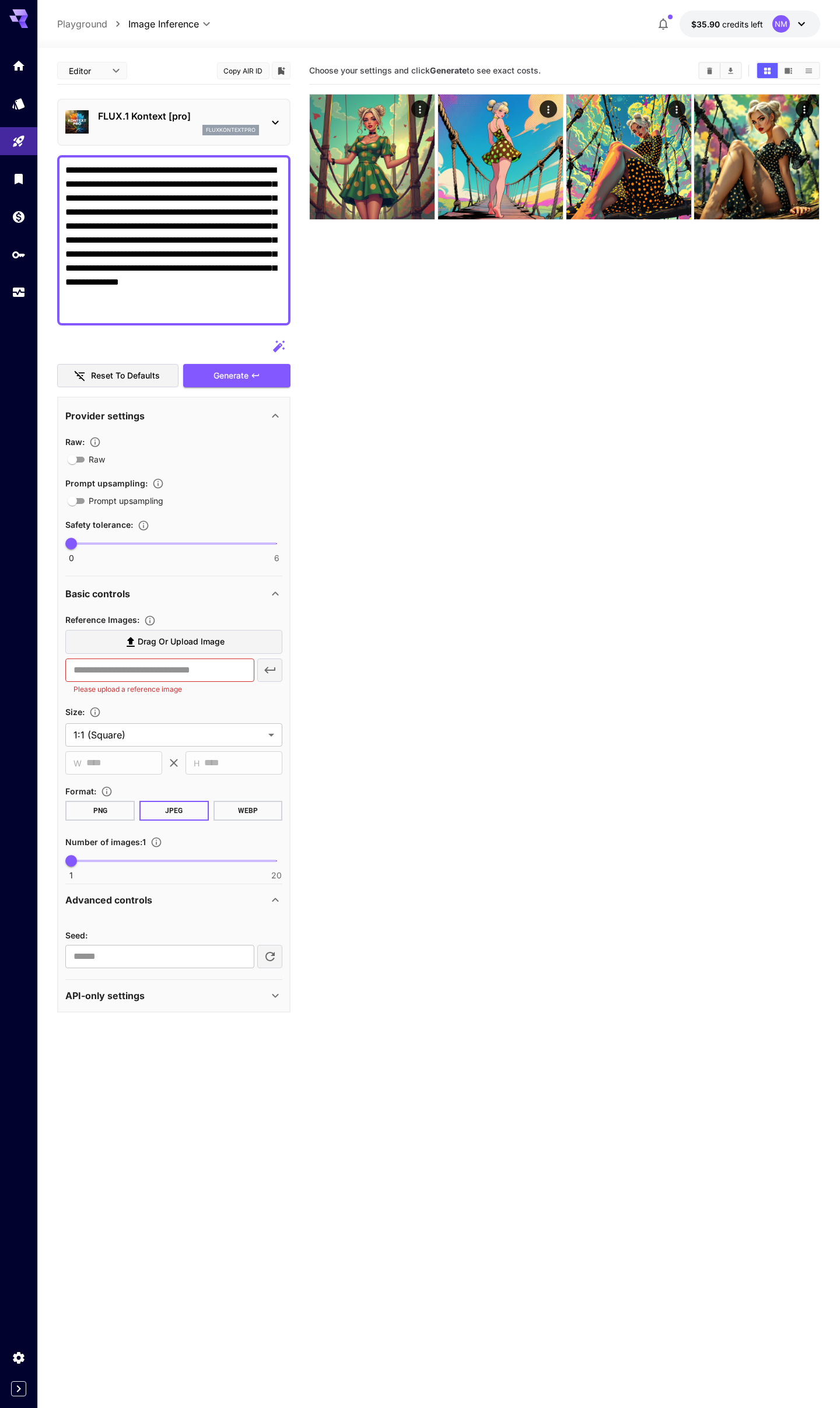
click at [170, 643] on span "Drag or upload image" at bounding box center [181, 642] width 87 height 15
click at [0, 0] on input "Drag or upload image" at bounding box center [0, 0] width 0 height 0
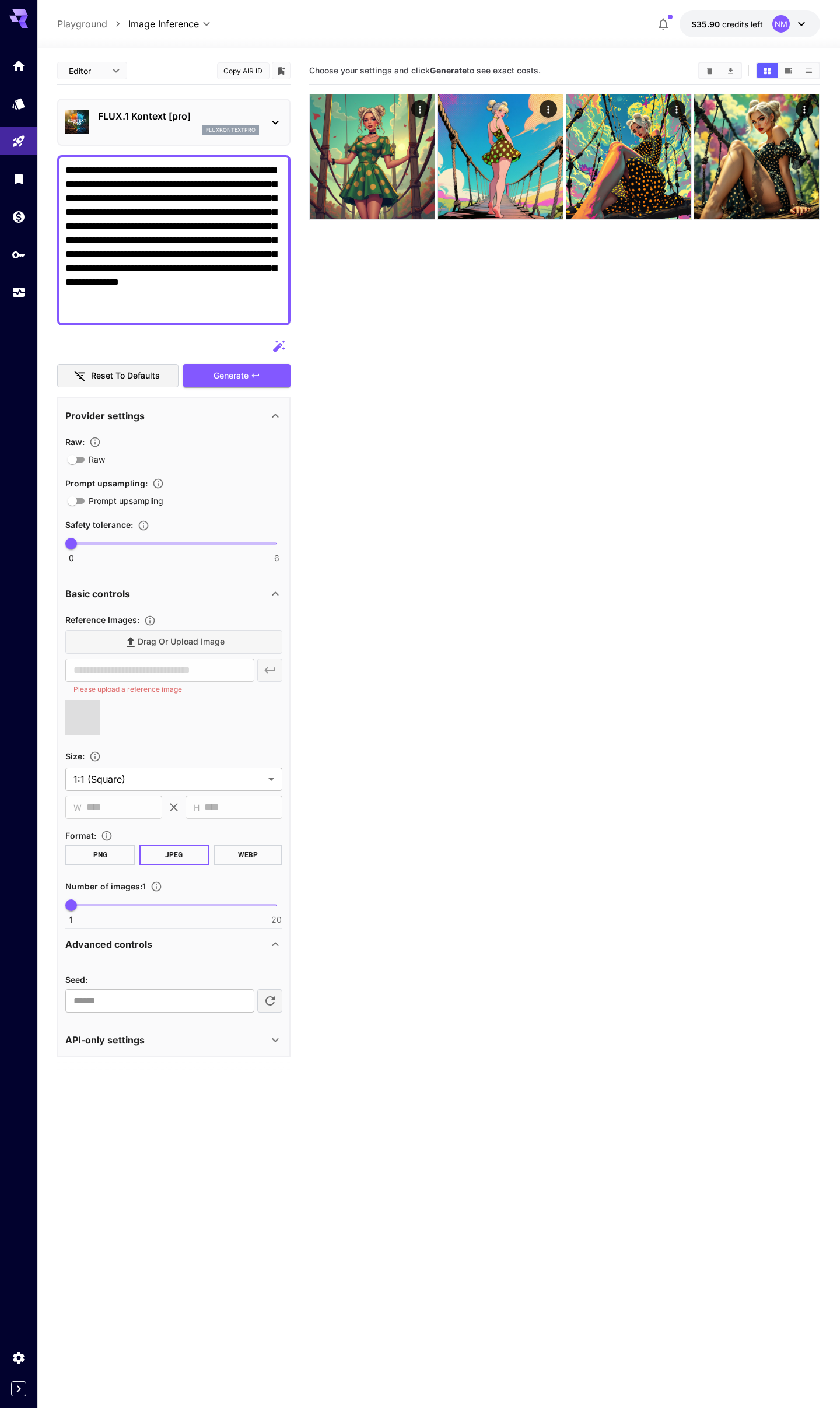
type input "**********"
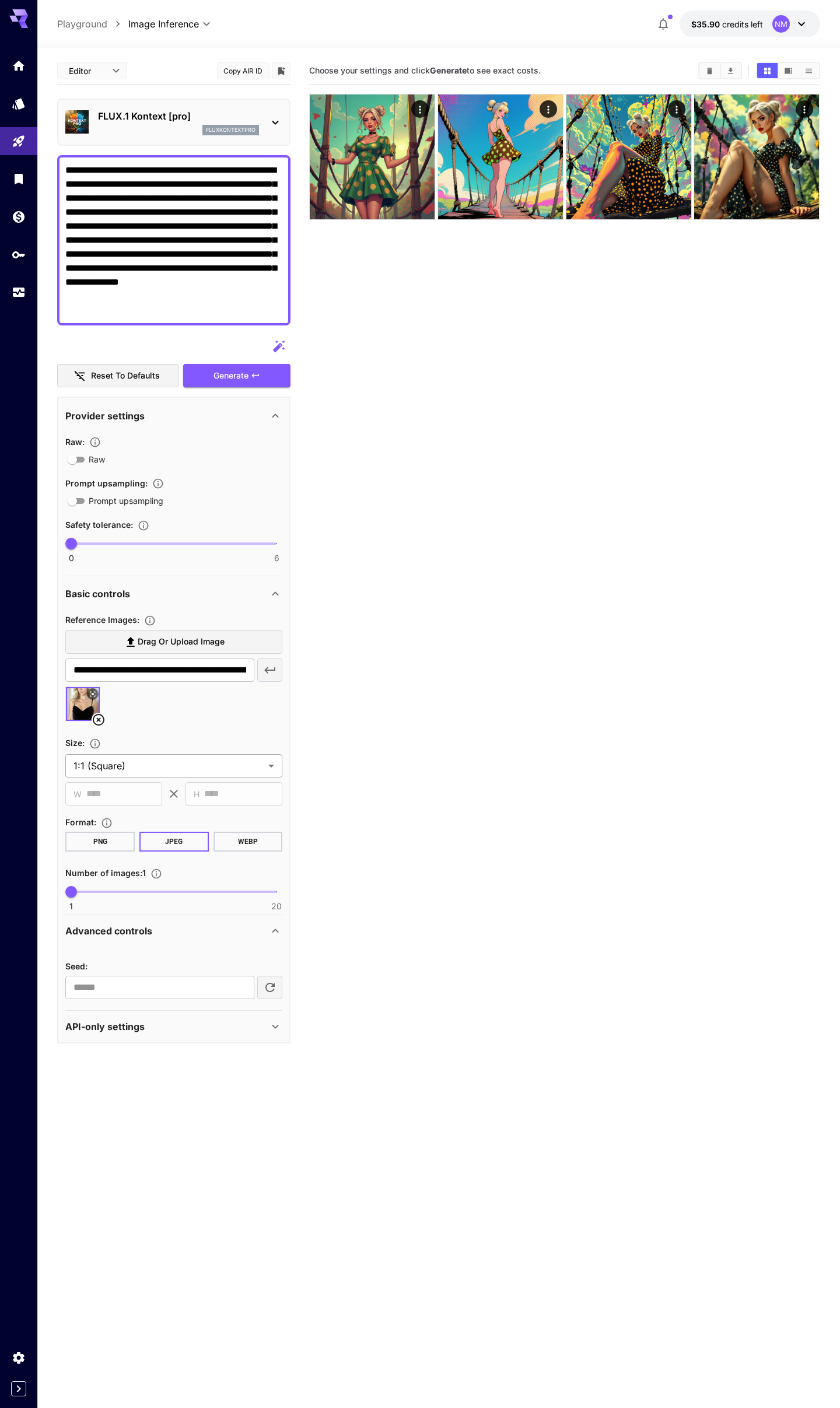
click at [117, 763] on body "**********" at bounding box center [420, 750] width 840 height 1500
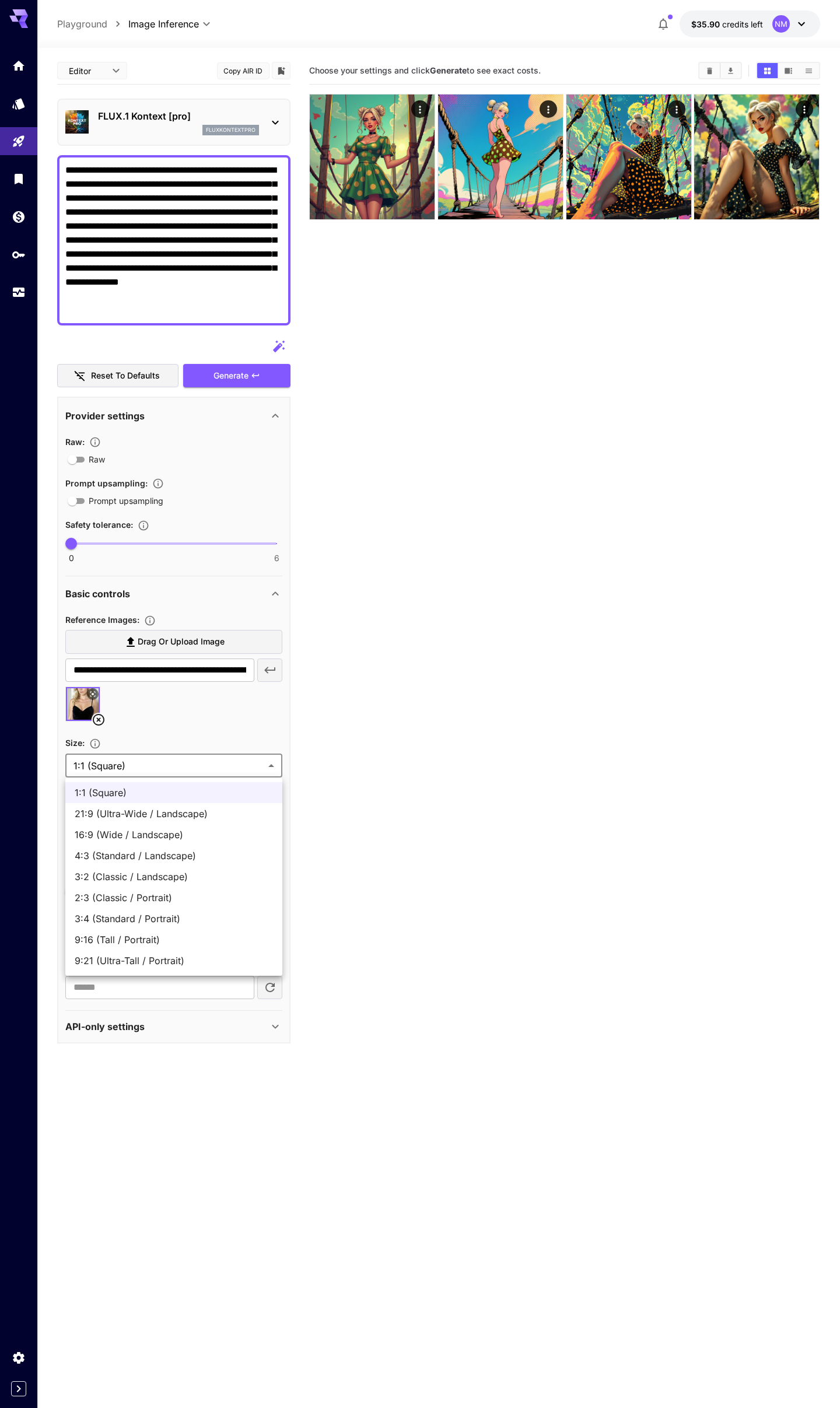
click at [135, 889] on li "2:3 (Classic / Portrait)" at bounding box center [174, 898] width 217 height 21
type input "**********"
type input "***"
type input "****"
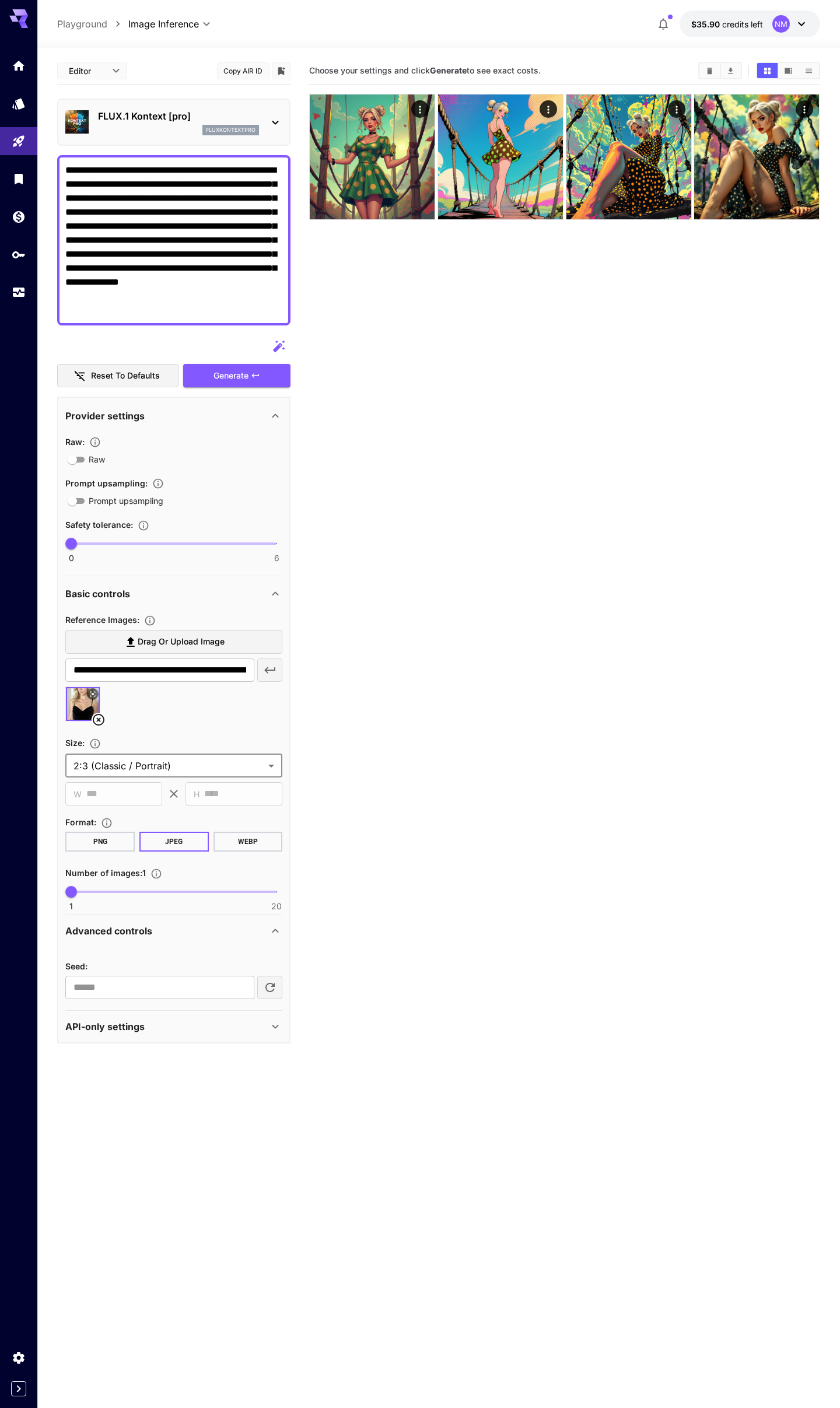
click at [155, 766] on body "**********" at bounding box center [420, 750] width 840 height 1500
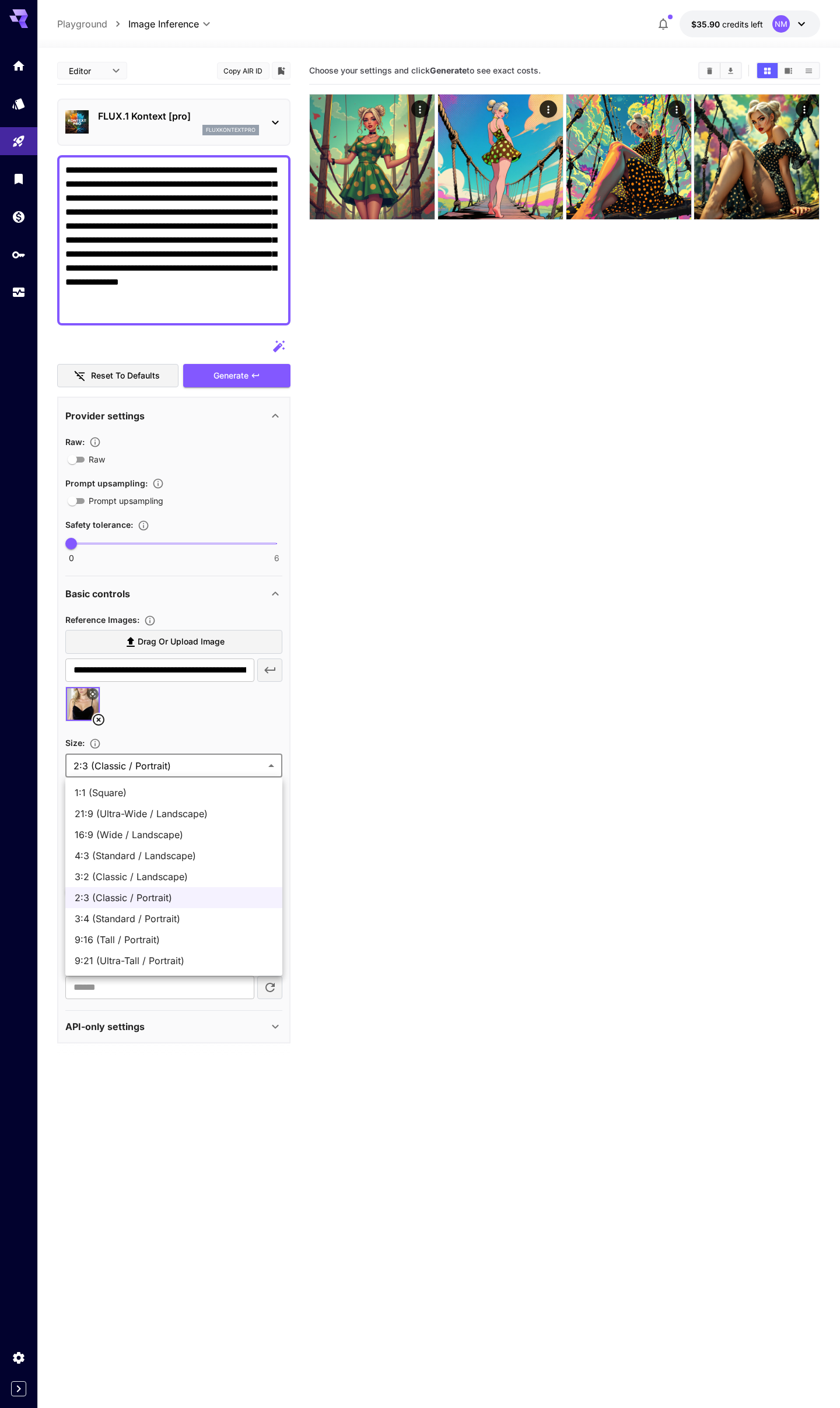
click at [155, 766] on div at bounding box center [420, 704] width 840 height 1408
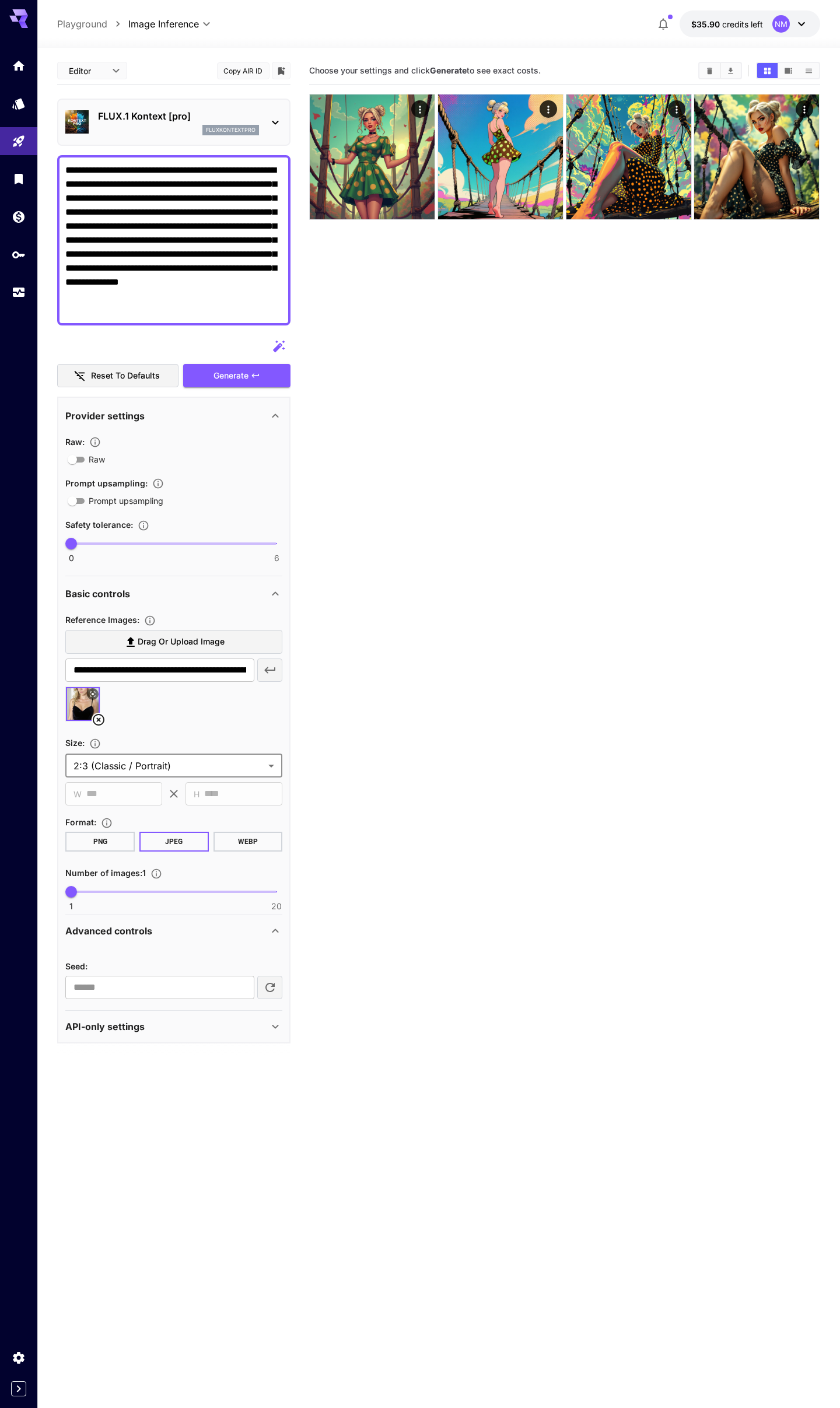
click at [390, 753] on section "Choose your settings and click Generate to see exact costs." at bounding box center [564, 761] width 510 height 1408
click at [195, 166] on textarea "**********" at bounding box center [174, 240] width 217 height 154
click at [269, 170] on textarea "**********" at bounding box center [174, 240] width 217 height 154
drag, startPoint x: 141, startPoint y: 199, endPoint x: 57, endPoint y: 198, distance: 84.0
click at [57, 198] on div "**********" at bounding box center [174, 240] width 233 height 170
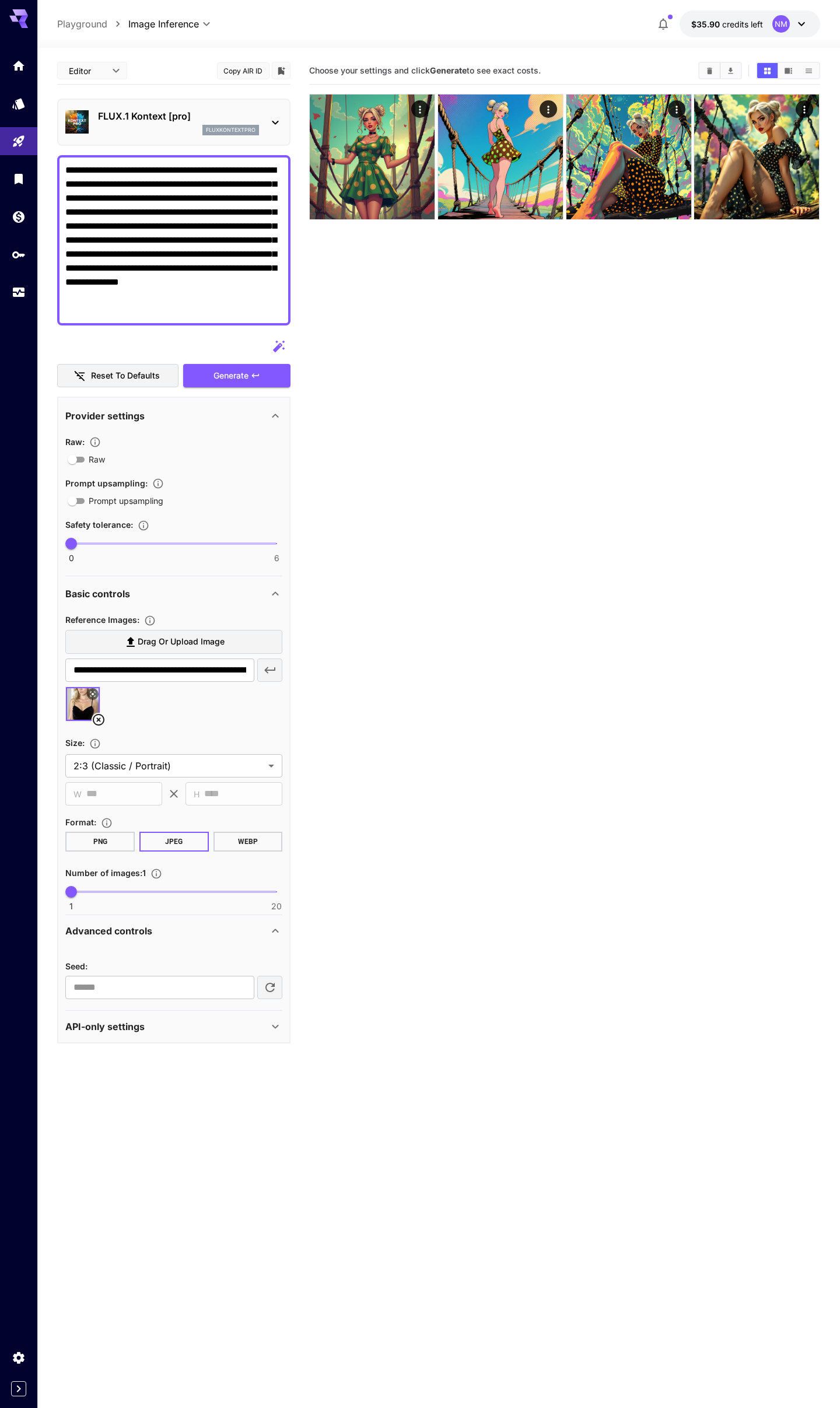
drag, startPoint x: 217, startPoint y: 197, endPoint x: 57, endPoint y: 203, distance: 160.1
click at [57, 203] on div "**********" at bounding box center [174, 240] width 233 height 170
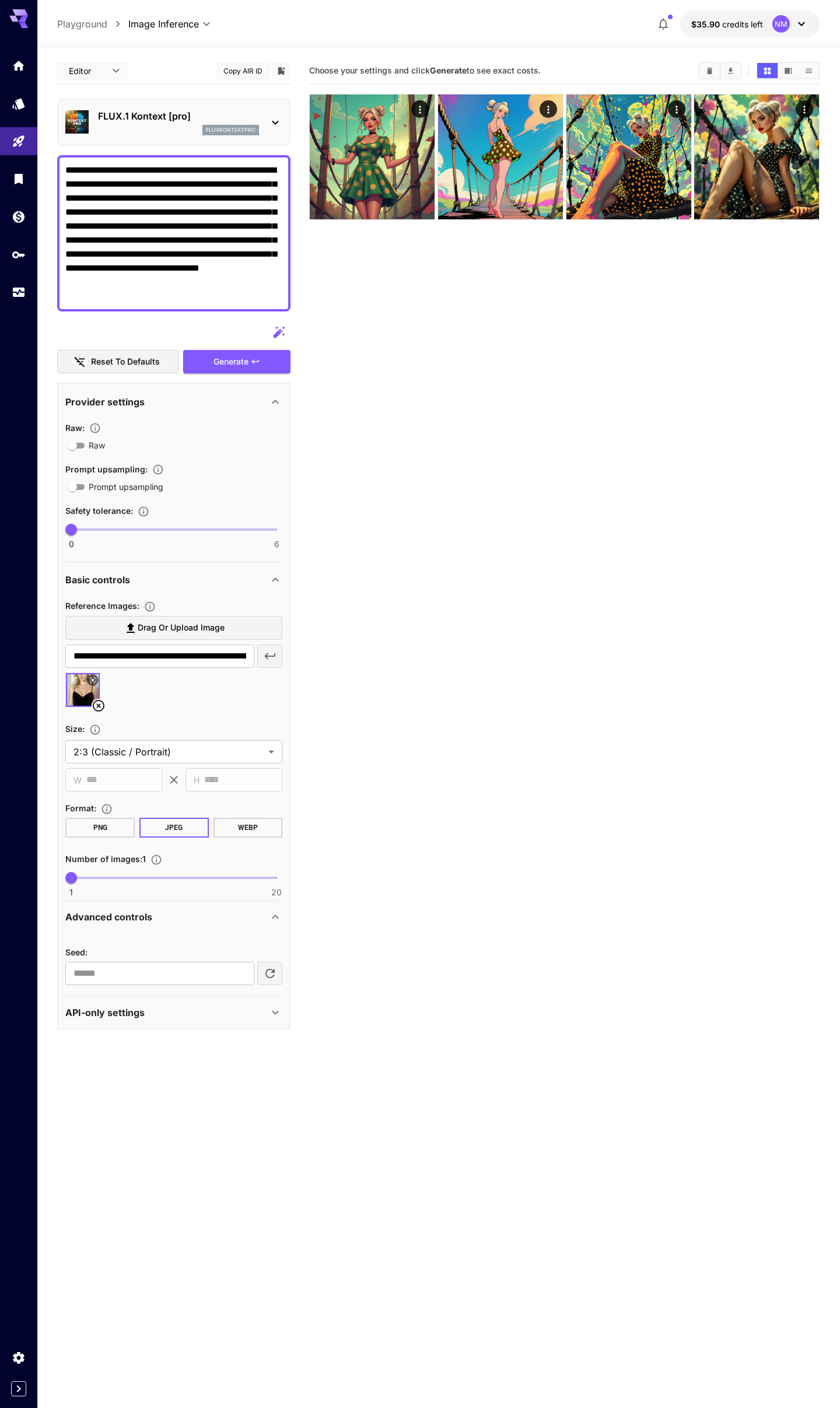
drag, startPoint x: 116, startPoint y: 197, endPoint x: 59, endPoint y: 202, distance: 57.2
click at [59, 202] on div "**********" at bounding box center [174, 233] width 233 height 157
type textarea "**********"
click at [250, 357] on button "Generate" at bounding box center [237, 362] width 107 height 24
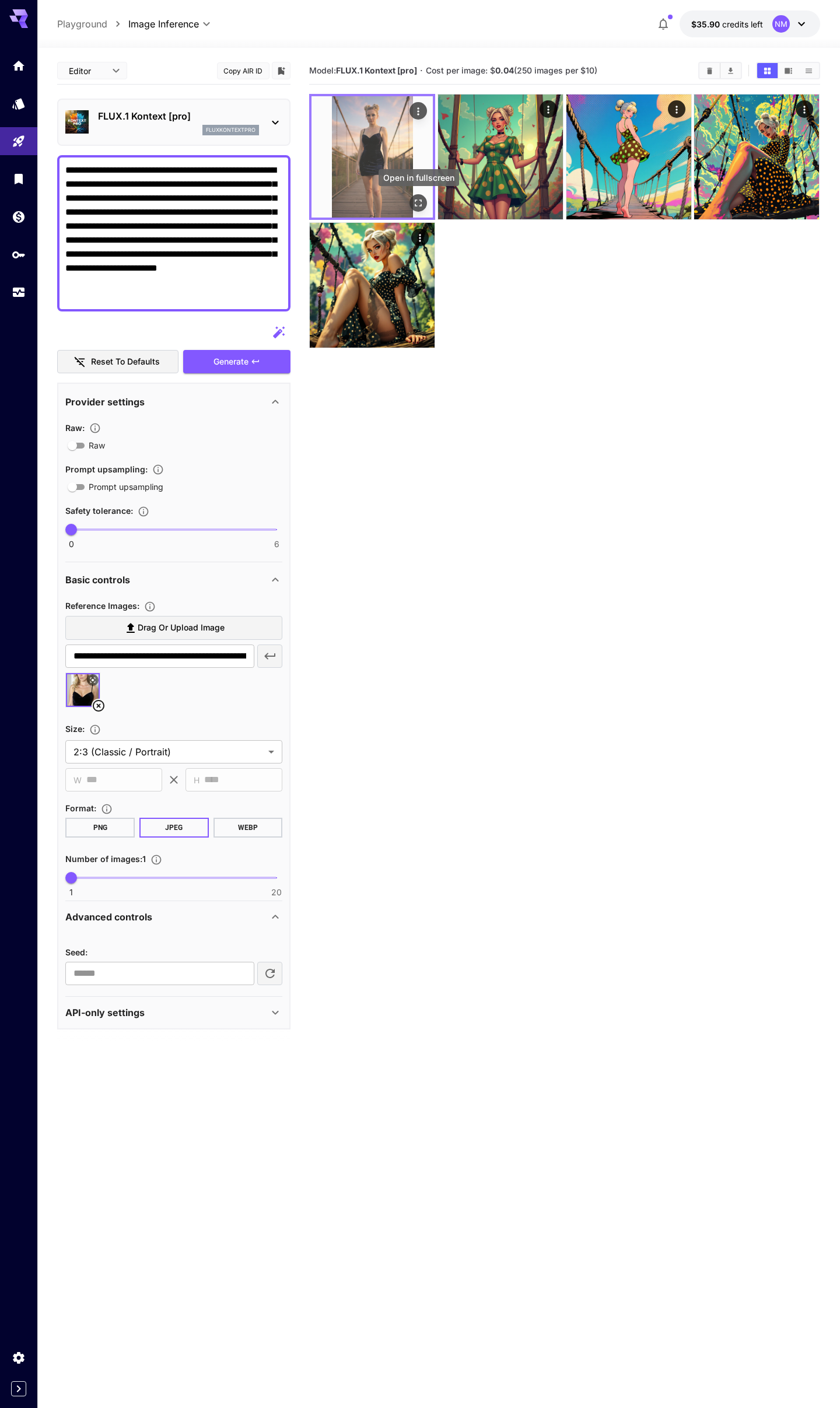
click at [416, 201] on icon "Open in fullscreen" at bounding box center [418, 203] width 11 height 11
